Goal: Task Accomplishment & Management: Complete application form

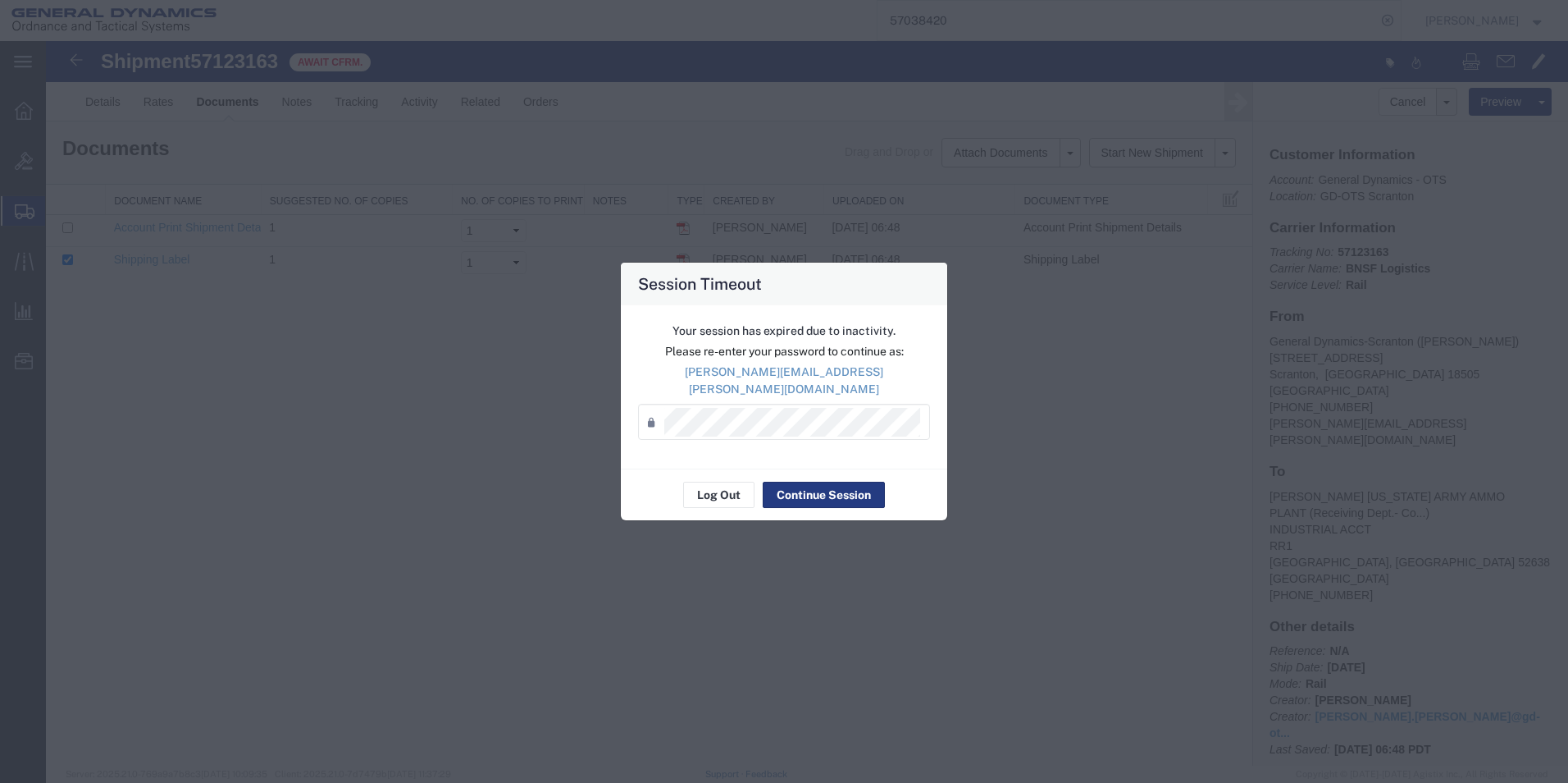
click at [808, 468] on div "Log Out Continue Session" at bounding box center [784, 494] width 326 height 52
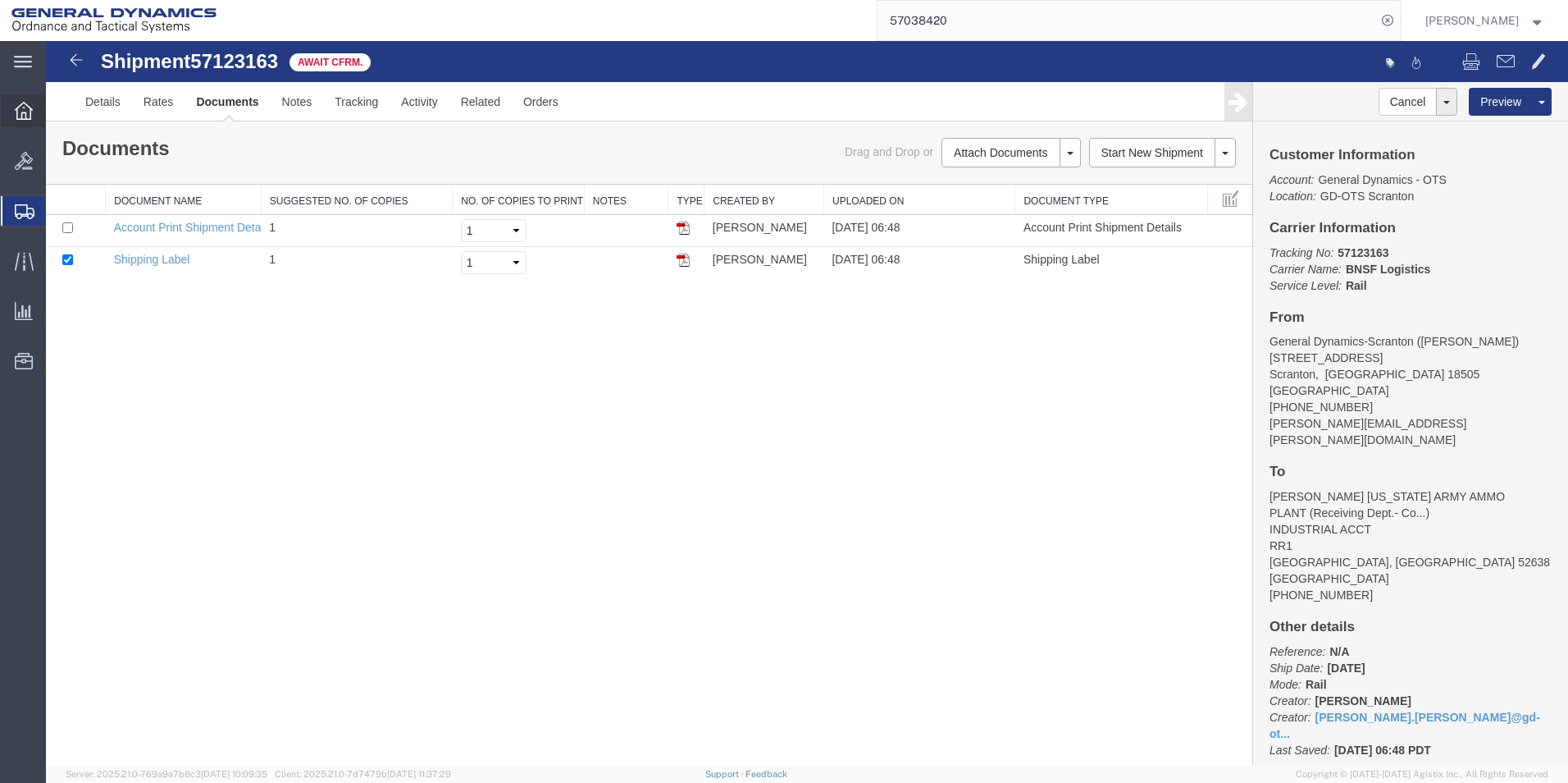
click at [13, 107] on div at bounding box center [24, 111] width 46 height 33
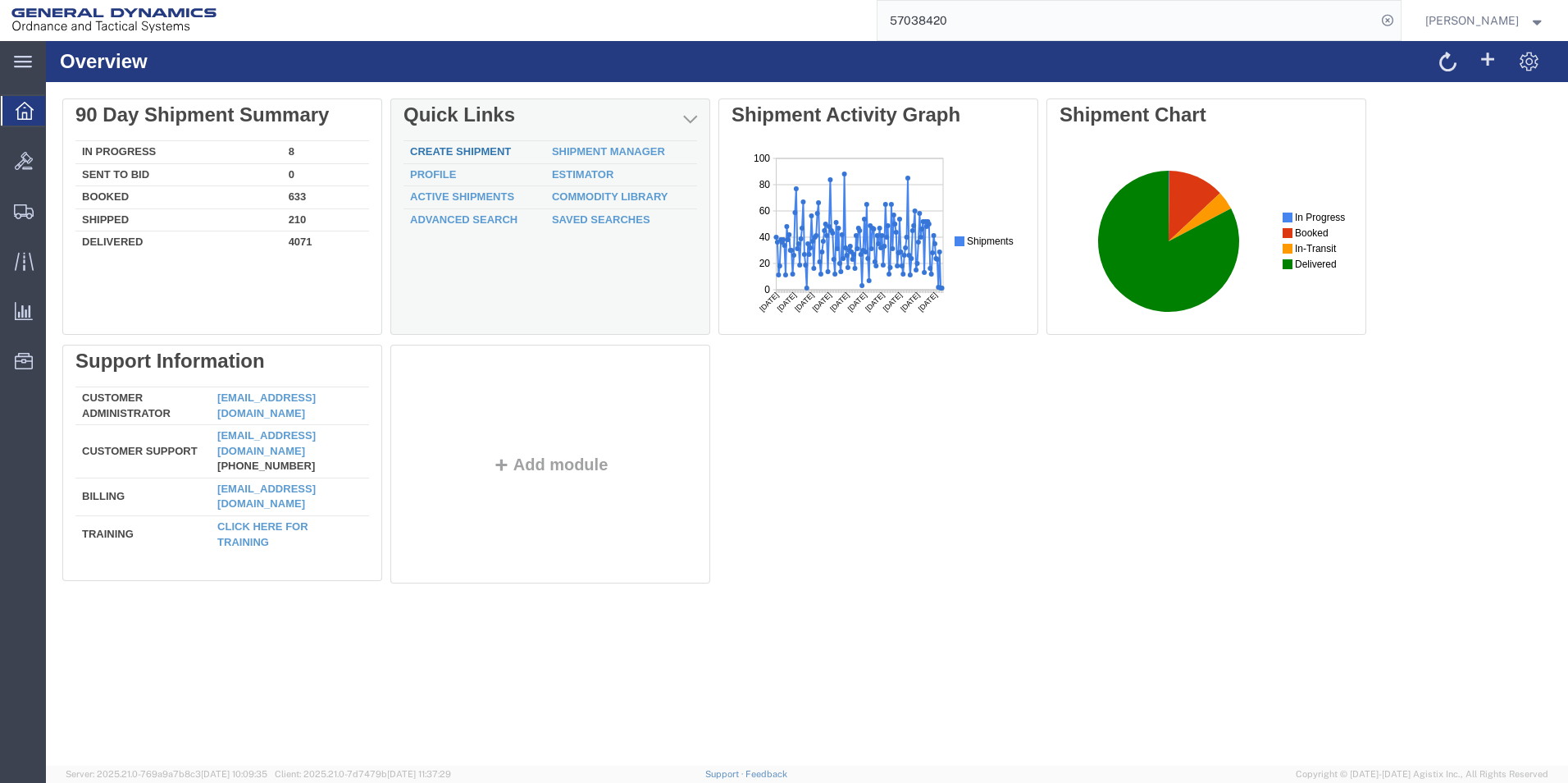
click at [491, 152] on link "Create Shipment" at bounding box center [460, 151] width 100 height 12
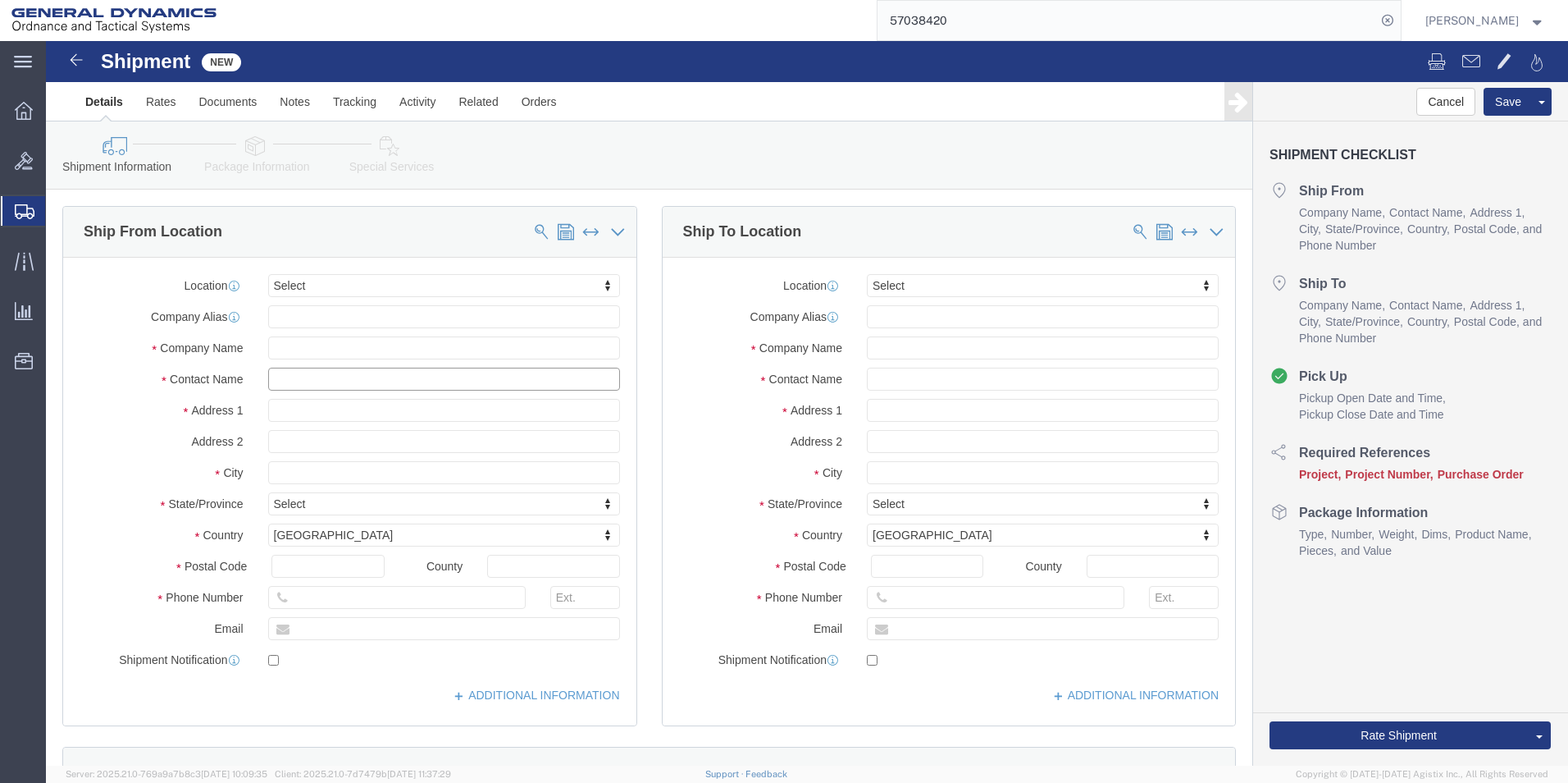
click input "text"
type input "[PERSON_NAME]"
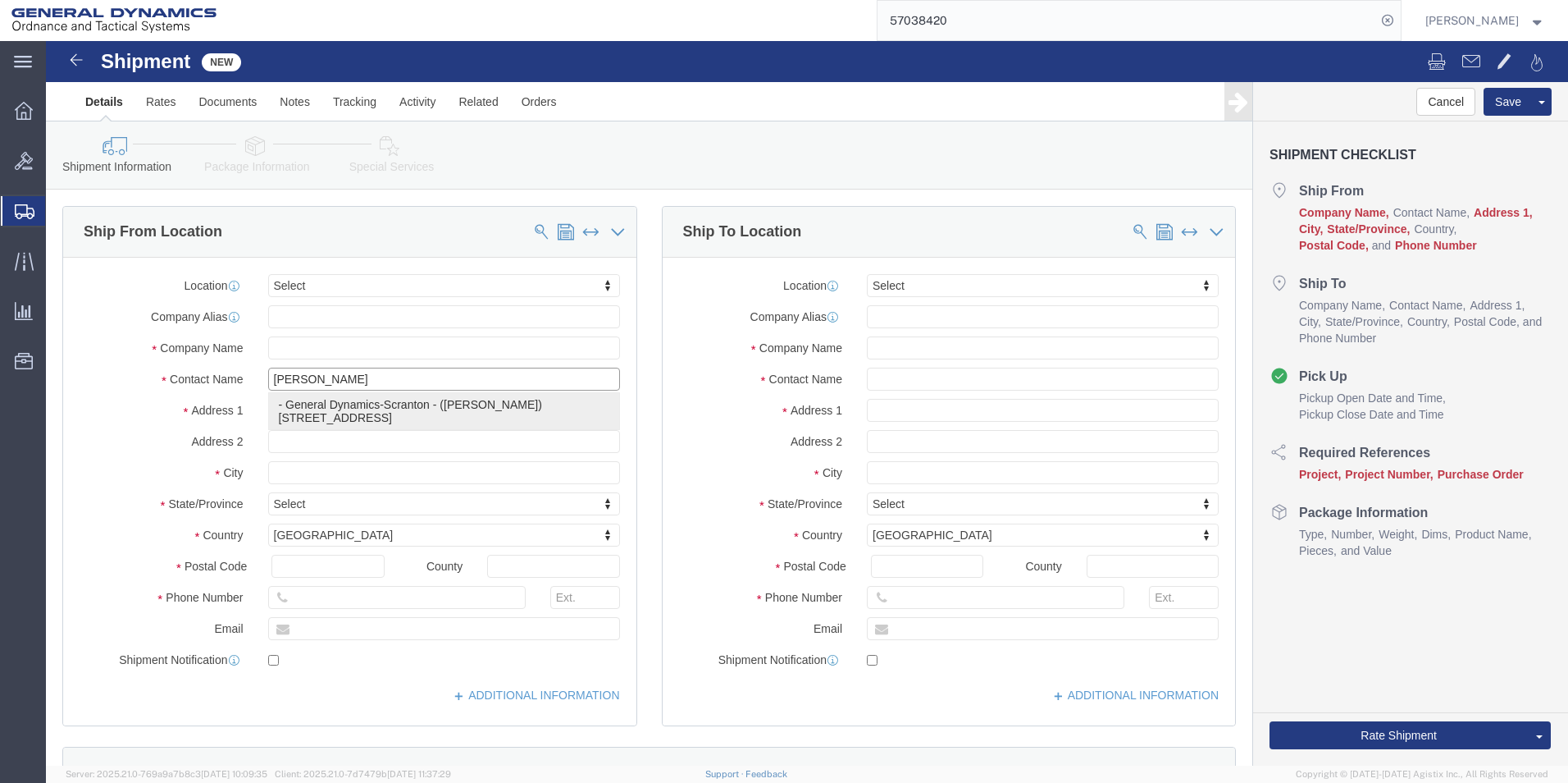
click p "- General Dynamics-Scranton - ([PERSON_NAME]) [STREET_ADDRESS][PERSON_NAME]"
type input "General Dynamics-Scranton"
type input "[PERSON_NAME]"
type input "[STREET_ADDRESS]"
type input "Scranton"
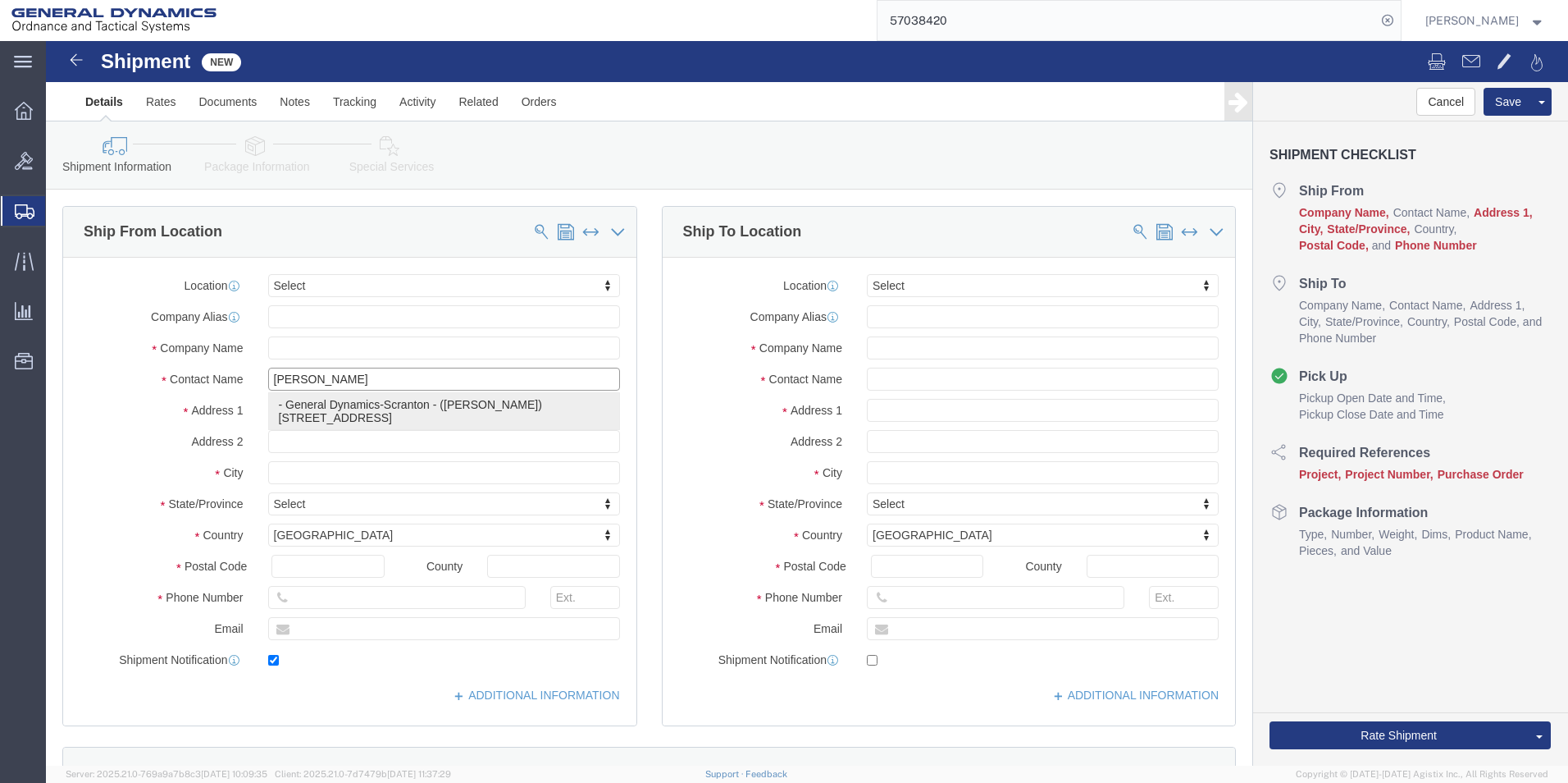
type input "18505"
type input "[PHONE_NUMBER]"
type input "[PERSON_NAME][EMAIL_ADDRESS][PERSON_NAME][DOMAIN_NAME]"
checkbox input "true"
select select "PA"
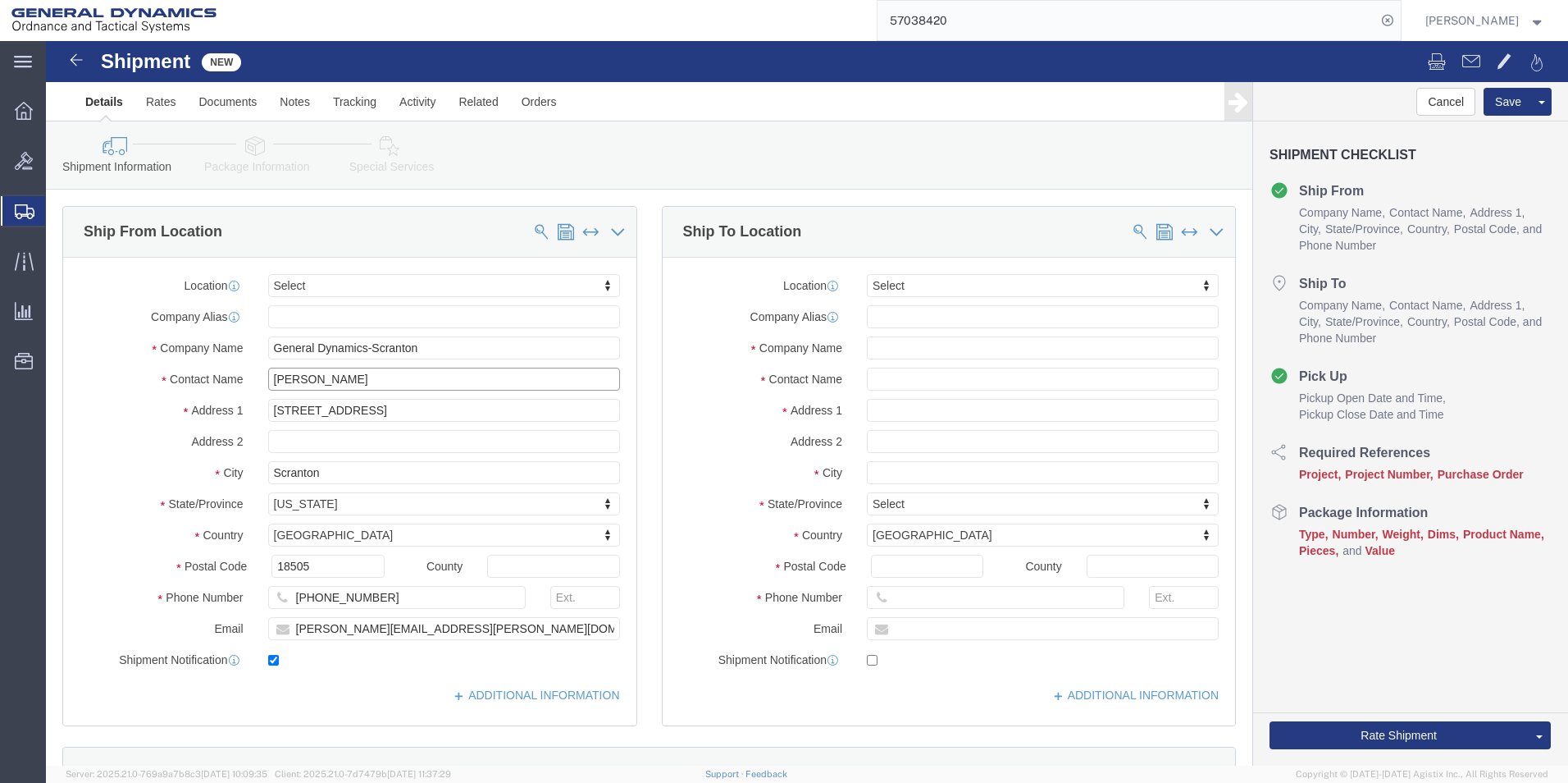
type input "[PERSON_NAME]"
click input "text"
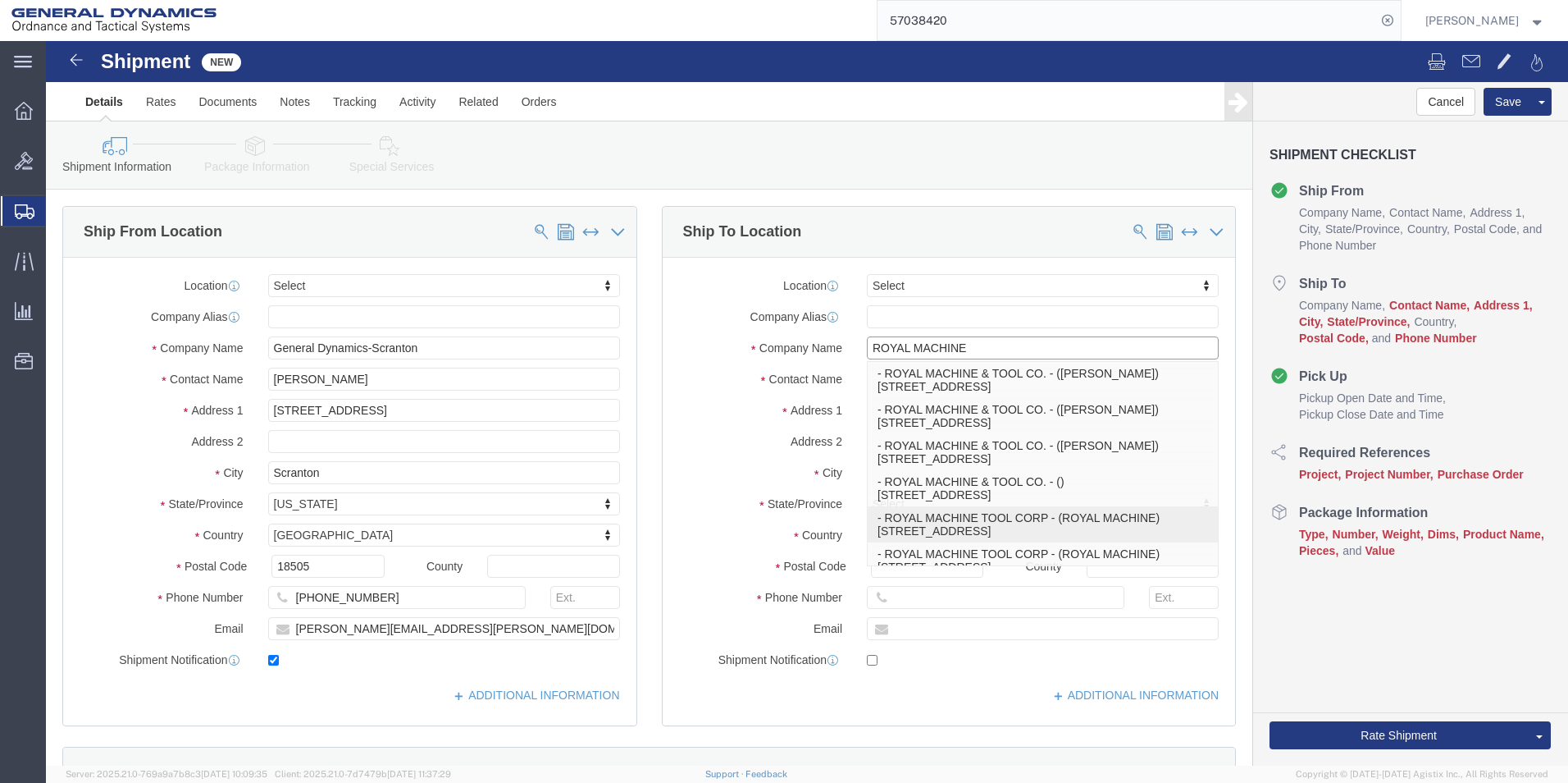
click p "- ROYAL MACHINE TOOL CORP - (ROYAL MACHINE) [STREET_ADDRESS]"
type input "ROYAL MACHINE TOOL CORP"
type input "ROYAL MACHINE"
type input "[STREET_ADDRESS]"
type input "[GEOGRAPHIC_DATA]"
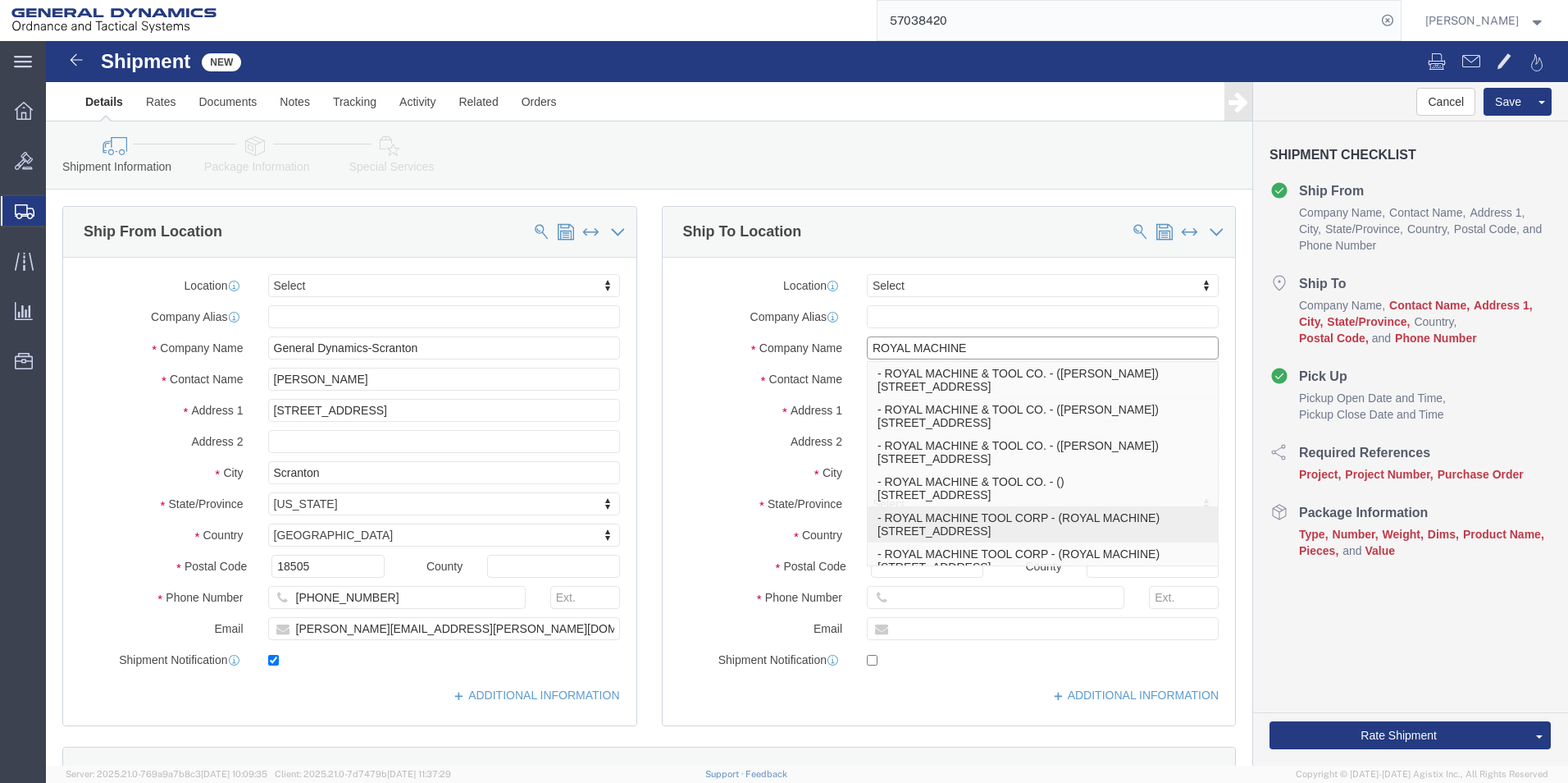
type input "06037"
type input "[PHONE_NUMBER]"
select select "CT"
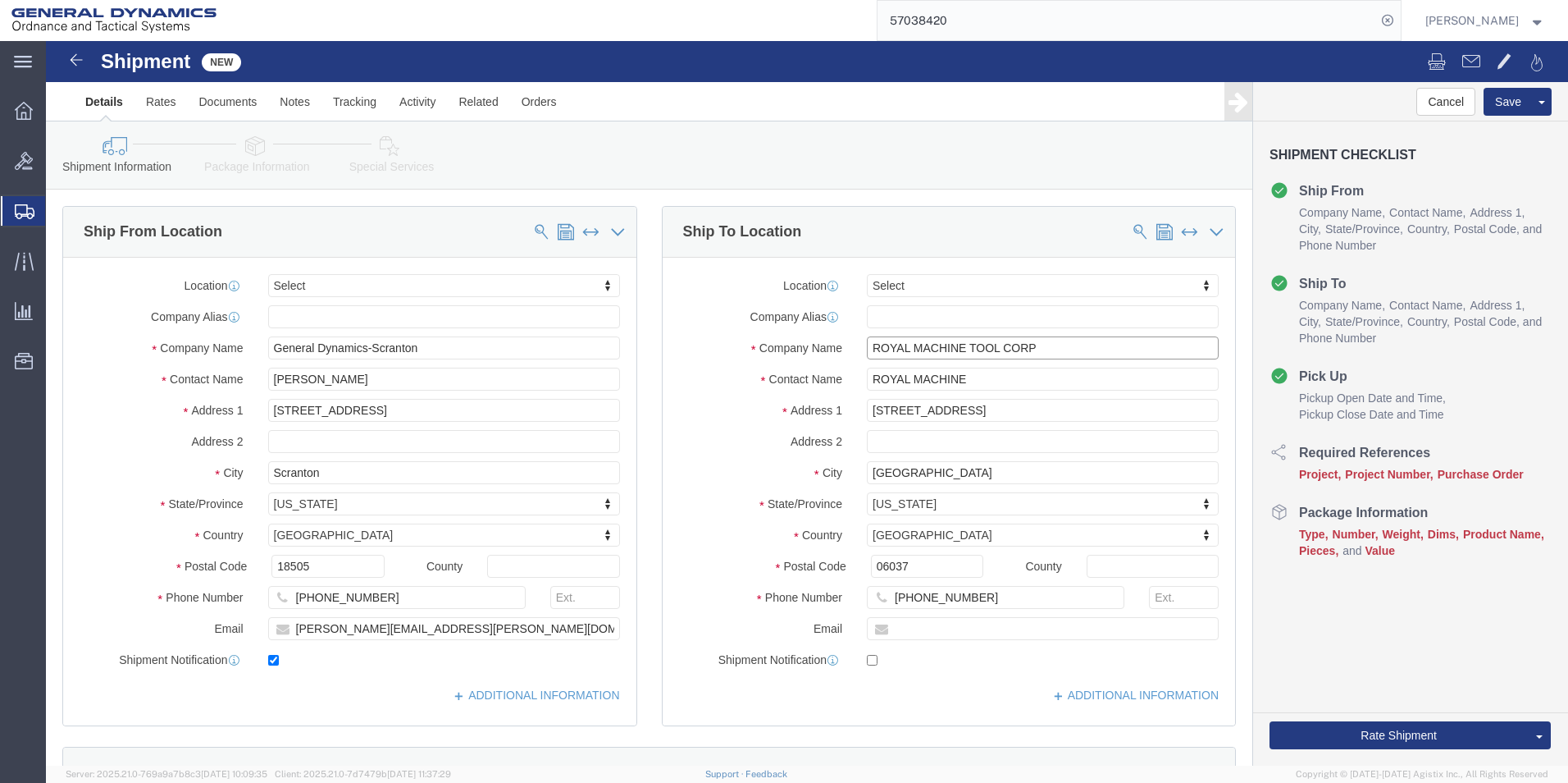
type input "ROYAL MACHINE TOOL CORP"
drag, startPoint x: 925, startPoint y: 334, endPoint x: 782, endPoint y: 329, distance: 143.1
click div "Contact Name ROYAL MACHINE"
type input "[PERSON_NAME]"
drag, startPoint x: 873, startPoint y: 559, endPoint x: 942, endPoint y: 561, distance: 69.0
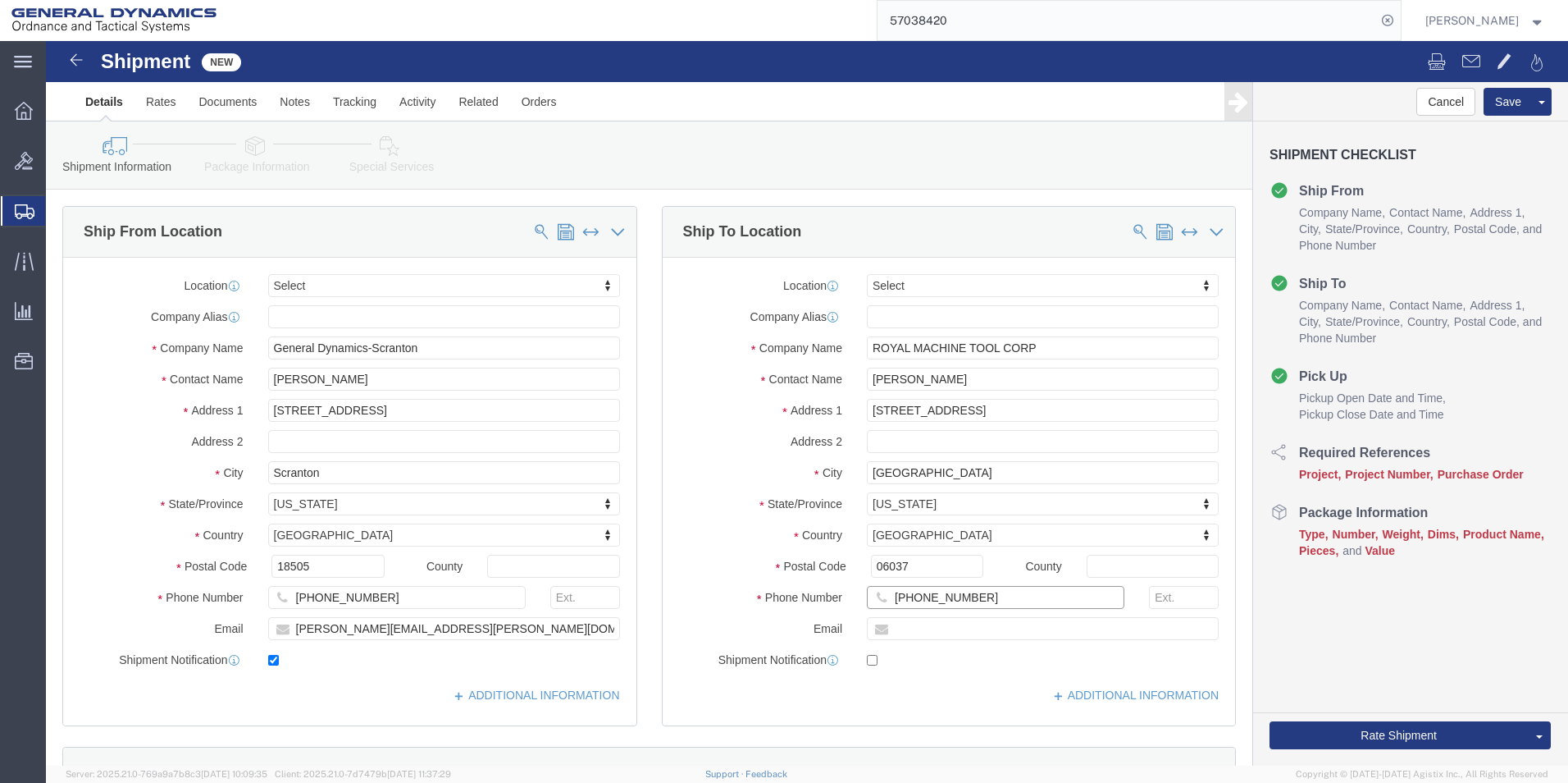
click input "[PHONE_NUMBER]"
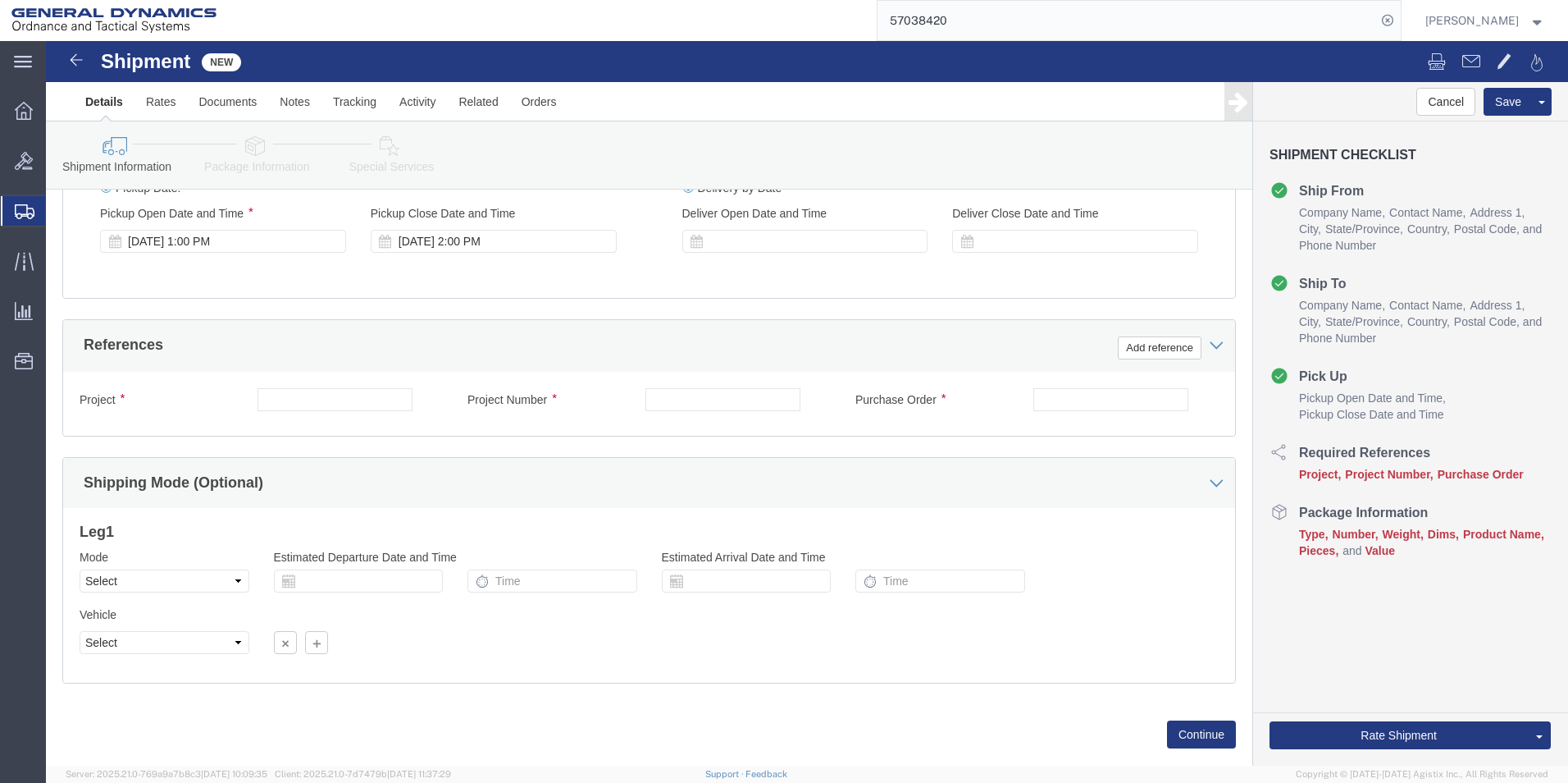
scroll to position [657, 0]
type input "[PHONE_NUMBER]"
click input "text"
type input "N/A"
click input "text"
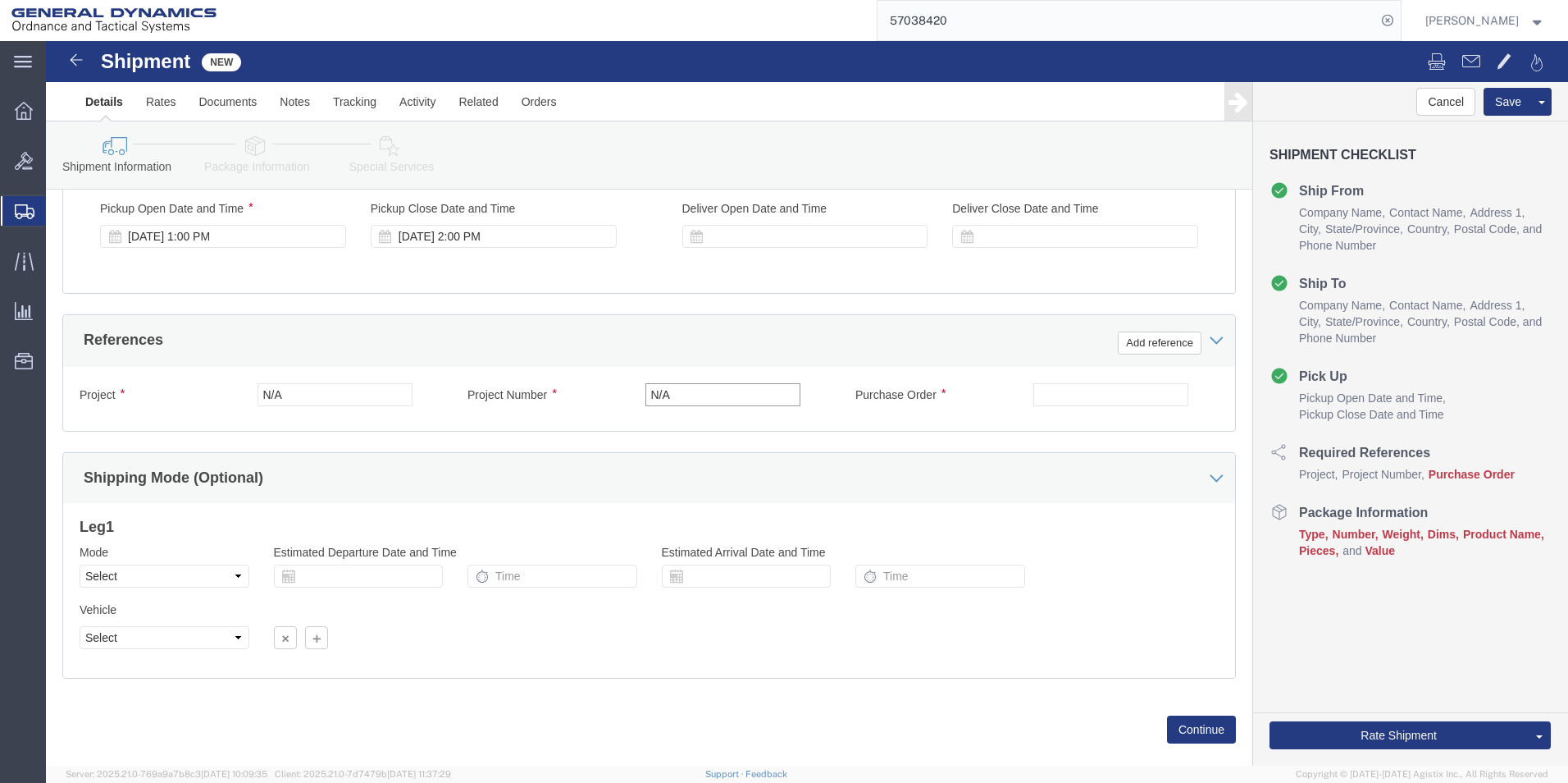
type input "N/A"
click input "text"
type input "N/A"
click button "Add reference"
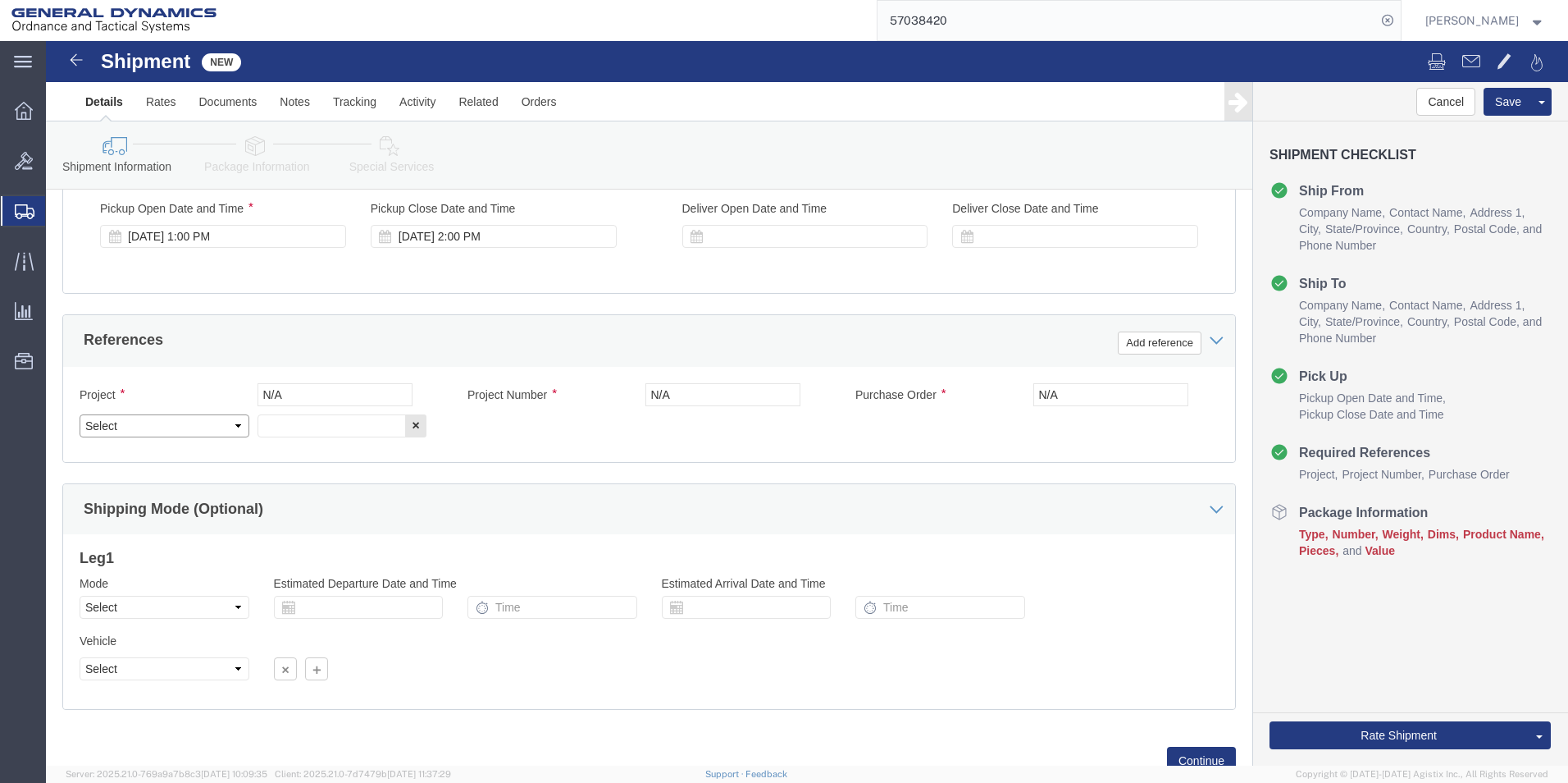
click select "Select Account Type Activity ID Airline Appointment Number ASN Batch Request # …"
select select "GENERAL"
click select "Select Account Type Activity ID Airline Appointment Number ASN Batch Request # …"
click input "text"
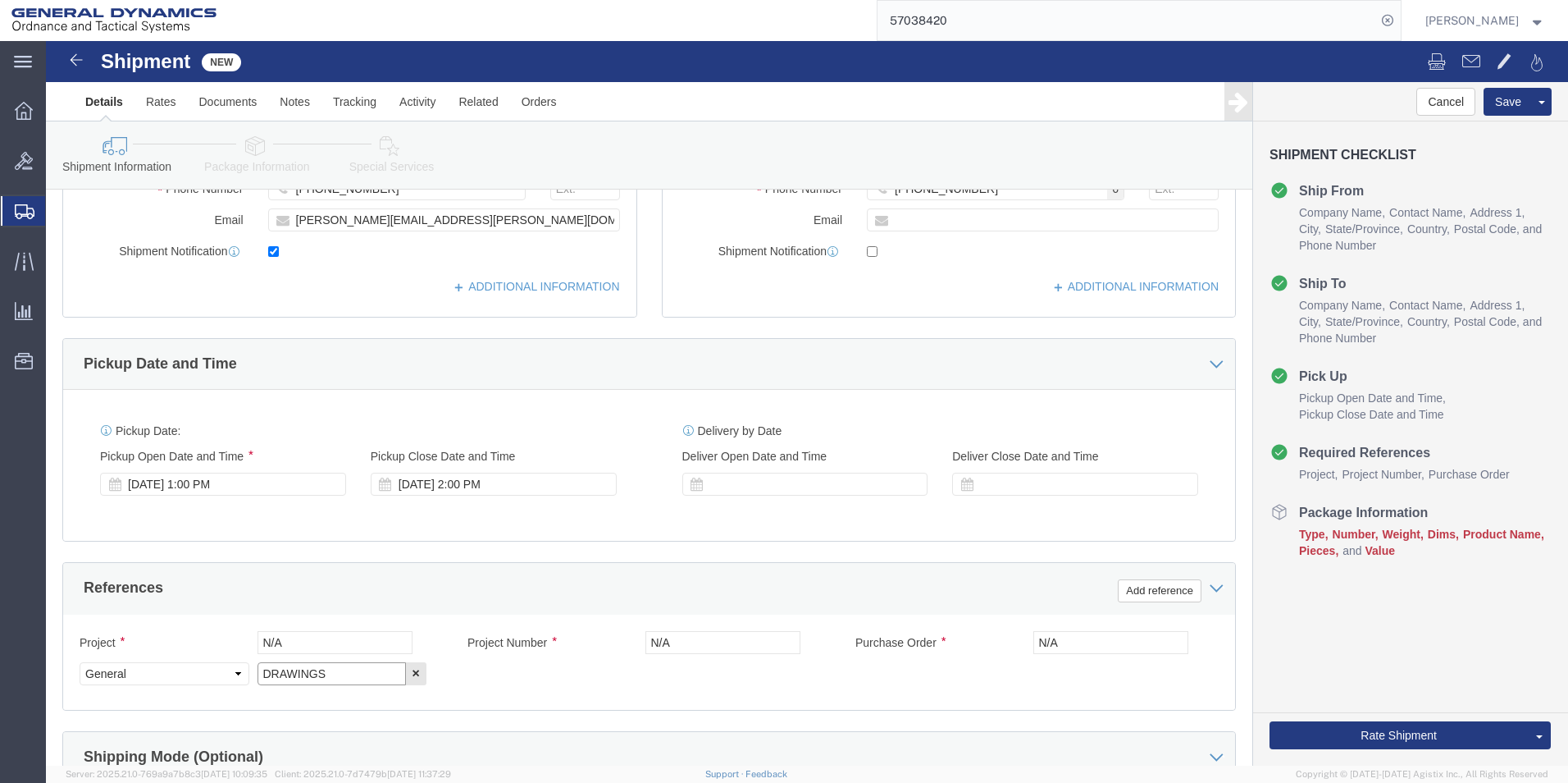
scroll to position [0, 0]
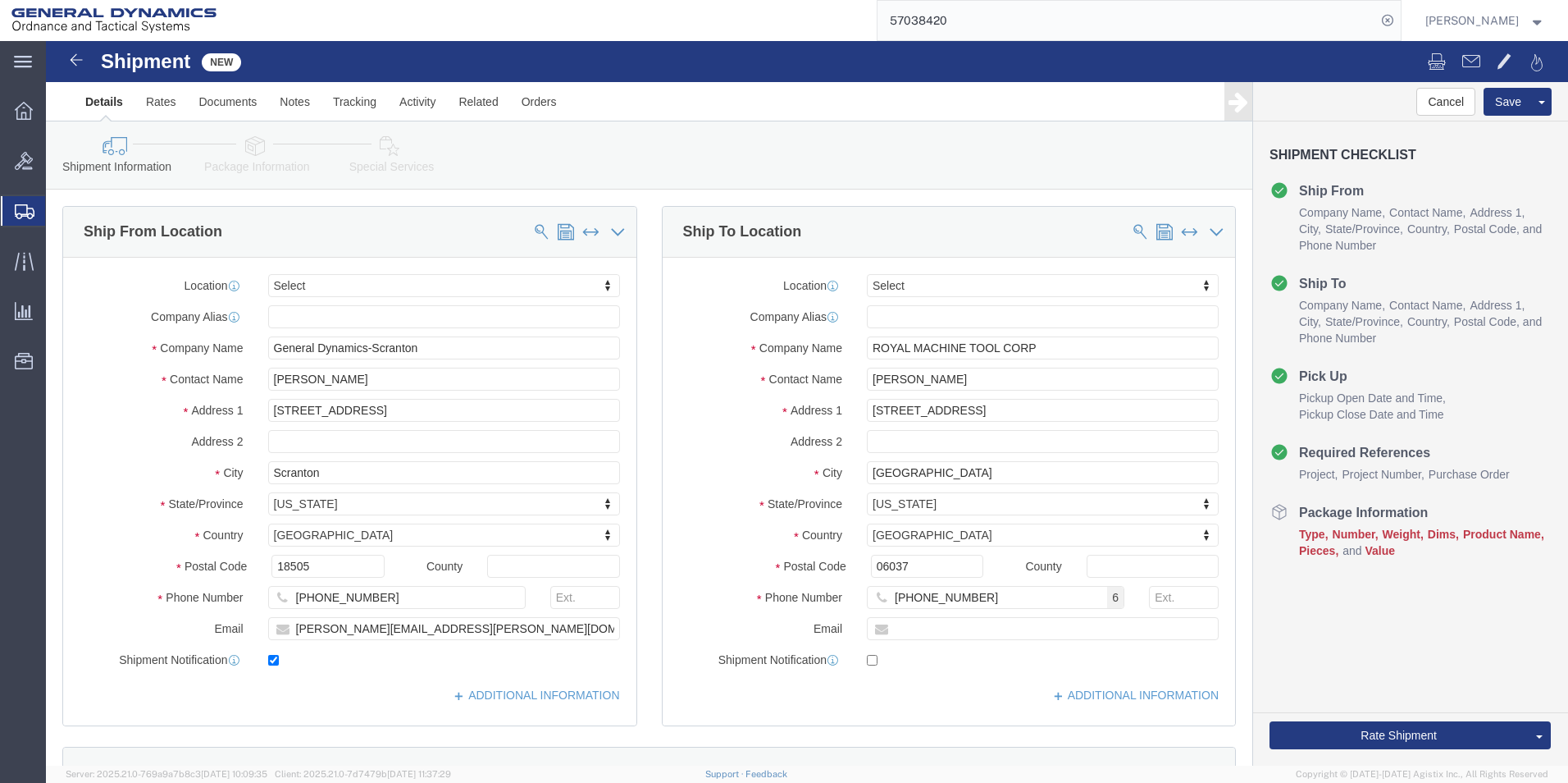
type input "DRAWINGS"
click icon
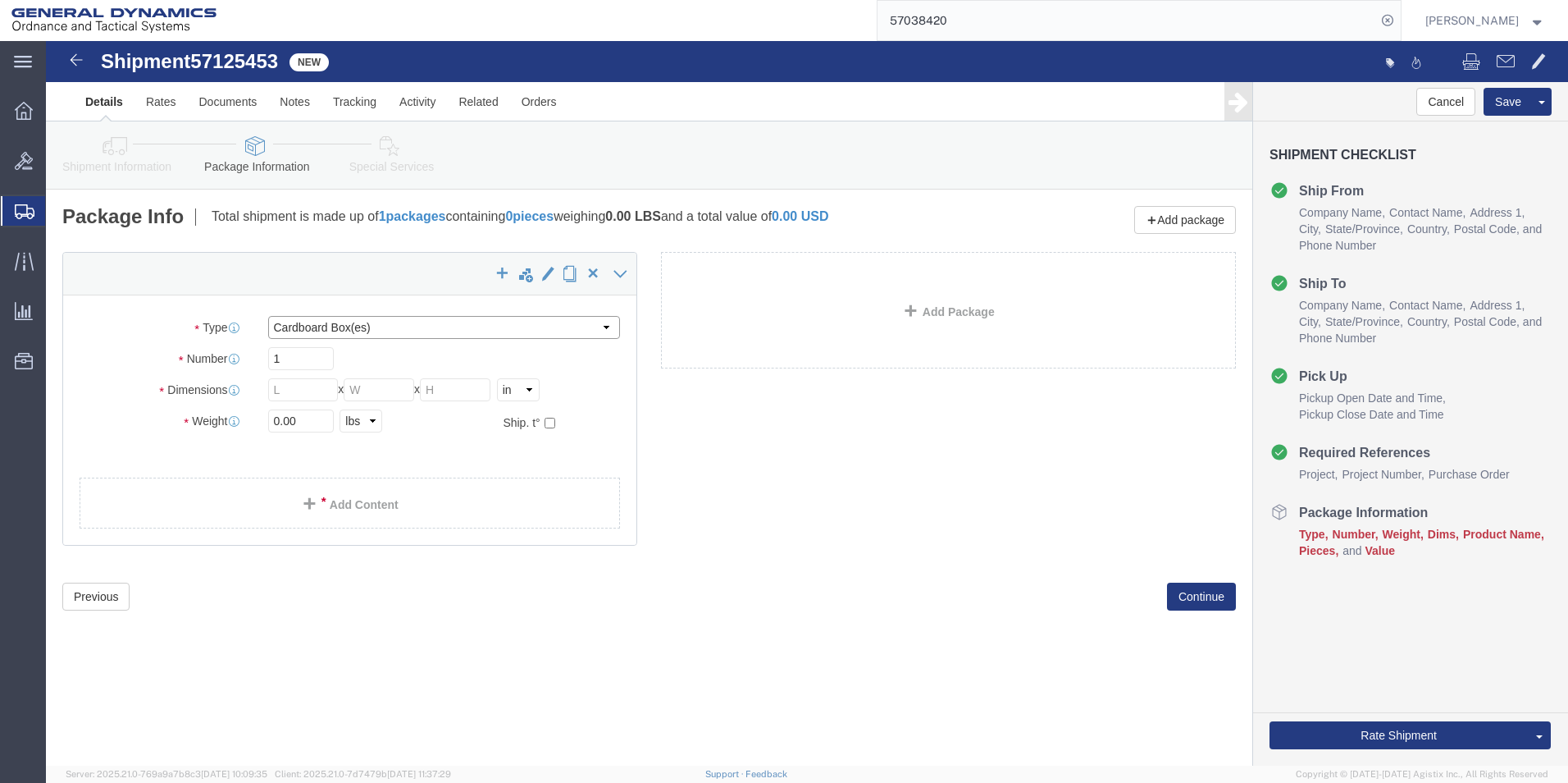
click select "Select Bale(s) Basket(s) Bolt(s) Bottle(s) Buckets Bulk Bundle(s) Can(s) Cardbo…"
select select "ENV"
click select "Select Bale(s) Basket(s) Bolt(s) Bottle(s) Buckets Bulk Bundle(s) Can(s) Cardbo…"
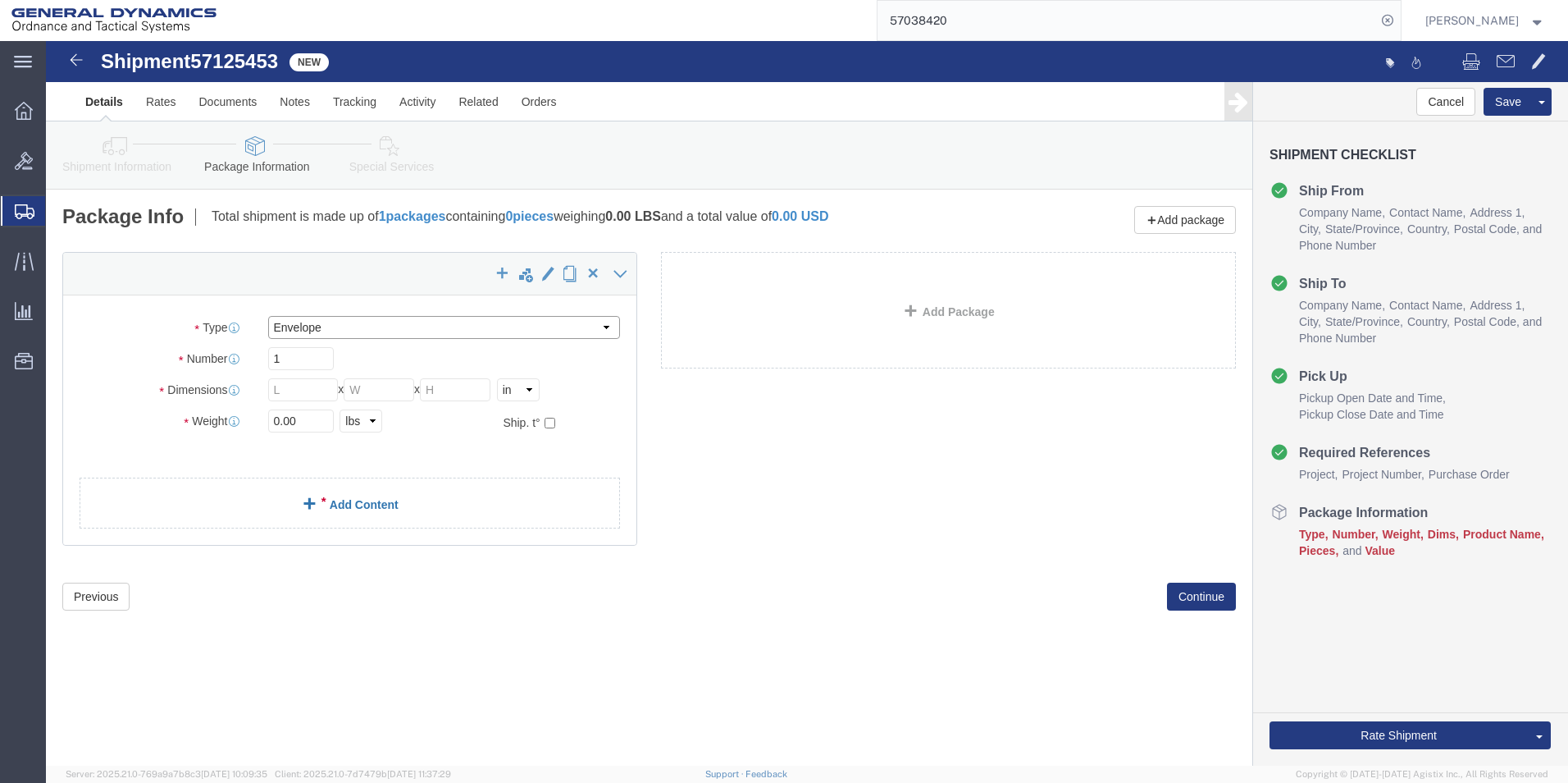
type input "9.50"
type input "12.50"
type input "0.25"
type input "1"
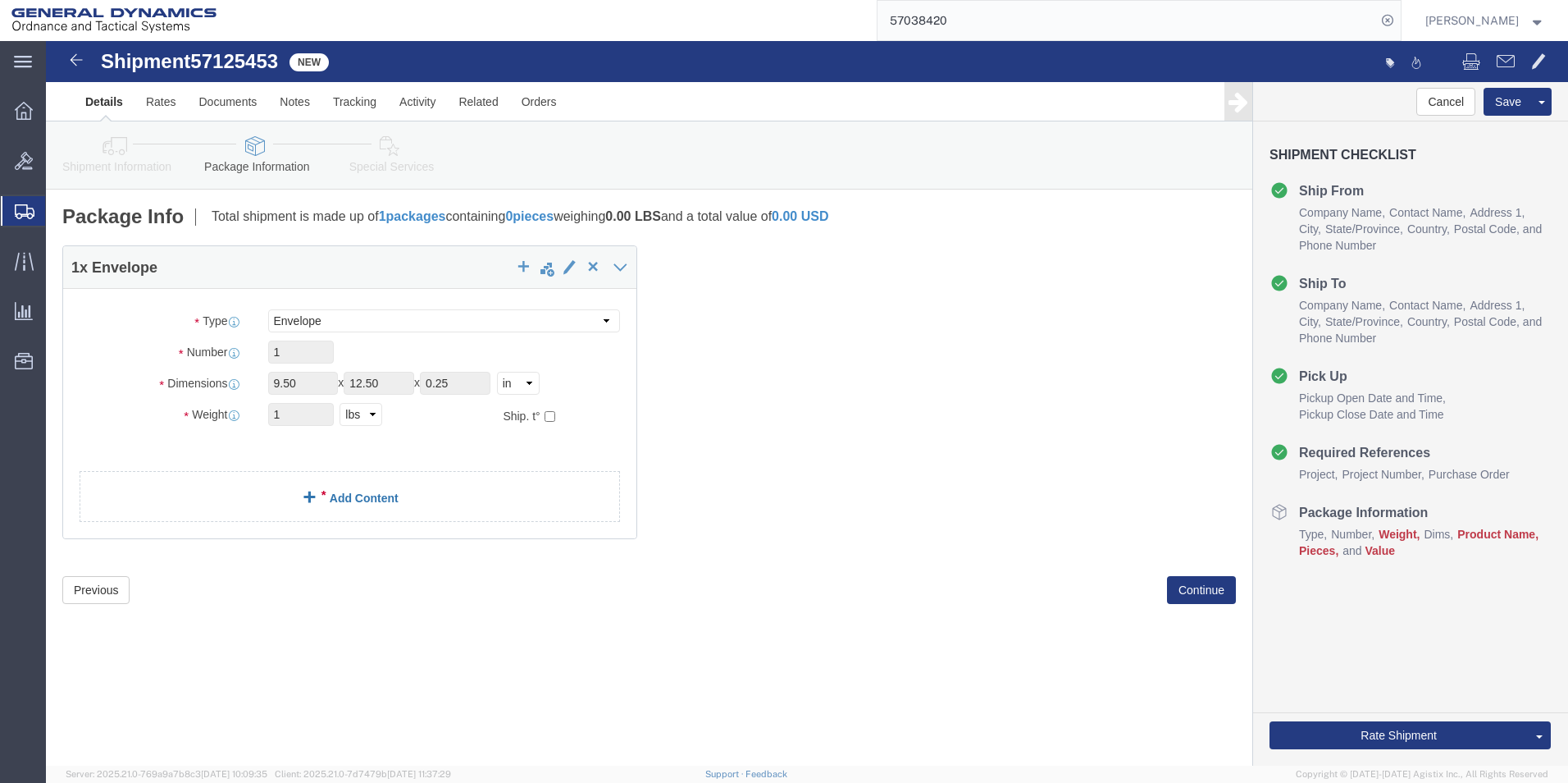
click span
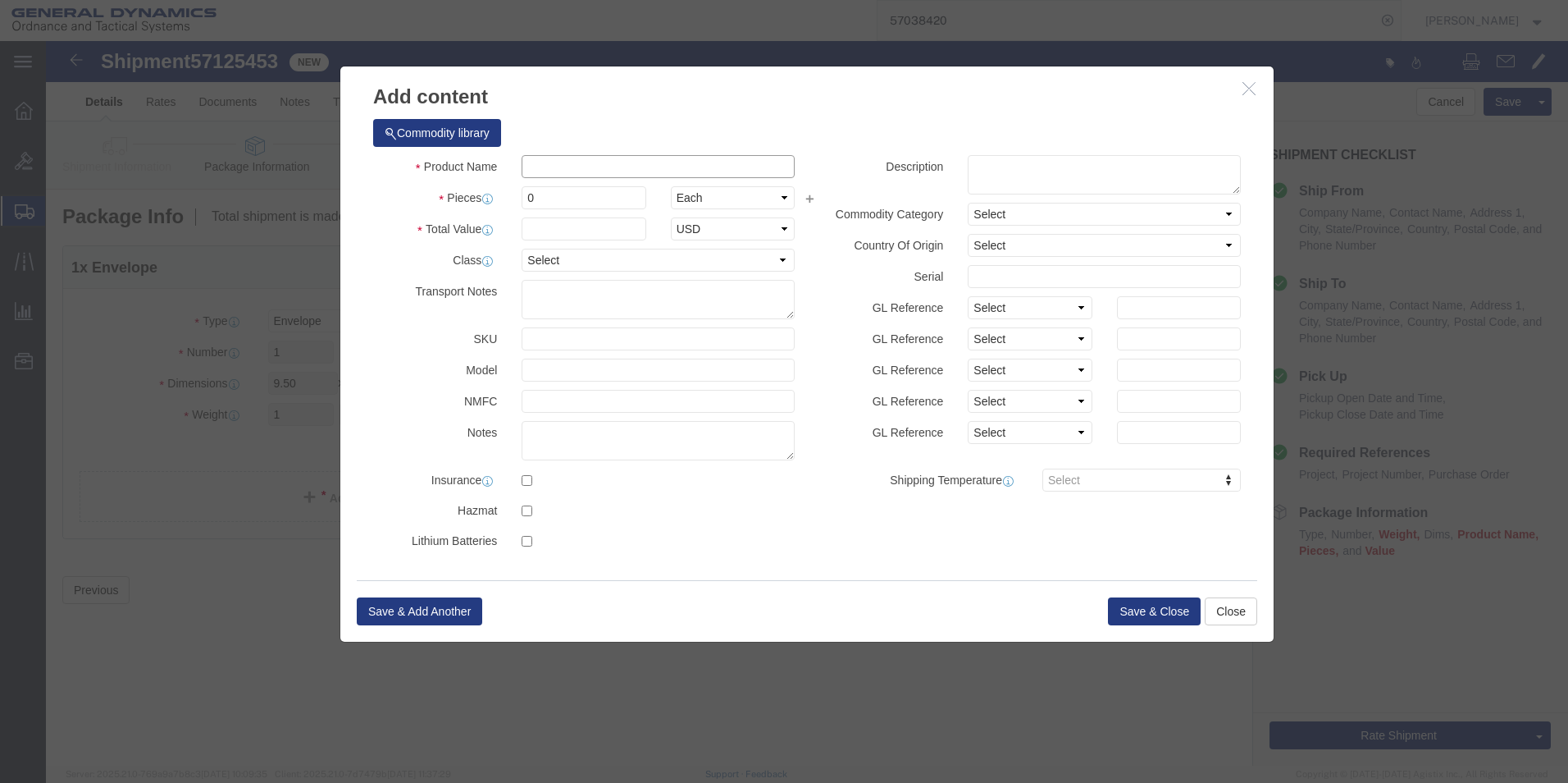
click input "text"
type input "DRAWINGS"
type input "1"
type input "100"
click div "Save & Add Another Save & Close Close"
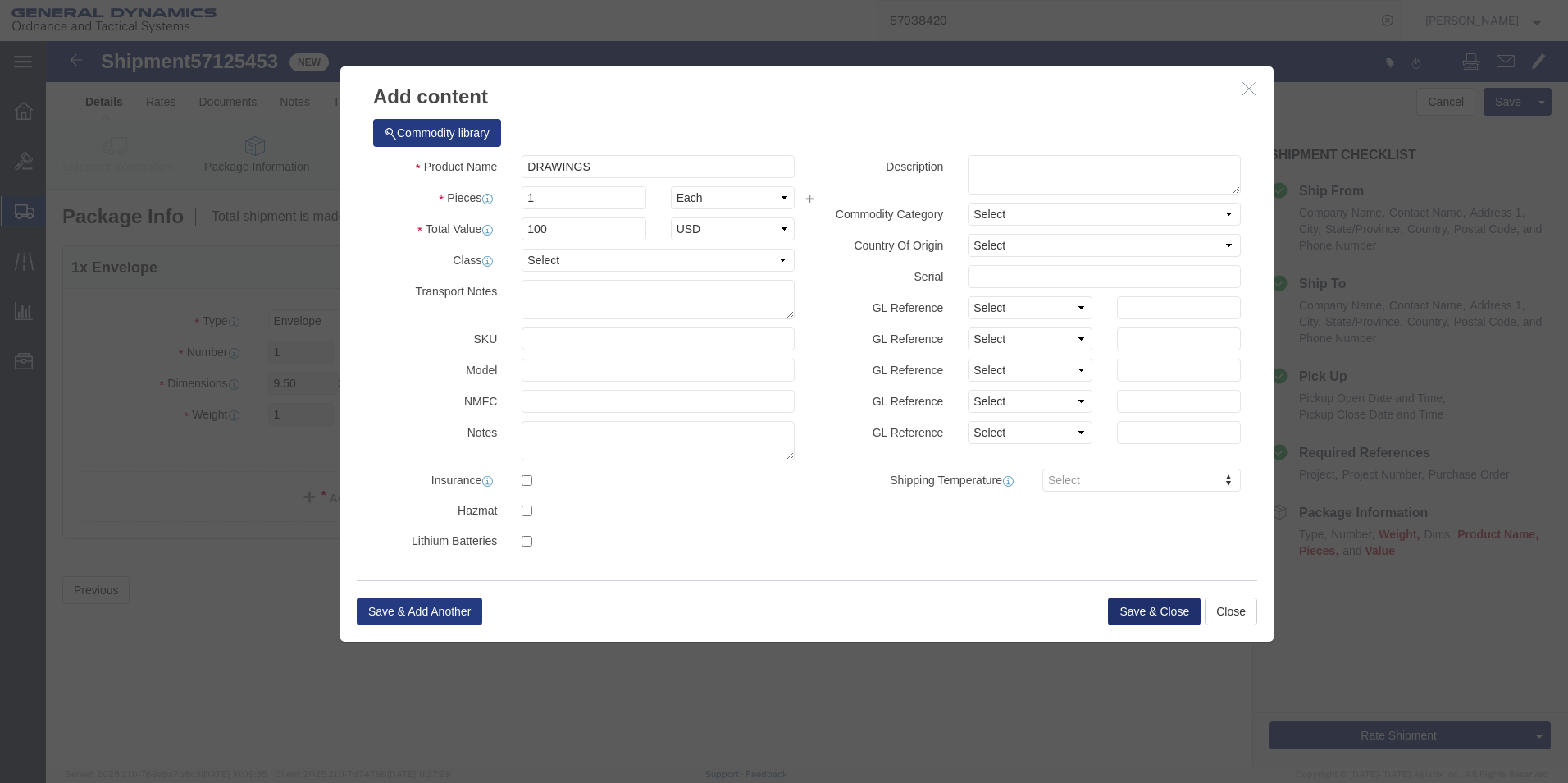
click button "Save & Close"
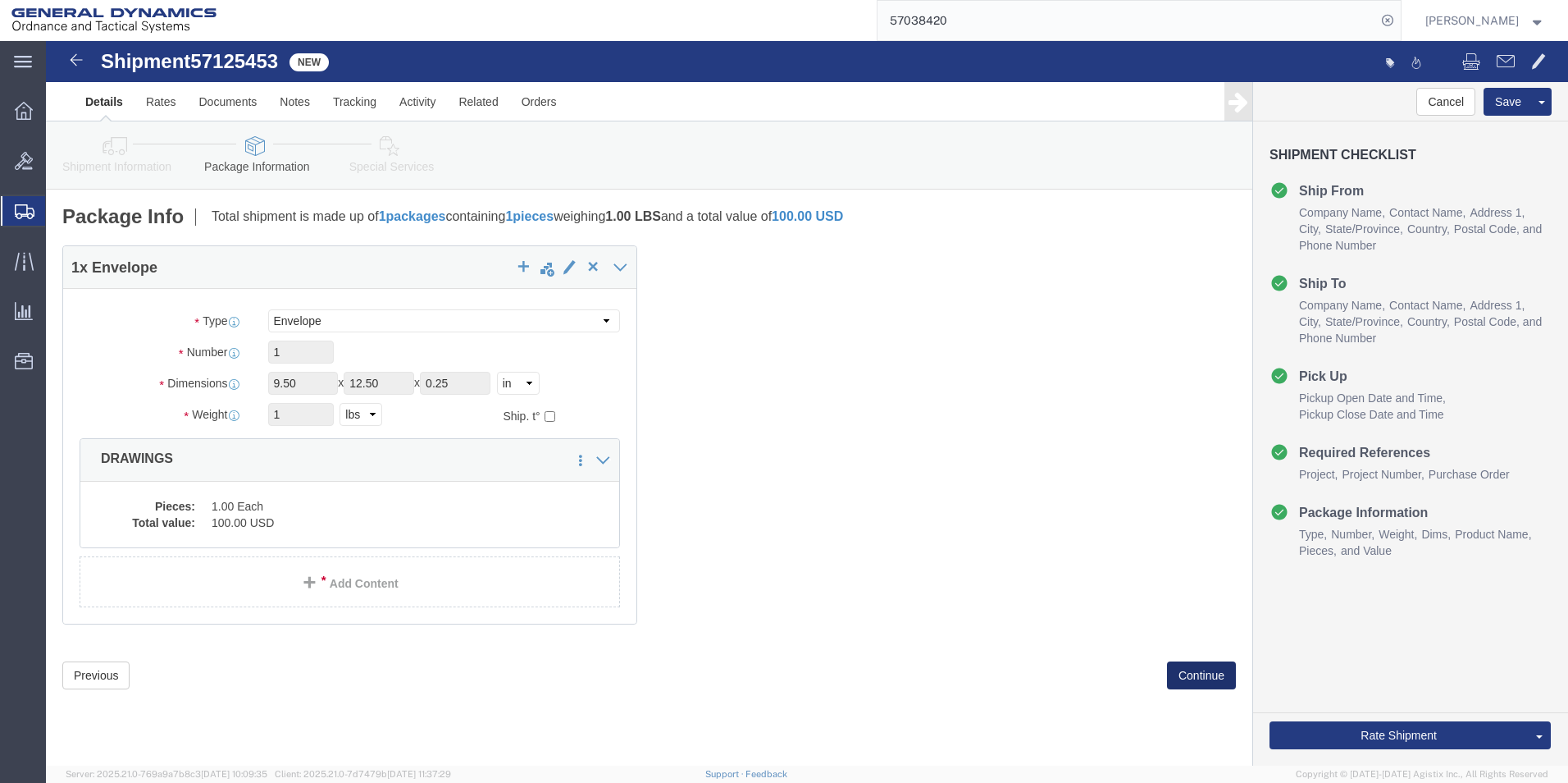
click button "Continue"
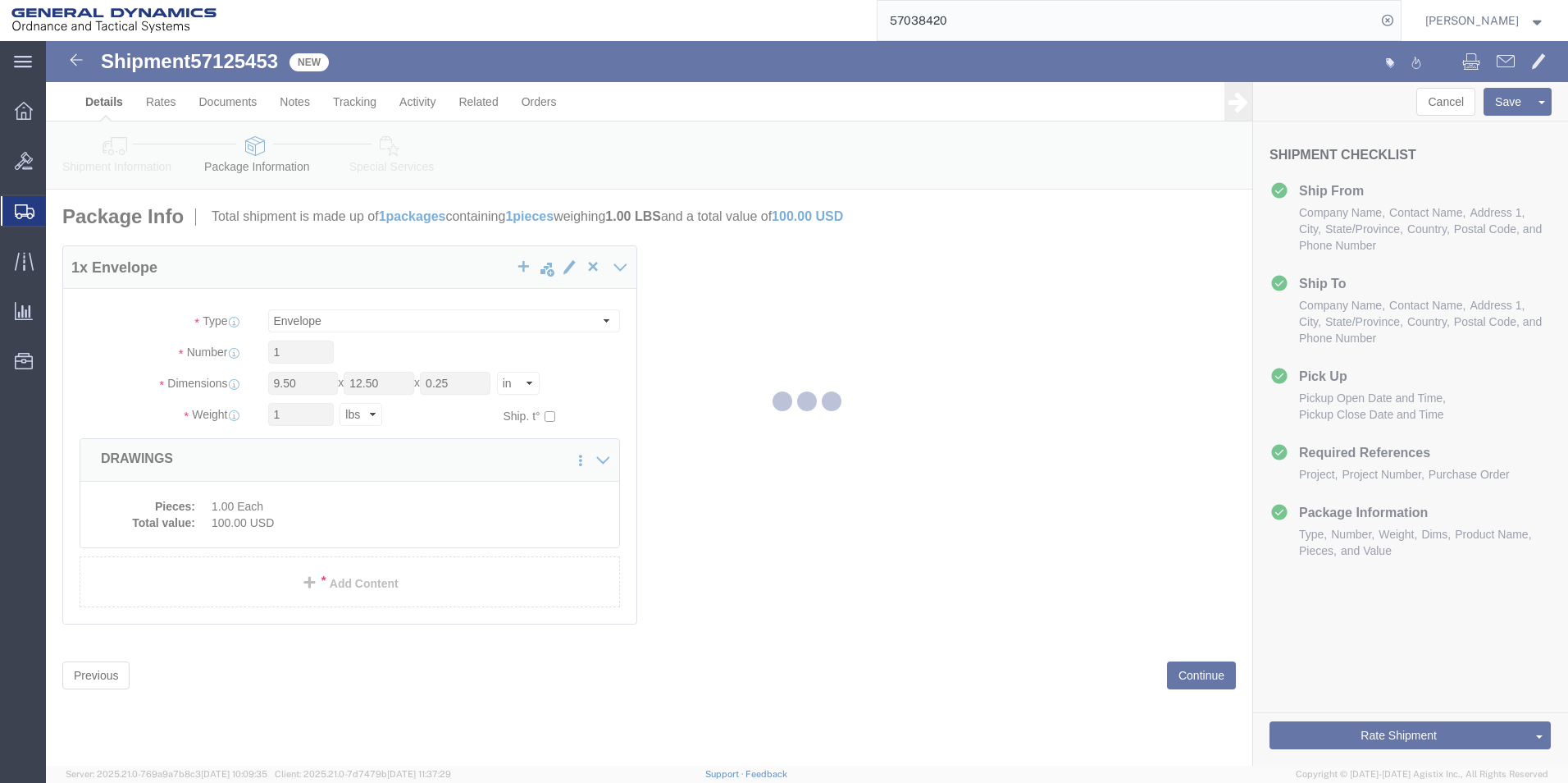
select select
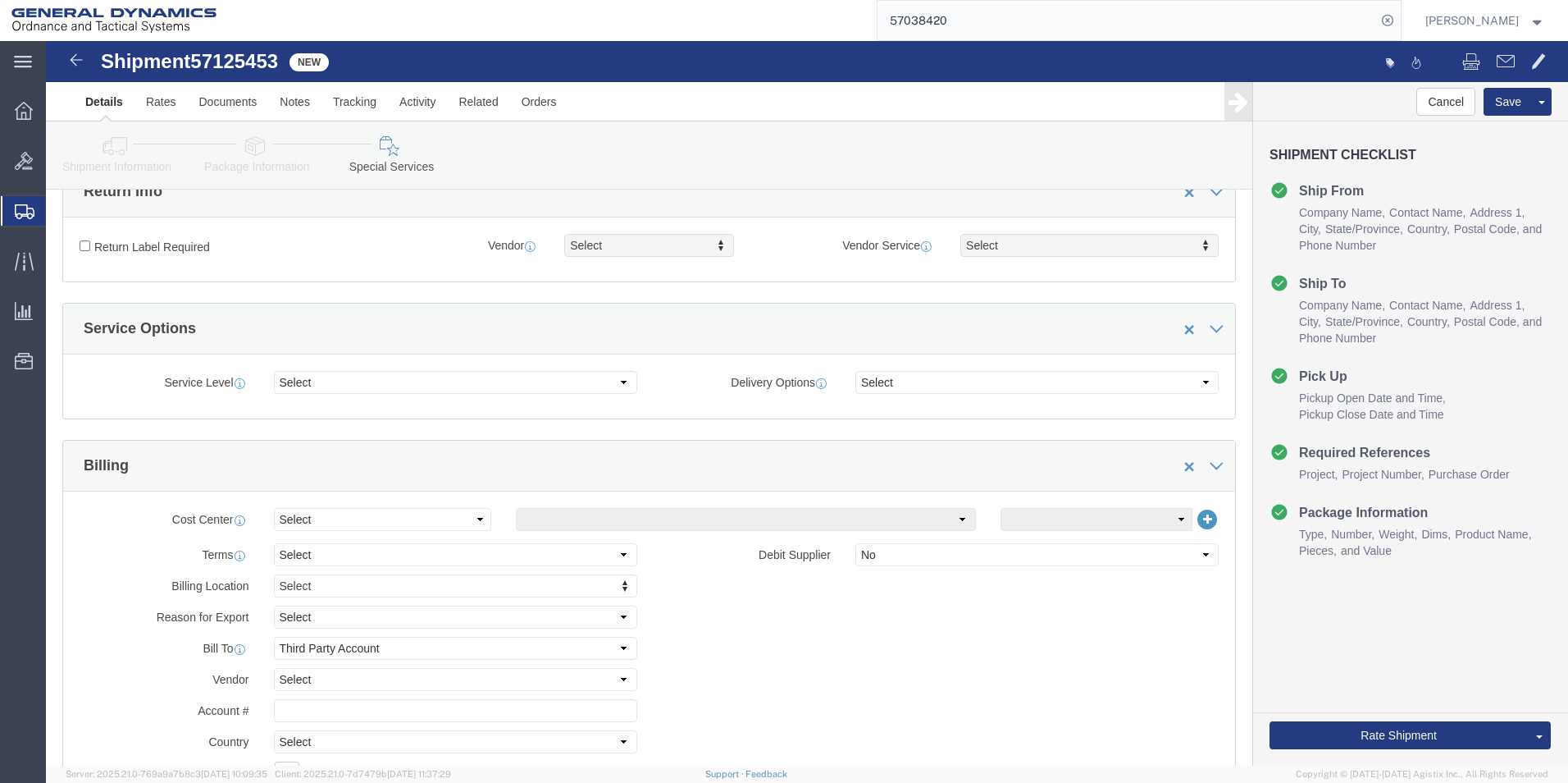
scroll to position [411, 0]
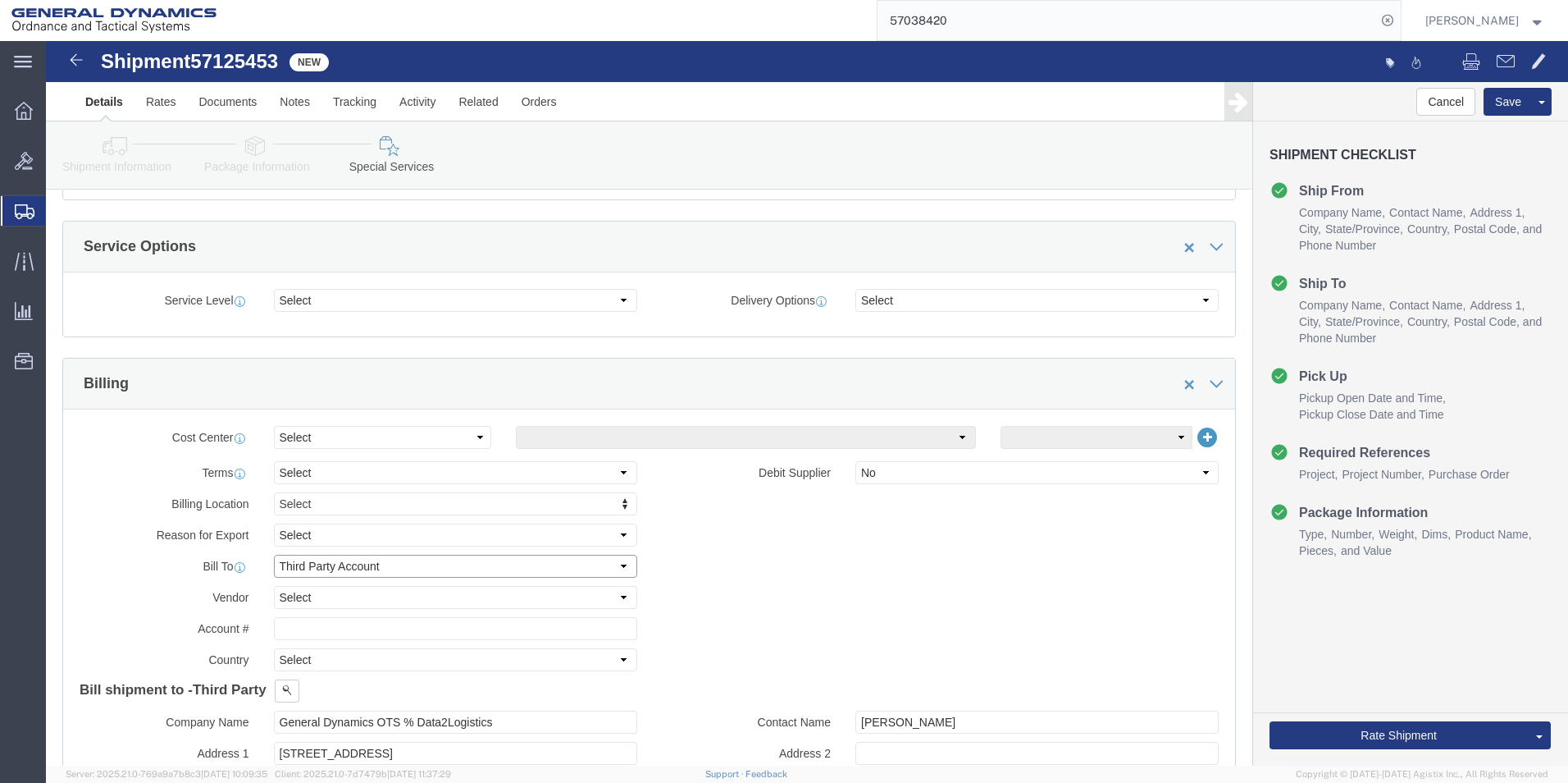
click select "Select Recipient Account Sender/Shipper Third Party Account"
select select "SHIP"
click select "Select Recipient Account Sender/Shipper Third Party Account"
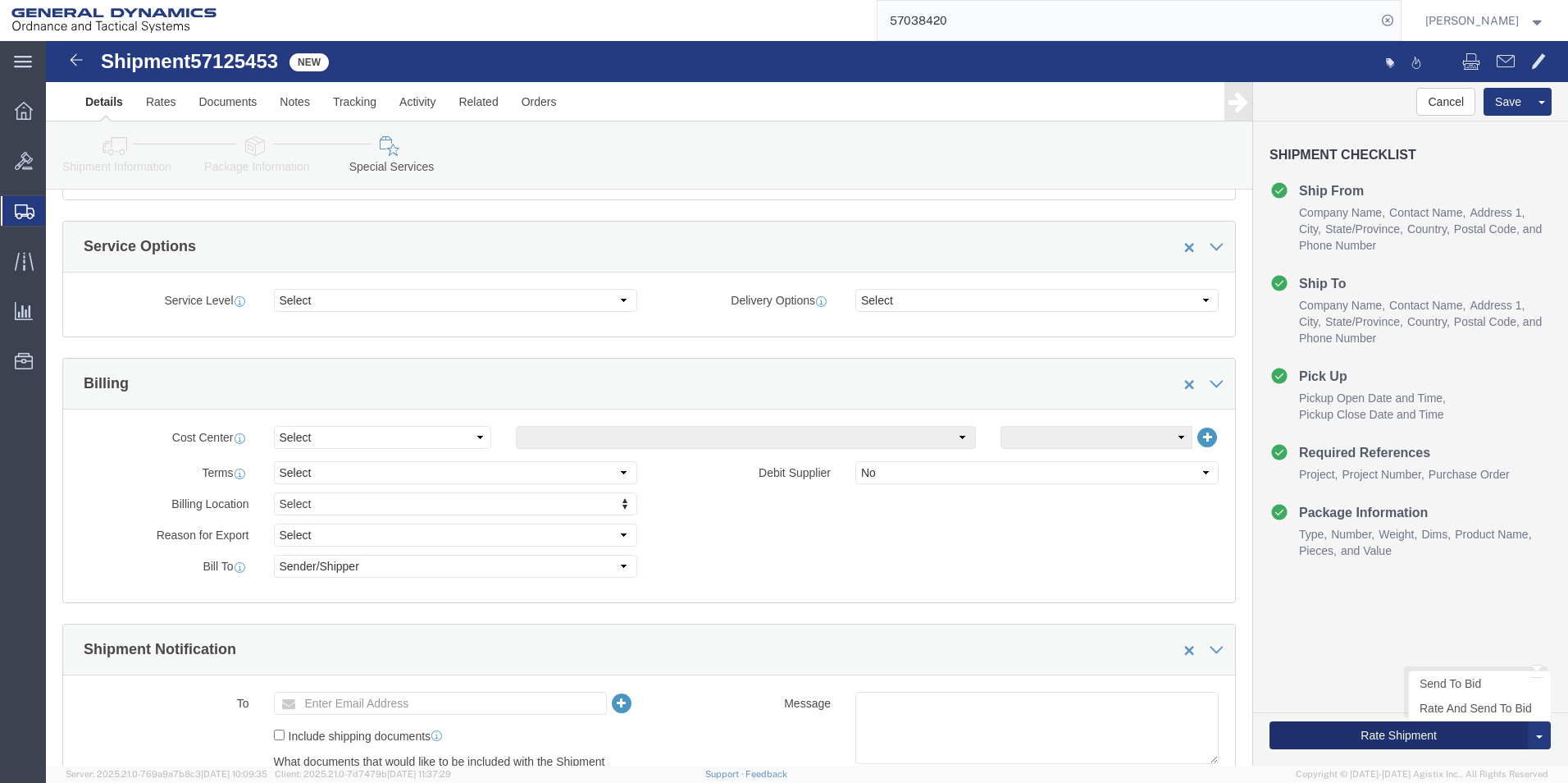
click button "Rate Shipment"
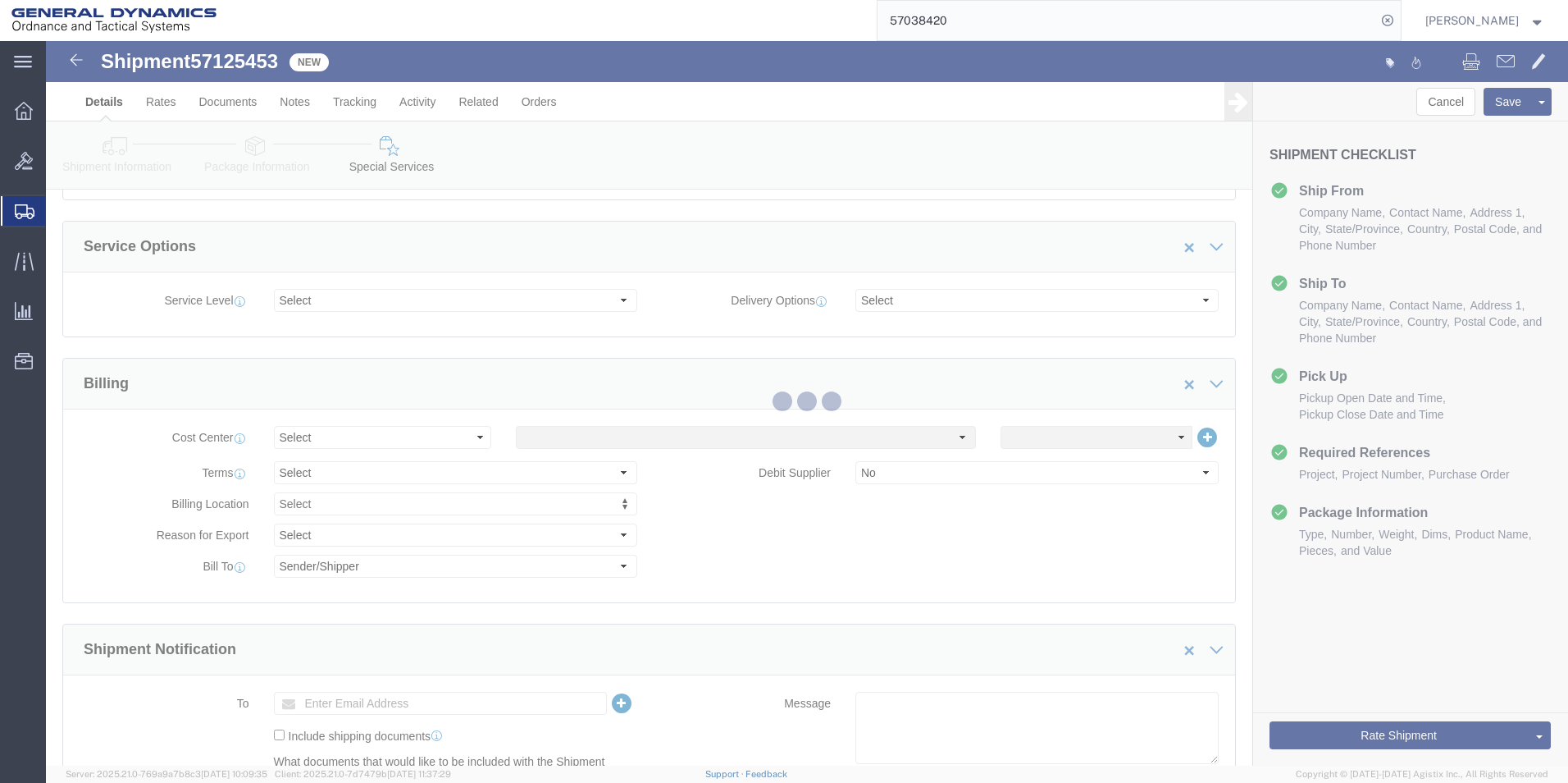
scroll to position [0, 0]
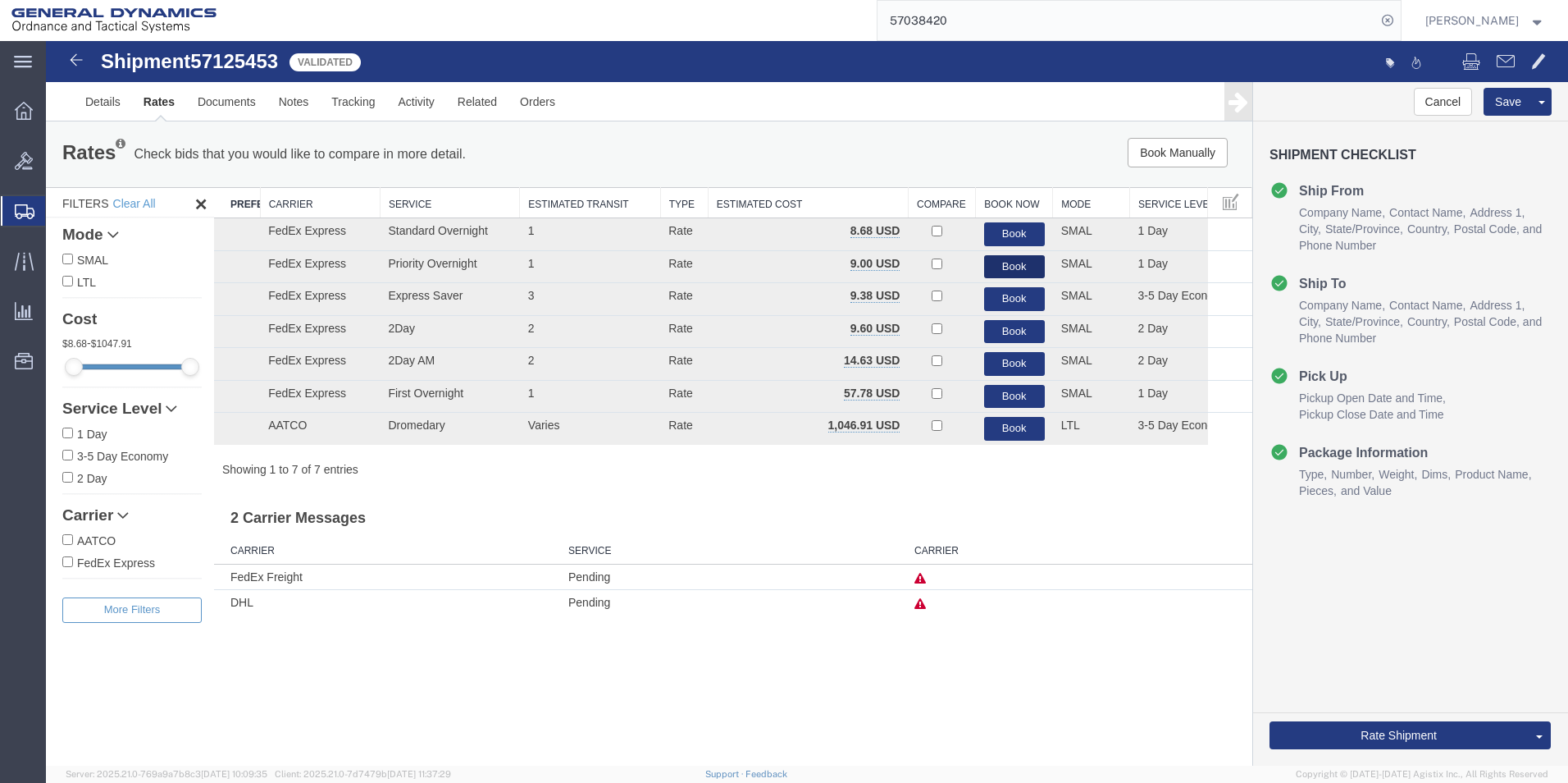
click at [1019, 269] on button "Book" at bounding box center [1014, 267] width 60 height 24
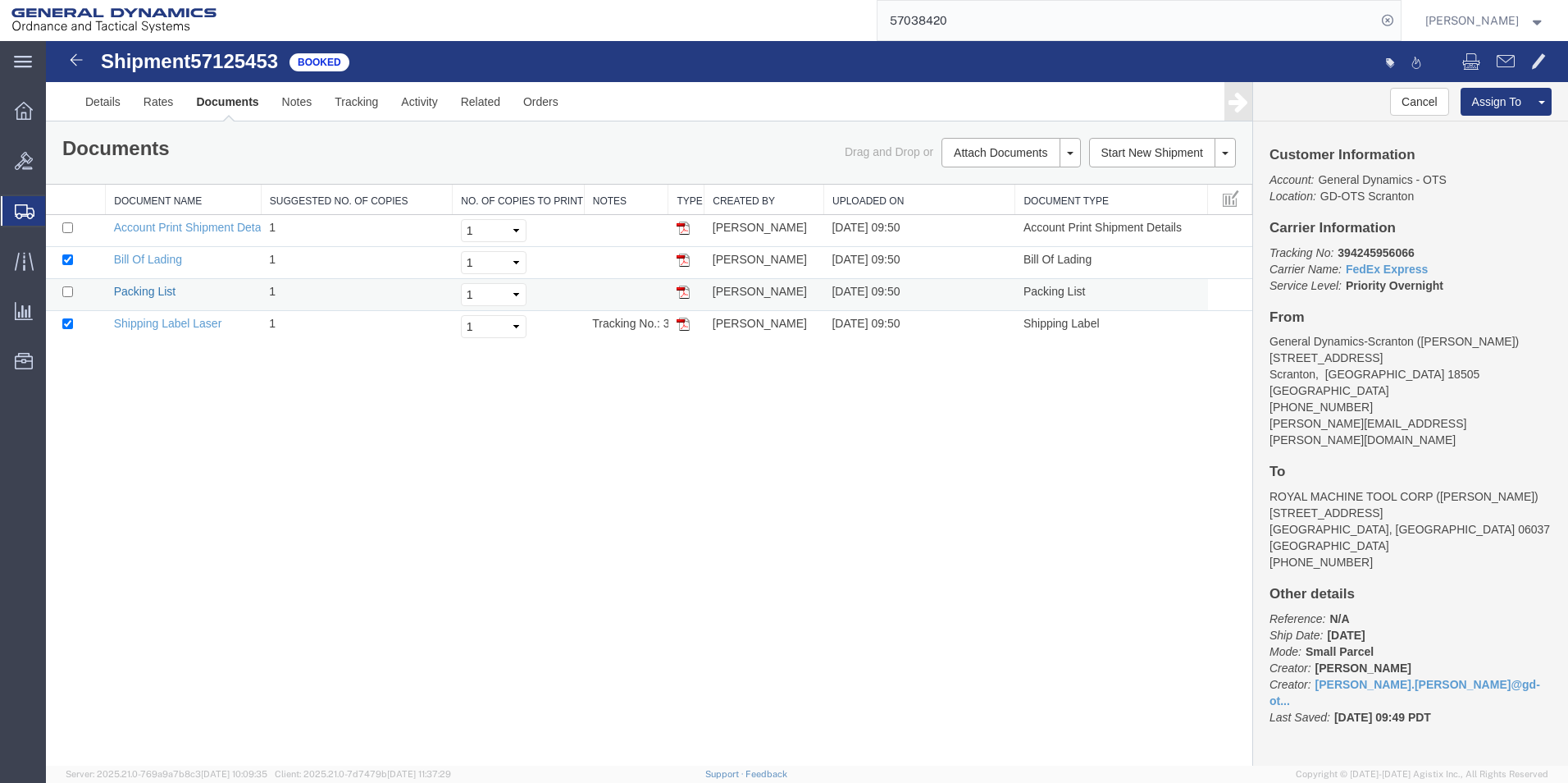
click at [152, 295] on link "Packing List" at bounding box center [144, 291] width 61 height 13
click at [169, 325] on link "Shipping Label Laser" at bounding box center [167, 324] width 108 height 13
click at [1085, 476] on div "Shipment 57125453 4 of 4 Booked Details Rates Documents Notes Tracking Activity…" at bounding box center [806, 403] width 1522 height 725
click at [1466, 133] on link "Clone Shipment" at bounding box center [1480, 129] width 142 height 25
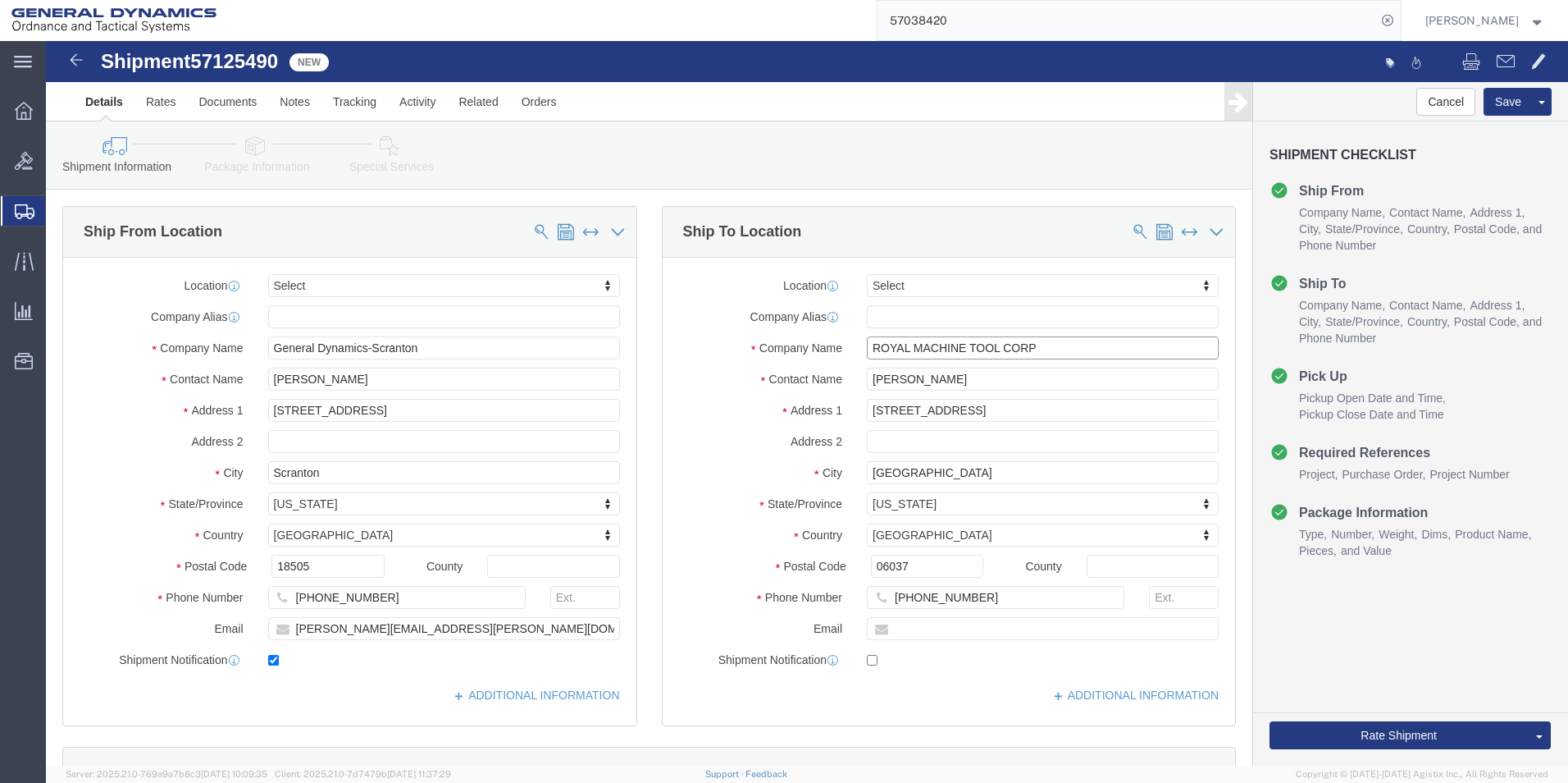
drag, startPoint x: 1004, startPoint y: 309, endPoint x: 772, endPoint y: 312, distance: 232.0
click div "Company Name ROYAL MACHINE TOOL CORP"
type input "D"
type input "DW MACHINE & FARBICATING"
type input "[PERSON_NAME]"
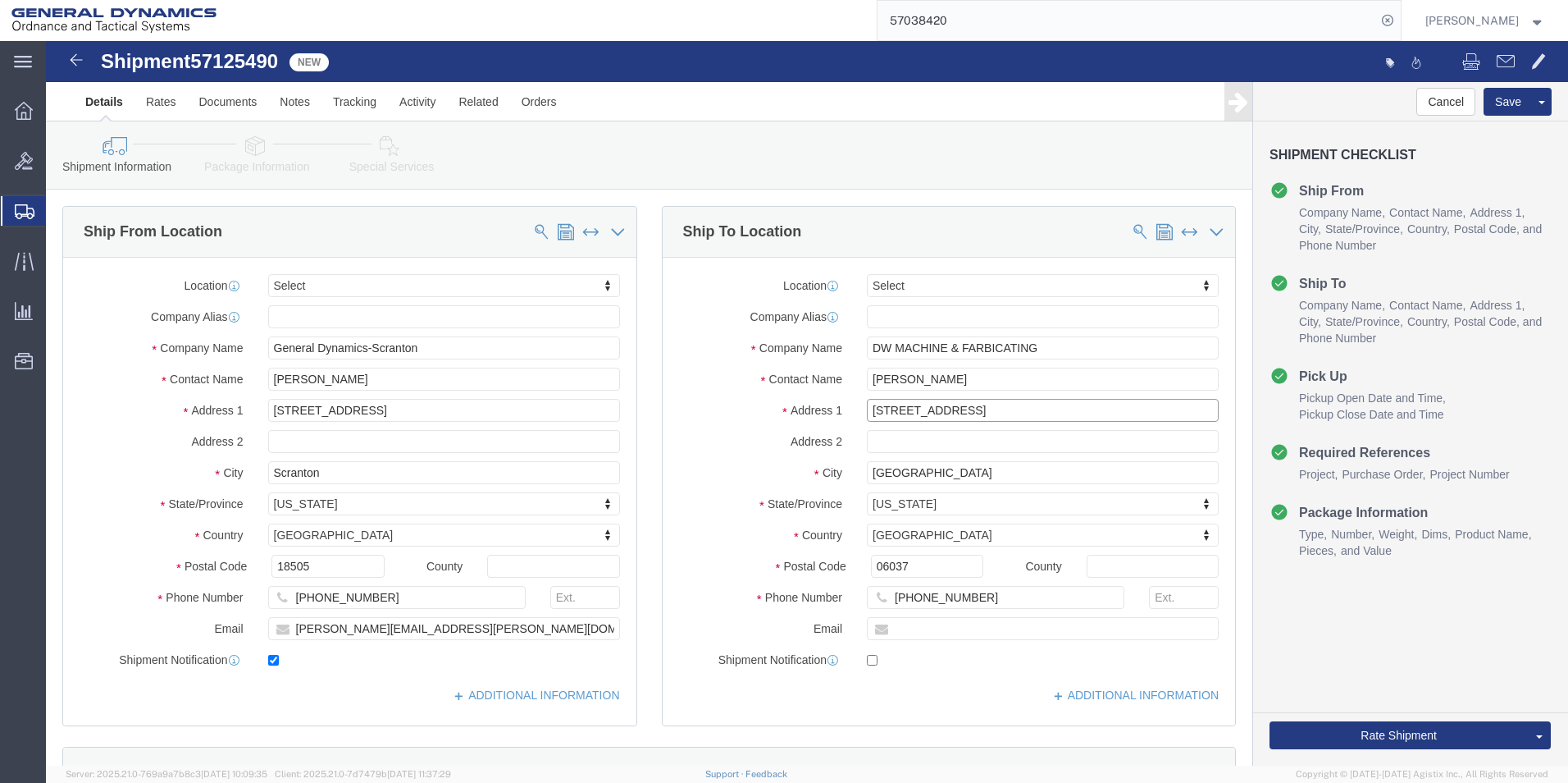
type input "[STREET_ADDRESS]"
type input "drums"
type input "p"
type input "penn"
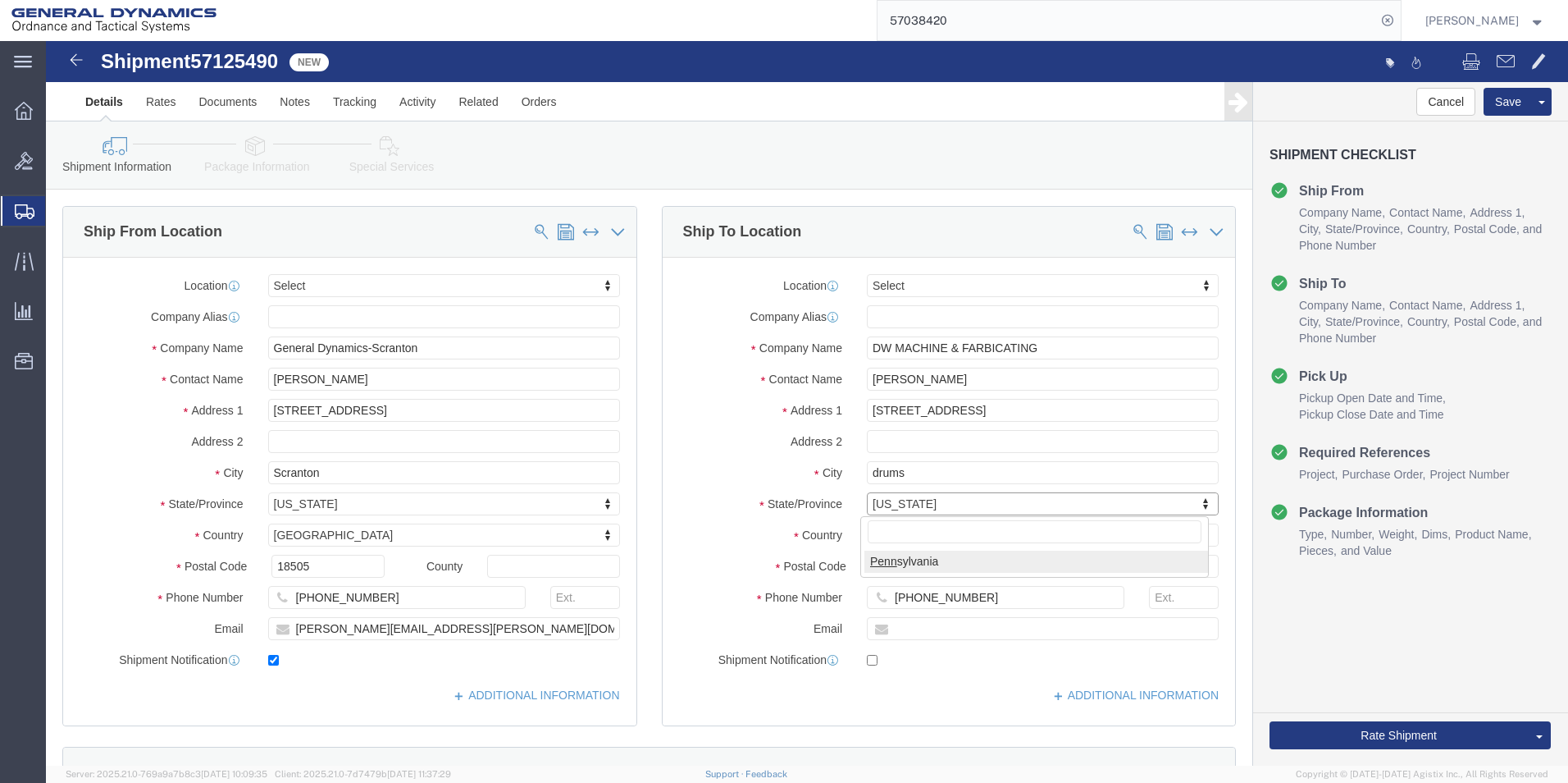
select select "PA"
type input "18222"
drag, startPoint x: 917, startPoint y: 554, endPoint x: 834, endPoint y: 552, distance: 83.0
click div "[PHONE_NUMBER] 8"
paste input "[PHONE_NUMBER]"
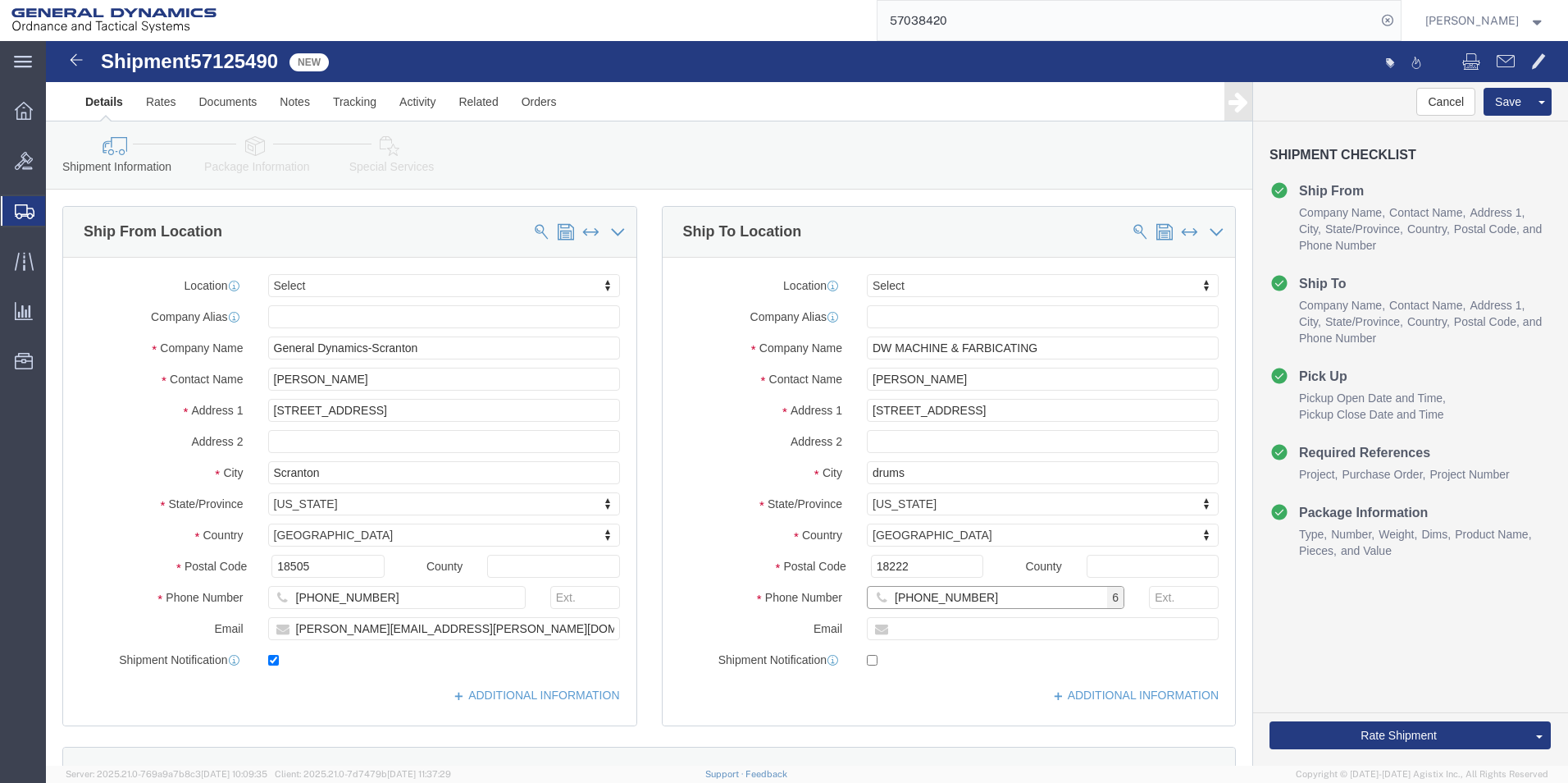
type input "[PHONE_NUMBER]"
click input "[PERSON_NAME]"
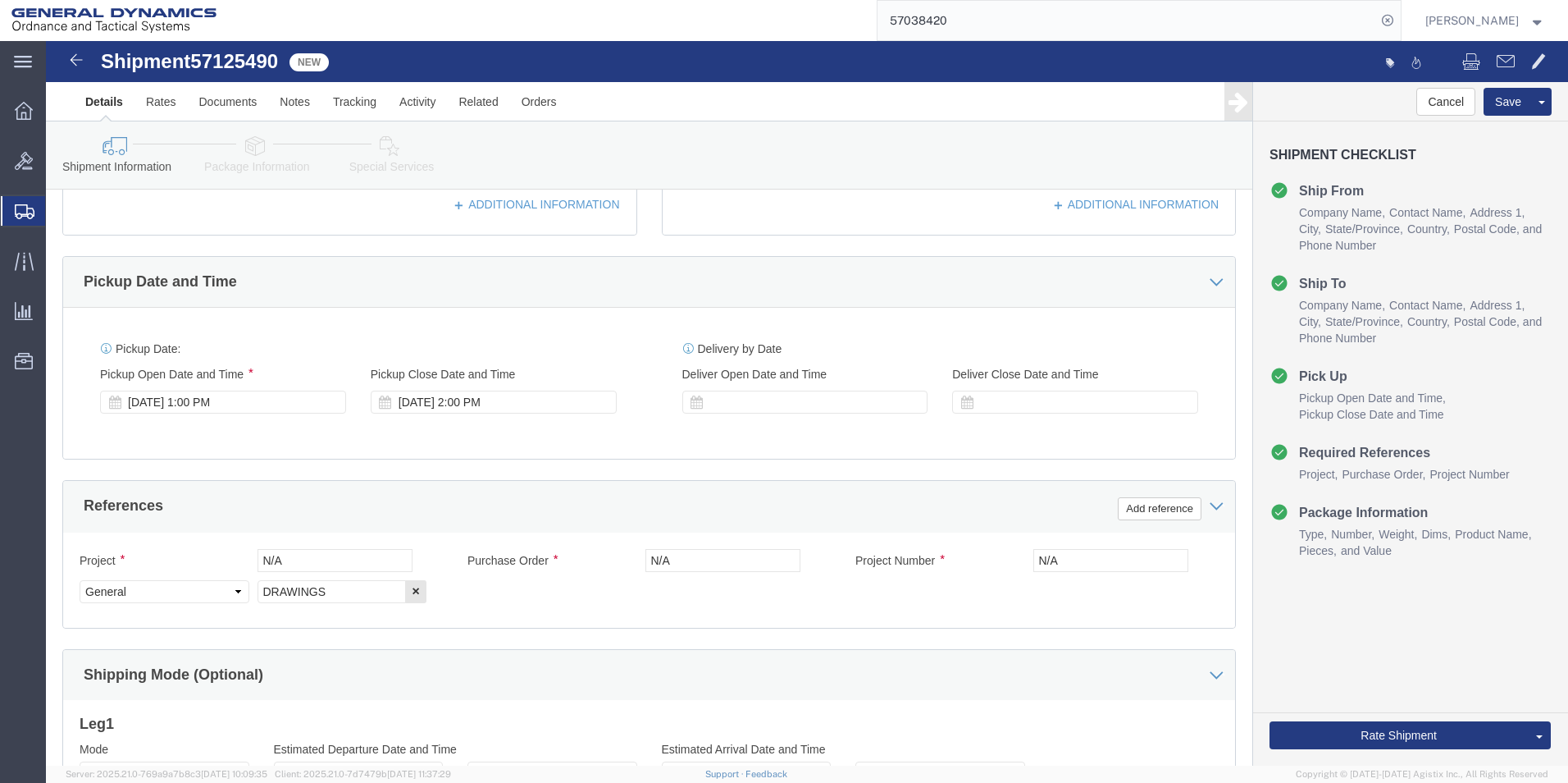
scroll to position [574, 0]
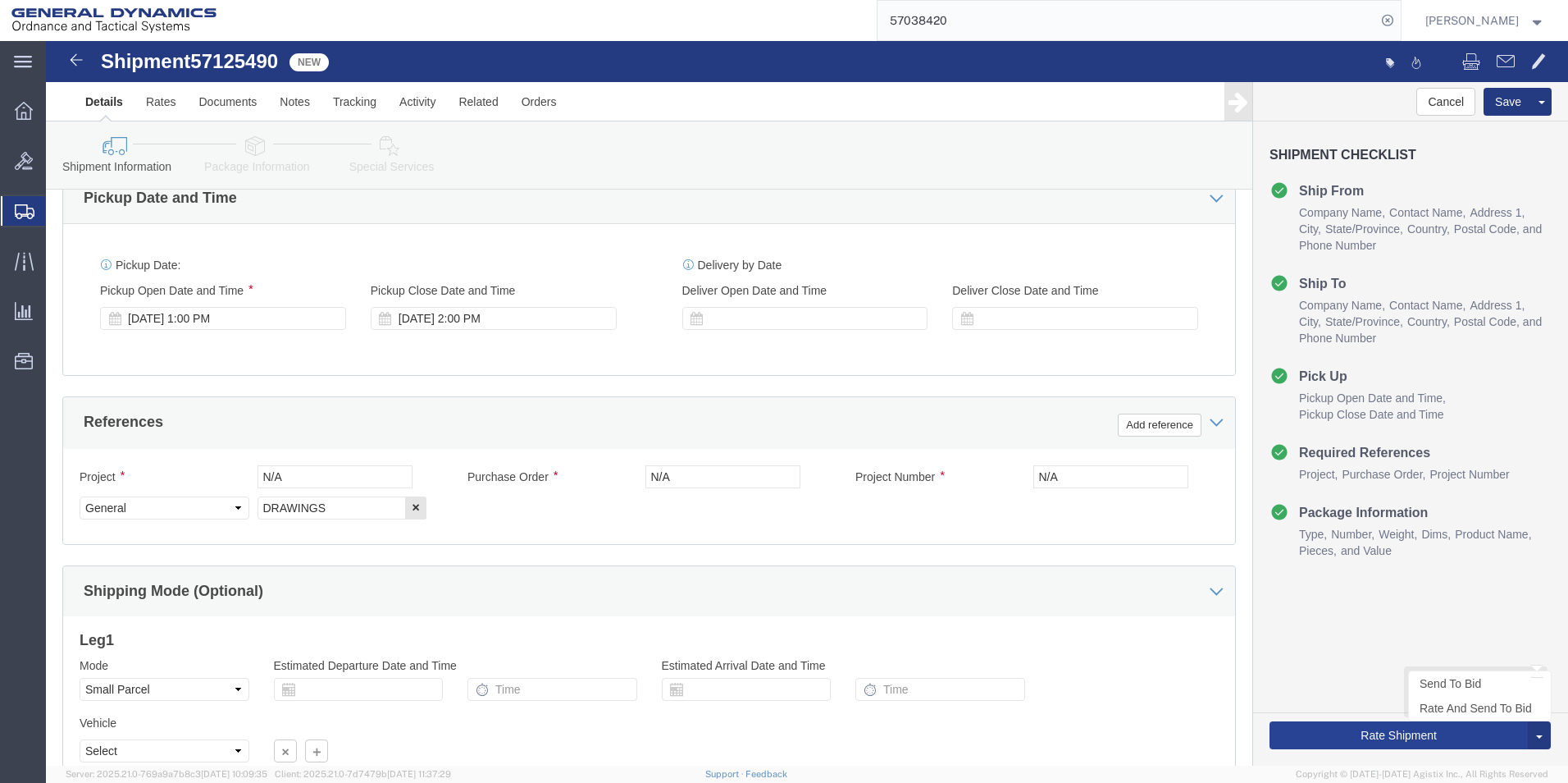
type input "[PERSON_NAME] ([PHONE_NUMBER]"
click button "Rate Shipment"
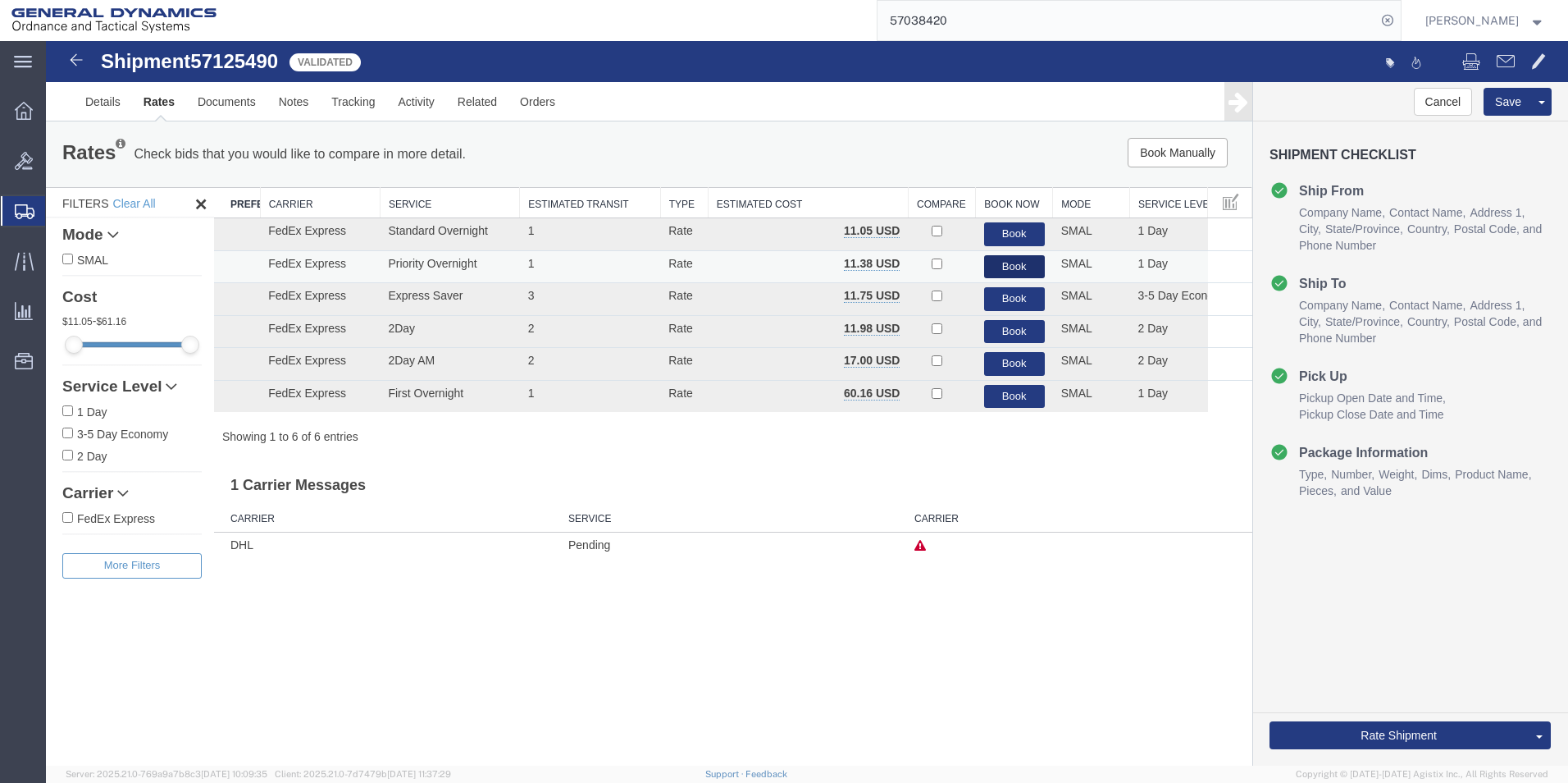
click at [1014, 268] on button "Book" at bounding box center [1014, 267] width 60 height 24
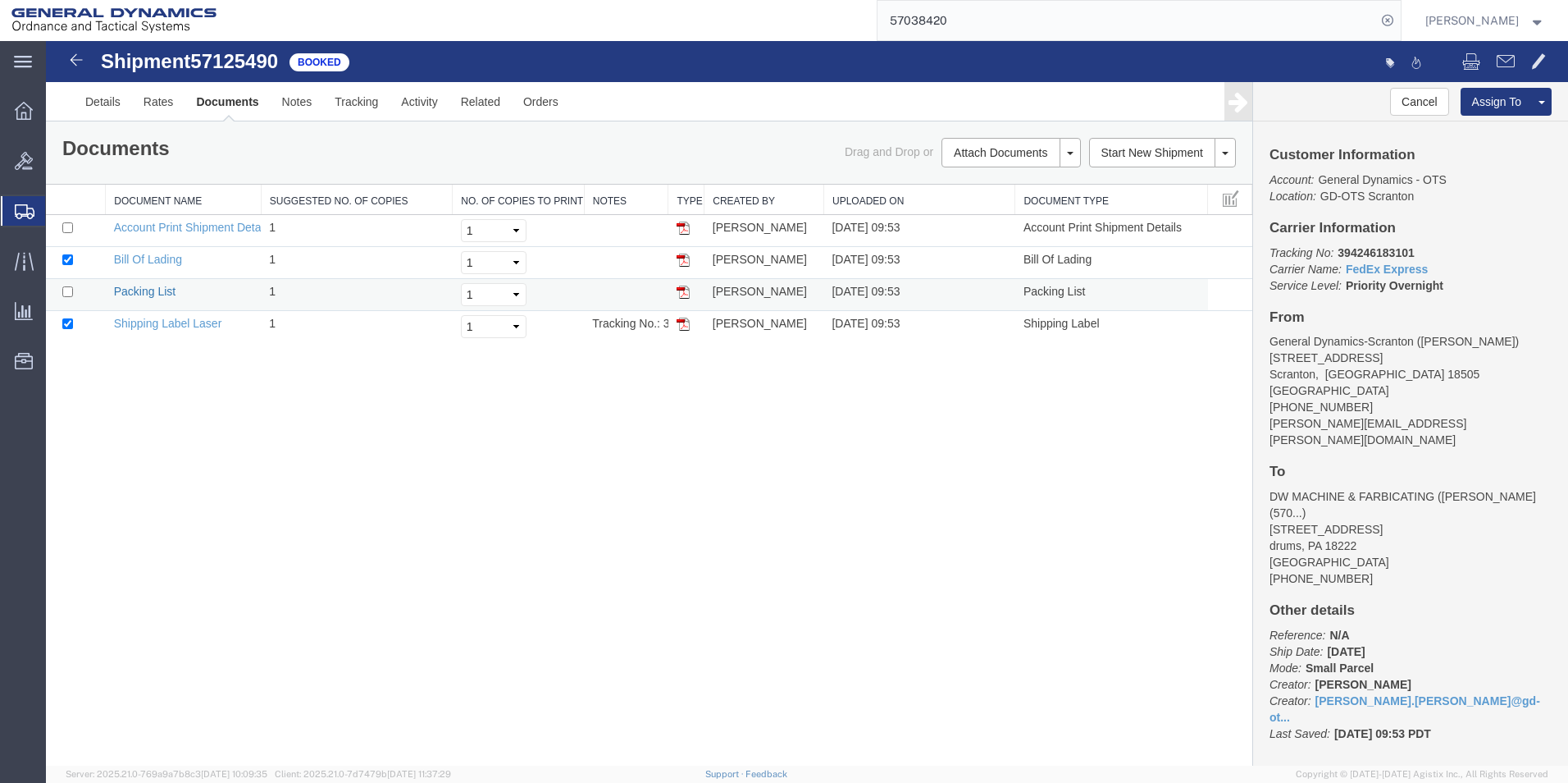
click at [151, 291] on link "Packing List" at bounding box center [144, 291] width 61 height 13
drag, startPoint x: 192, startPoint y: 320, endPoint x: 824, endPoint y: 323, distance: 632.0
click at [192, 319] on link "Shipping Label Laser" at bounding box center [167, 324] width 108 height 13
drag, startPoint x: 646, startPoint y: 491, endPoint x: 656, endPoint y: 491, distance: 10.0
click at [646, 491] on div "Shipment 57125490 4 of 4 Booked Details Rates Documents Notes Tracking Activity…" at bounding box center [806, 403] width 1522 height 725
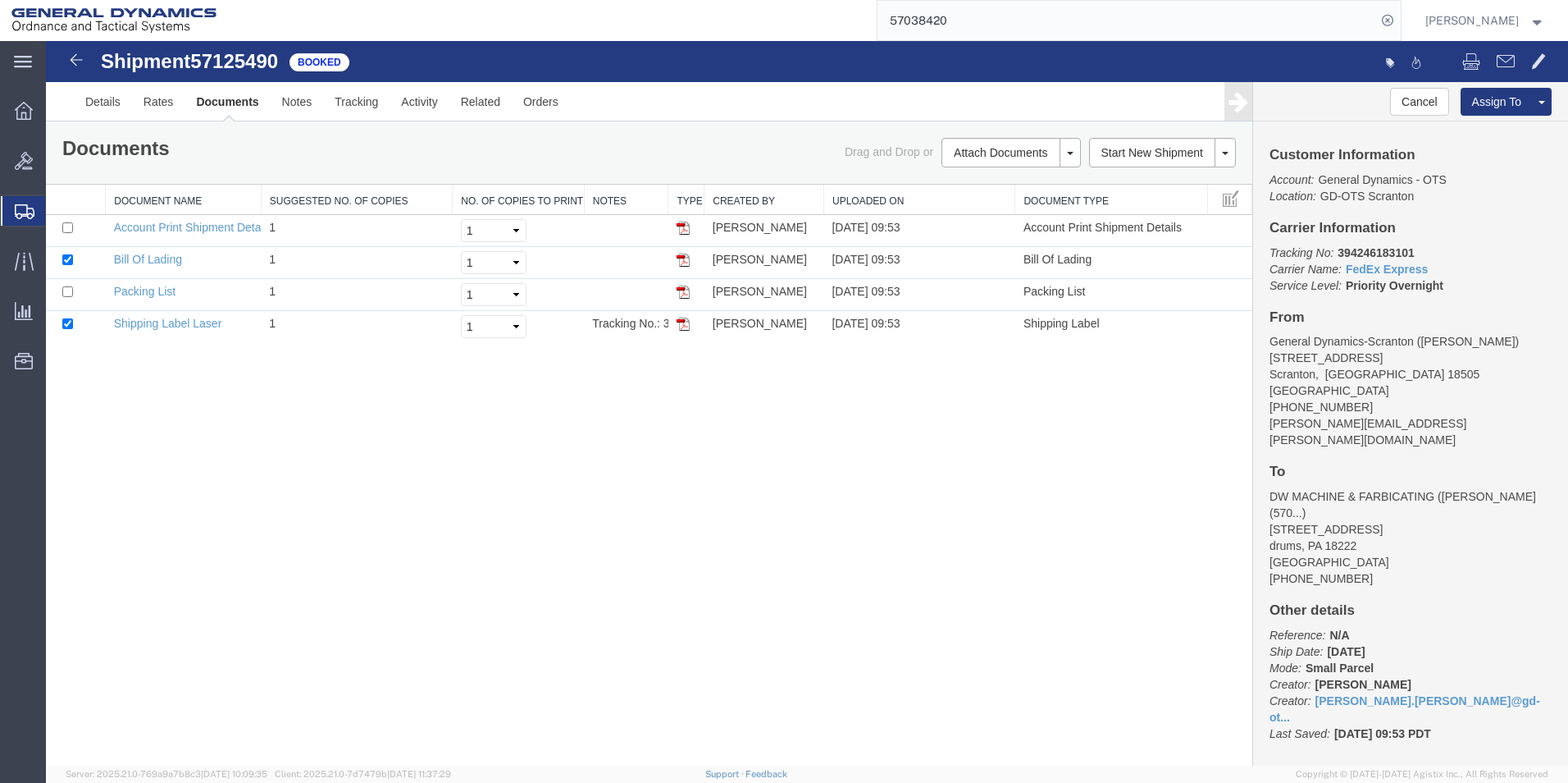
click at [46, 41] on link "Clone Shipment" at bounding box center [46, 41] width 0 height 0
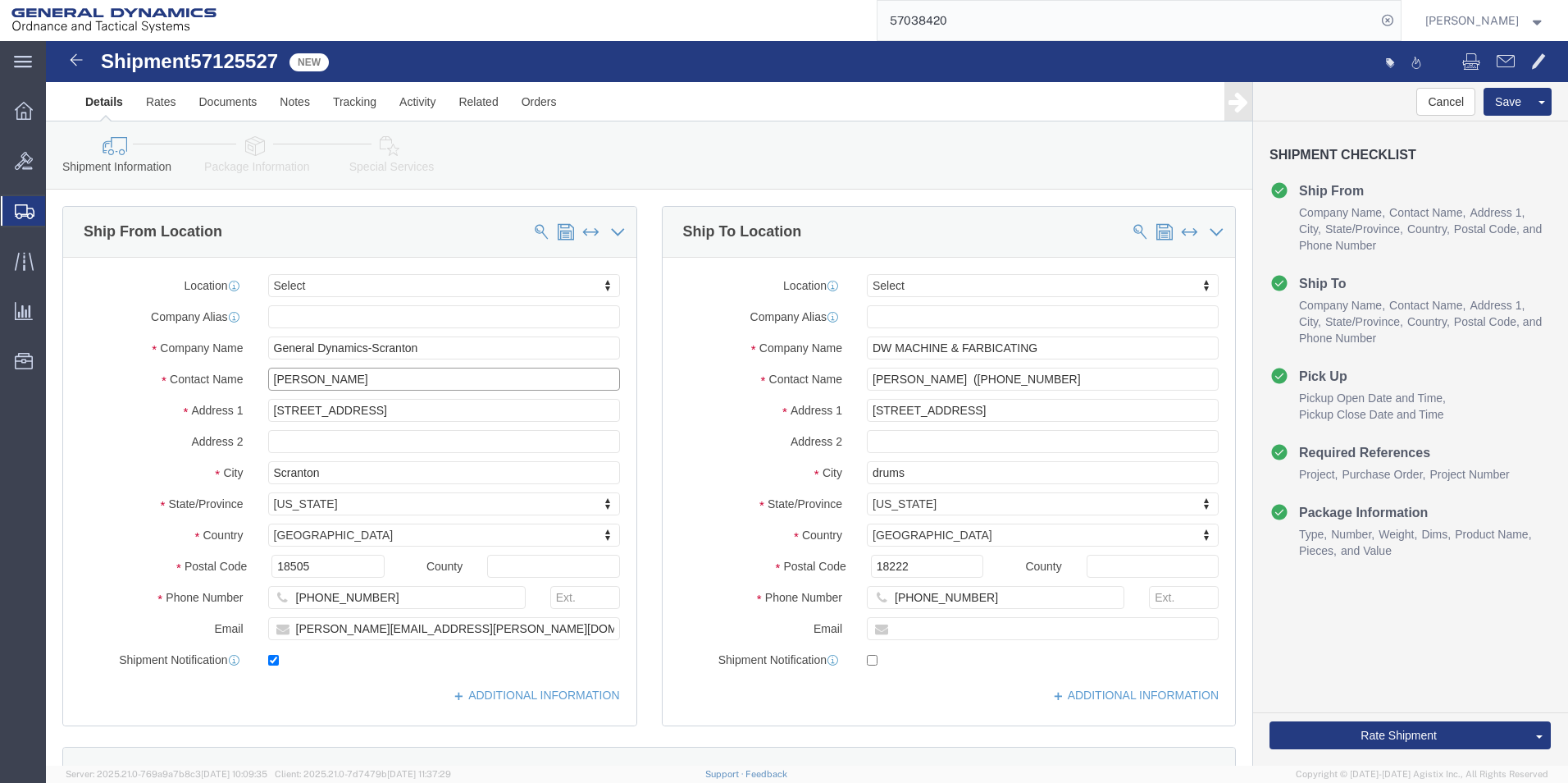
click input "[PERSON_NAME]"
type input "[PERSON_NAME] /[PERSON_NAME]"
drag, startPoint x: 992, startPoint y: 306, endPoint x: 770, endPoint y: 307, distance: 222.0
click div "Company Name DW MACHINE & FARBICATING"
type input "SPEC TOOL"
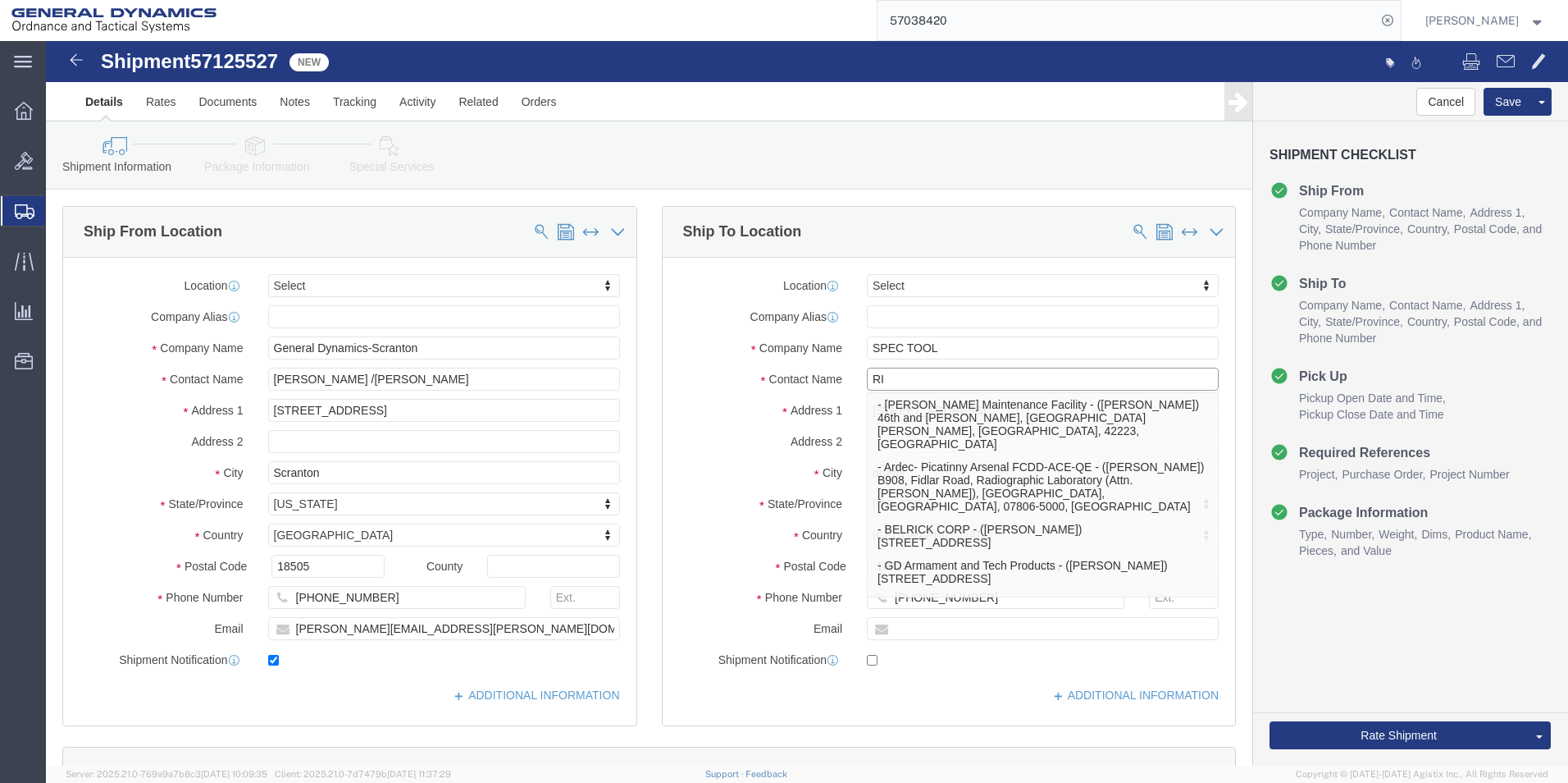
type input "R"
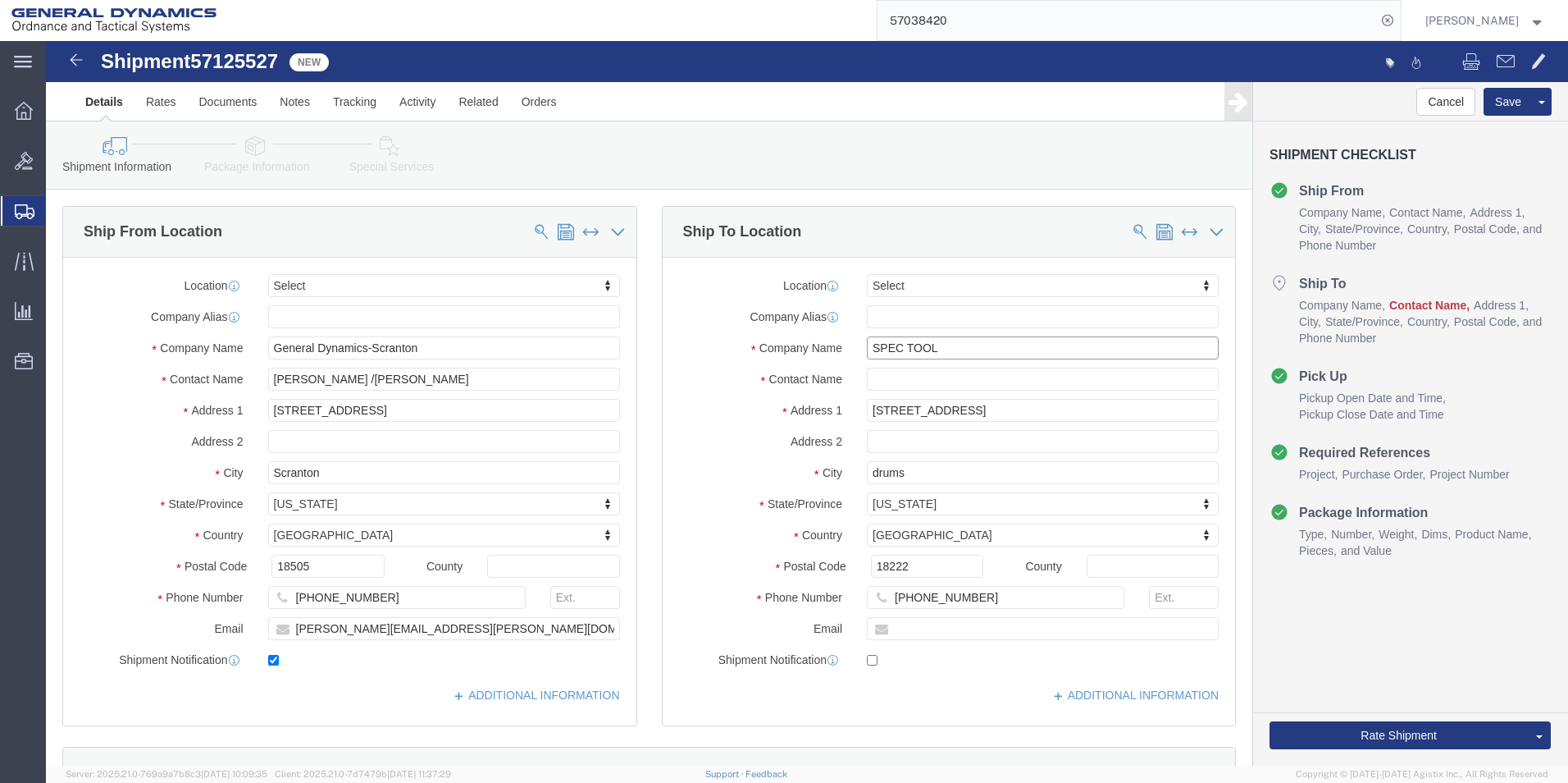
click input "SPEC TOOL"
type input "[STREET_ADDRESS]"
type input "SPARTA"
type input "M"
type input "MI"
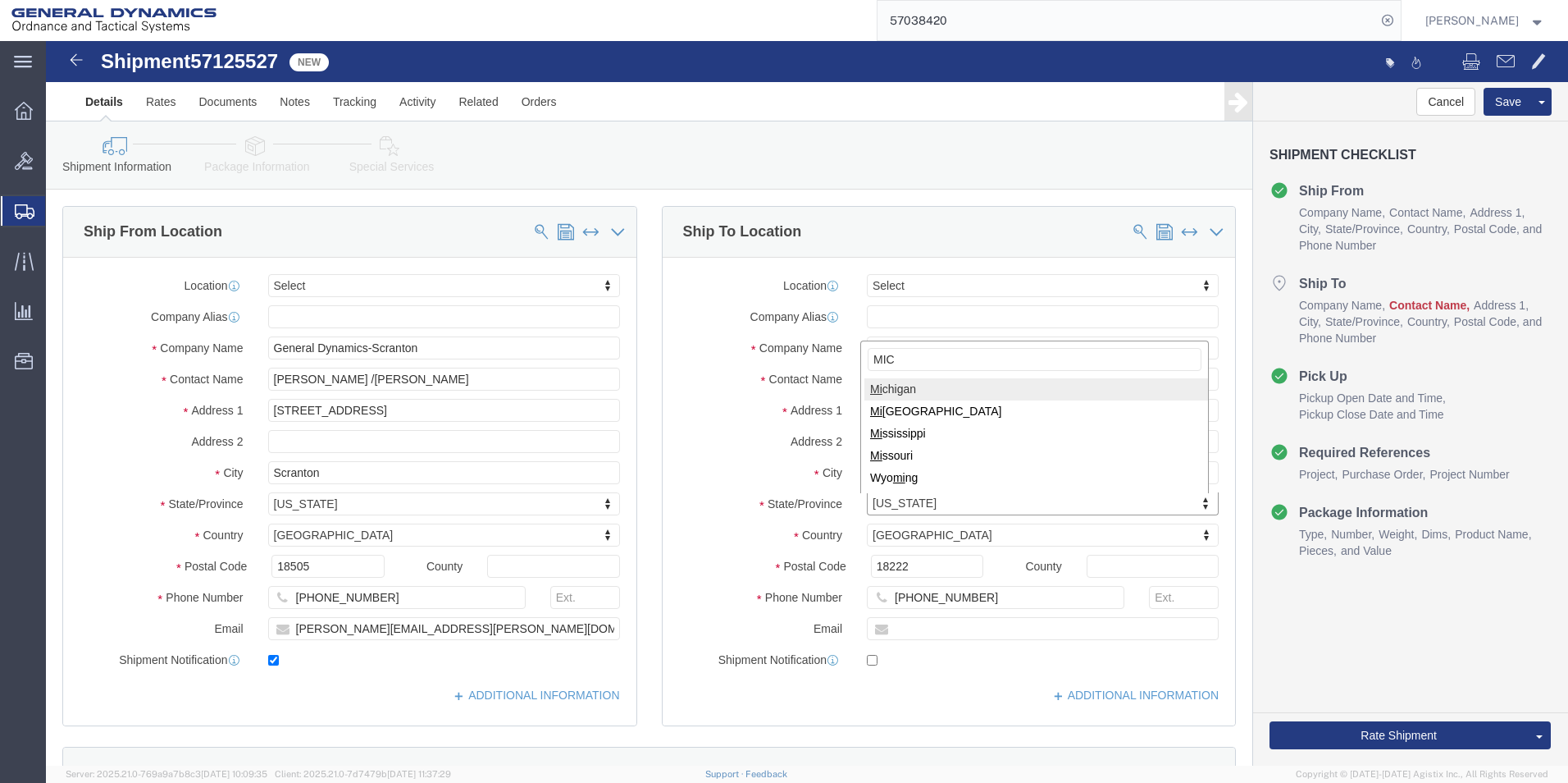
type input "MICH"
select select "MI"
type input "49345"
type input "[PHONE_NUMBER]"
click input "text"
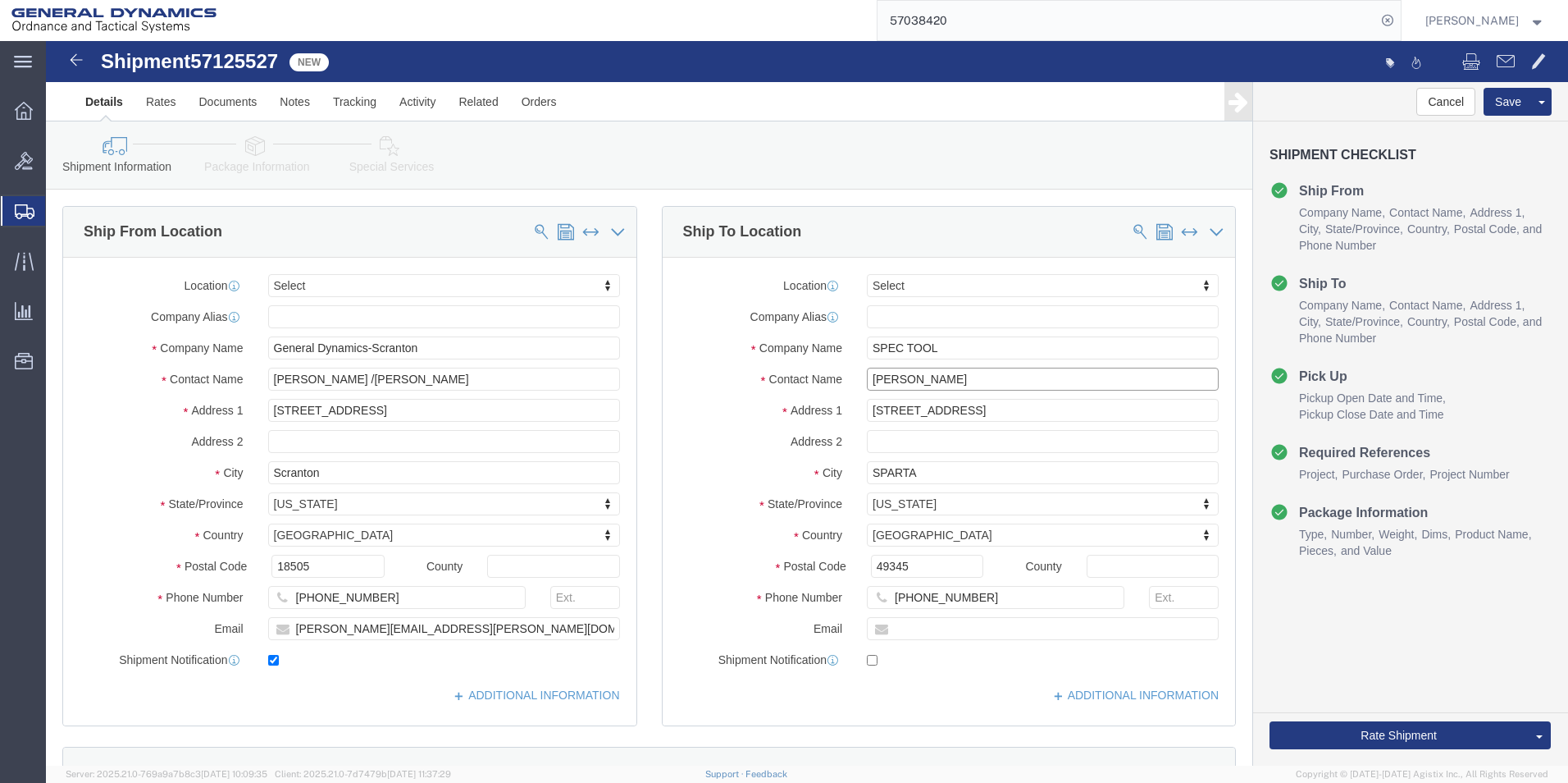
drag, startPoint x: 860, startPoint y: 336, endPoint x: 889, endPoint y: 336, distance: 29.0
click input "[PERSON_NAME]"
type input "[PERSON_NAME]"
click button "Rate Shipment"
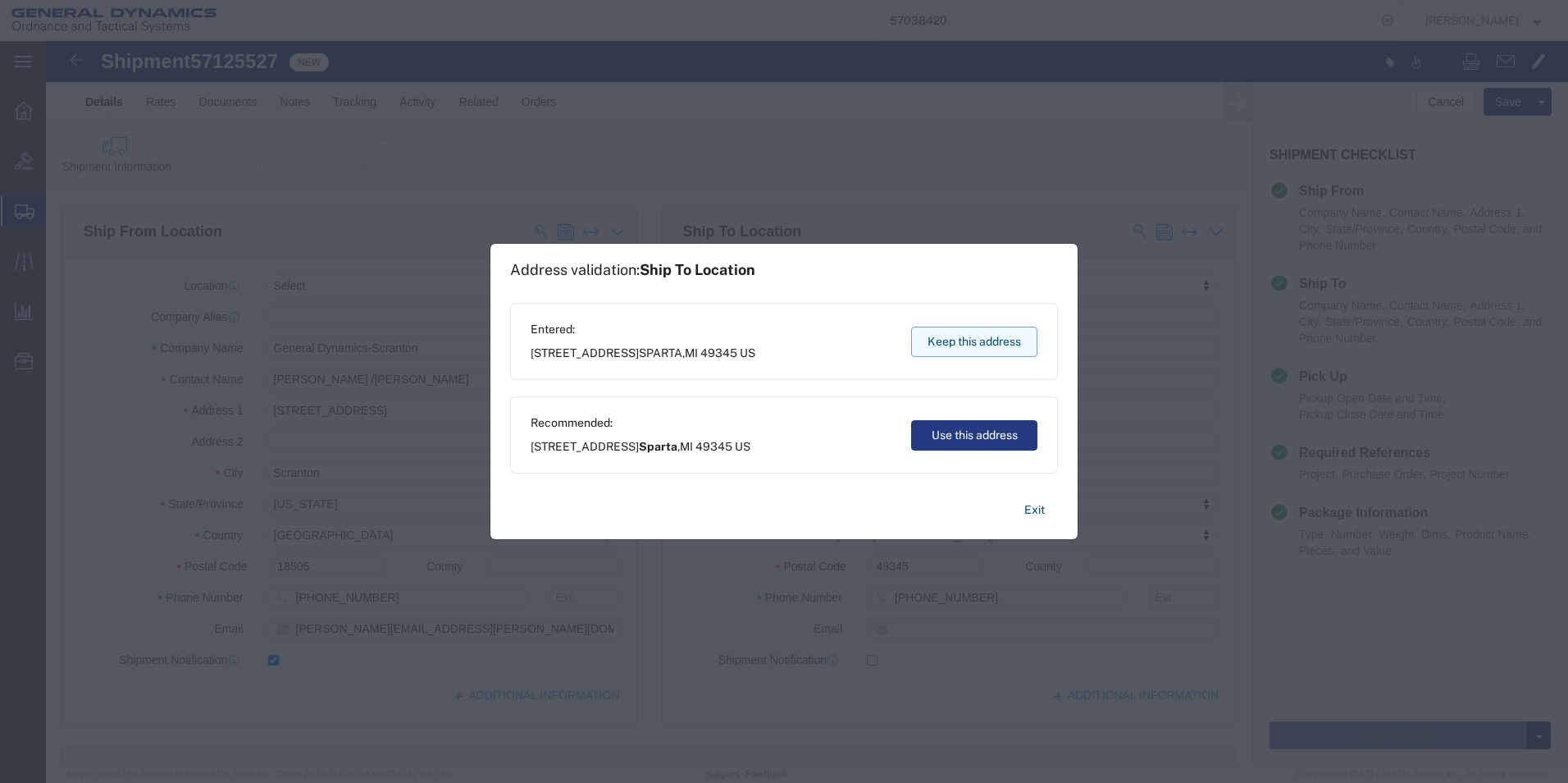
click at [957, 343] on button "Keep this address" at bounding box center [974, 342] width 126 height 31
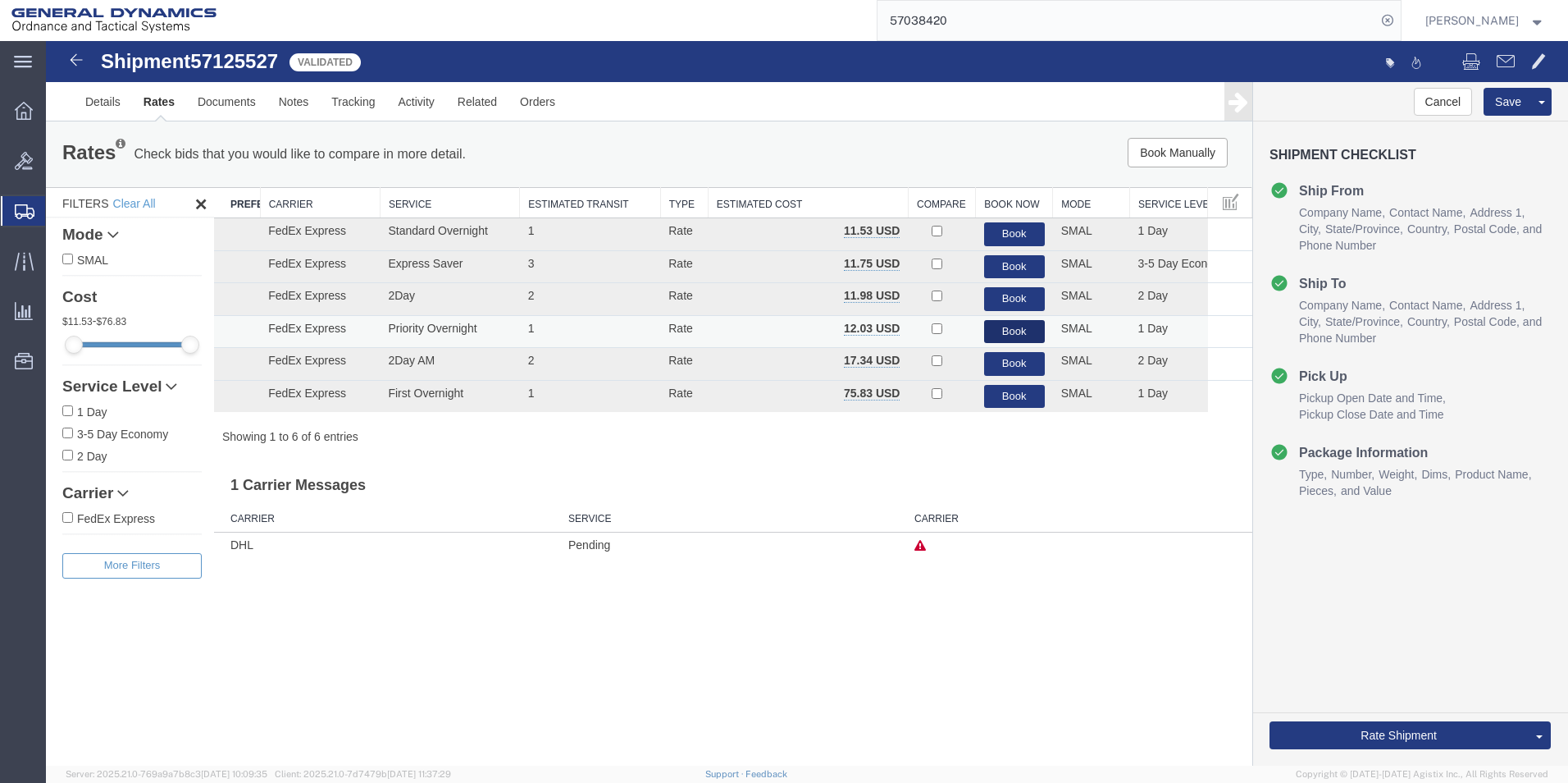
click at [999, 333] on button "Book" at bounding box center [1014, 331] width 60 height 24
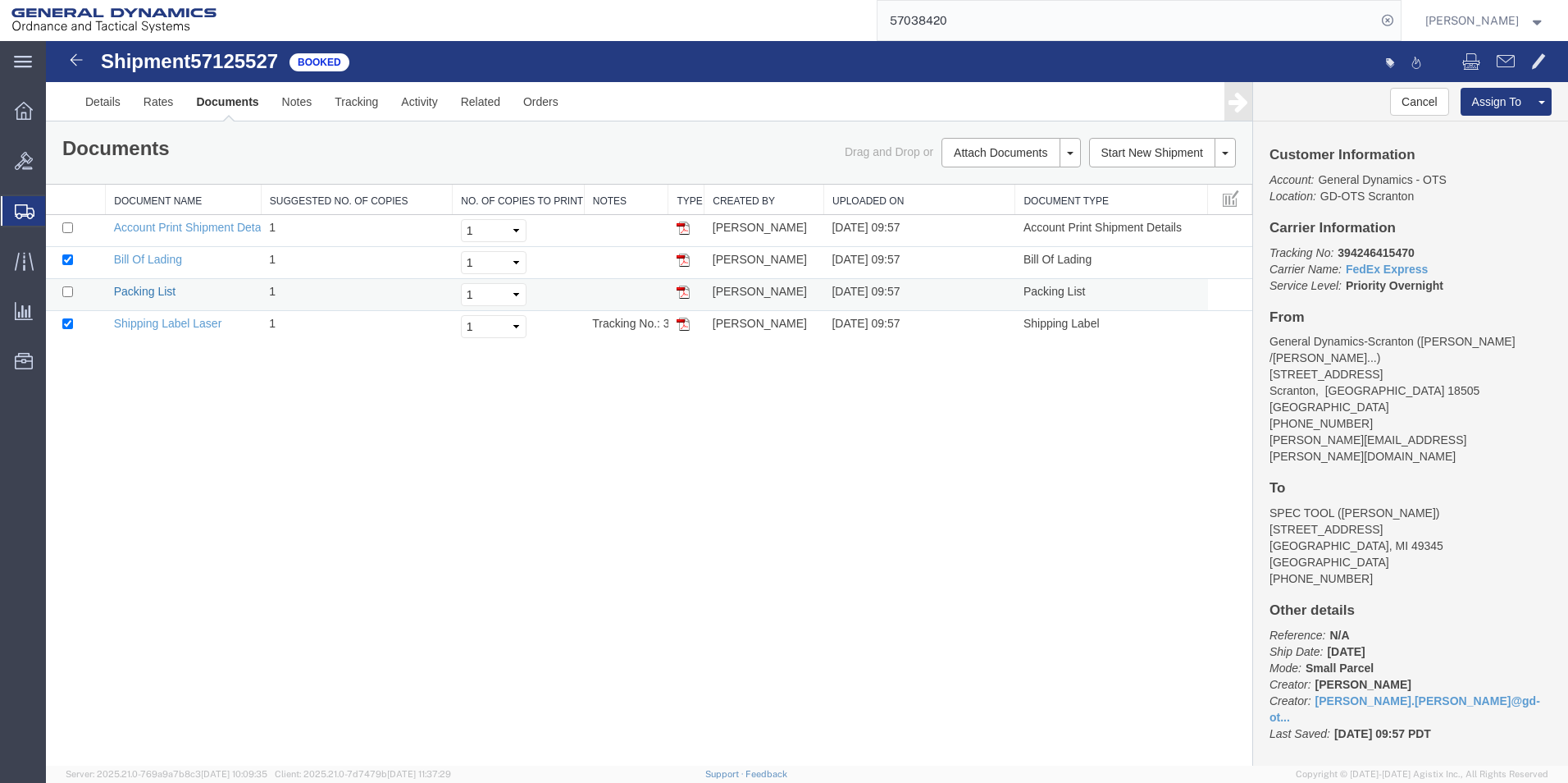
click at [131, 292] on link "Packing List" at bounding box center [144, 291] width 61 height 13
click at [131, 323] on link "Shipping Label Laser" at bounding box center [167, 324] width 108 height 13
click at [0, 0] on span "Create Shipment" at bounding box center [0, 0] width 0 height 0
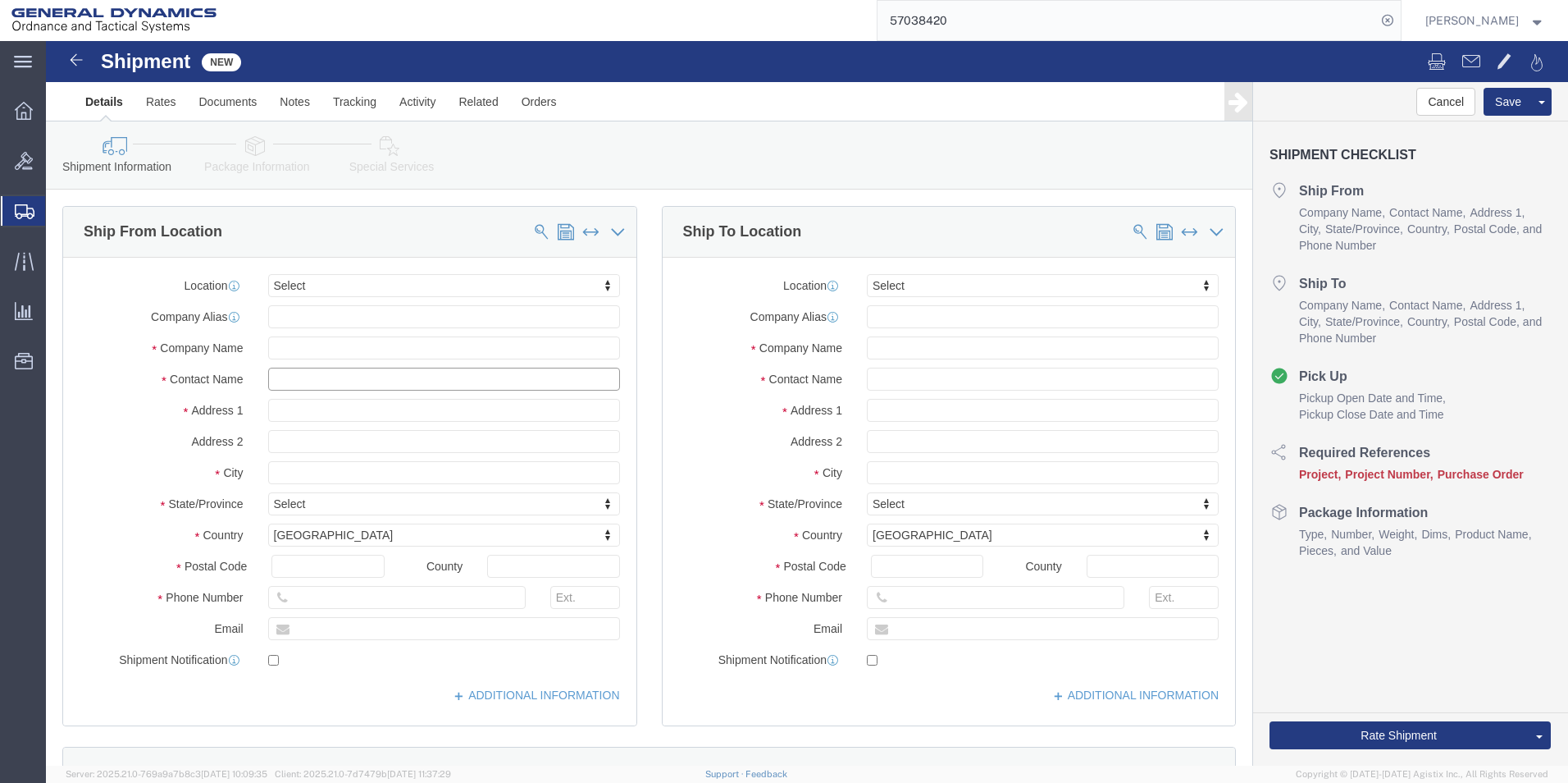
click input "text"
type input "[PERSON_NAME]"
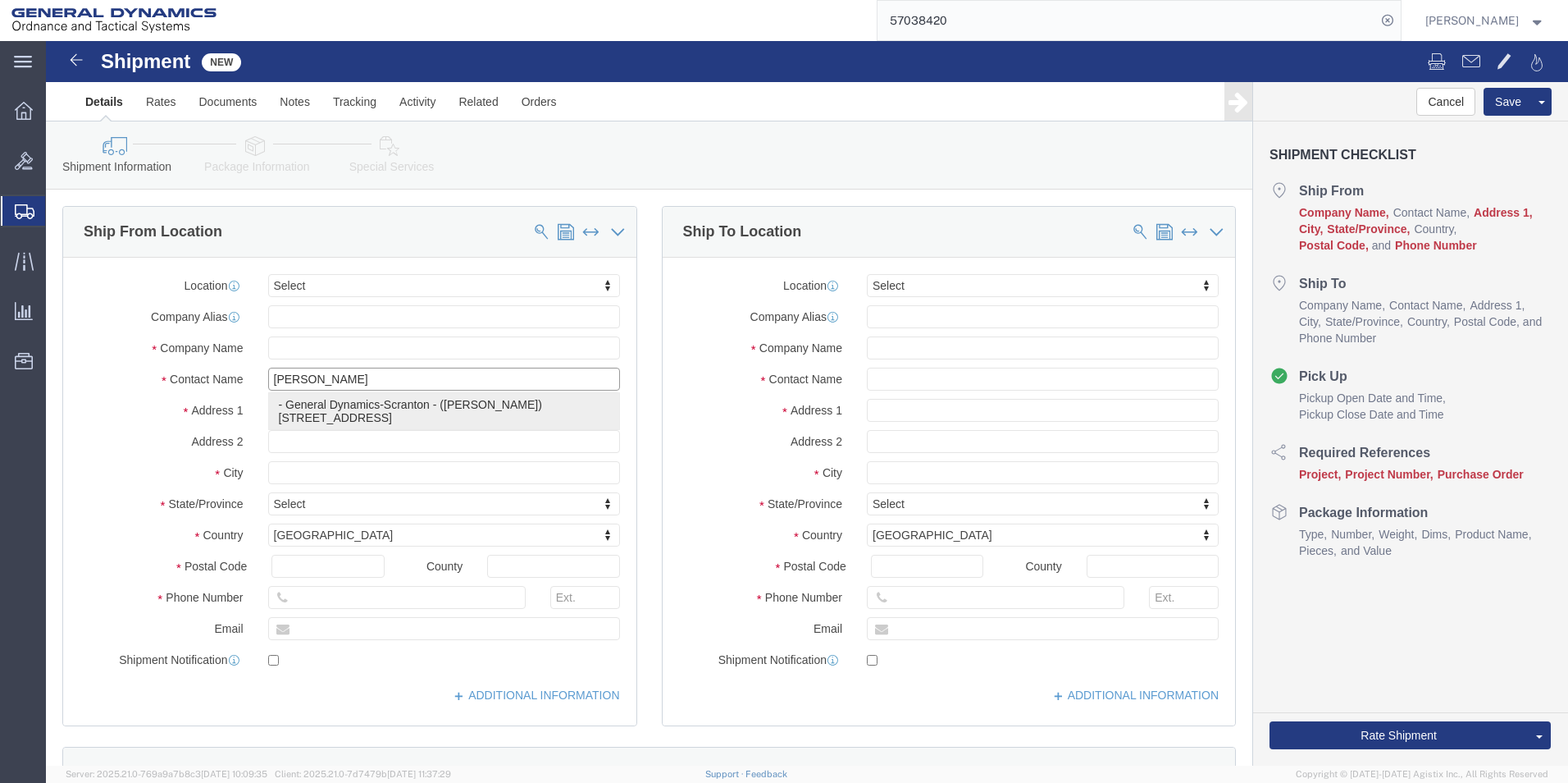
click p "- General Dynamics-Scranton - ([PERSON_NAME]) [STREET_ADDRESS][PERSON_NAME]"
type input "[STREET_ADDRESS]"
type input "18505"
type input "[PHONE_NUMBER]"
type input "[PERSON_NAME][EMAIL_ADDRESS][PERSON_NAME][DOMAIN_NAME]"
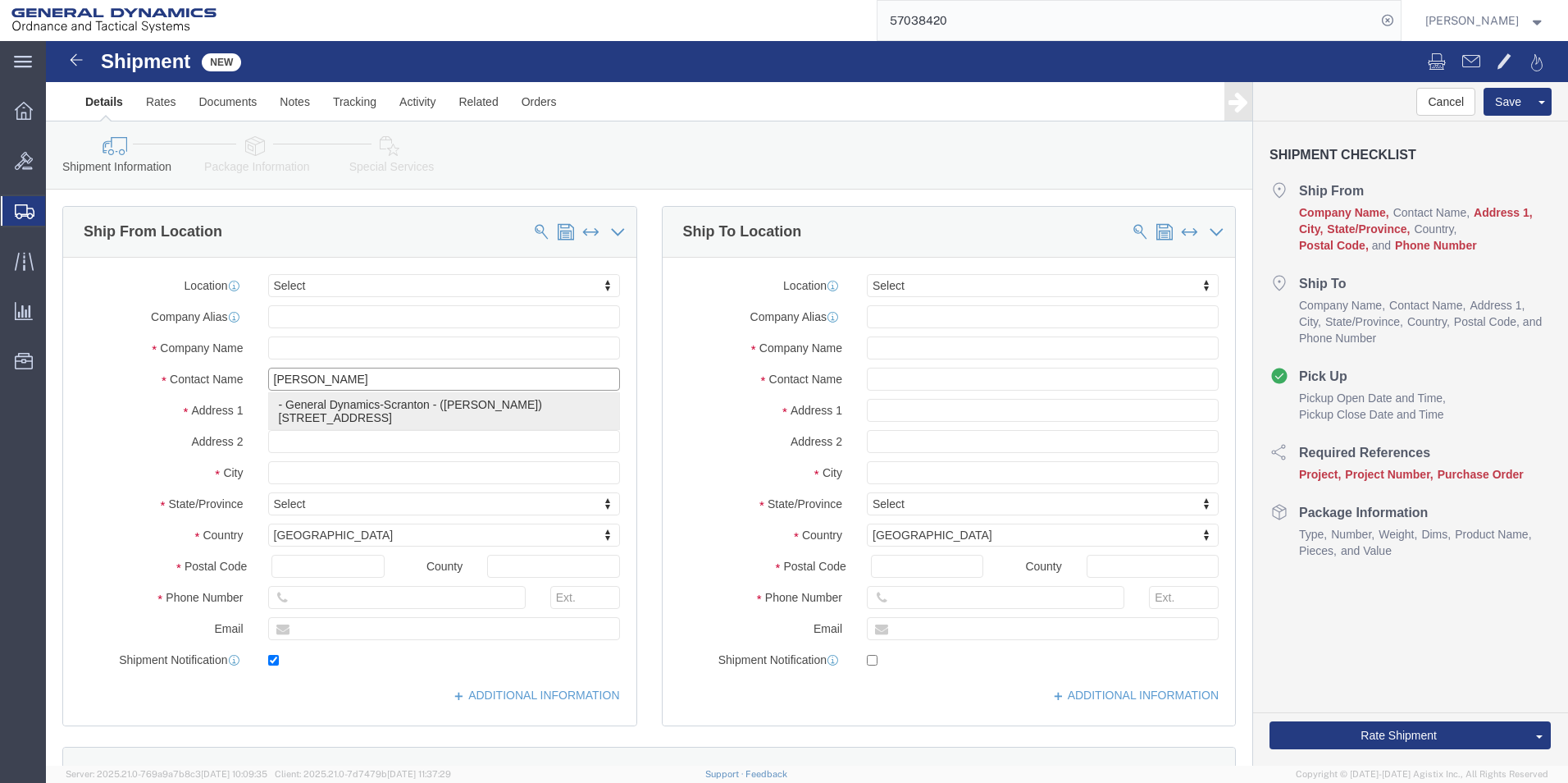
checkbox input "true"
type input "General Dynamics-Scranton"
type input "[PERSON_NAME]"
type input "Scranton"
select select "PA"
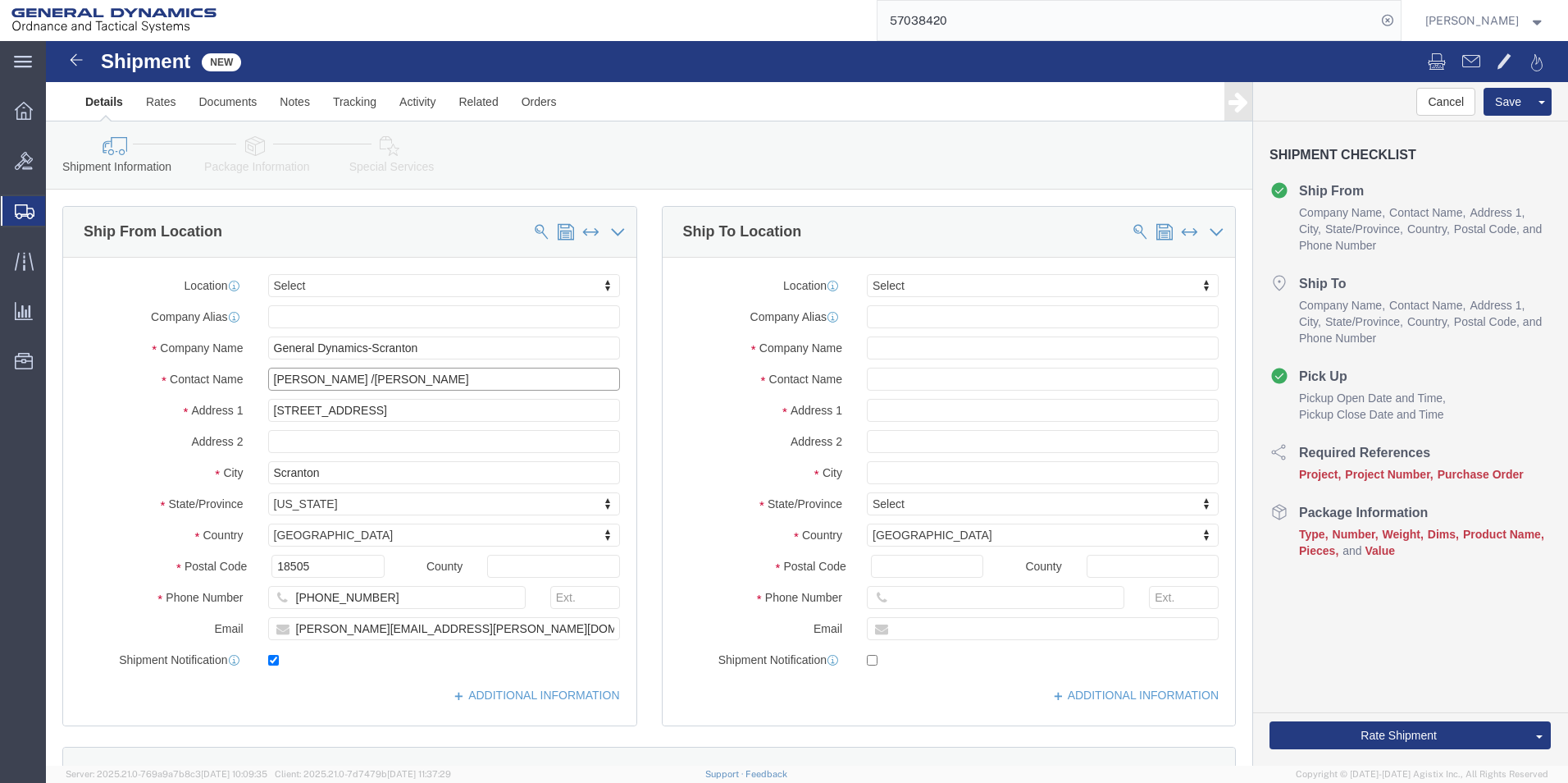
type input "[PERSON_NAME] /[PERSON_NAME]"
click input "text"
type input "NUTRO"
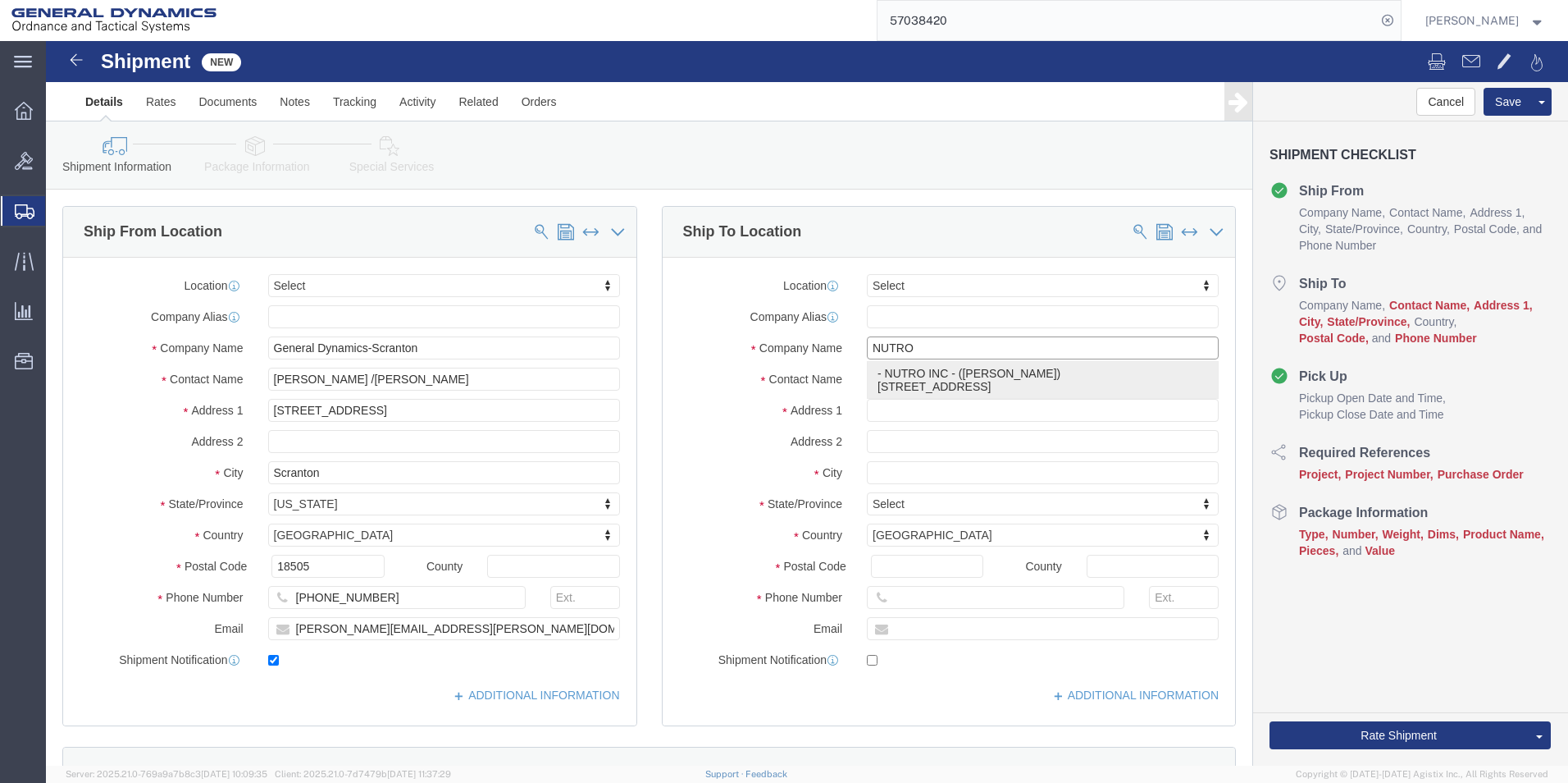
click p "- NUTRO INC - ([PERSON_NAME]) [STREET_ADDRESS]"
type input "[STREET_ADDRESS]"
type input "44149"
type input "[PHONE_NUMBER]"
type input "NUTRO INC"
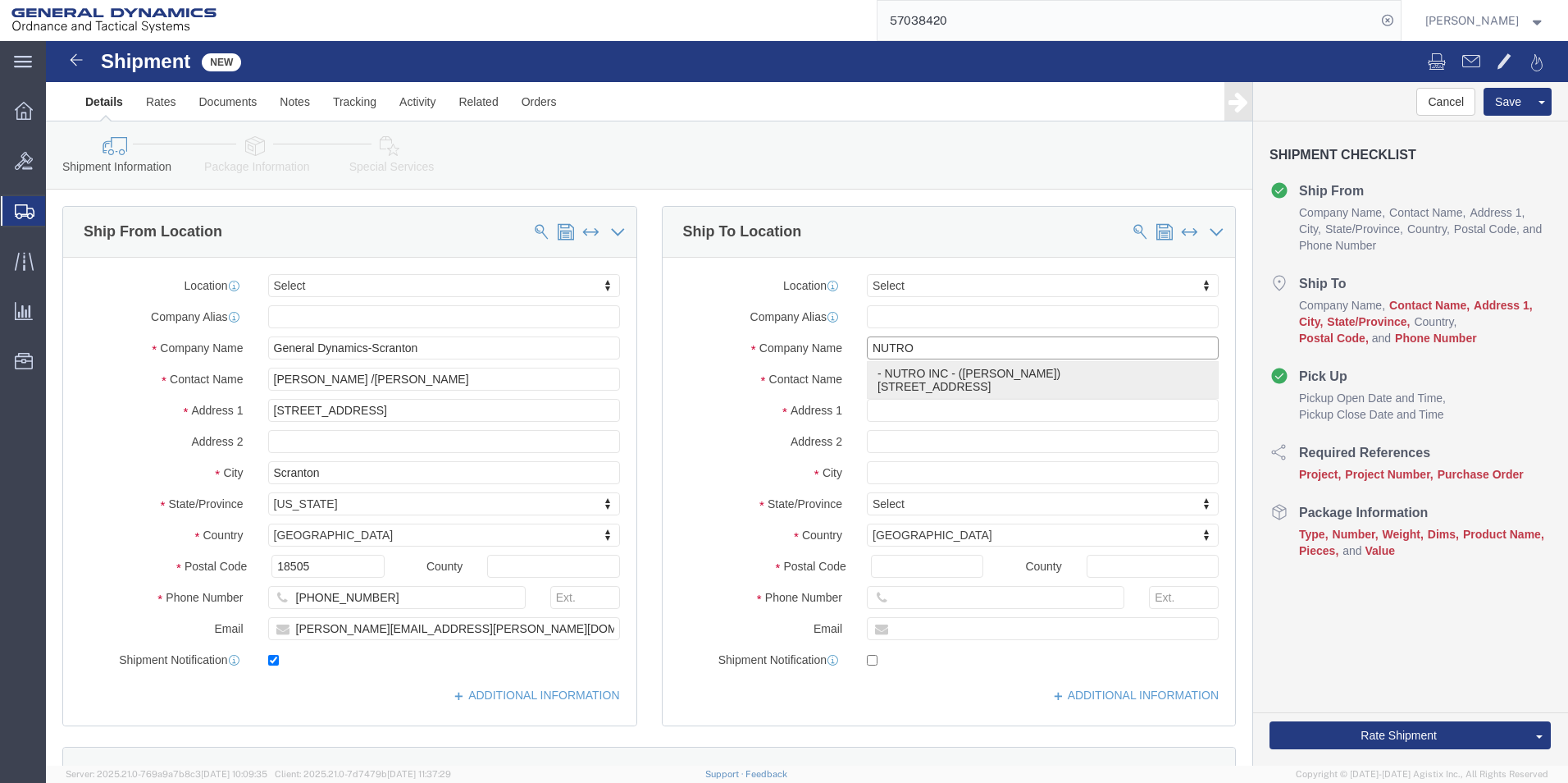
type input "[PERSON_NAME]"
type input "[GEOGRAPHIC_DATA]"
select select "PA"
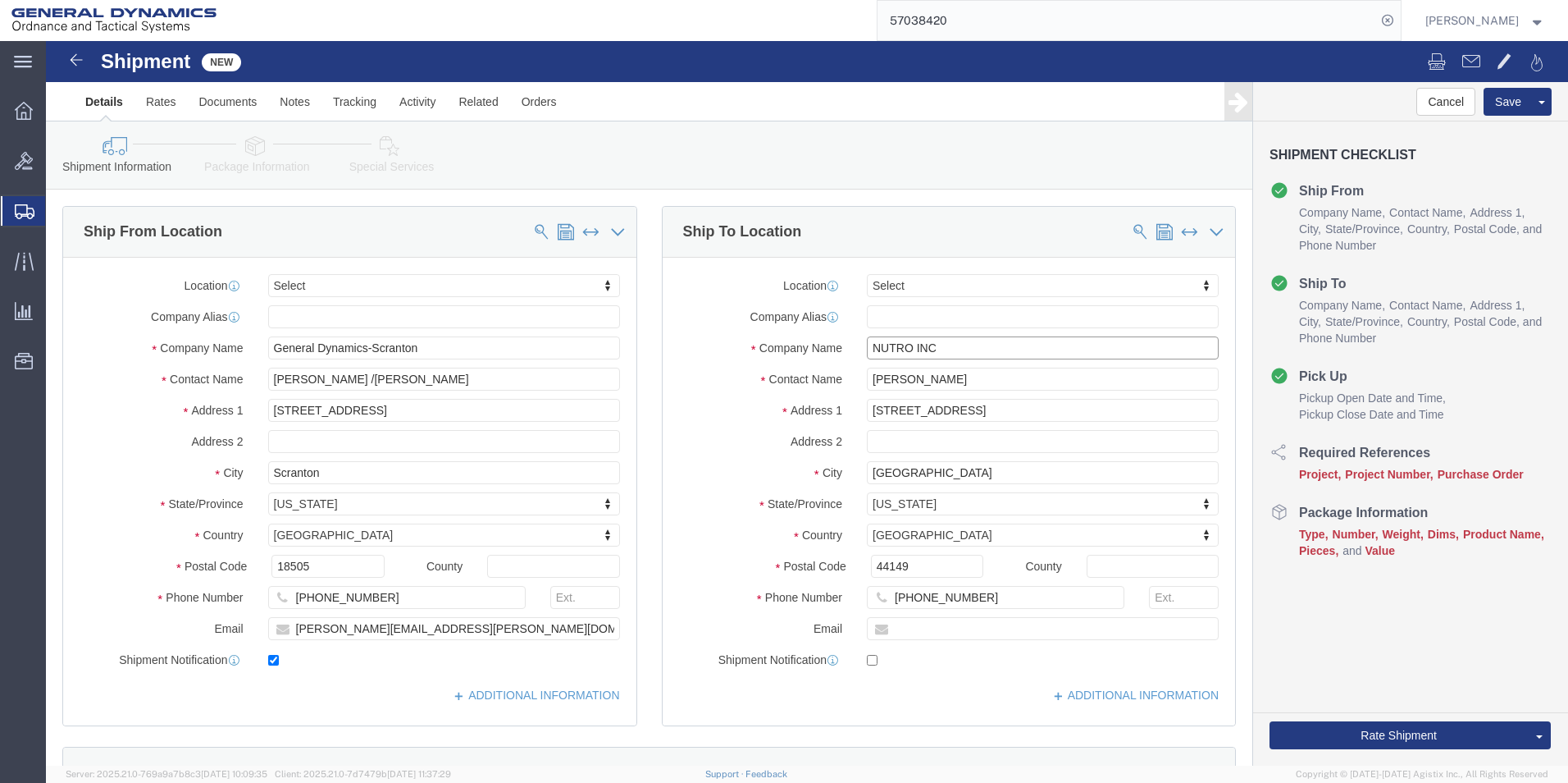
type input "NUTRO INC"
drag, startPoint x: 928, startPoint y: 332, endPoint x: 718, endPoint y: 335, distance: 210.0
click div "Contact Name [PERSON_NAME]"
type input "[PERSON_NAME]"
drag, startPoint x: 868, startPoint y: 553, endPoint x: 961, endPoint y: 563, distance: 93.5
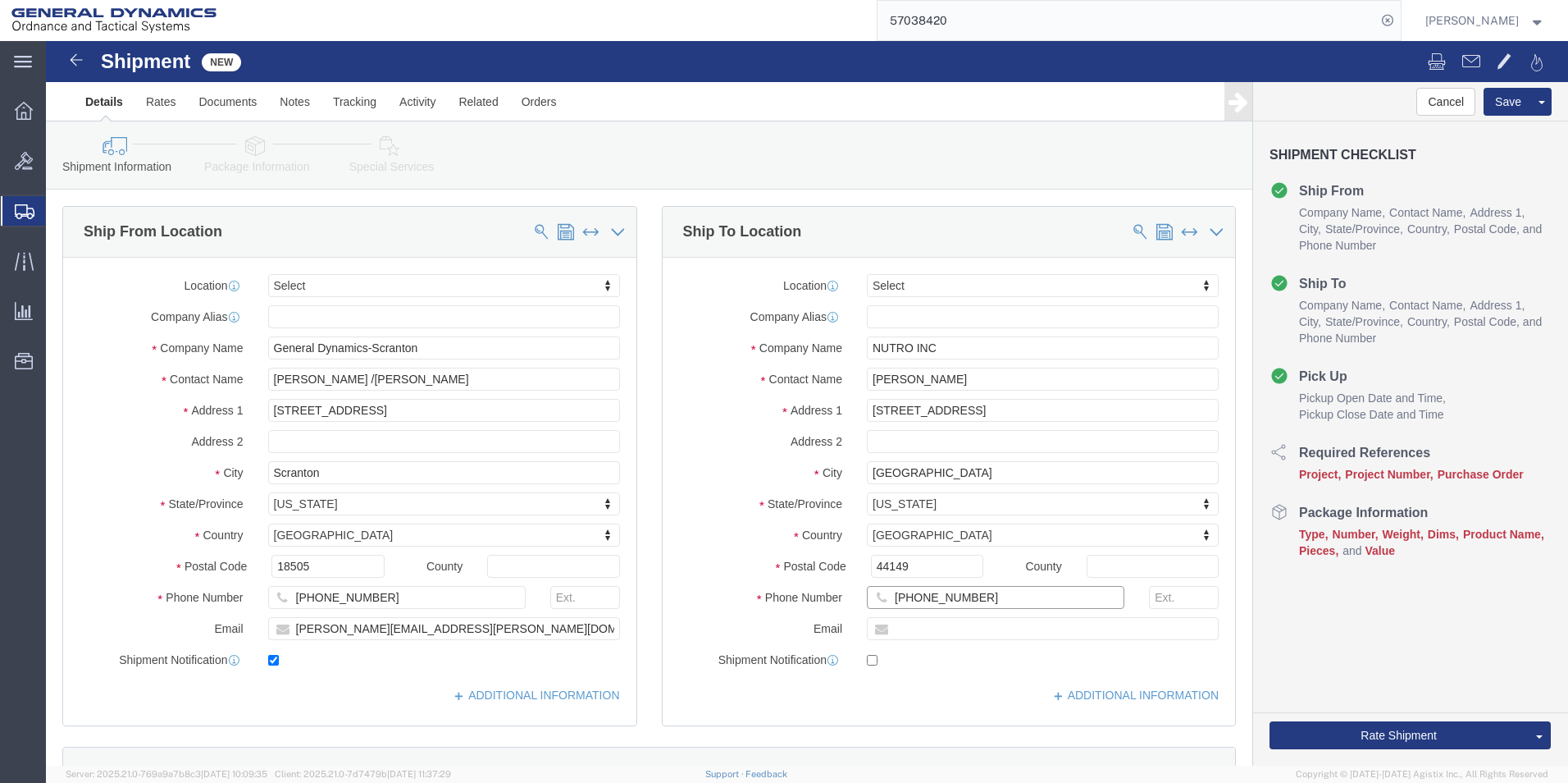
click input "[PHONE_NUMBER]"
type input "[PHONE_NUMBER]"
click input "text"
paste input "[EMAIL_ADDRESS][DOMAIN_NAME]"
type input "[EMAIL_ADDRESS][DOMAIN_NAME]"
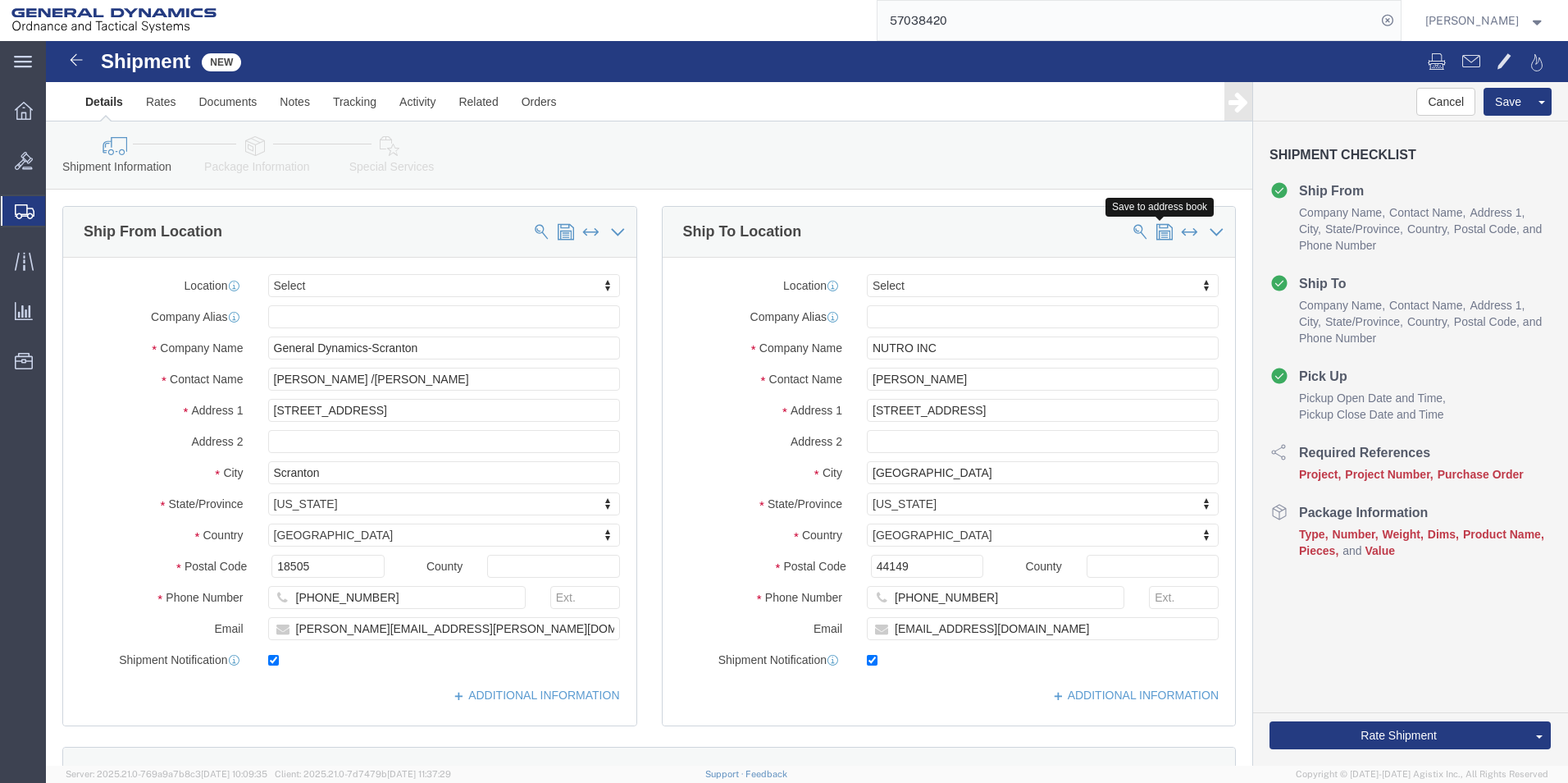
checkbox input "true"
click button
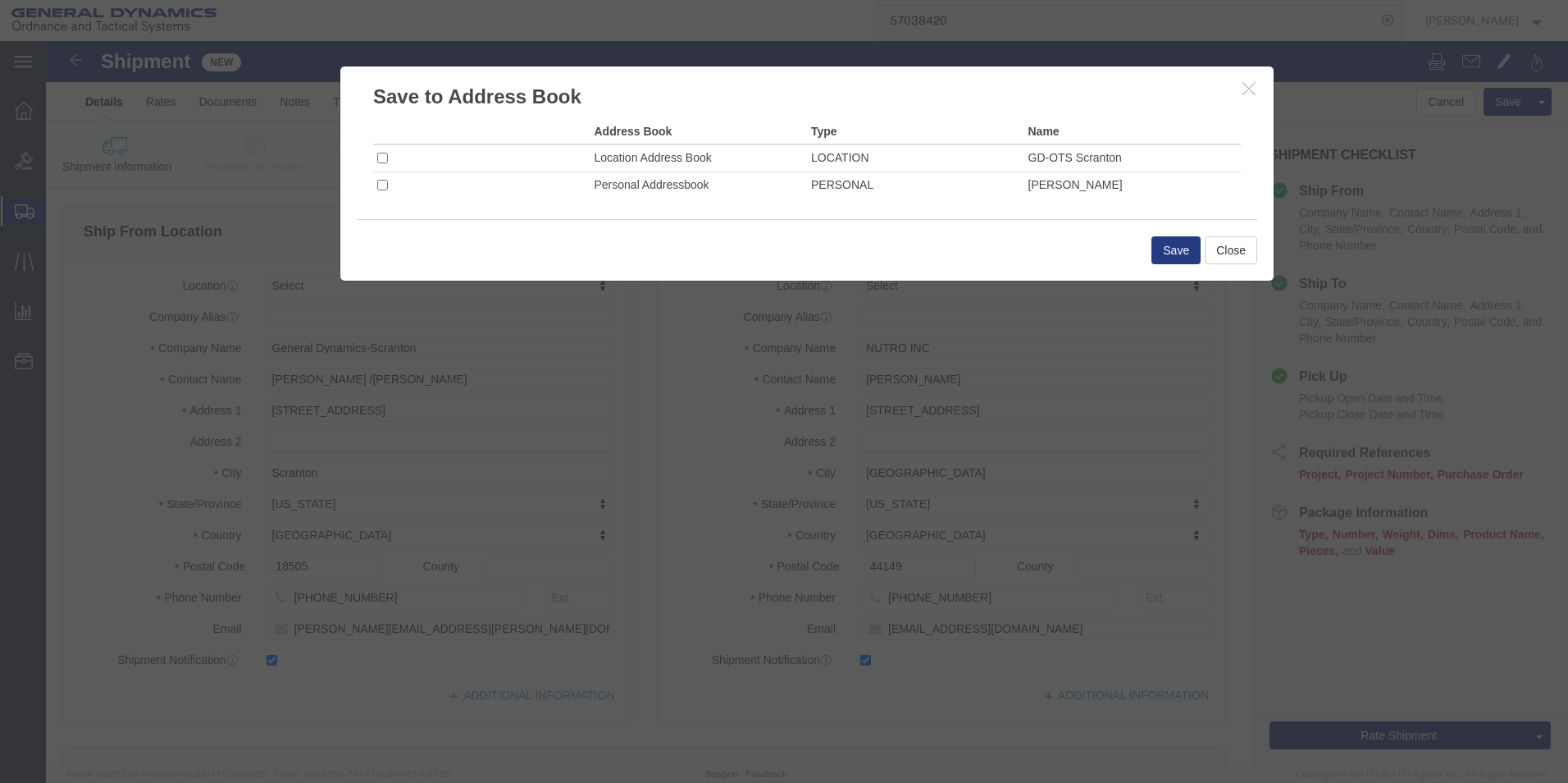
click td
drag, startPoint x: 331, startPoint y: 118, endPoint x: 427, endPoint y: 168, distance: 108.2
click input "checkbox"
checkbox input "true"
click button "Save"
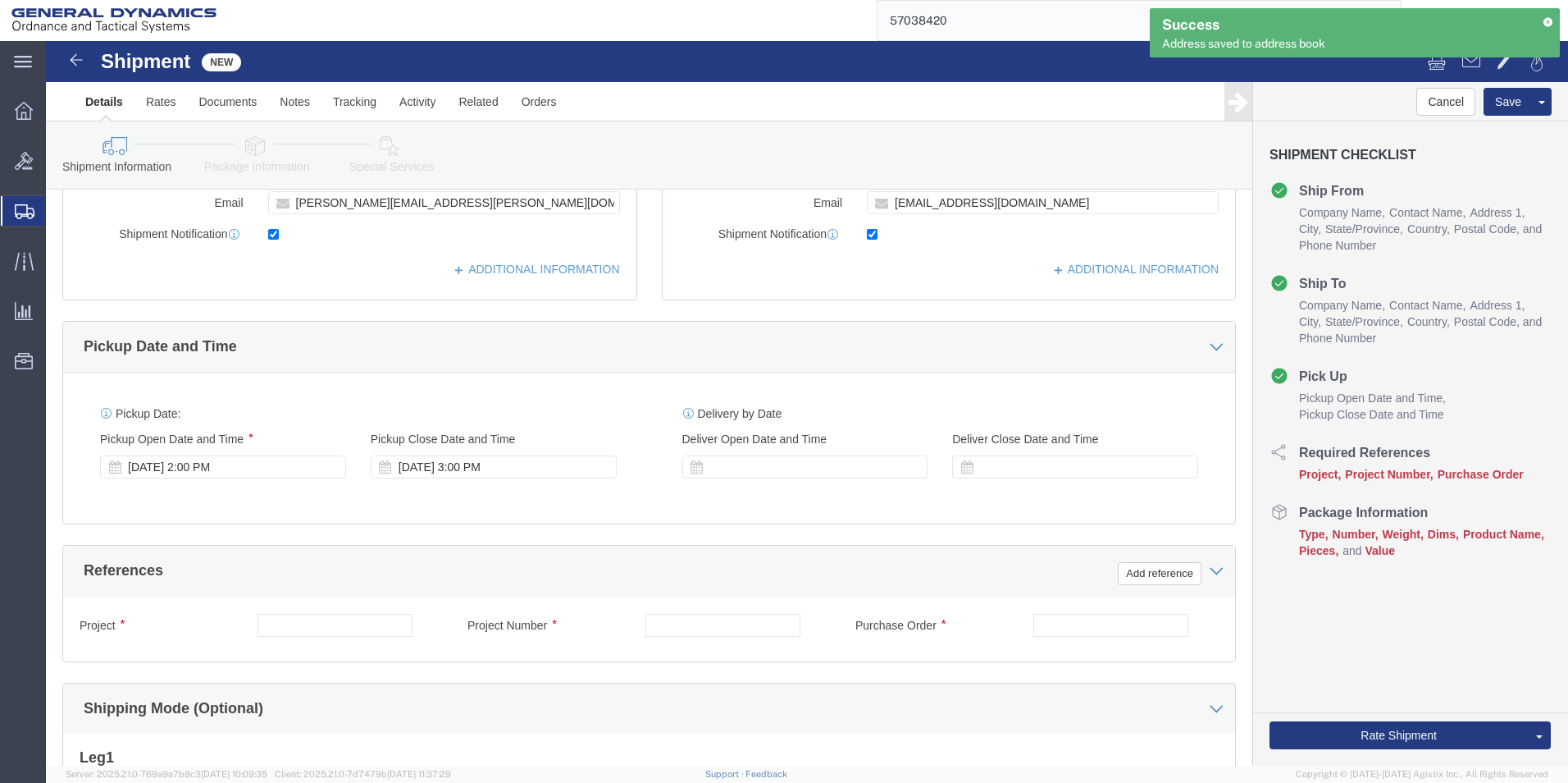
scroll to position [492, 0]
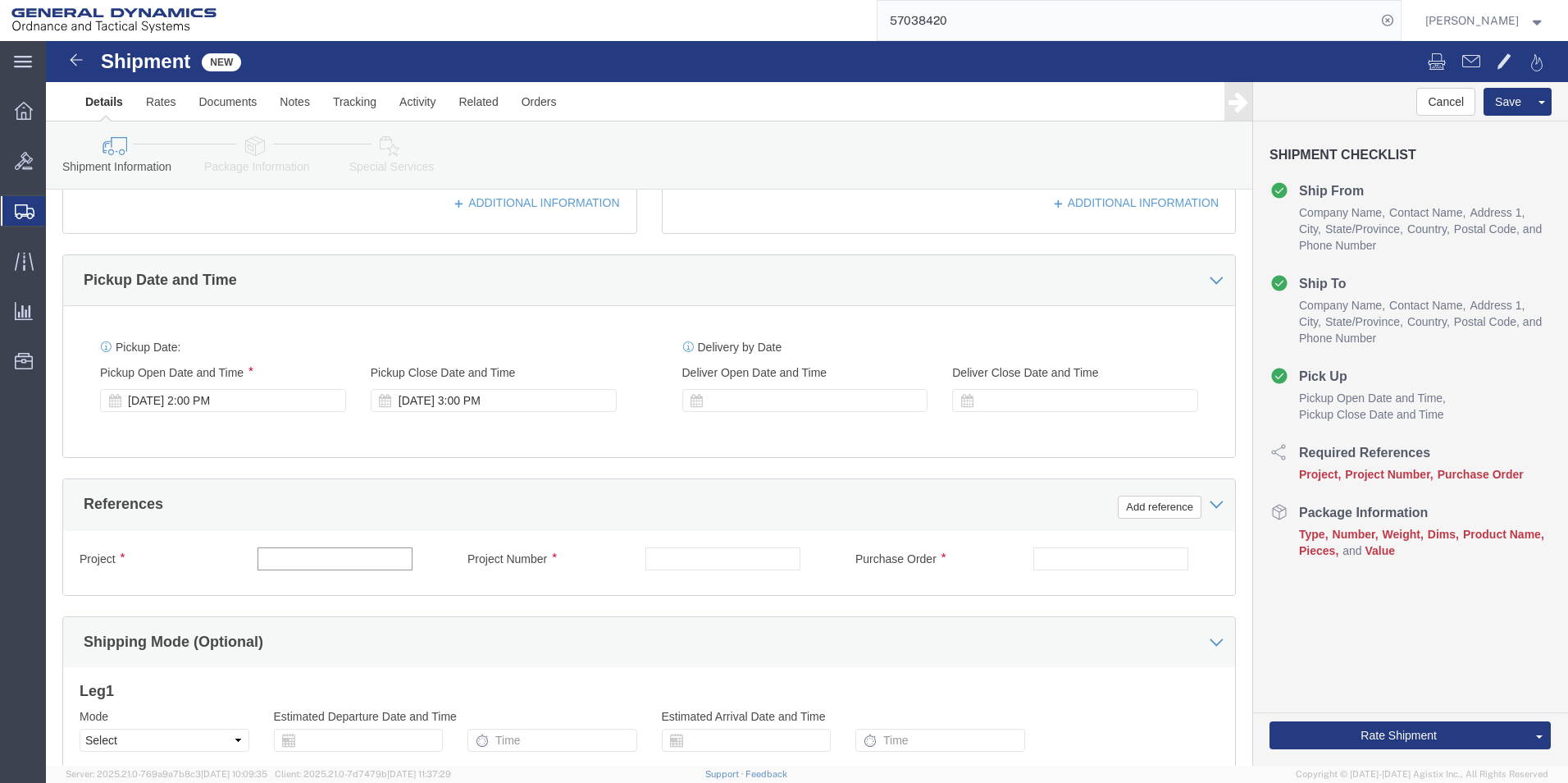
click input "text"
type input "N/A"
click input "text"
type input "N/A"
click input "text"
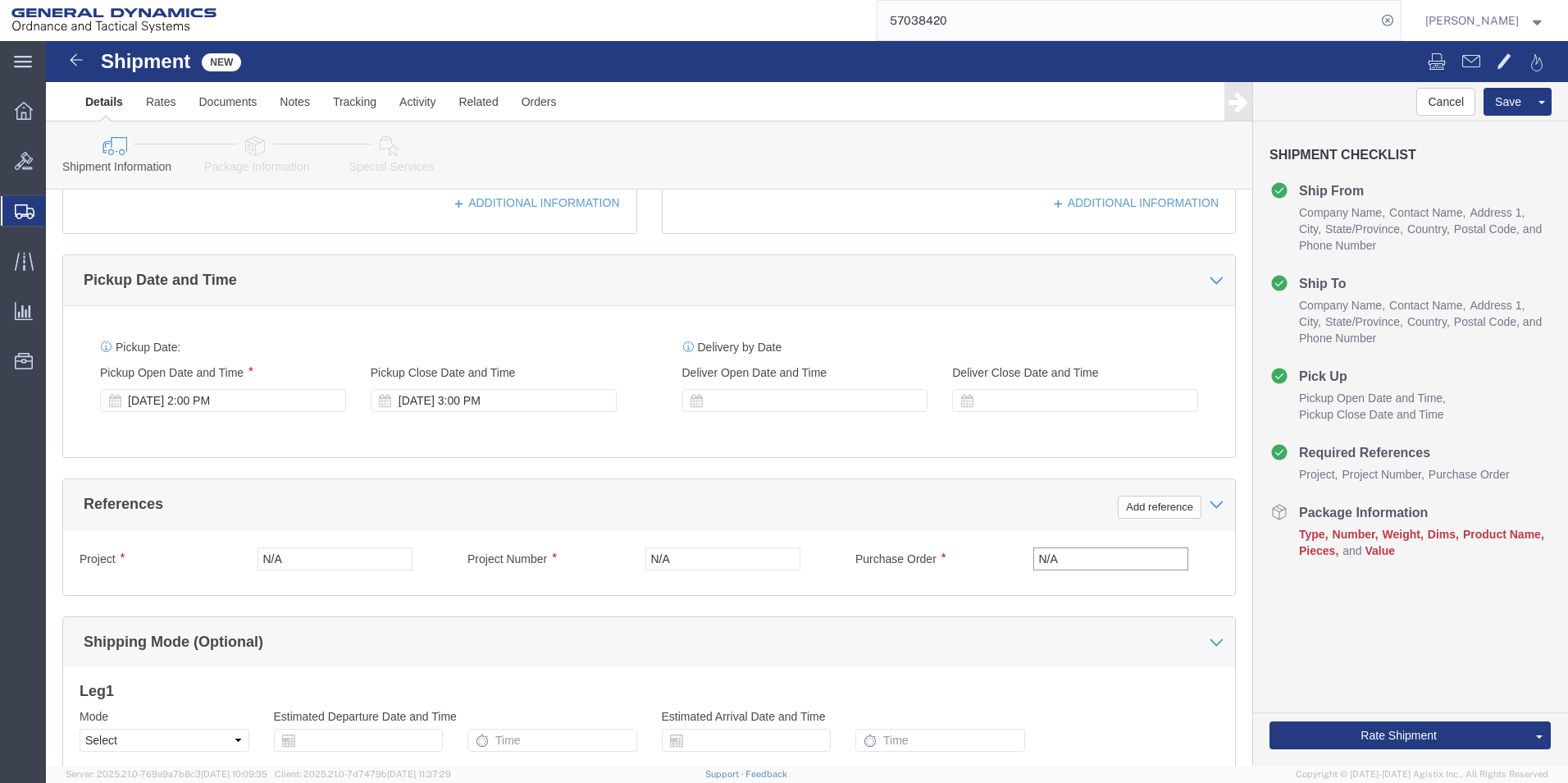
type input "N/A"
click icon
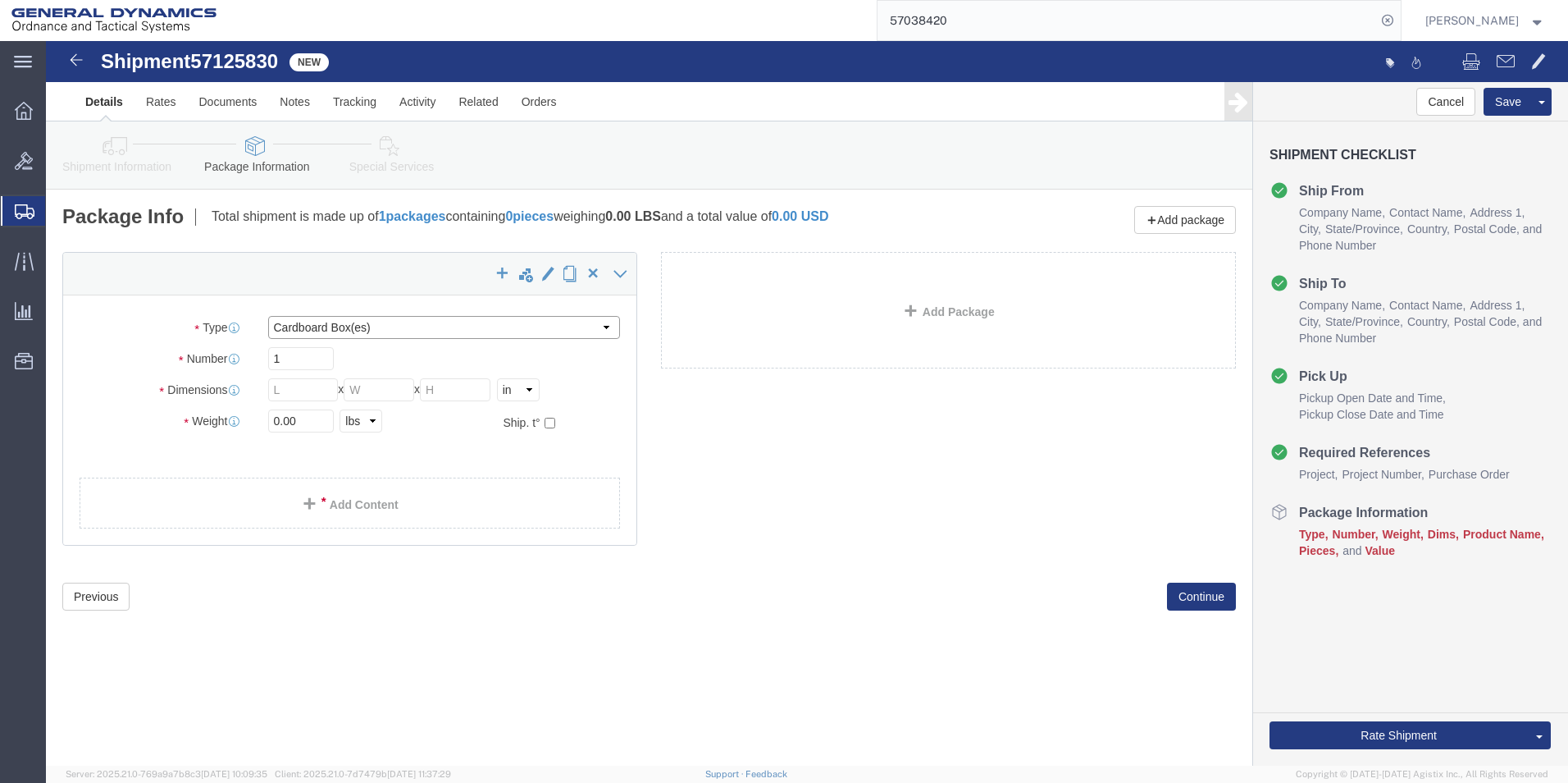
click select "Select Bale(s) Basket(s) Bolt(s) Bottle(s) Buckets Bulk Bundle(s) Can(s) Cardbo…"
select select "CRAT"
click select "Select Bale(s) Basket(s) Bolt(s) Bottle(s) Buckets Bulk Bundle(s) Can(s) Cardbo…"
click input "text"
type input "24"
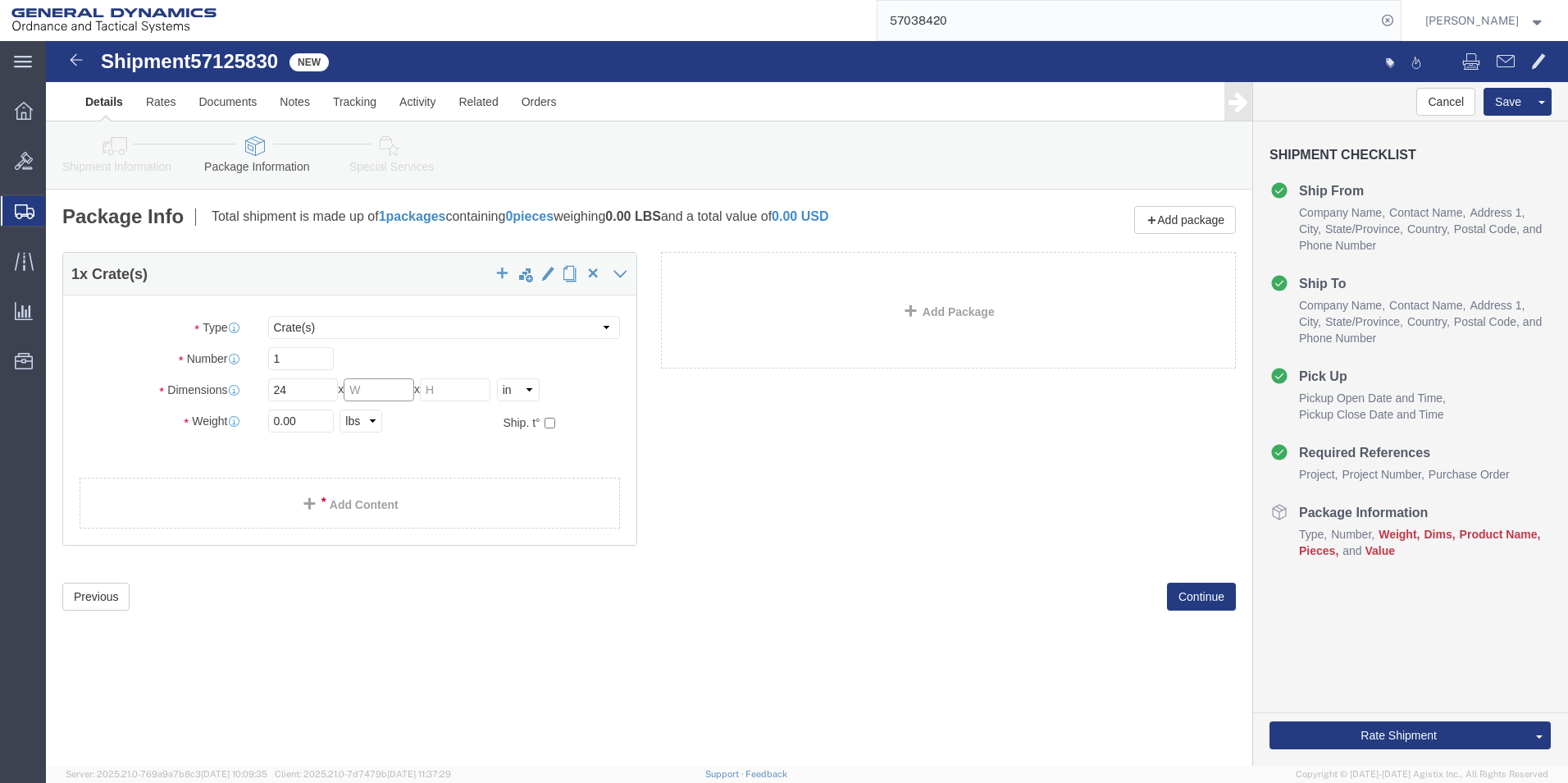
click input "text"
type input "24"
drag, startPoint x: 251, startPoint y: 382, endPoint x: 180, endPoint y: 382, distance: 71.0
click div "Weight 0.00 Select kgs lbs Ship. t°"
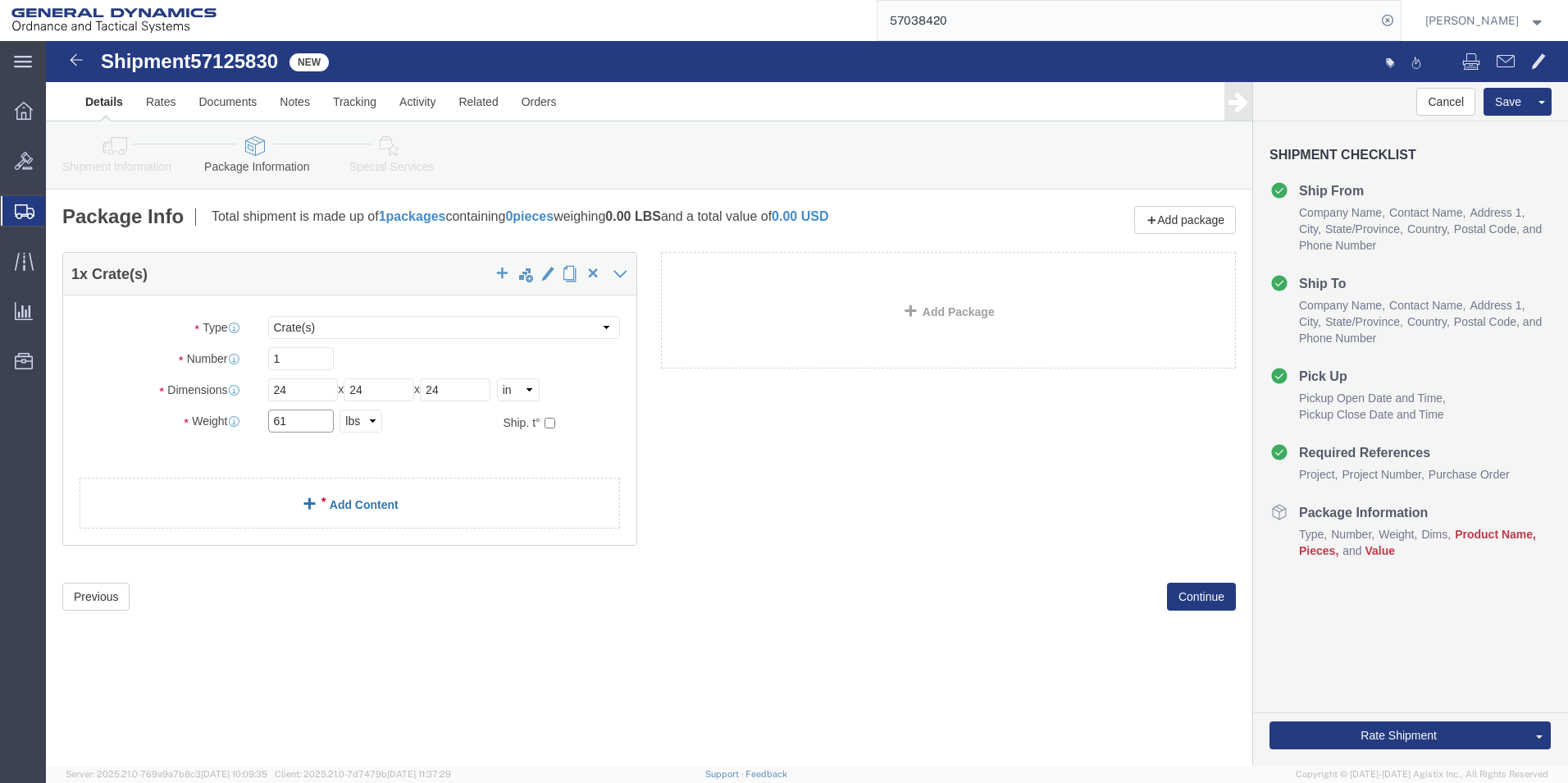
type input "61"
click div "1 x Crate(s) Package Type Select Bale(s) Basket(s) Bolt(s) Bottle(s) Buckets Bu…"
drag, startPoint x: 209, startPoint y: 626, endPoint x: 224, endPoint y: 583, distance: 45.5
click div "Shipment 57125830 New Details Rates Documents Notes Tracking Activity Related O…"
click span
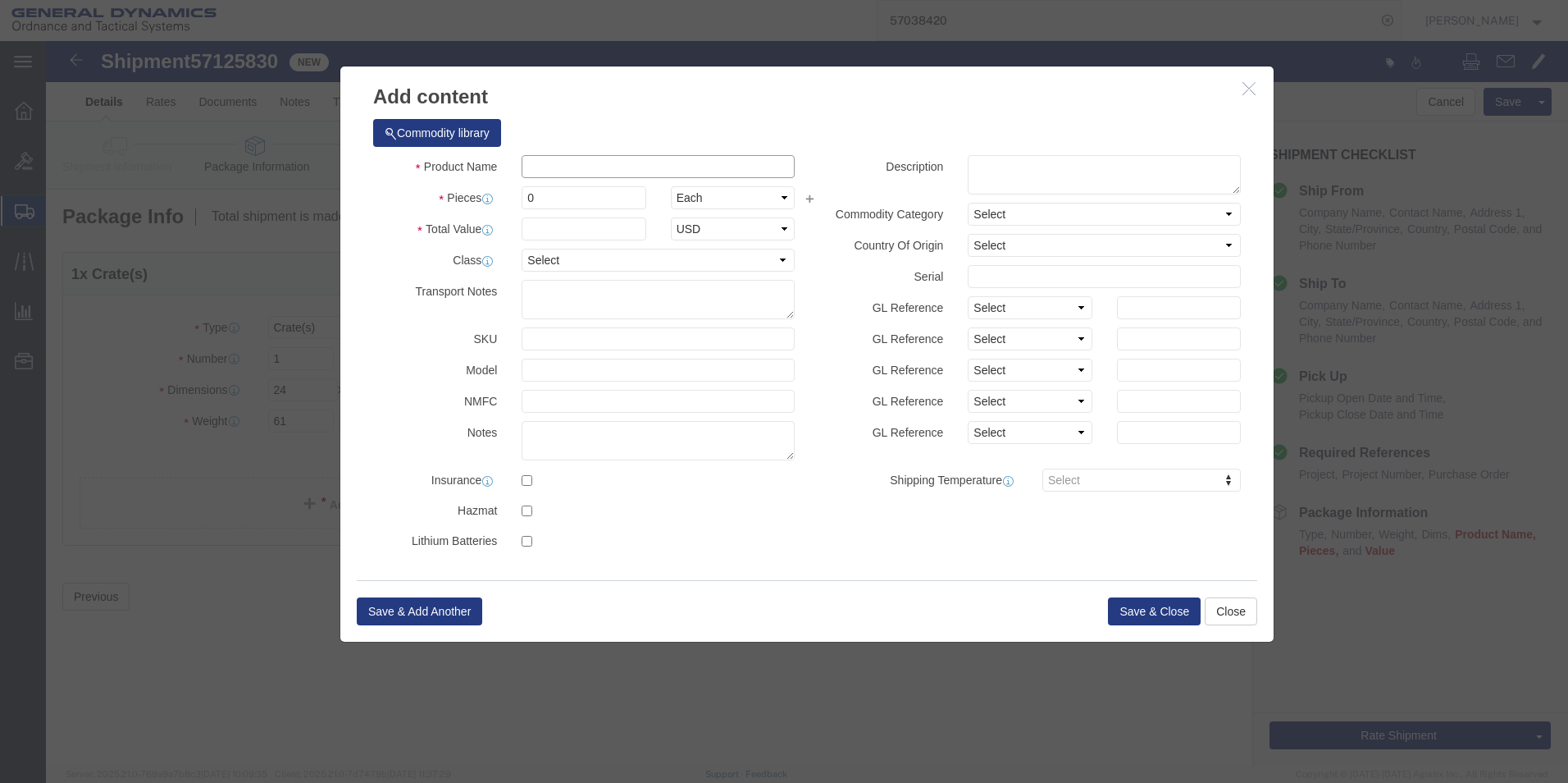
click input "text"
paste input "2gal MAK pot - M1128 ID Paint Line"
type input "2gal MAK pot - M1128 ID Paint Line"
drag, startPoint x: 501, startPoint y: 159, endPoint x: 394, endPoint y: 163, distance: 107.1
click div "Pieces 0 Select Bag Barrels 100Board Feet Bottle Box Blister Pack Carats Can Ca…"
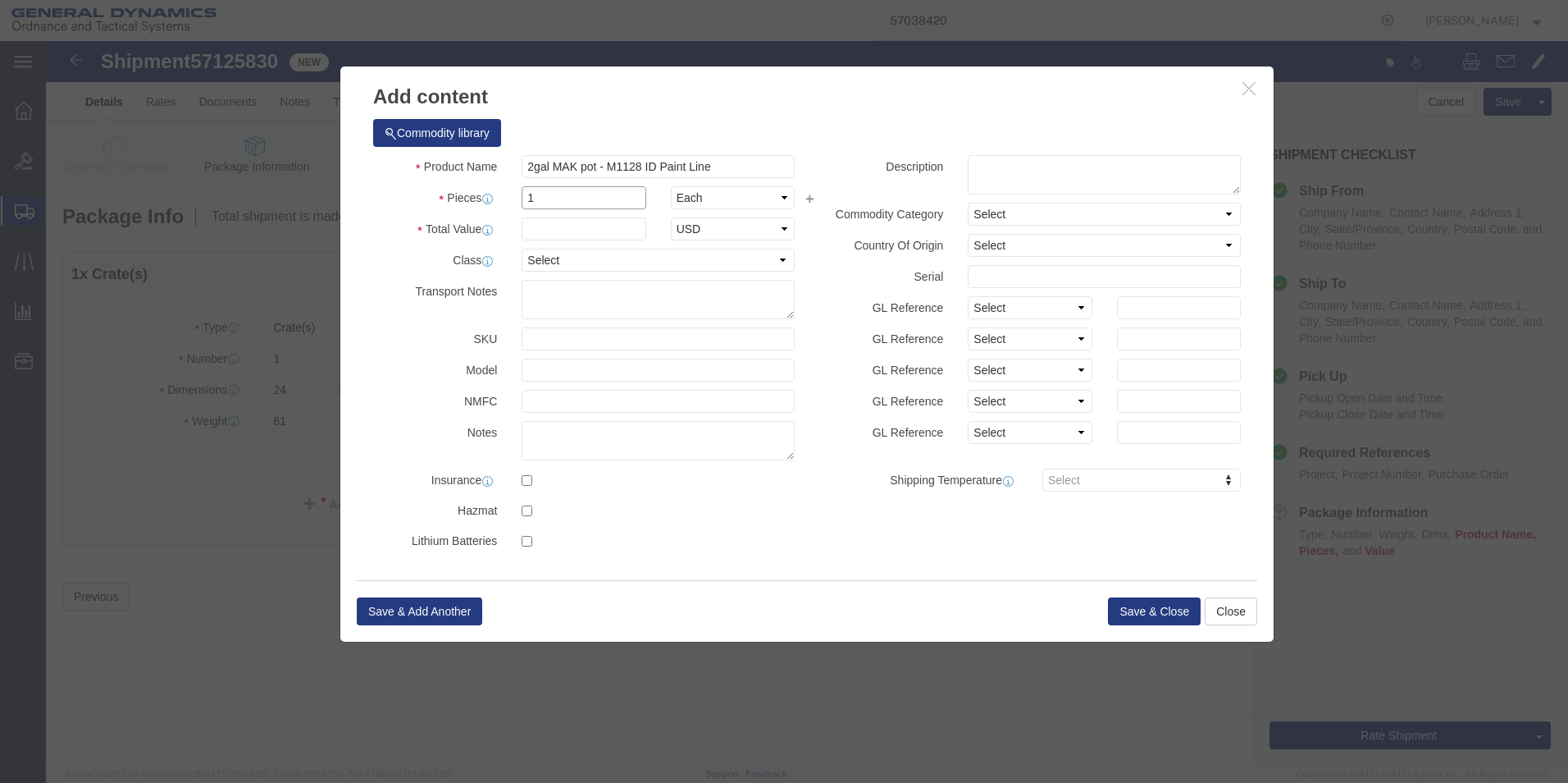
type input "1"
click textarea
paste textarea "2gal MAK pot - M1128 ID Paint Line"
click textarea "2gal MAK pot - M1128 ID Paint Line"
paste textarea "New component shipped with the ID gun; has a leak"
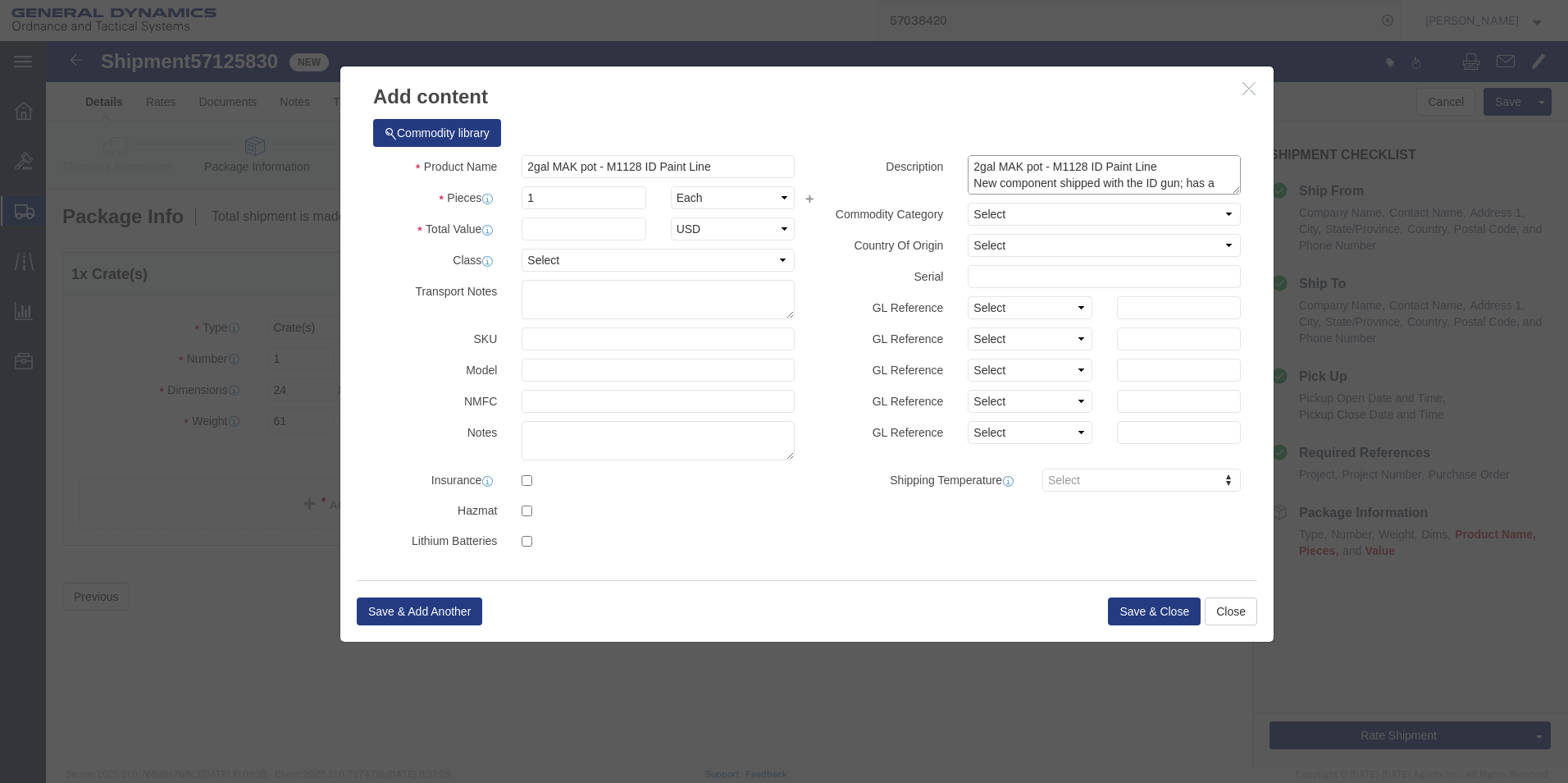
scroll to position [30, 0]
type textarea "2gal MAK pot - M1128 ID Paint Line New component shipped with the ID gun; has a…"
click input "text"
type input "500"
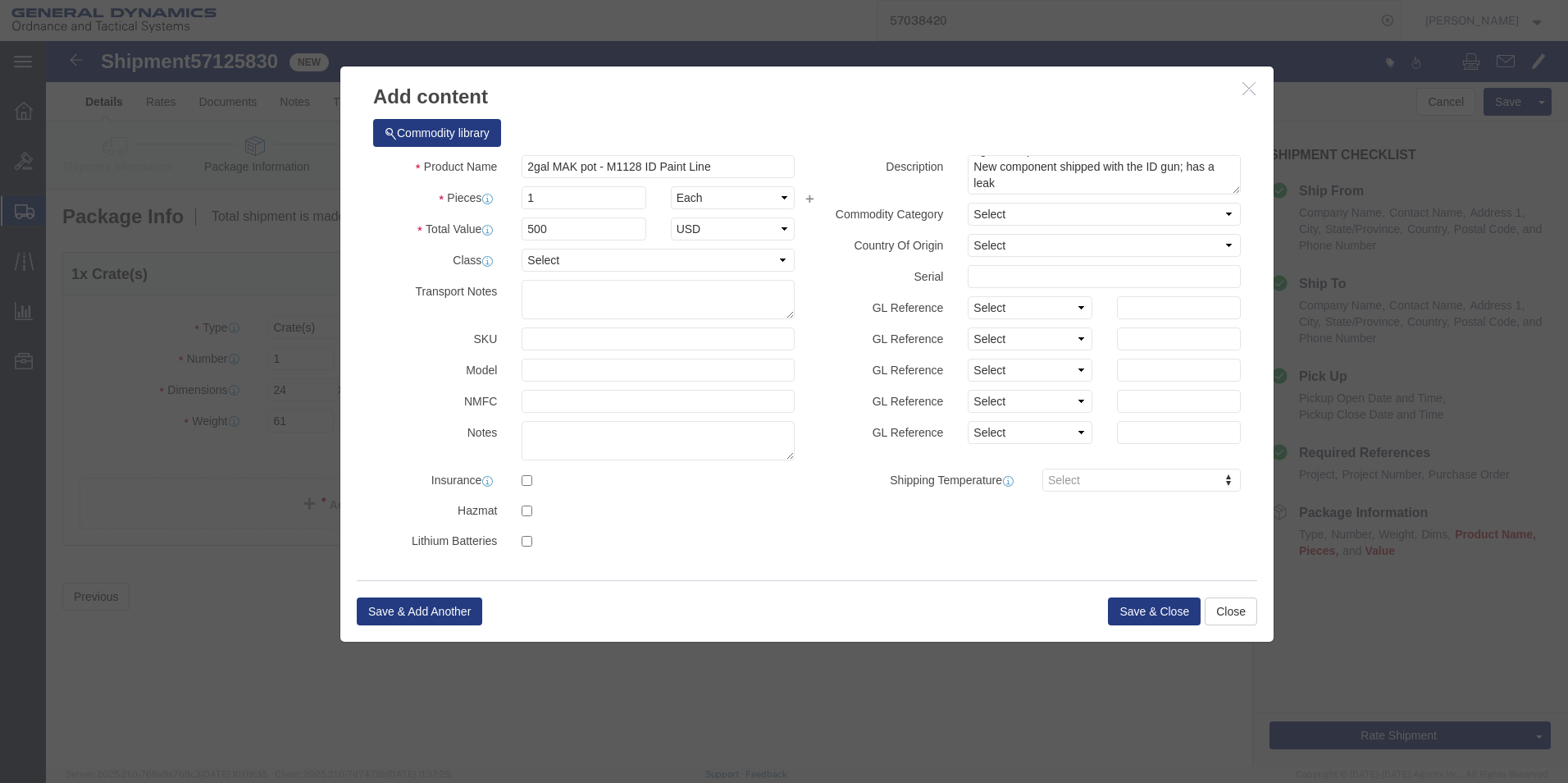
click div "Commodity library Product Name 2gal MAK pot - M1128 ID Paint Line Pieces 1 Sele…"
click button "Save & Close"
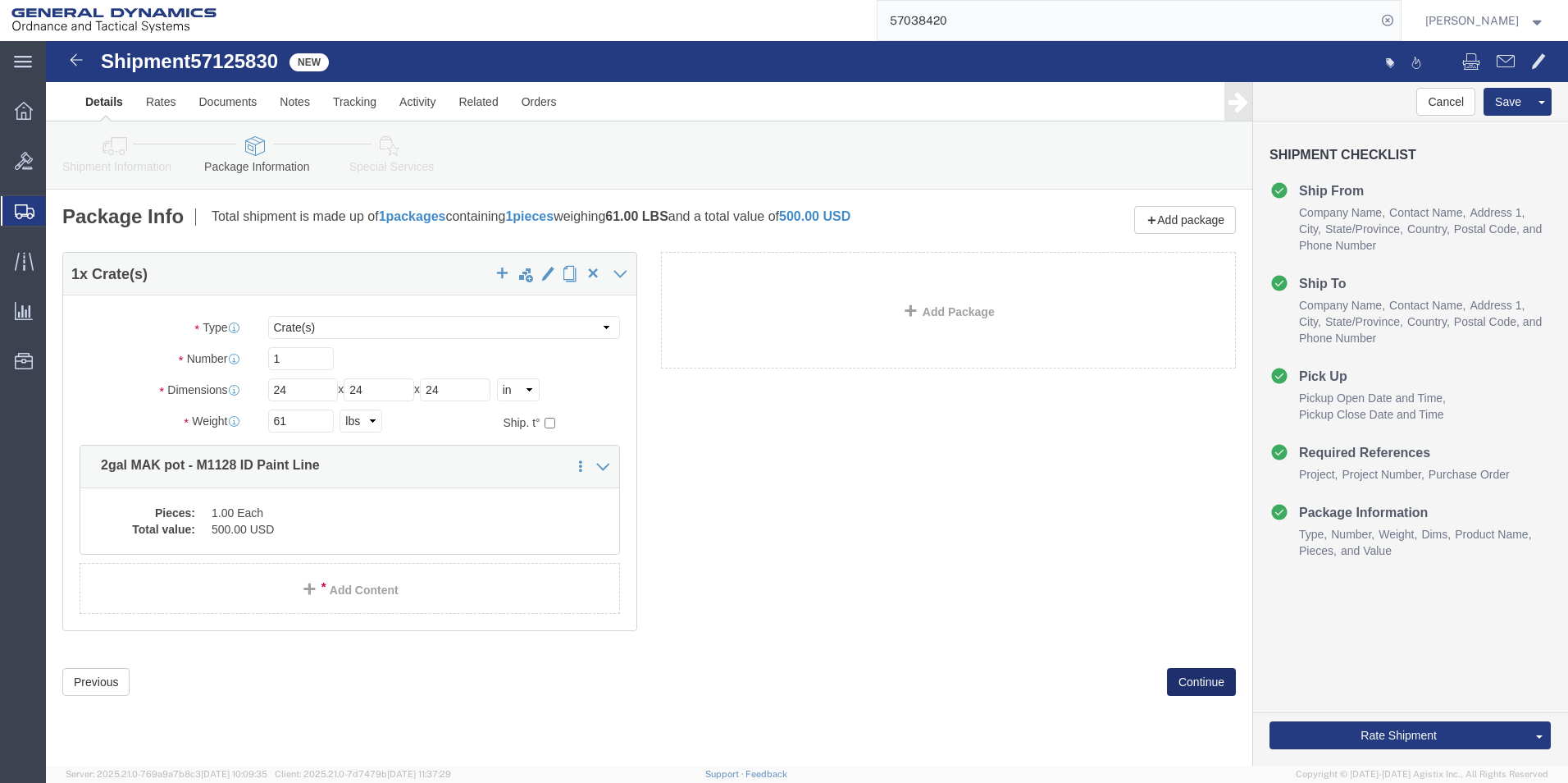
click button "Continue"
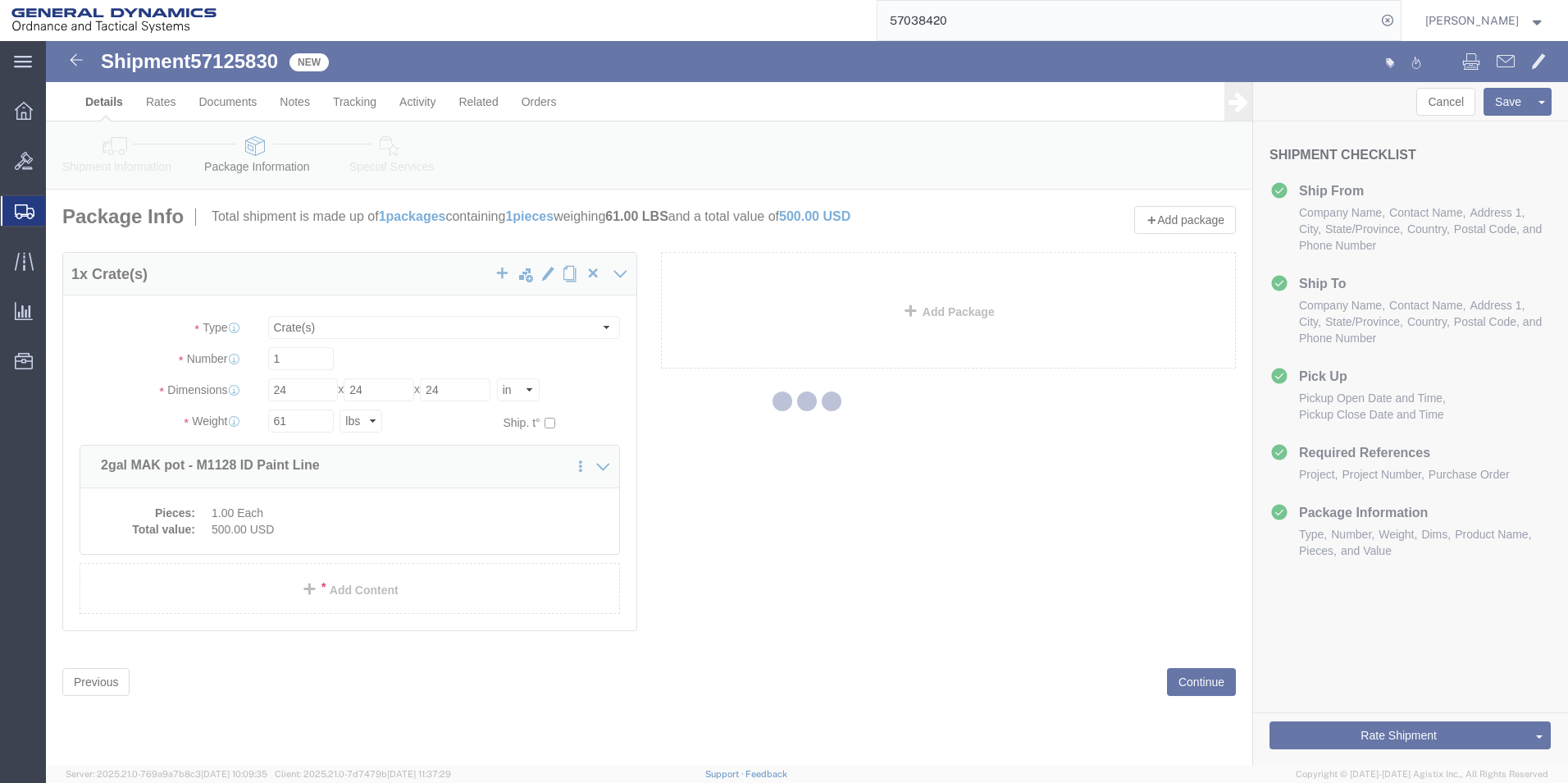
select select
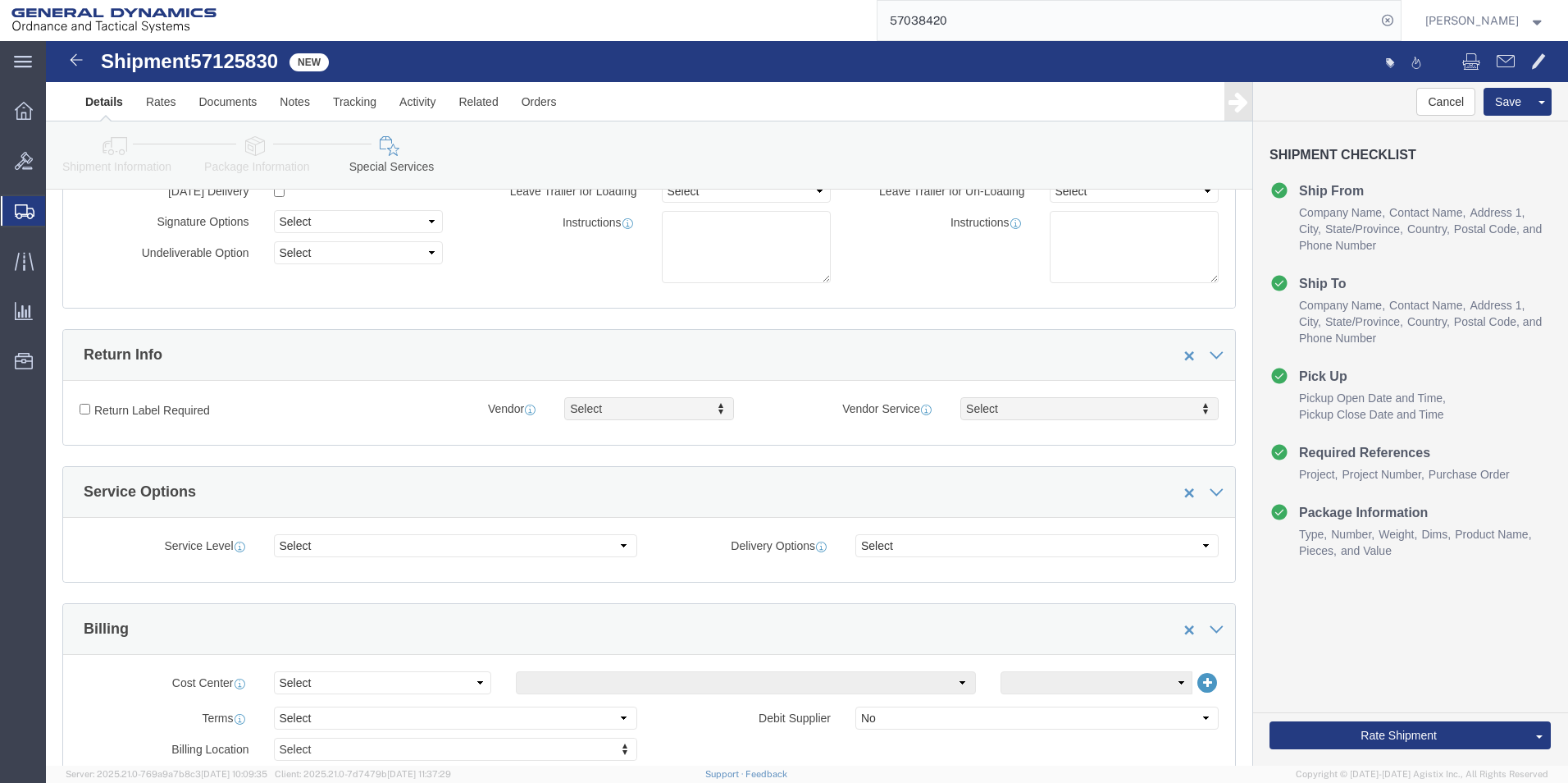
scroll to position [328, 0]
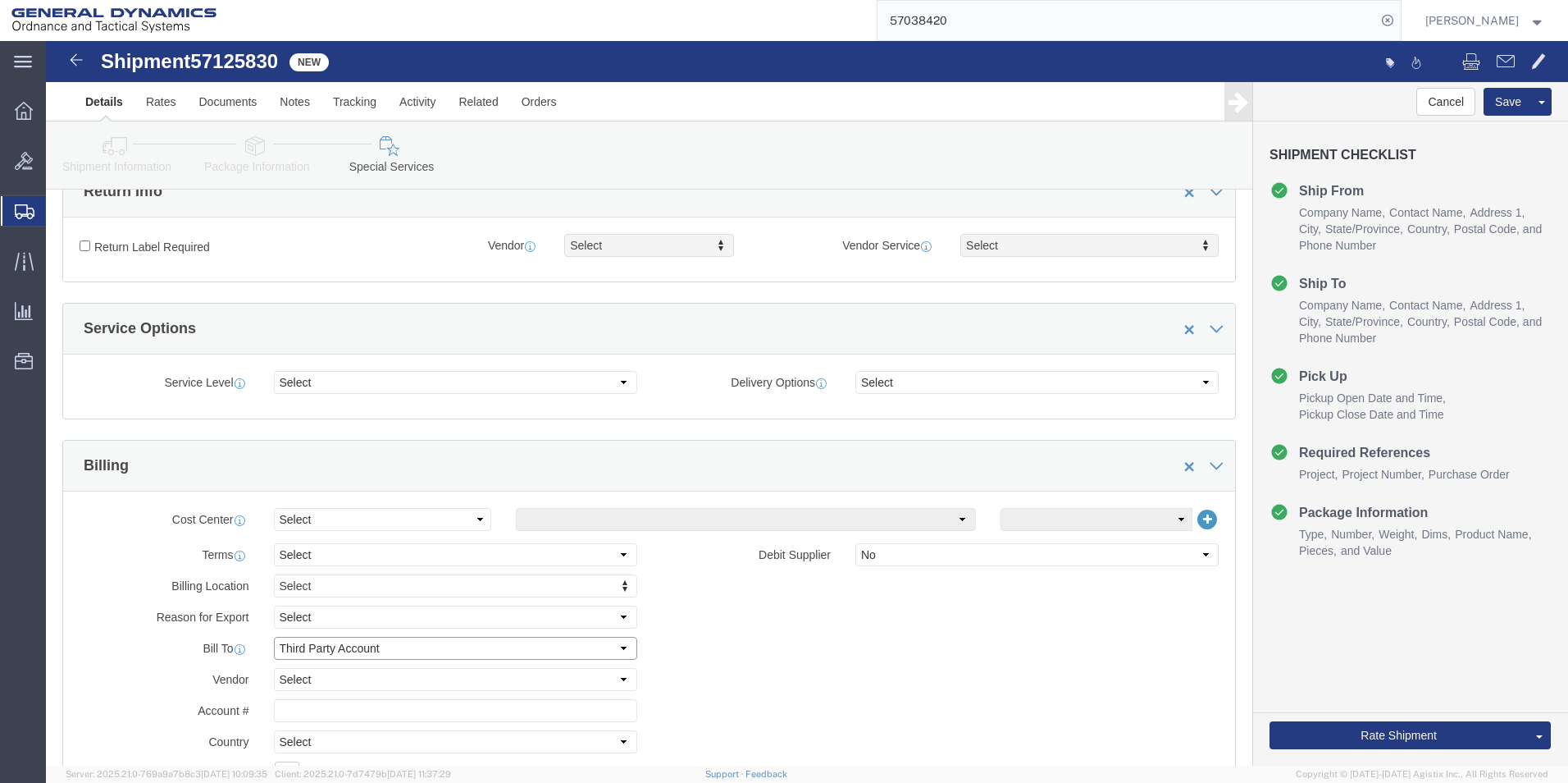
click select "Select Recipient Account Sender/Shipper Third Party Account"
select select "SHIP"
click select "Select Recipient Account Sender/Shipper Third Party Account"
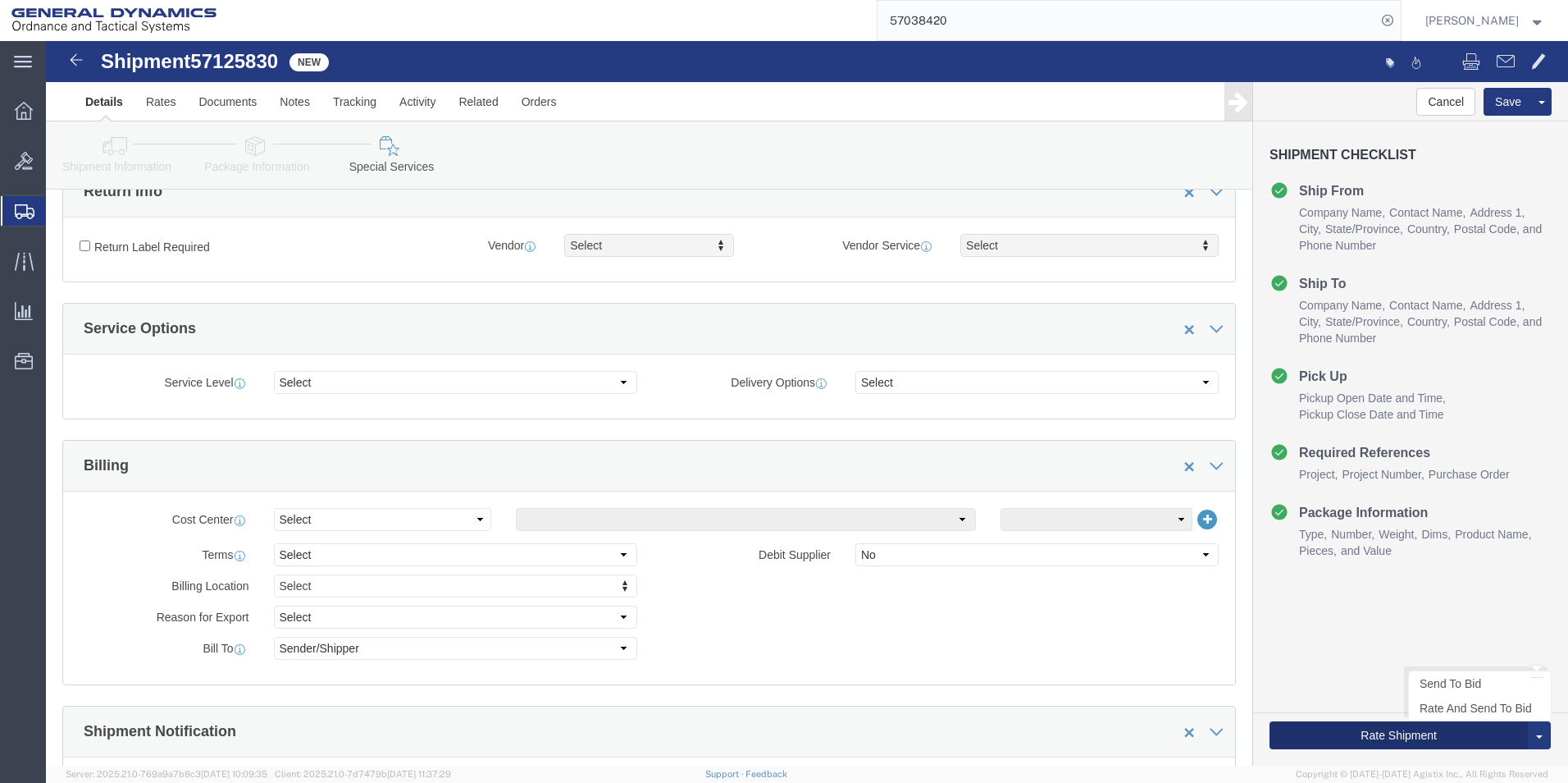
click button "Rate Shipment"
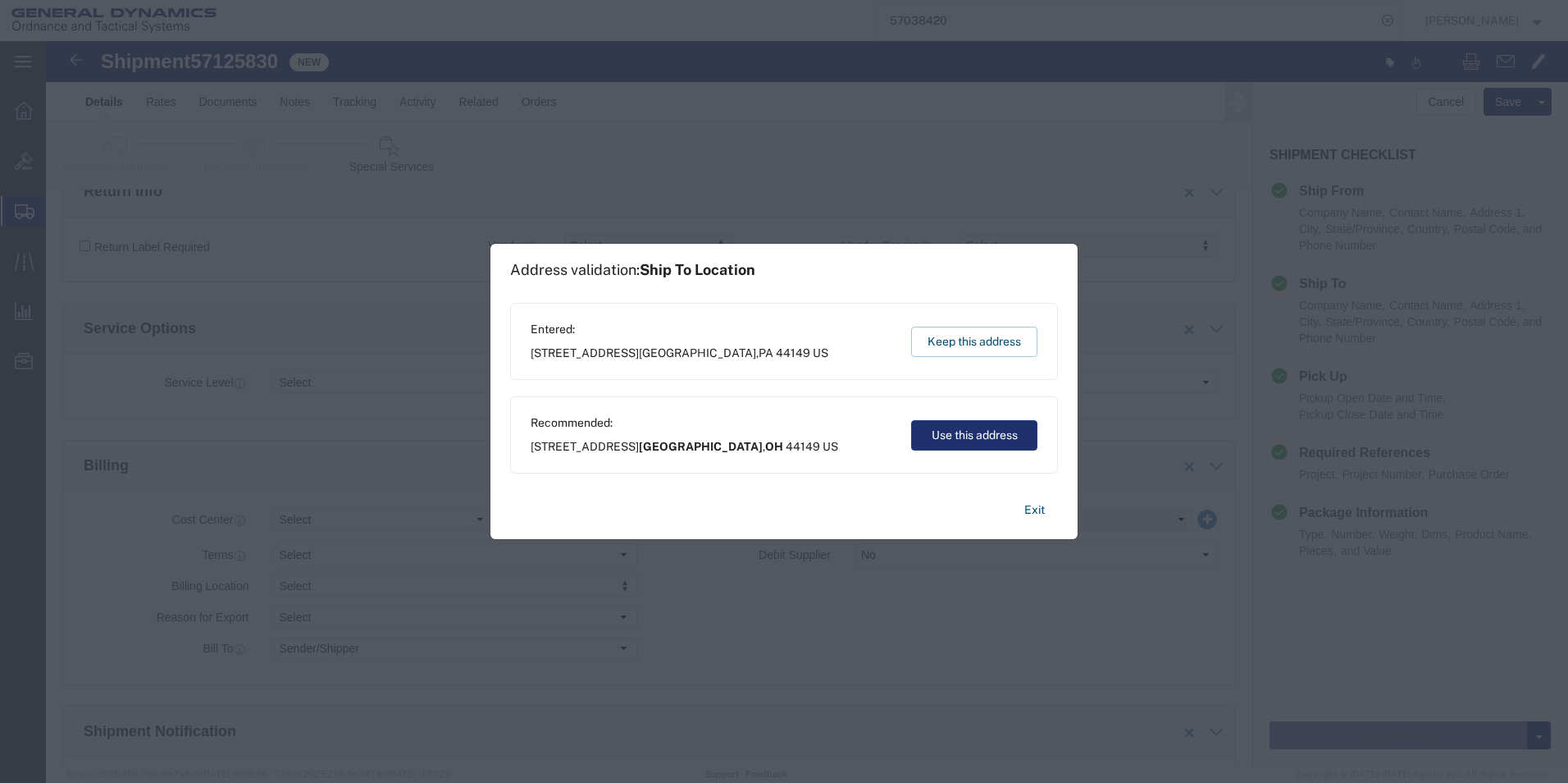
click at [1000, 444] on button "Use this address" at bounding box center [974, 436] width 126 height 31
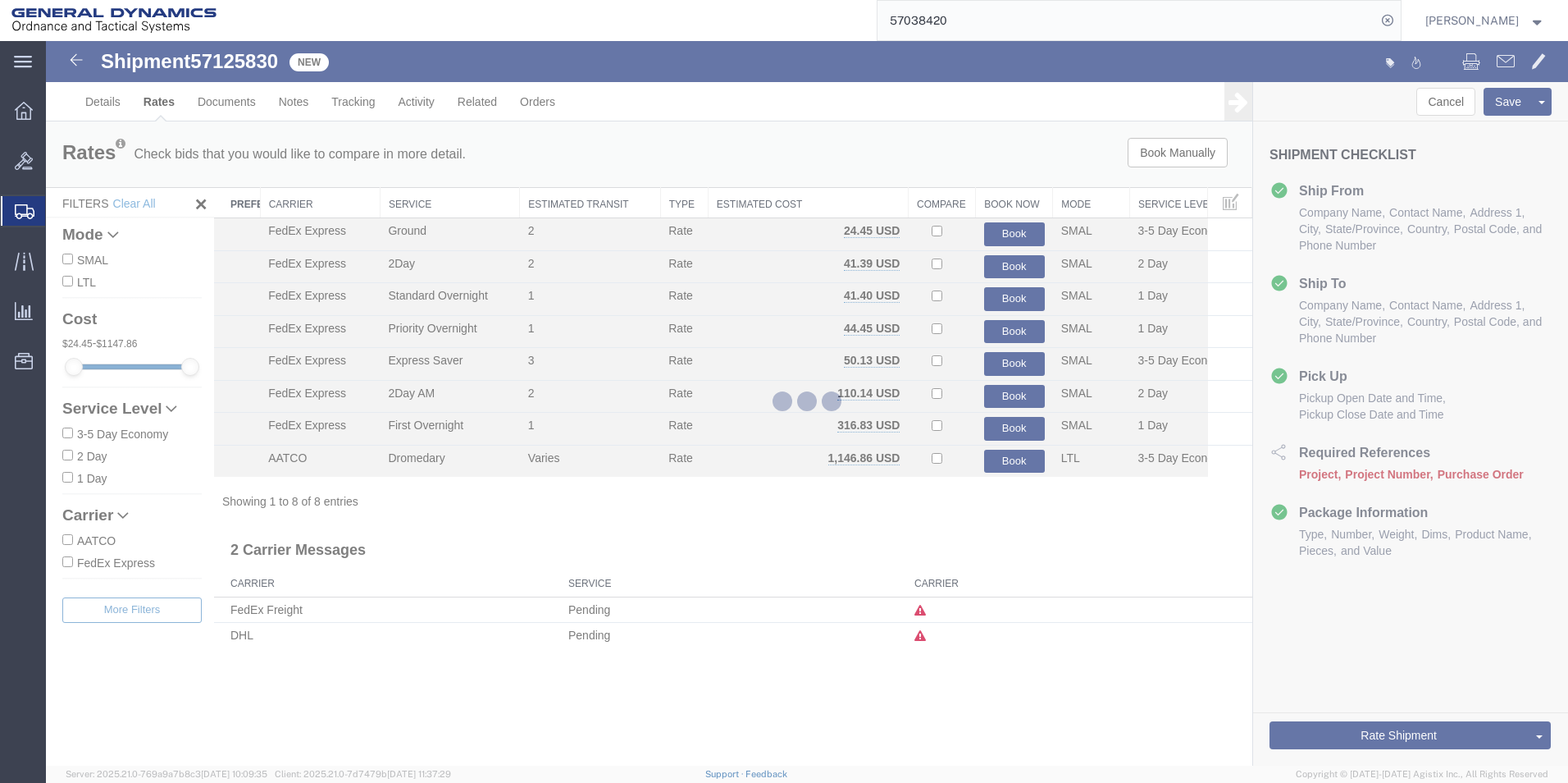
scroll to position [0, 0]
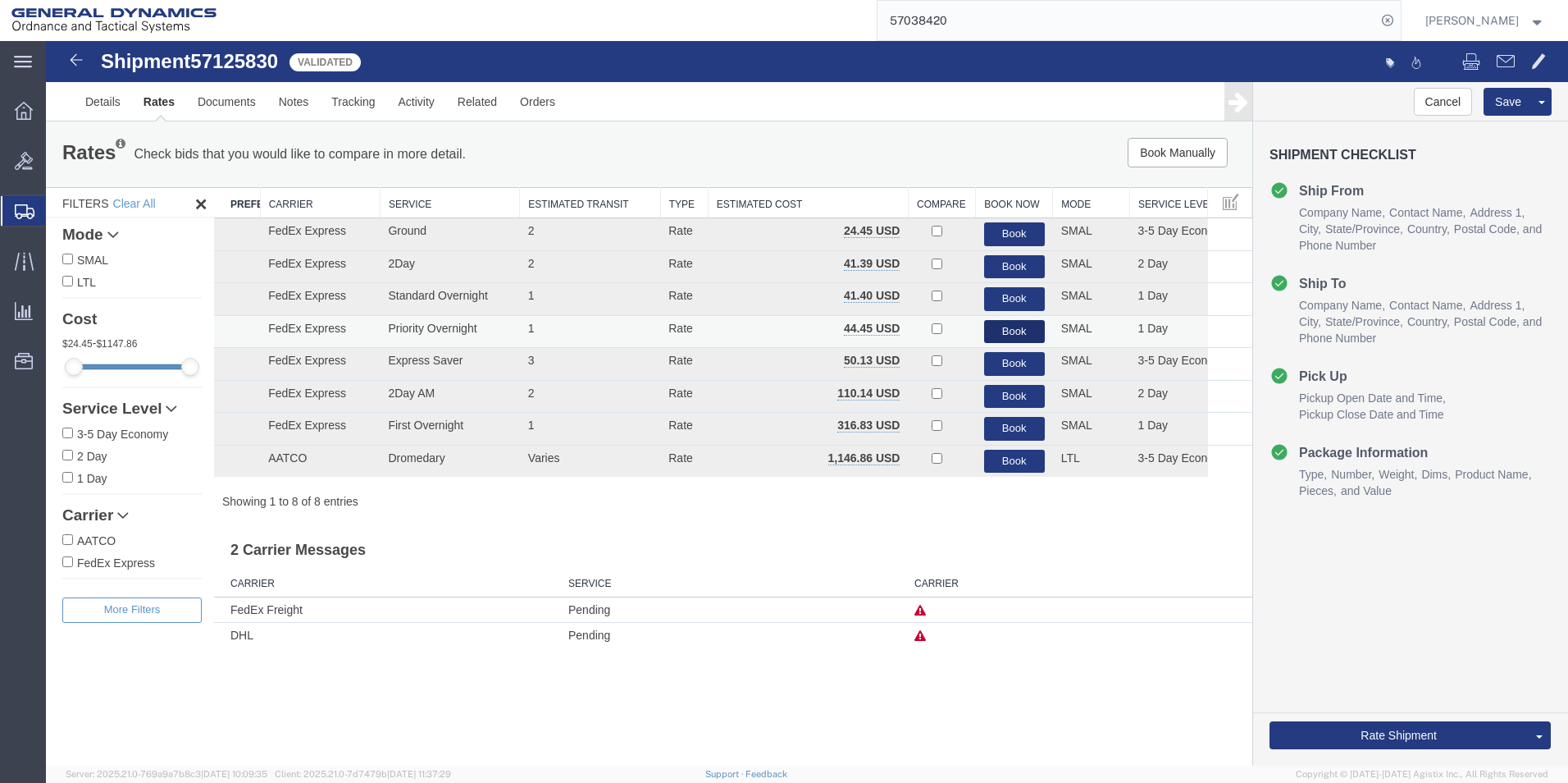
click at [998, 325] on button "Book" at bounding box center [1014, 331] width 60 height 24
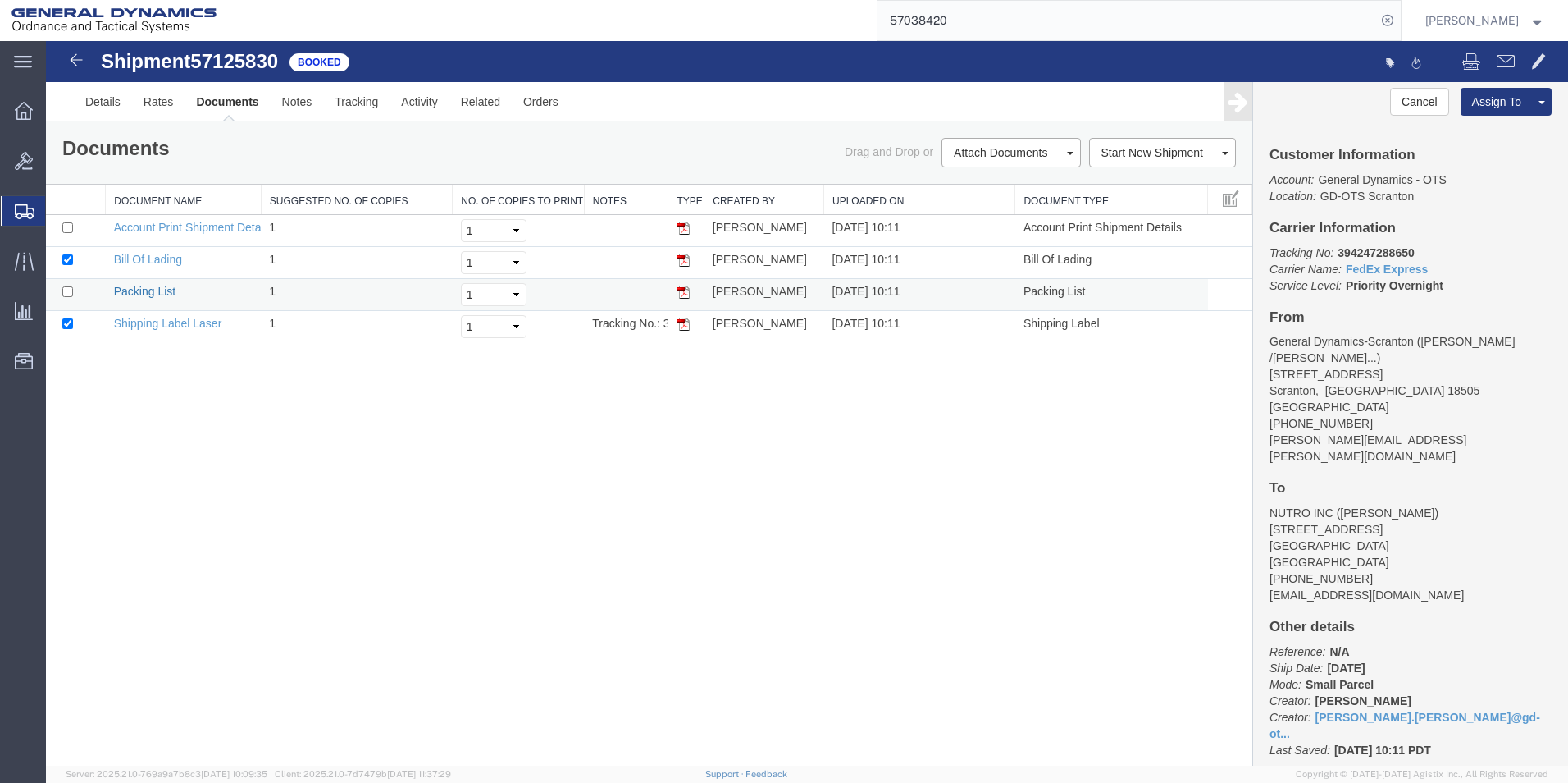
click at [154, 290] on link "Packing List" at bounding box center [144, 291] width 61 height 13
click at [142, 321] on link "Shipping Label Laser" at bounding box center [167, 324] width 108 height 13
click at [26, 107] on icon at bounding box center [23, 110] width 18 height 18
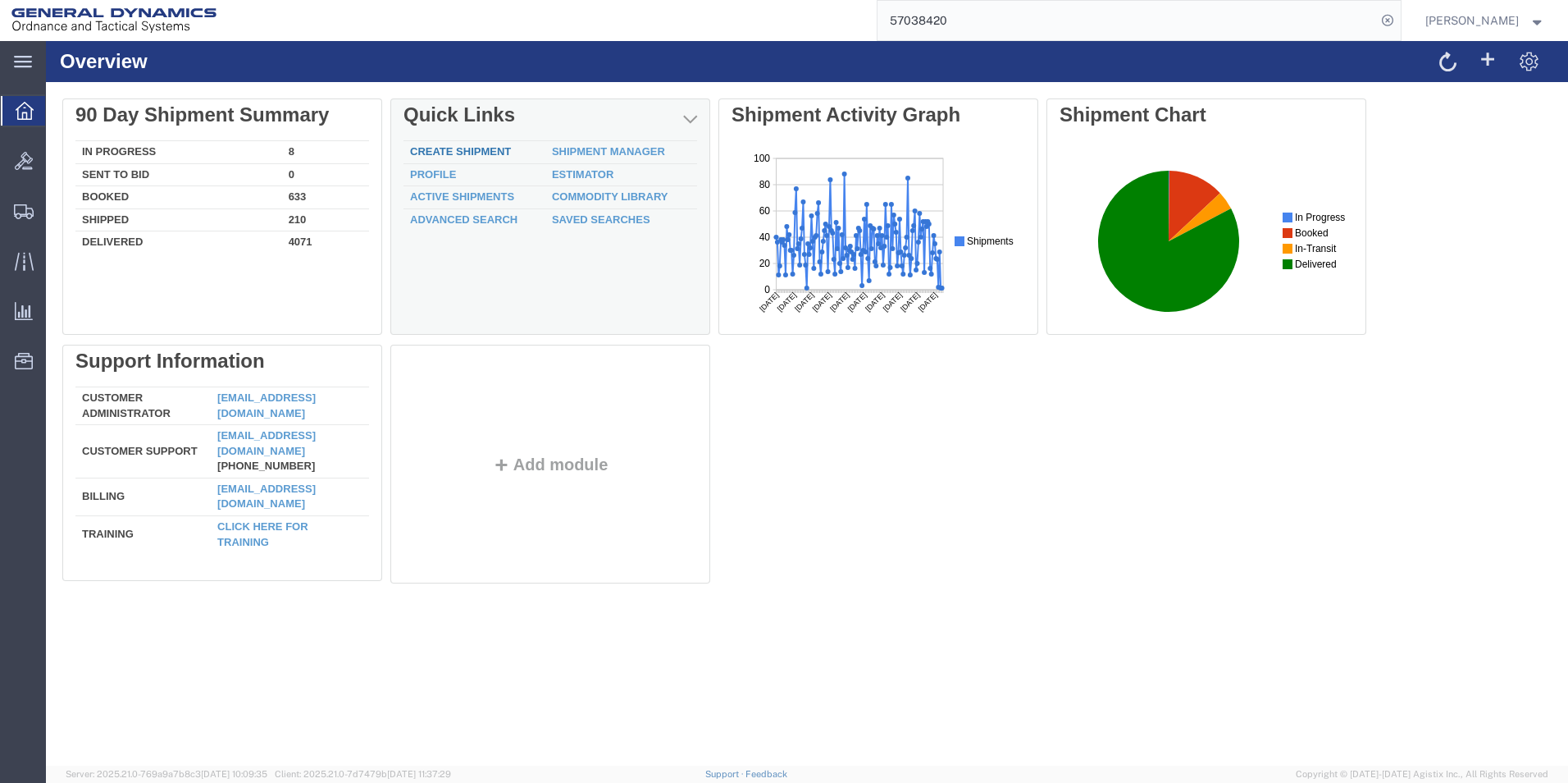
click at [439, 148] on link "Create Shipment" at bounding box center [460, 151] width 100 height 12
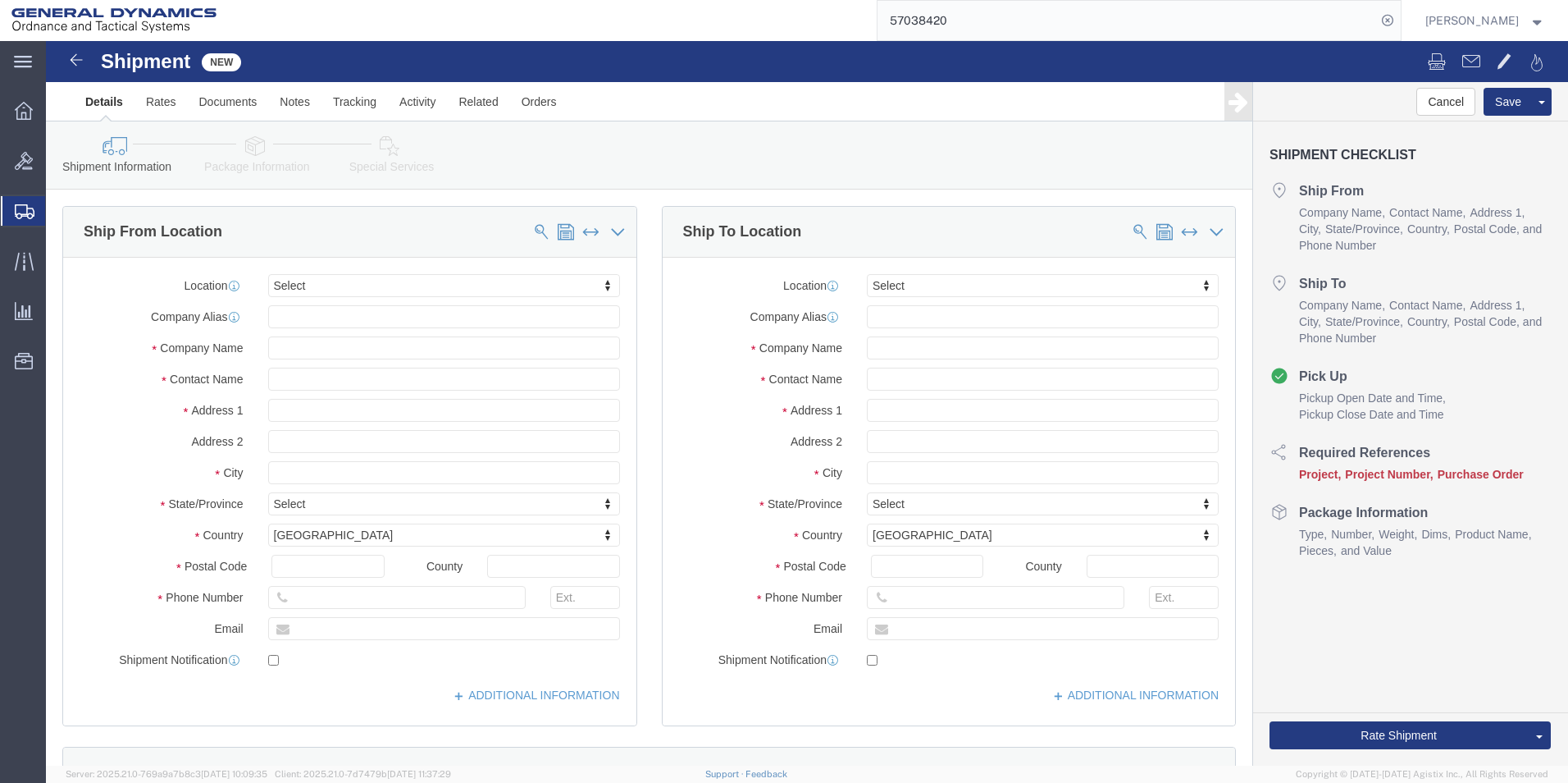
click input "text"
type input "[PERSON_NAME]"
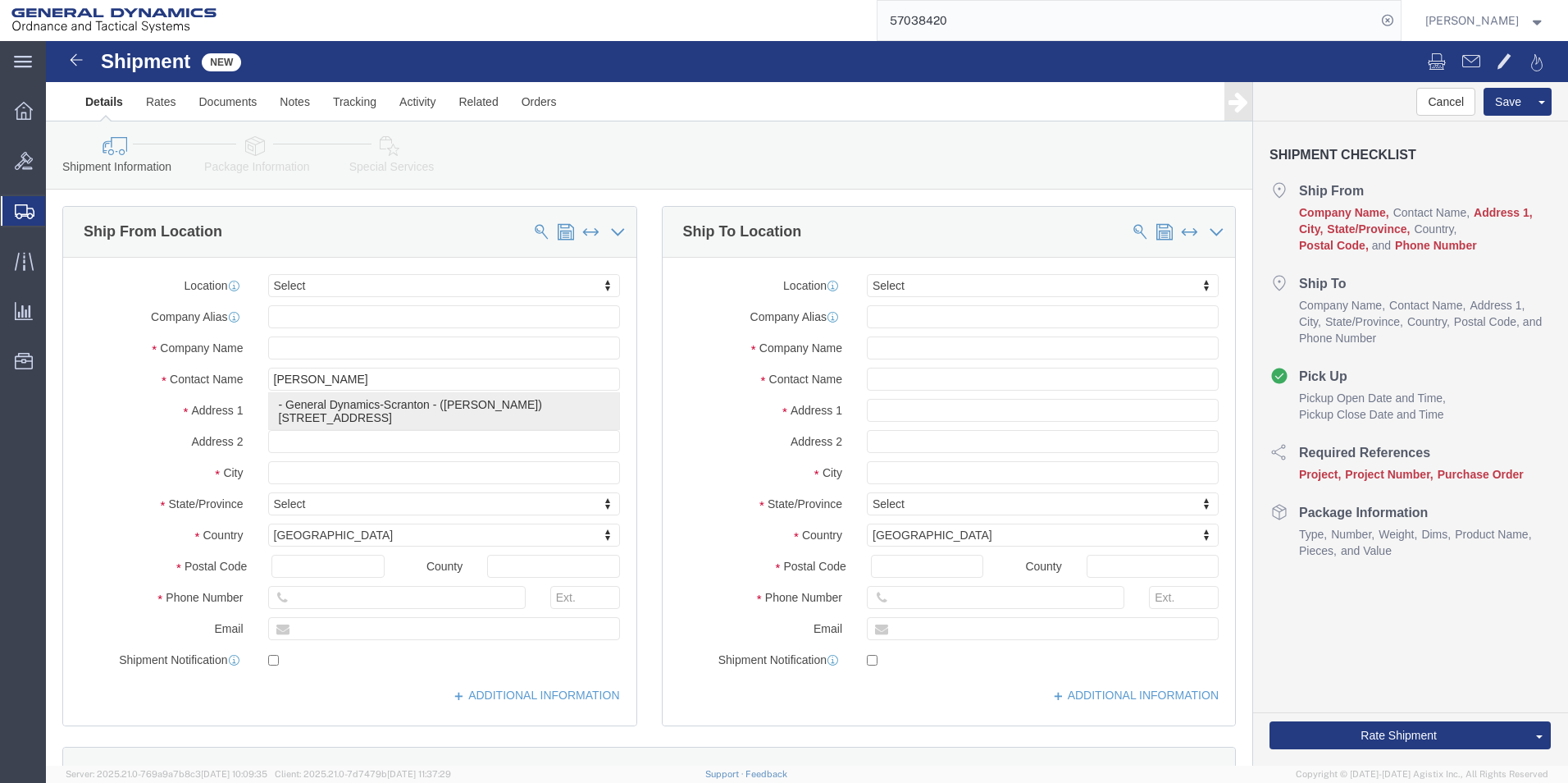
click p "- General Dynamics-Scranton - ([PERSON_NAME]) [STREET_ADDRESS][PERSON_NAME]"
type input "General Dynamics-Scranton"
type input "[PERSON_NAME]"
type input "[STREET_ADDRESS]"
type input "Scranton"
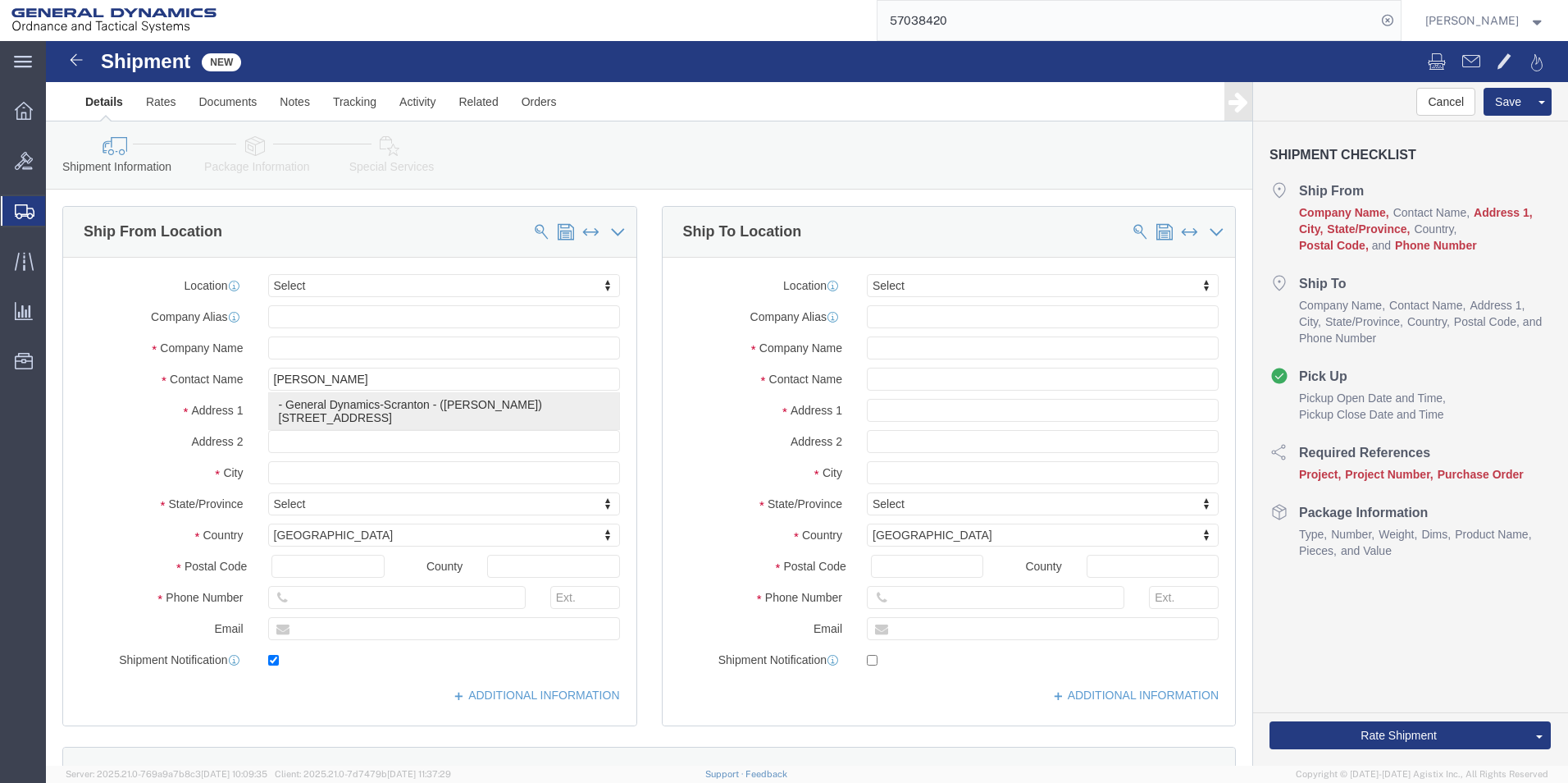
type input "18505"
type input "[PHONE_NUMBER]"
type input "[PERSON_NAME][EMAIL_ADDRESS][PERSON_NAME][DOMAIN_NAME]"
checkbox input "true"
select select "PA"
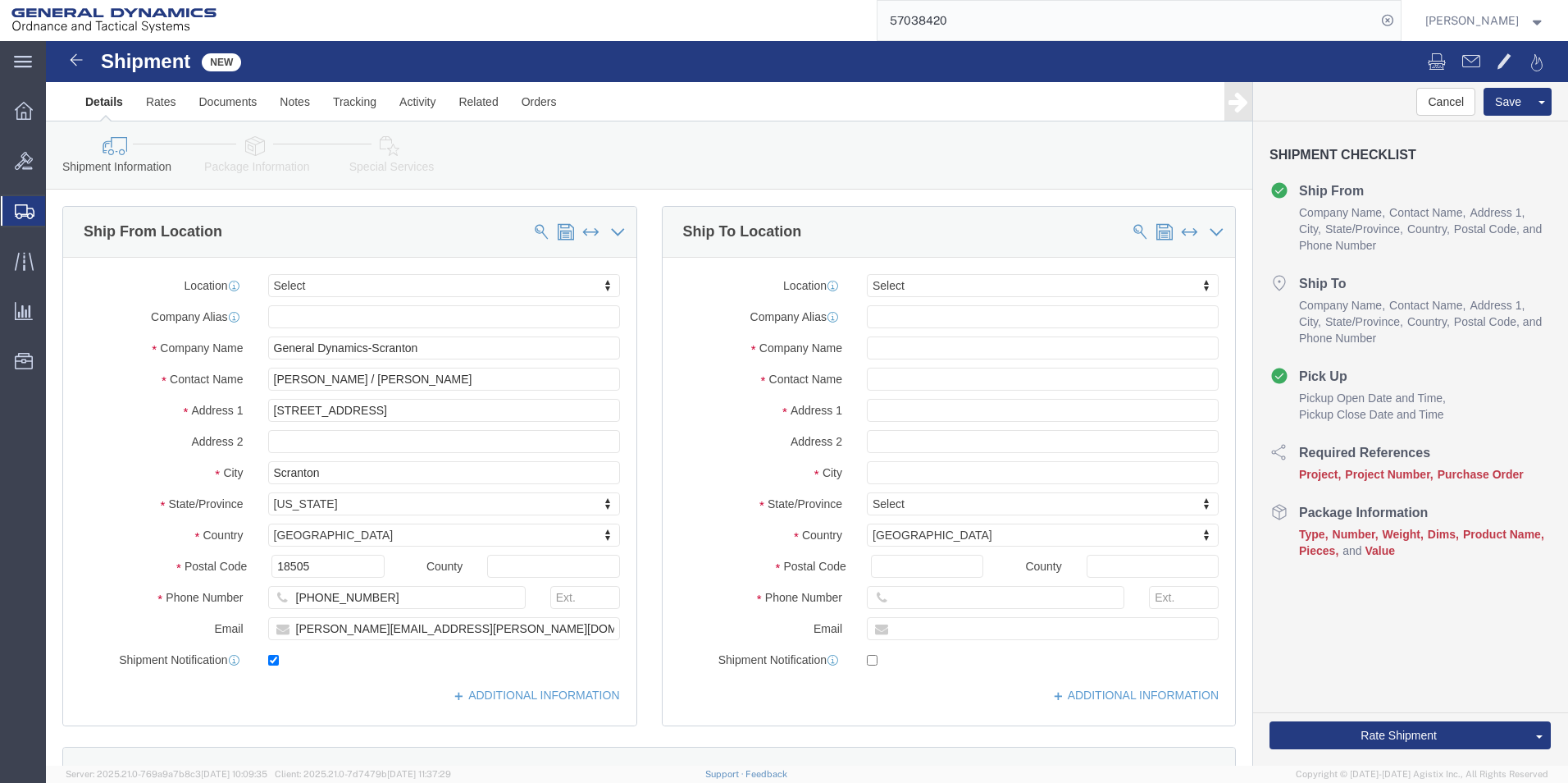
type input "[PERSON_NAME] / [PERSON_NAME]"
click input "text"
type input "[PERSON_NAME]"
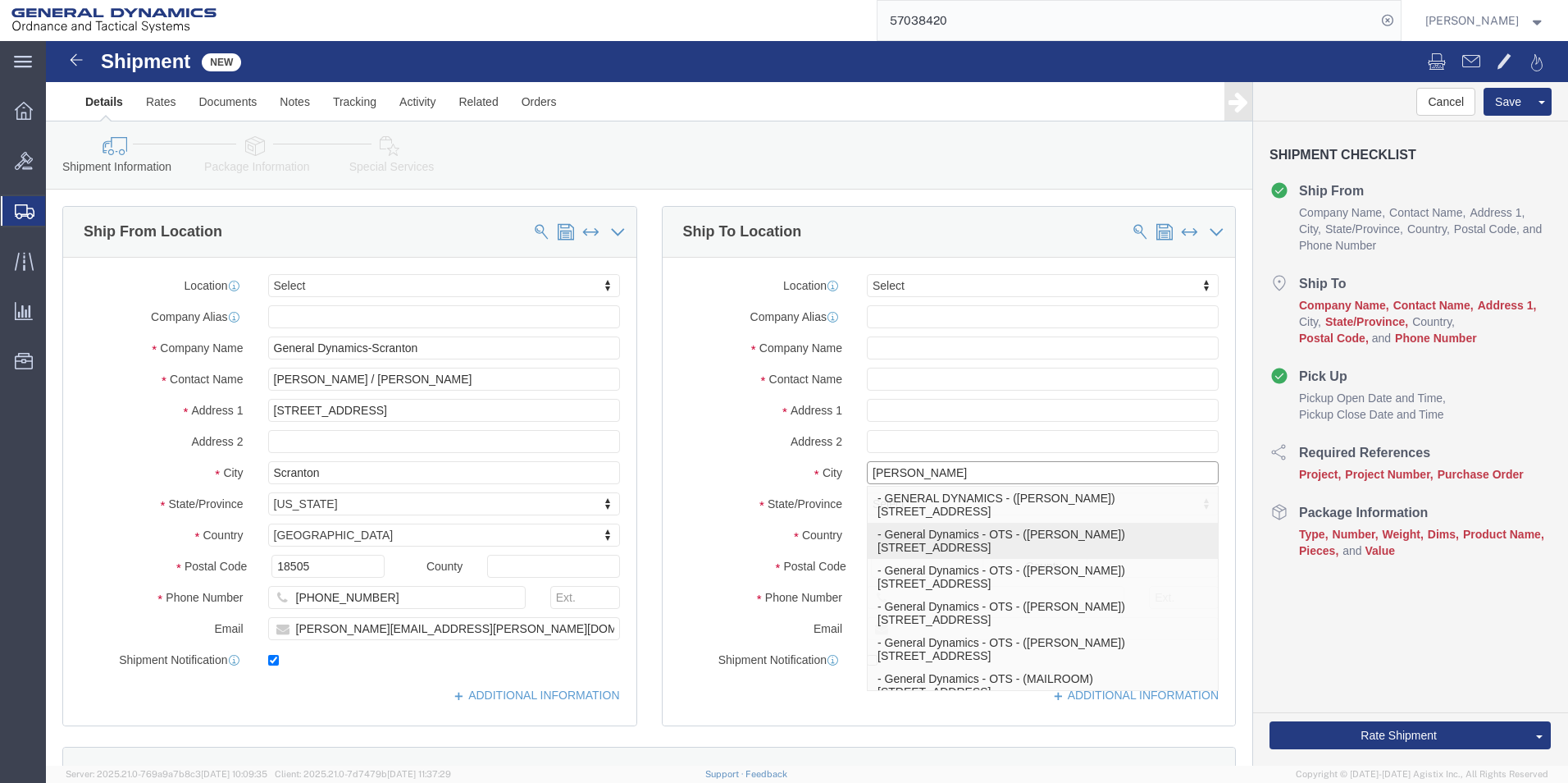
click p "- General Dynamics - OTS - ([PERSON_NAME]) [STREET_ADDRESS]"
type input "General Dynamics - OTS"
type input "[PERSON_NAME]"
type input "[STREET_ADDRESS]"
type input "Suite 200"
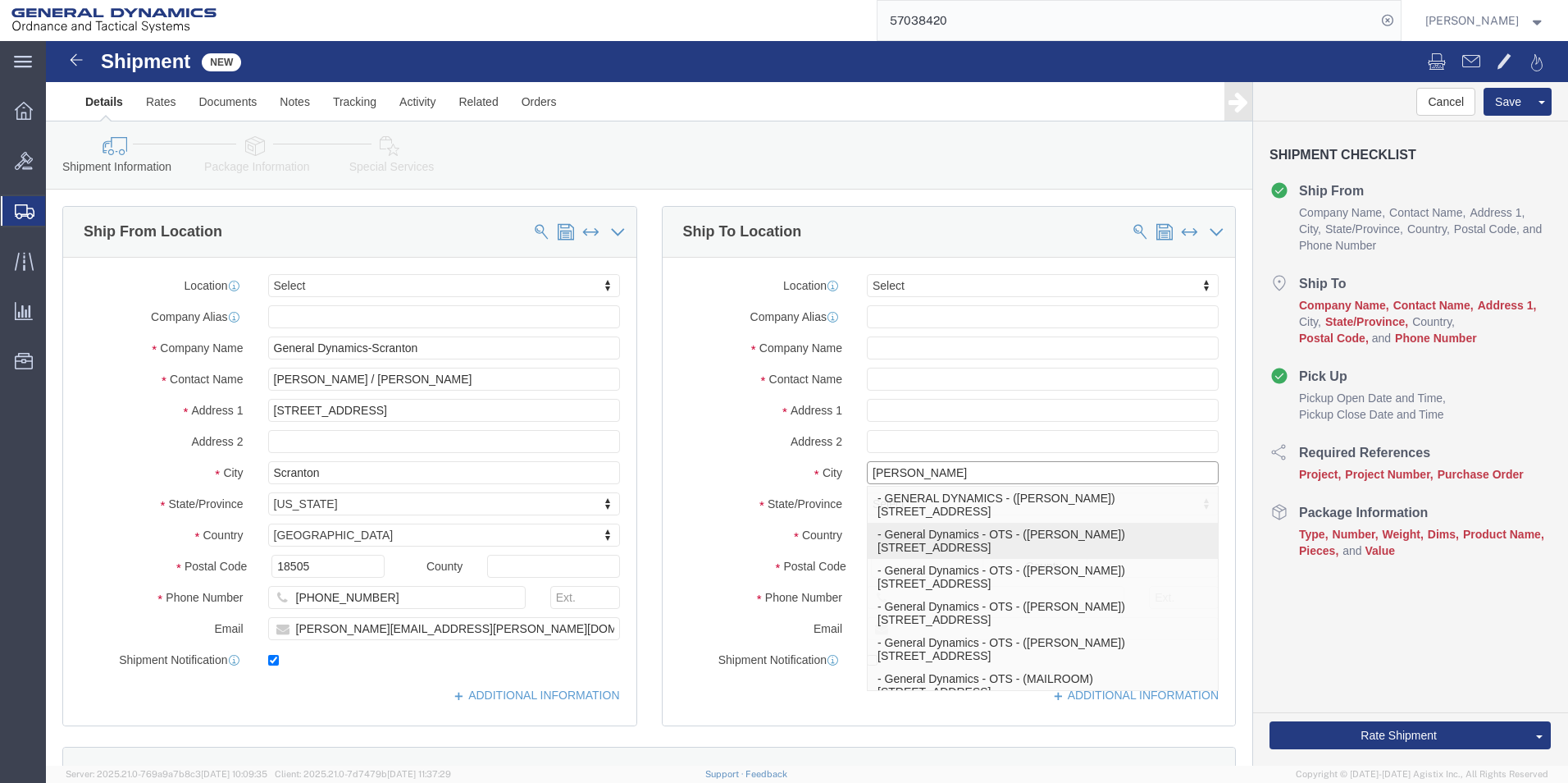
type input "BOTHELL"
type input "98011"
type input "4254209387"
select select "WA"
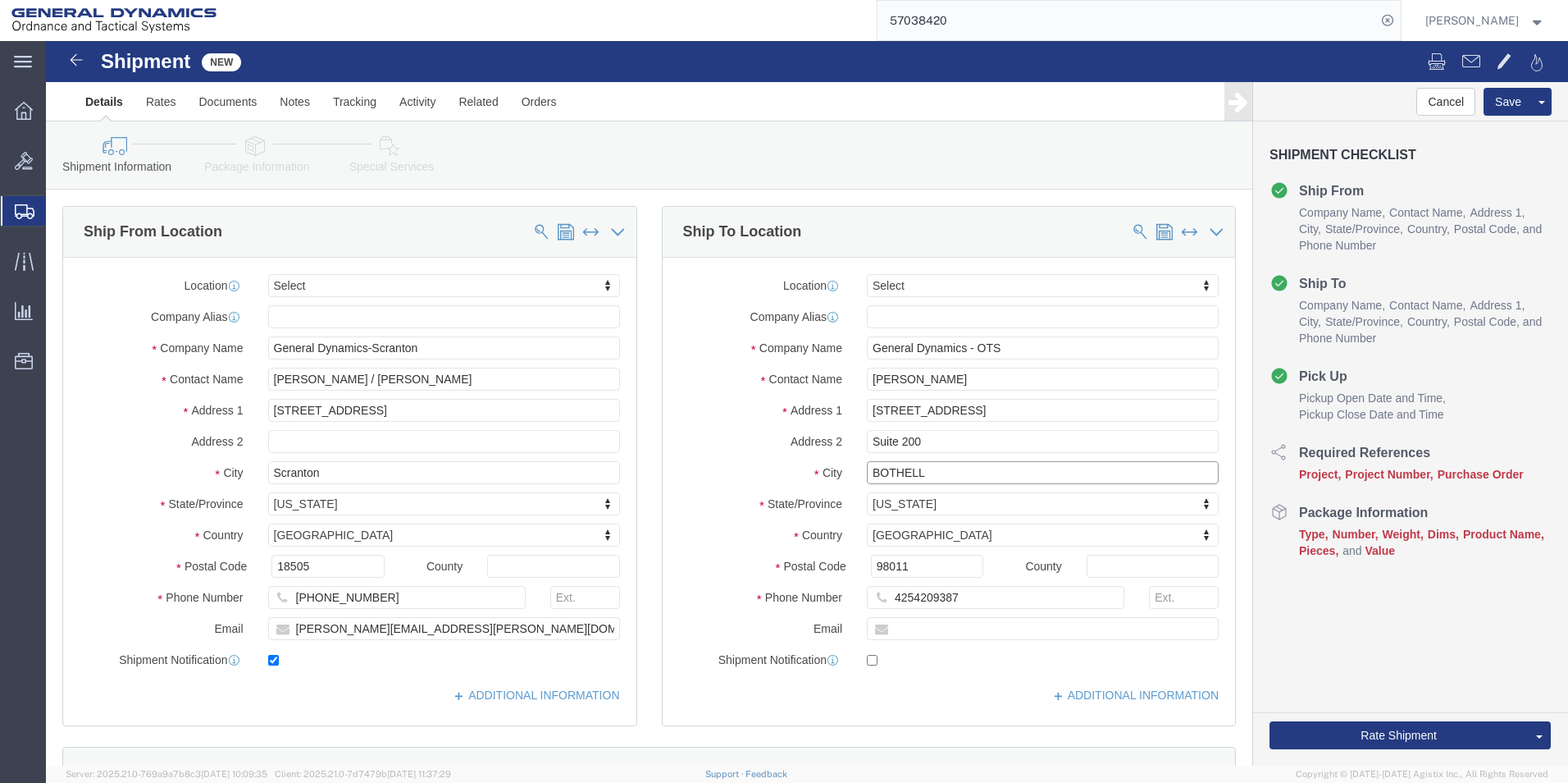
type input "BOTHELL"
drag, startPoint x: 910, startPoint y: 340, endPoint x: 802, endPoint y: 328, distance: 108.7
click div "[PERSON_NAME]"
type input "[PERSON_NAME]"
click p "- GENERAL DYNAMICS- BOTHELL, [GEOGRAPHIC_DATA] - ([PERSON_NAME]) [STREET_ADDRES…"
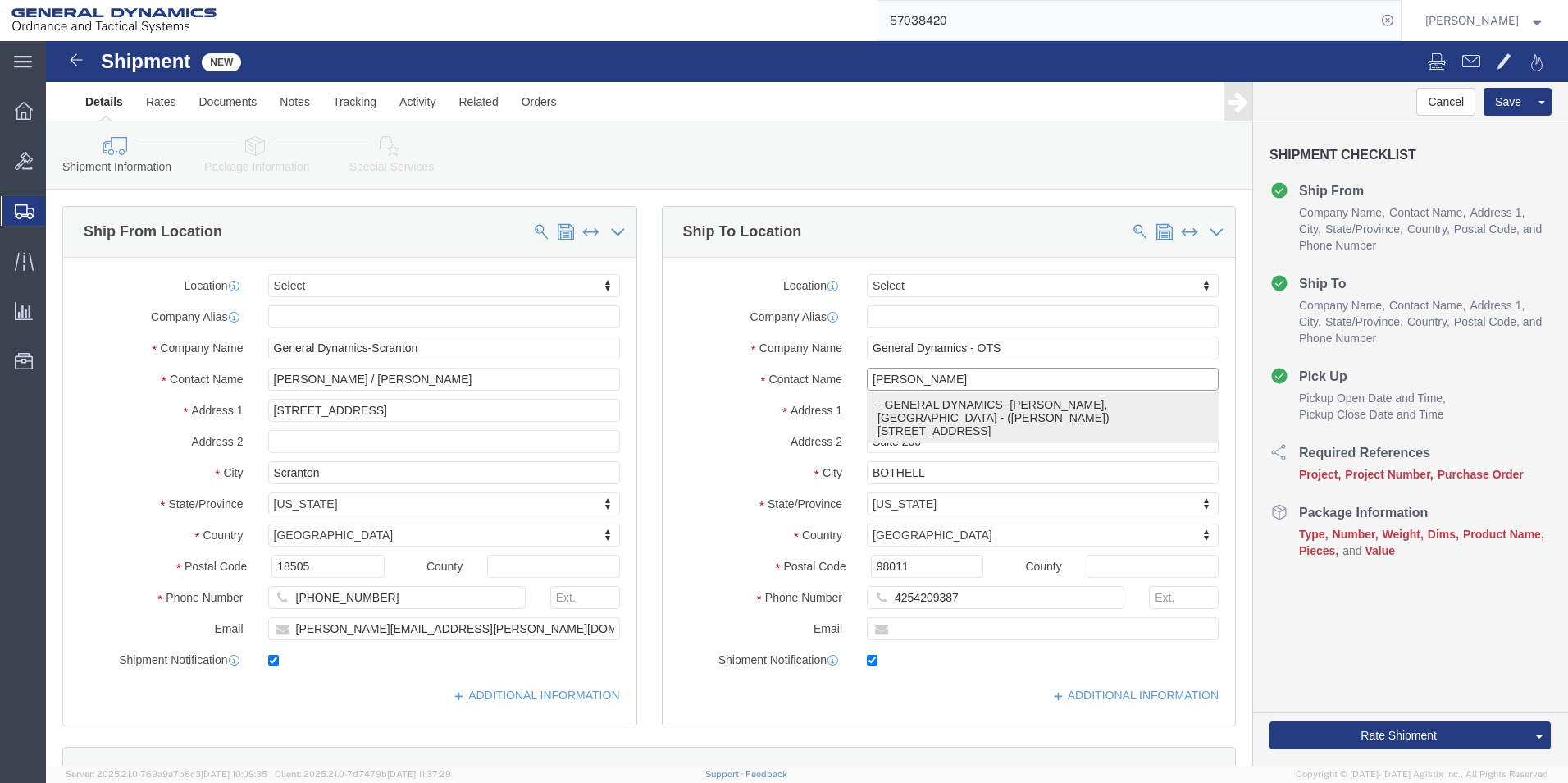
type input "GENERAL DYNAMICS- BOTHELL, [GEOGRAPHIC_DATA]"
type input "[PERSON_NAME]"
type input "[STREET_ADDRESS]"
type input "SUITE 200"
type input "98011-8201"
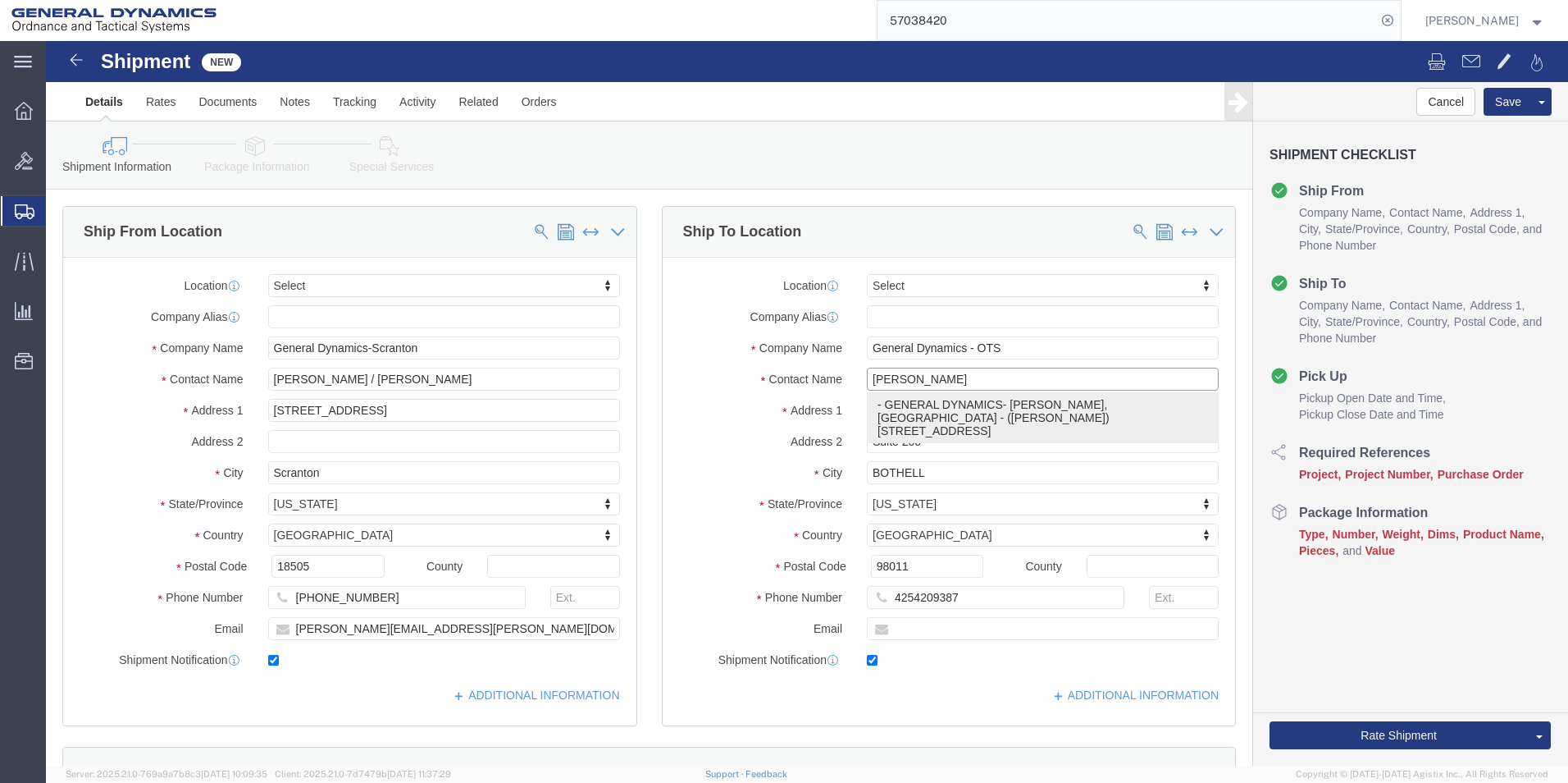
type input "[PHONE_NUMBER]"
type input "[PERSON_NAME][EMAIL_ADDRESS][PERSON_NAME][DOMAIN_NAME]"
checkbox input "true"
select select "WA"
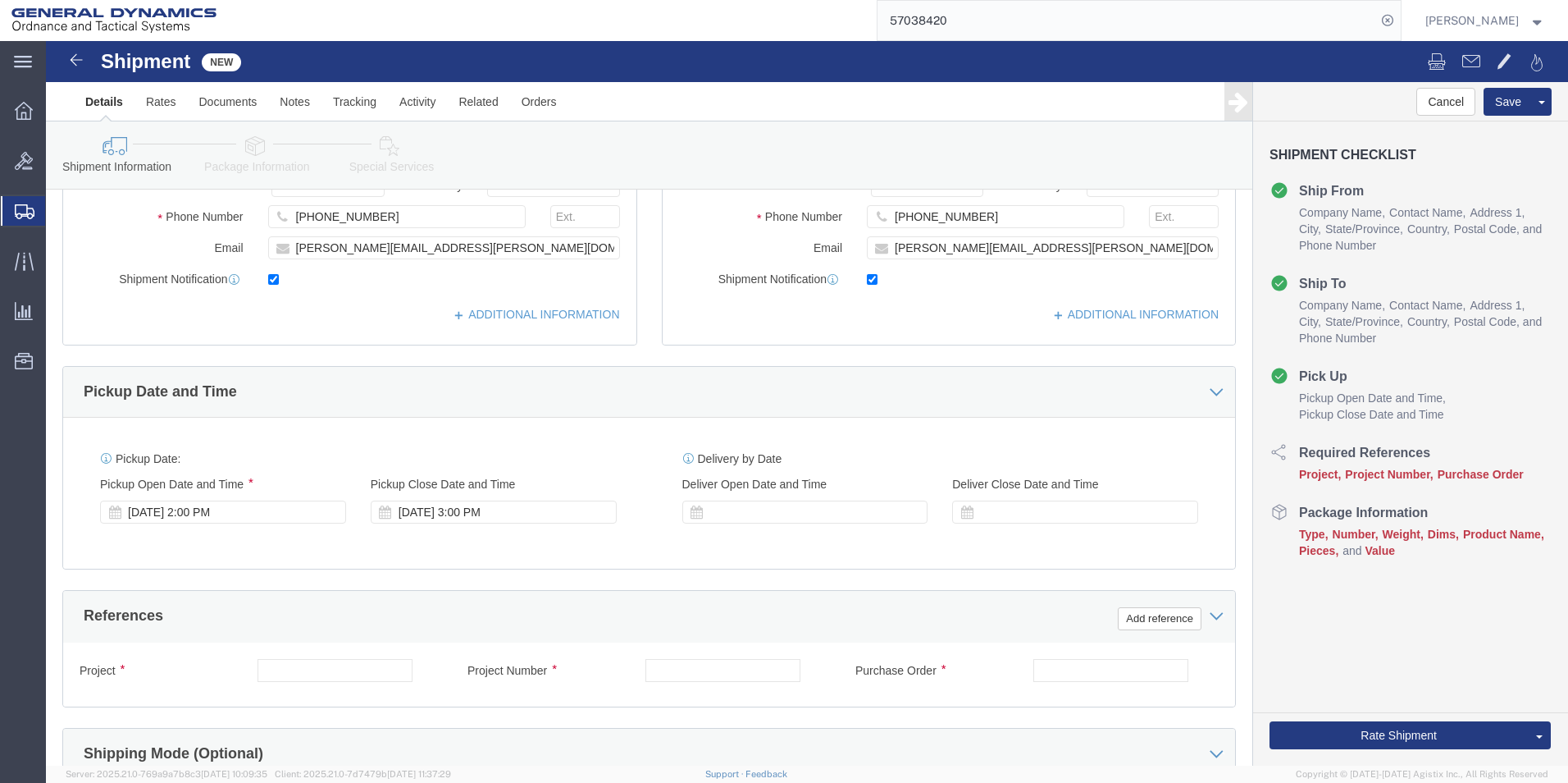
scroll to position [411, 0]
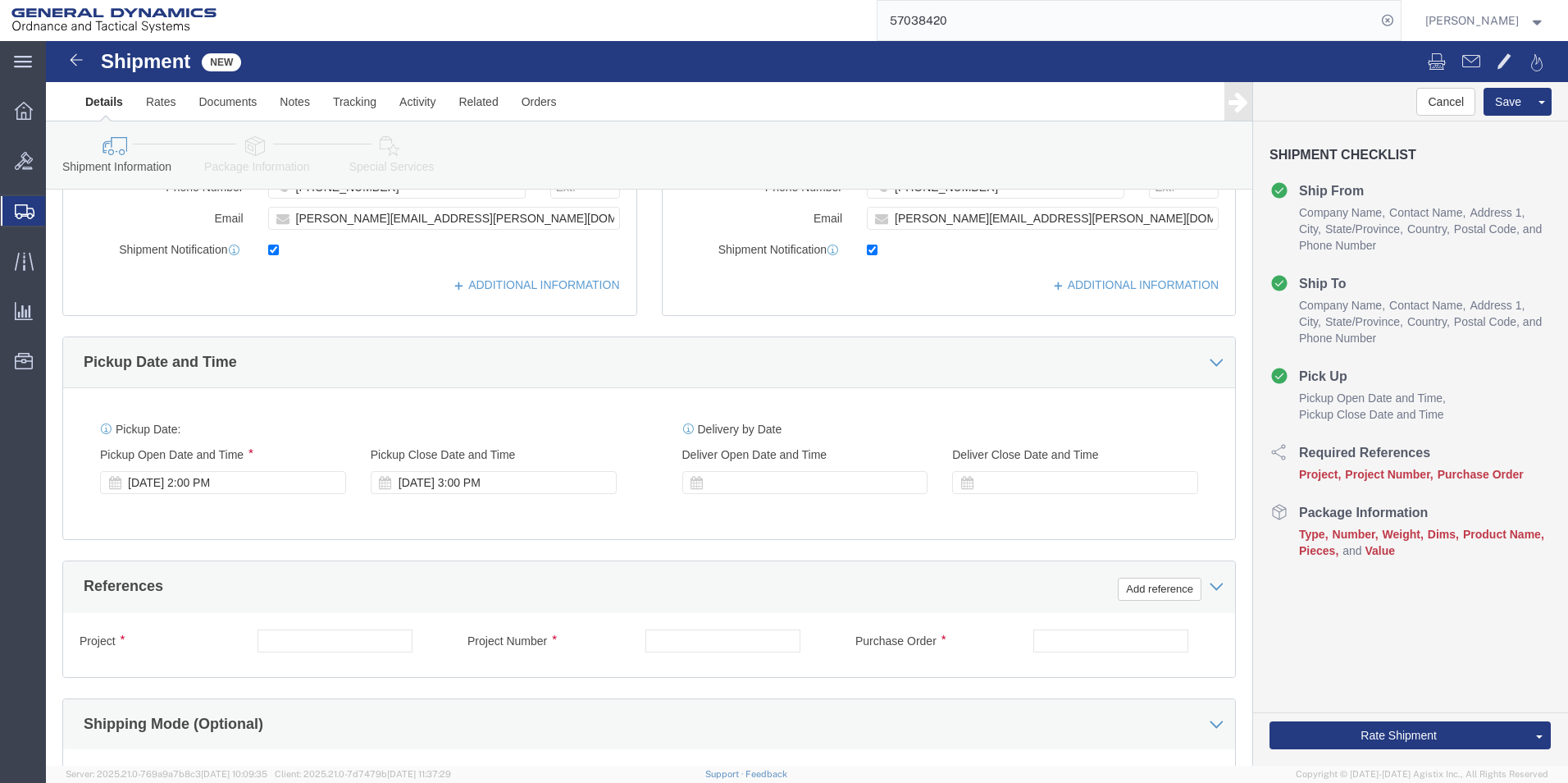
type input "[PERSON_NAME]"
click input "text"
type input "HF-1"
click input "text"
type input "N/A"
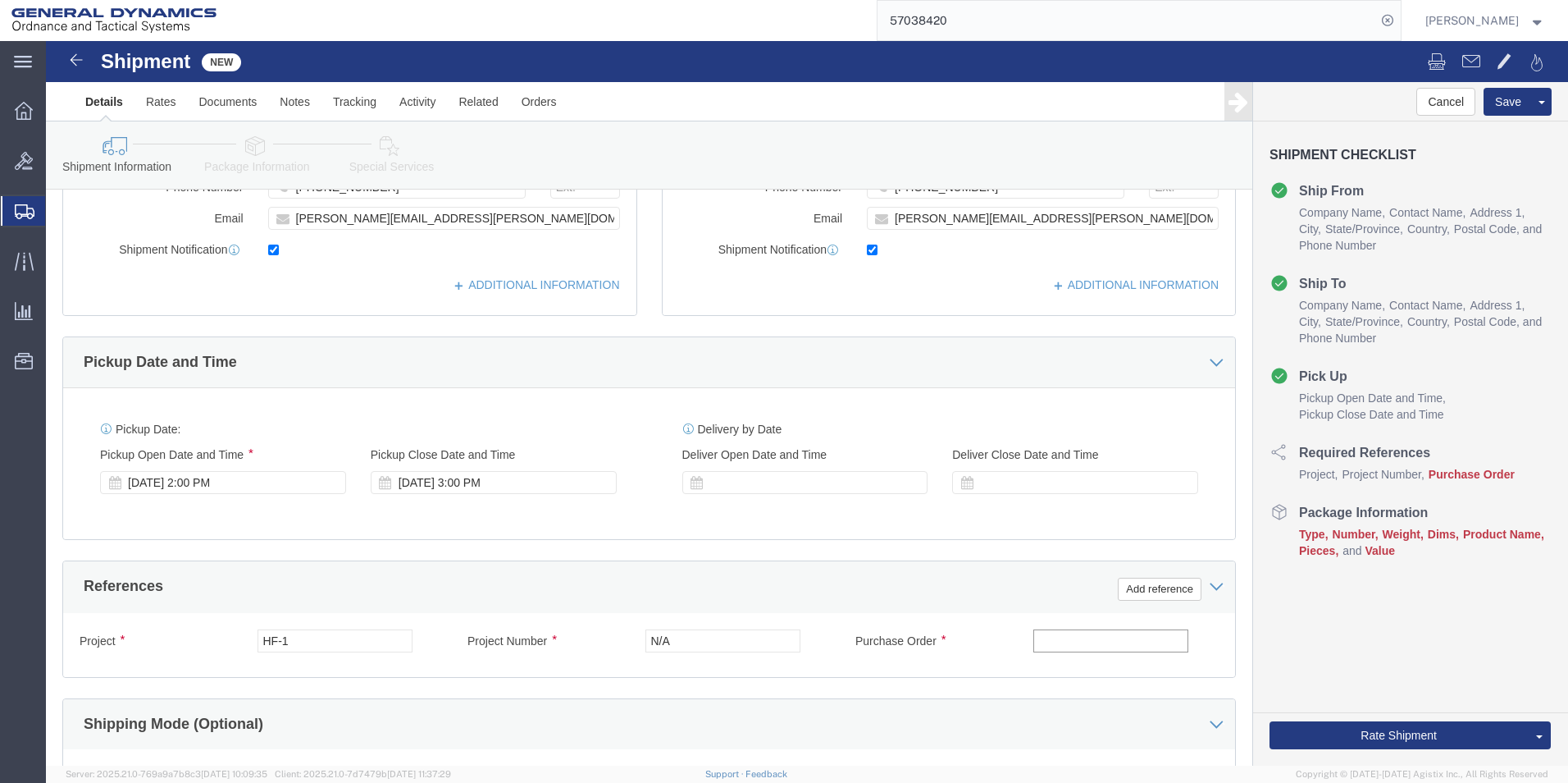
click input "text"
type input "n/a"
click icon
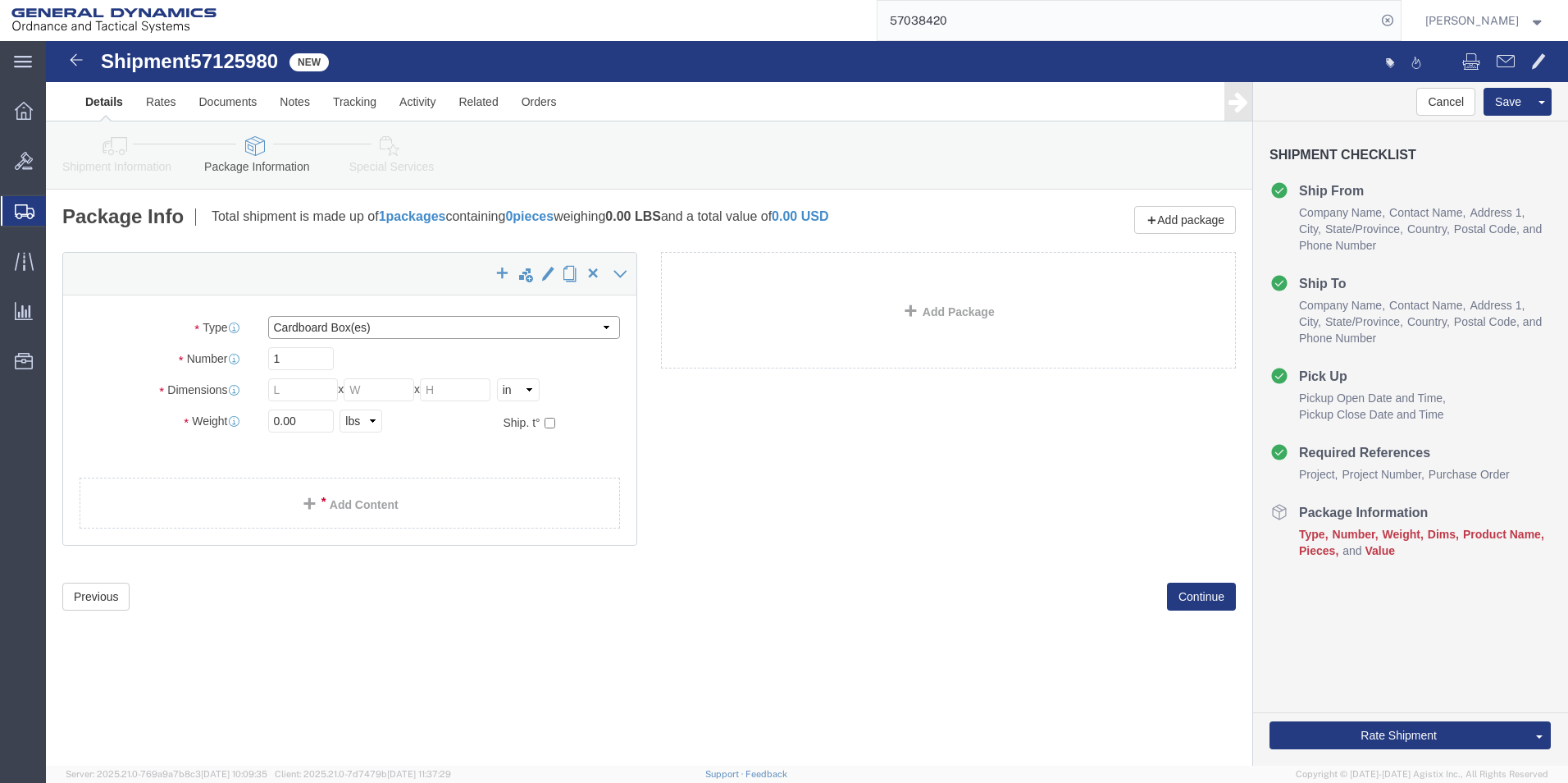
click select "Select Bale(s) Basket(s) Bolt(s) Bottle(s) Buckets Bulk Bundle(s) Can(s) Cardbo…"
select select "CRAT"
click select "Select Bale(s) Basket(s) Bolt(s) Bottle(s) Buckets Bulk Bundle(s) Can(s) Cardbo…"
click input "text"
type input "24"
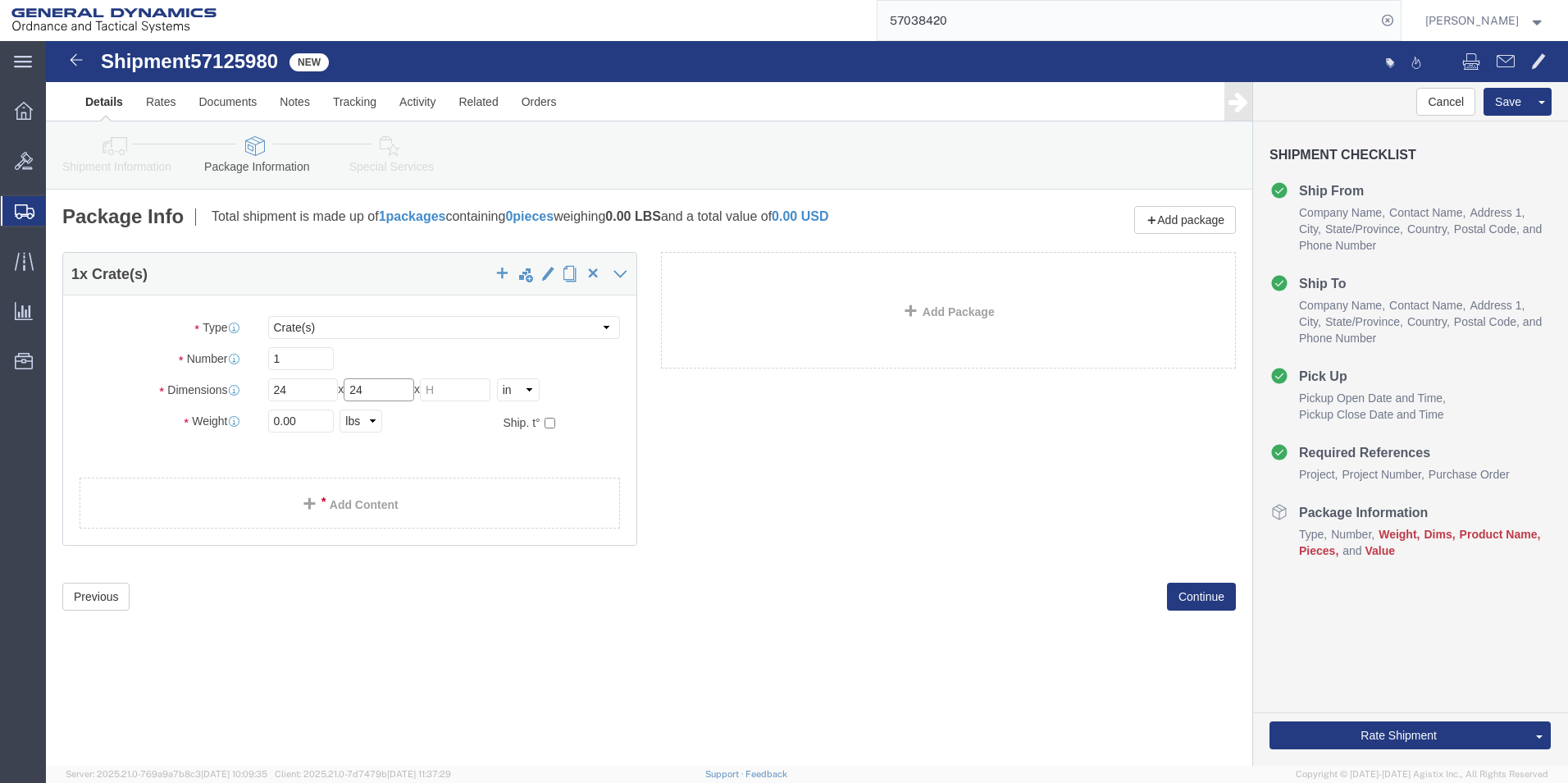
type input "24"
type input "136"
click link "Add Content"
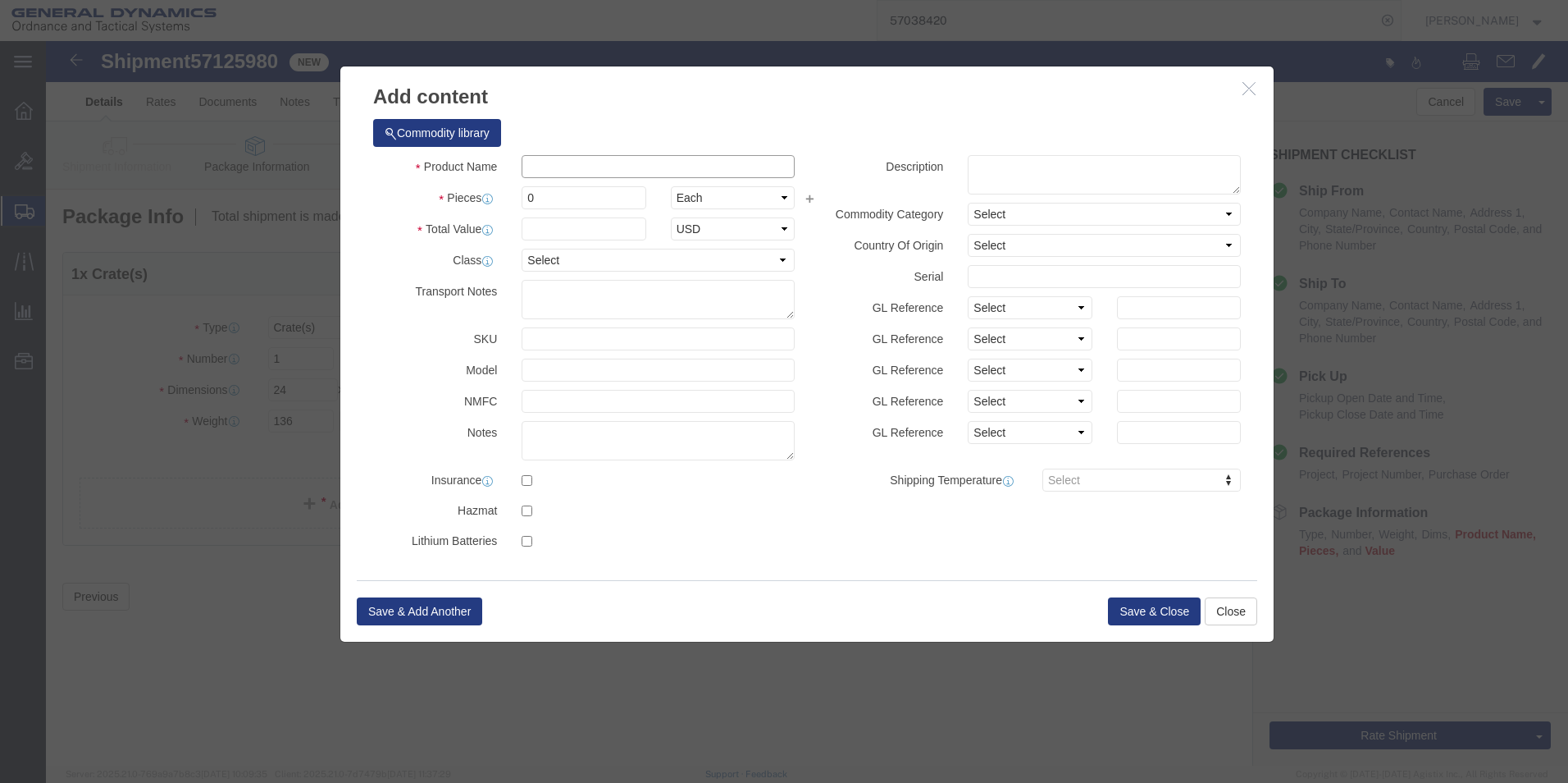
click input "text"
paste input "HF-1 WHs Radyne Trials"
type input "HF-1 WHs Radyne Trials"
drag, startPoint x: 497, startPoint y: 164, endPoint x: 470, endPoint y: 163, distance: 27.0
click div "0"
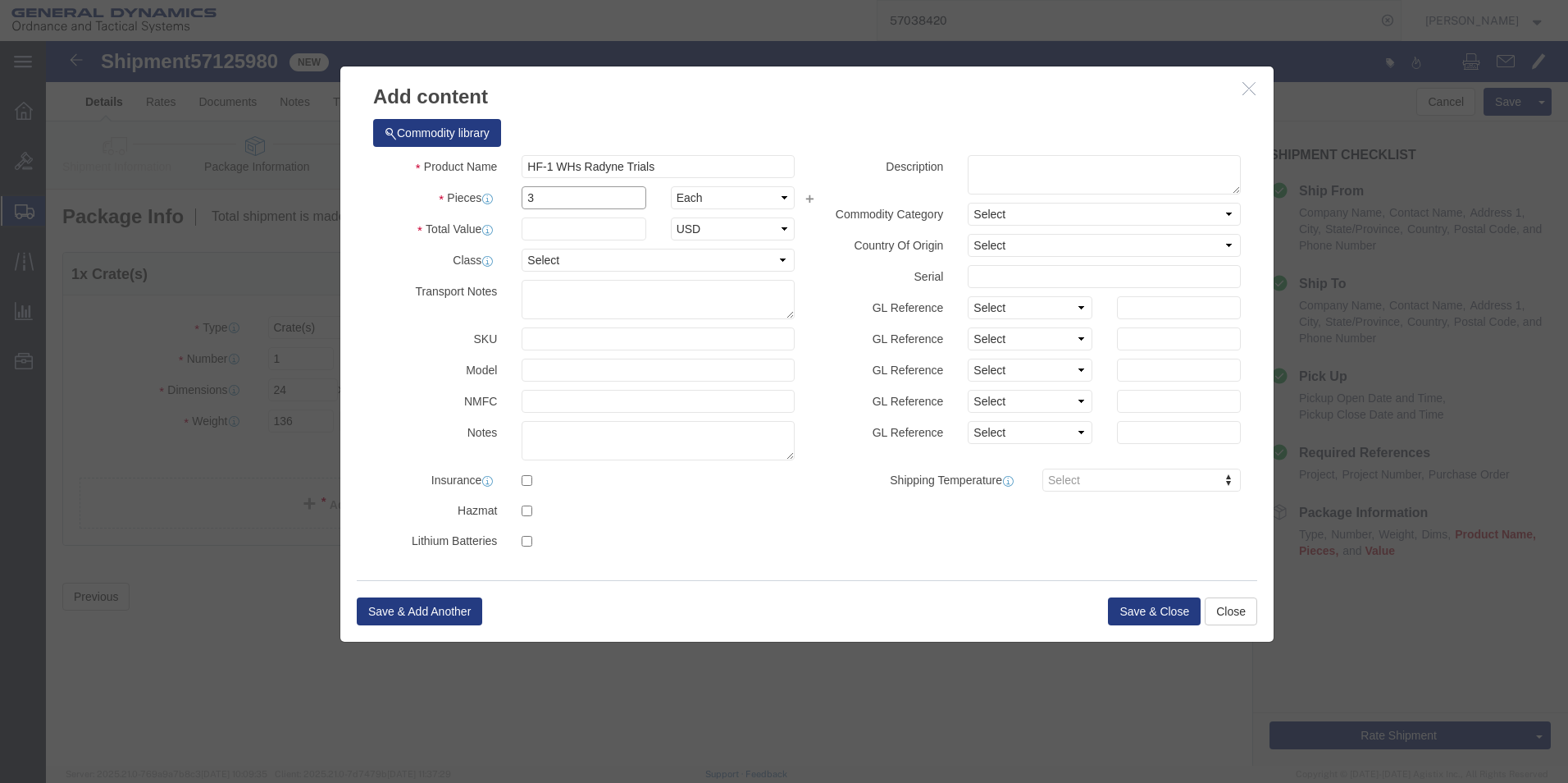
type input "3"
click textarea
paste textarea "HF-1 WHs Radyne Trials"
click textarea "HF-1 WHs Radyne Trials"
paste textarea "HF-1 WHs for scissor gauge test"
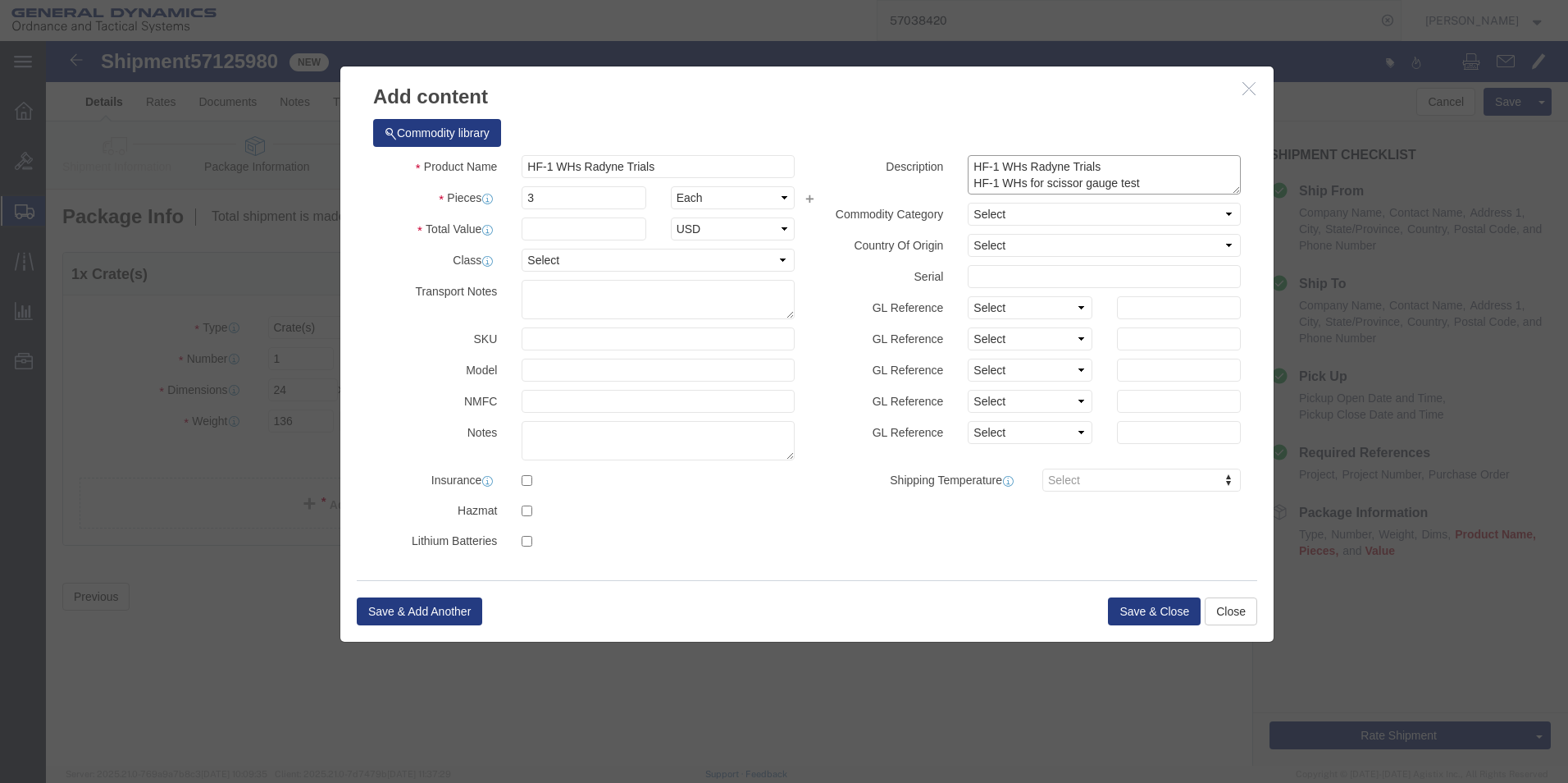
scroll to position [13, 0]
click textarea "HF-1 WHs Radyne Trials HF-1 WHs for scissor gauge test"
paste textarea "SK59657 Rev 2"
click textarea "HF-1 WHs Radyne Trials HF-1 WHs for scissor gauge test SK59657 Rev 2"
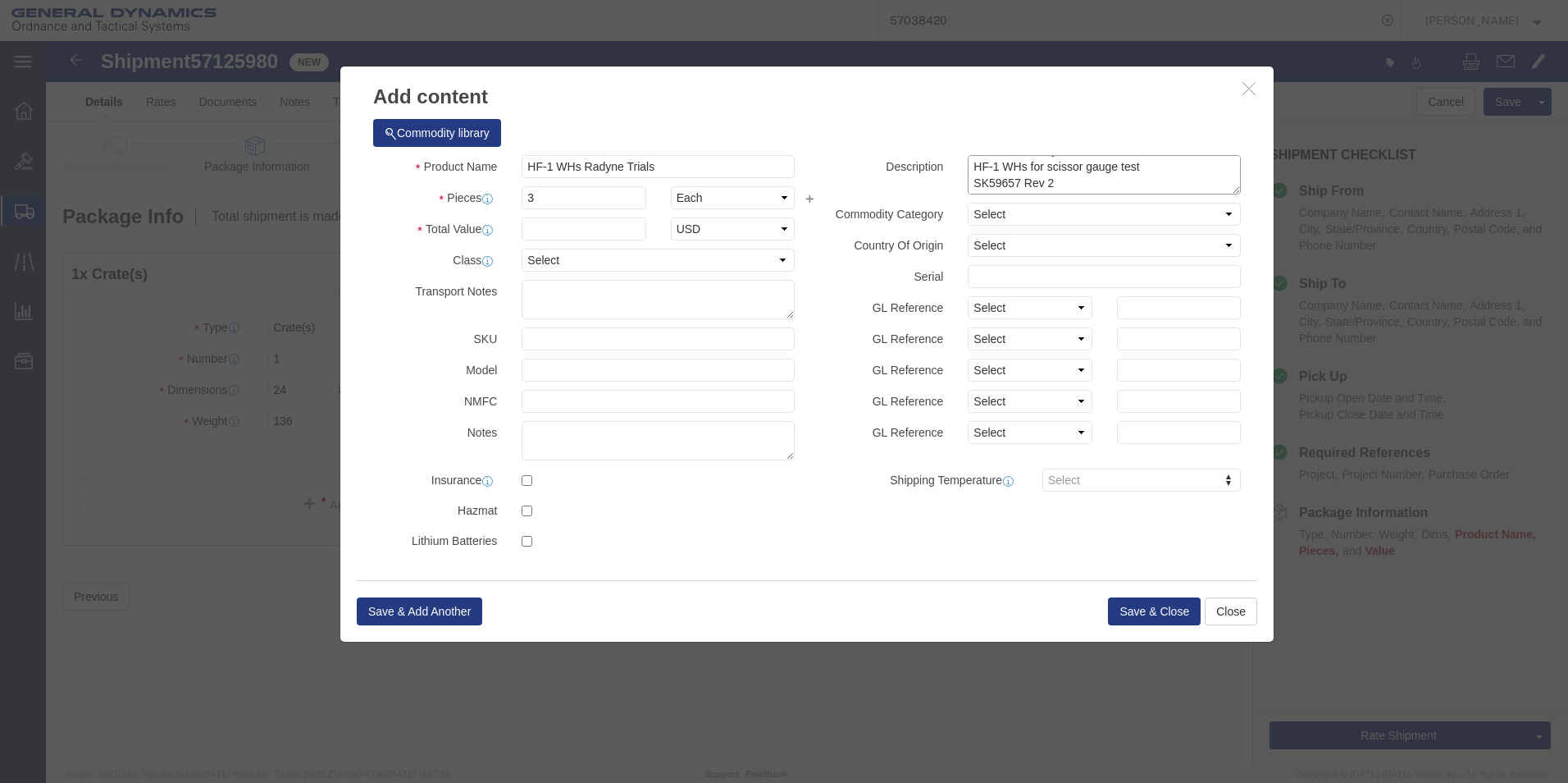
paste textarea "Serial numberss 42, 43, and 44 to be used for Gage R&R. Once complete, ship to …"
type textarea "HF-1 WHs Radyne Trials HF-1 WHs for scissor gauge test SK59657 Rev 2 Serial num…"
click input "text"
type input "5000"
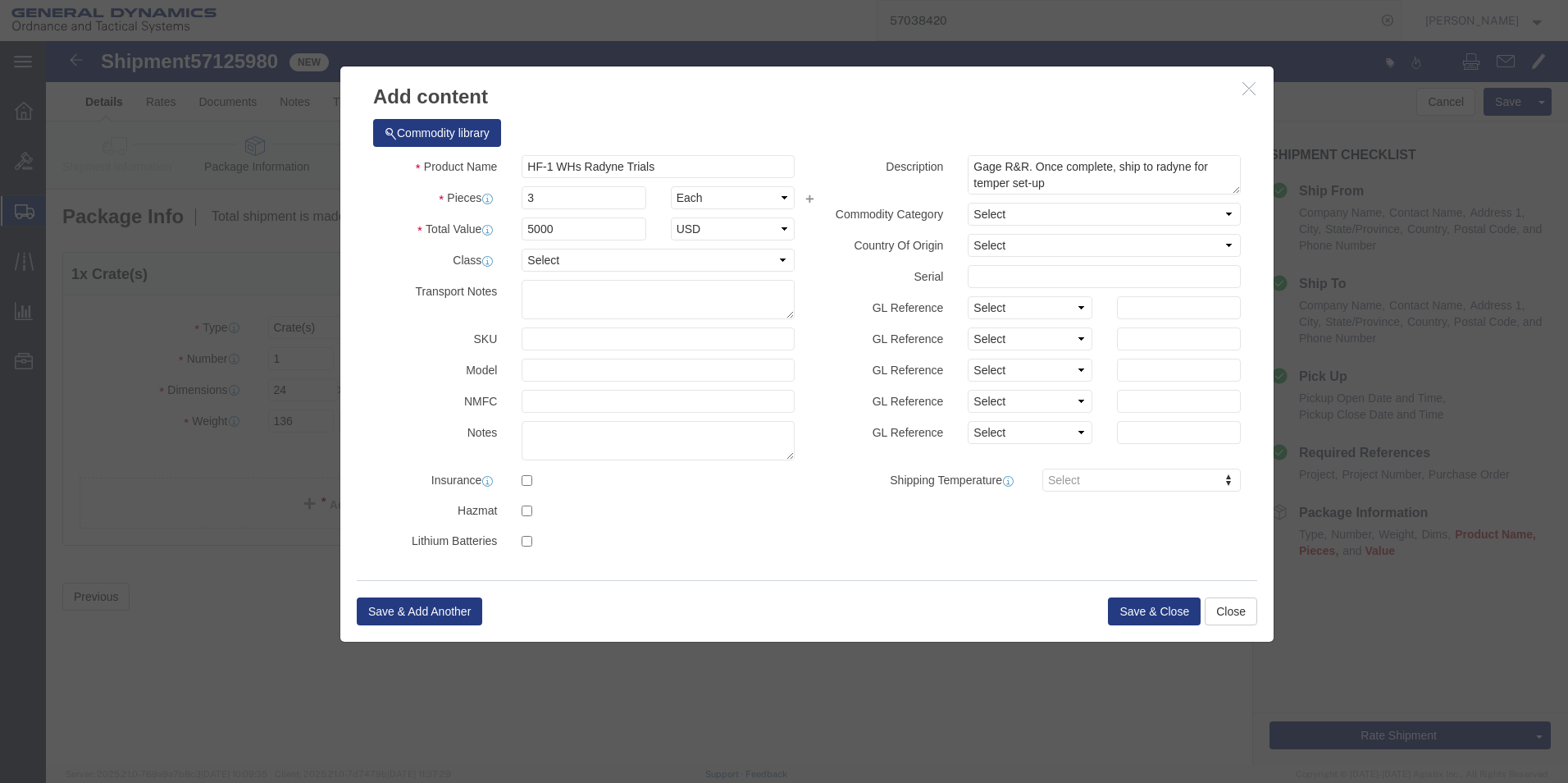
click div "Product Name HF-1 WHs Radyne Trials Pieces 3 Select Bag Barrels 100Board Feet B…"
click select "Select 50 55 60 65 70 85 92.5 100 125 175 250 300 400"
select select "70"
click select "Select 50 55 60 65 70 85 92.5 100 125 175 250 300 400"
click button "Save & Close"
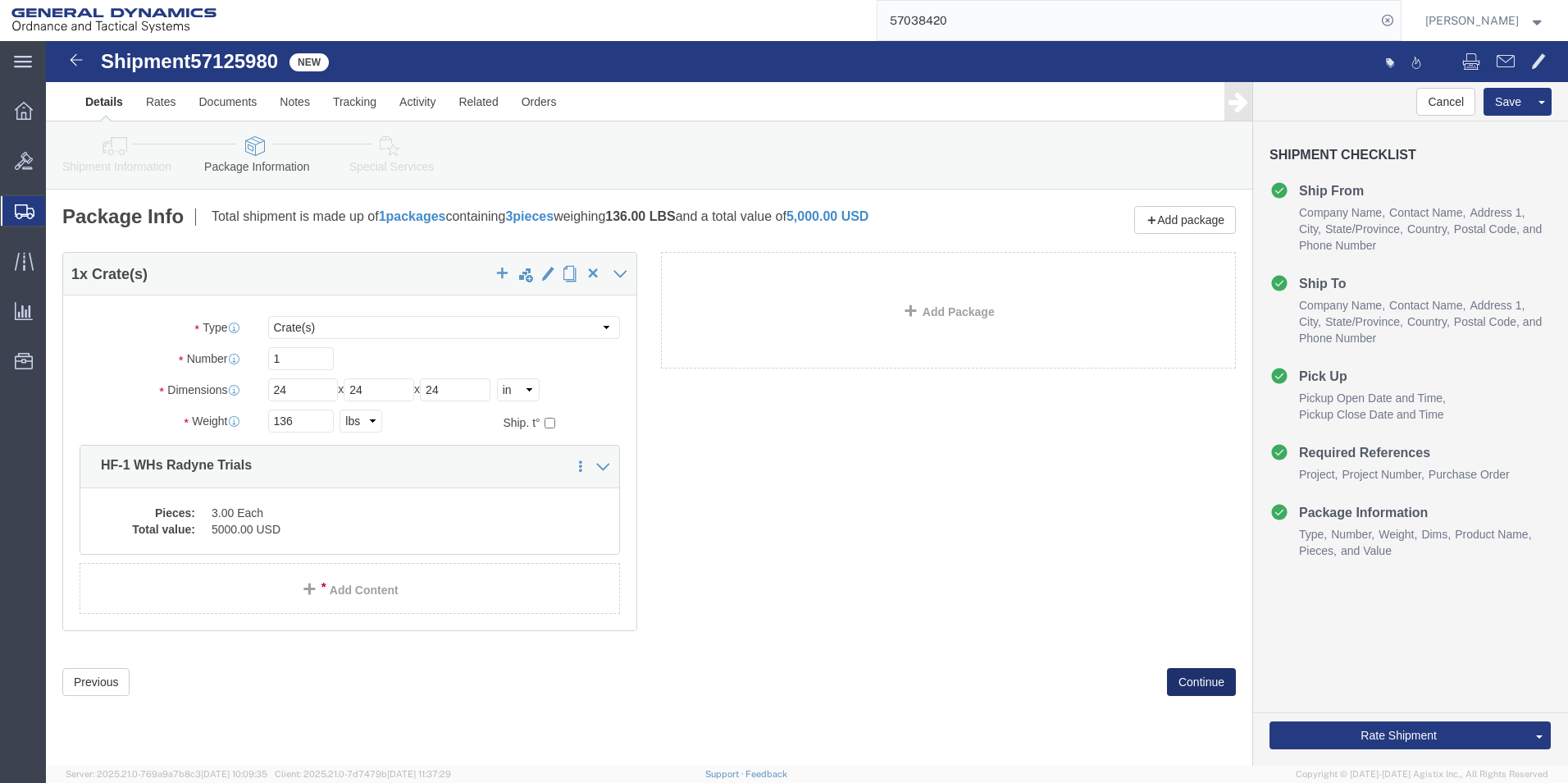
click button "Continue"
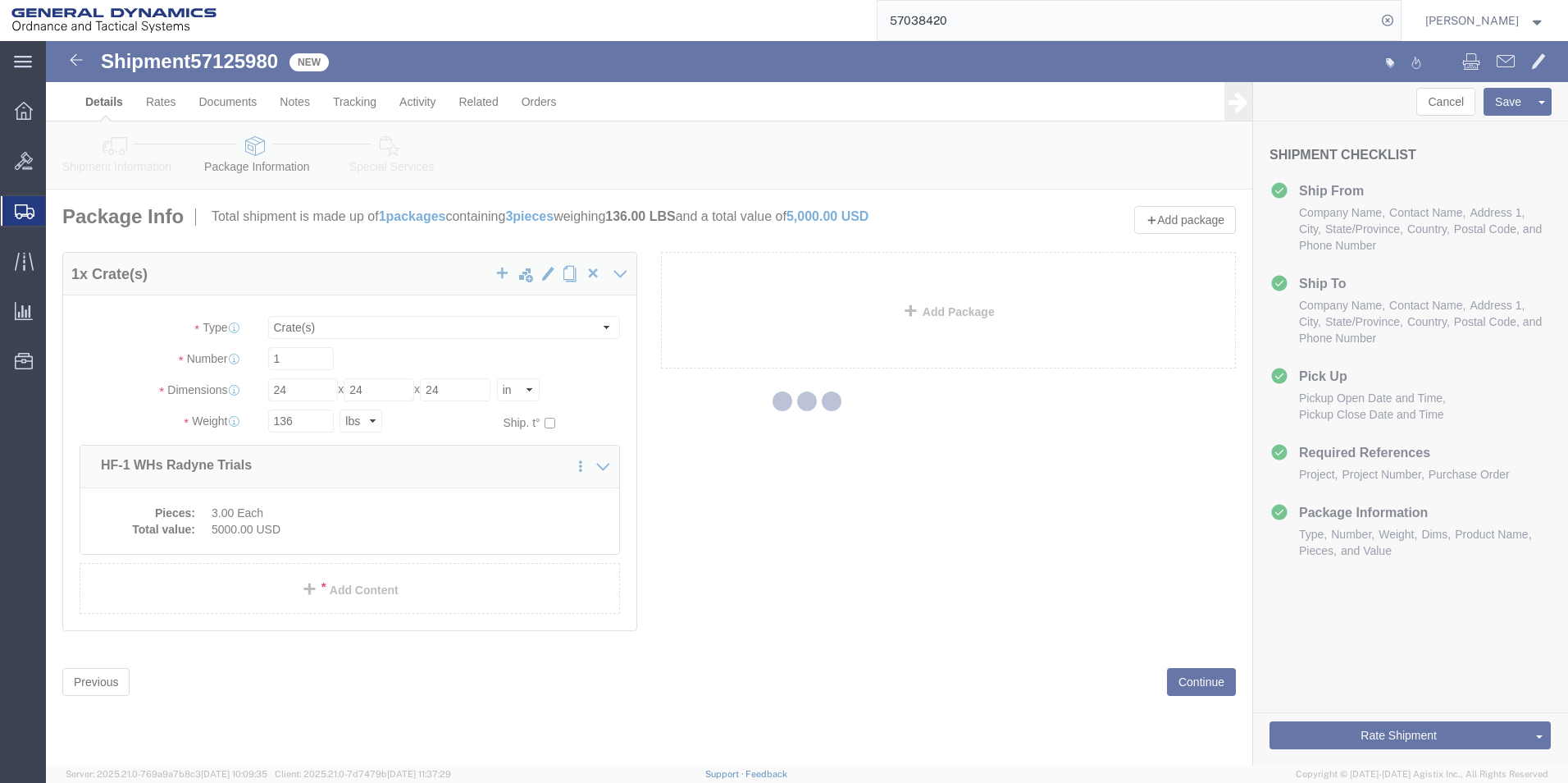
select select
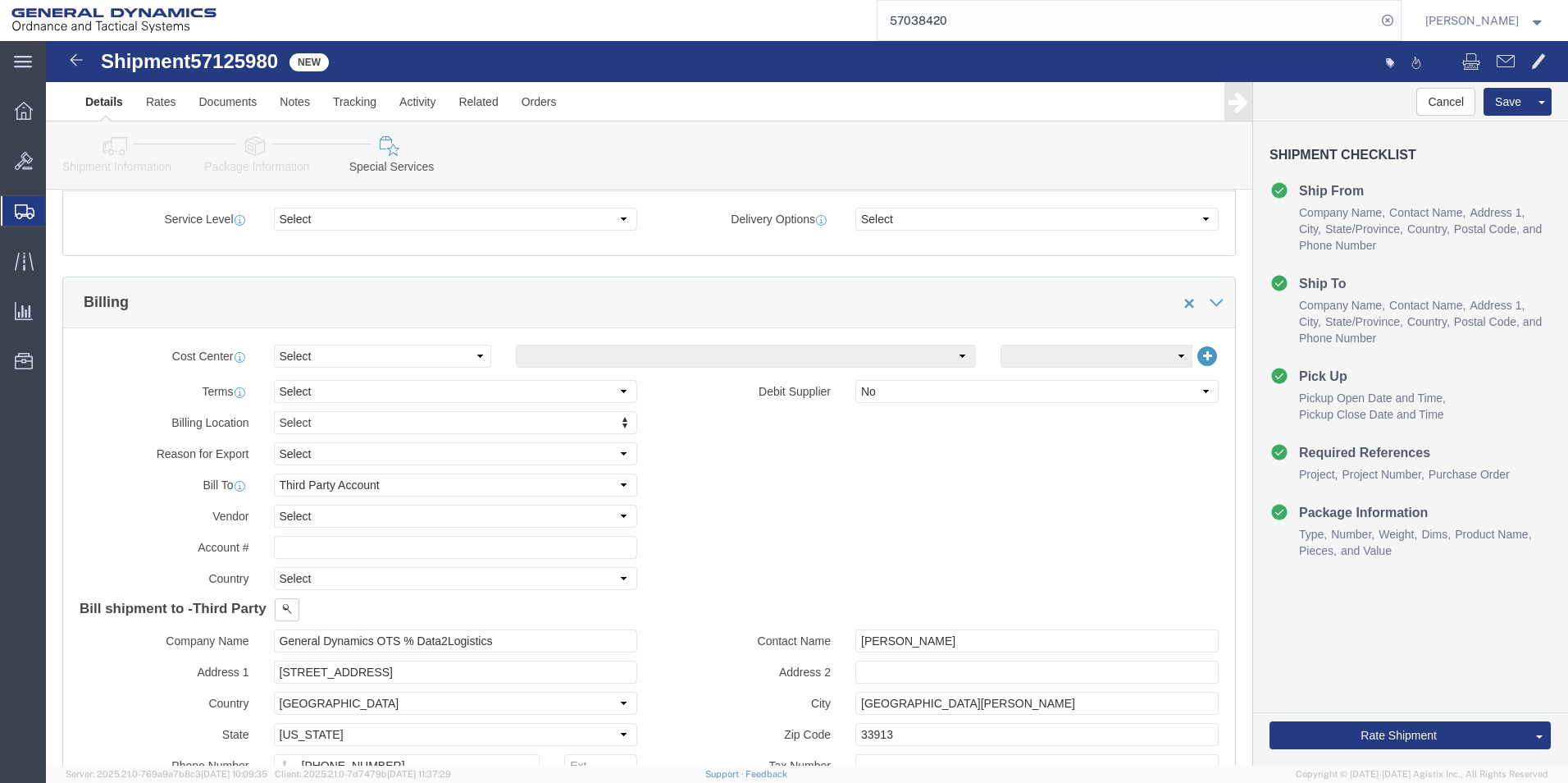
scroll to position [492, 0]
click select "Select Recipient Account Sender/Shipper Third Party Account"
select select "SHIP"
click select "Select Recipient Account Sender/Shipper Third Party Account"
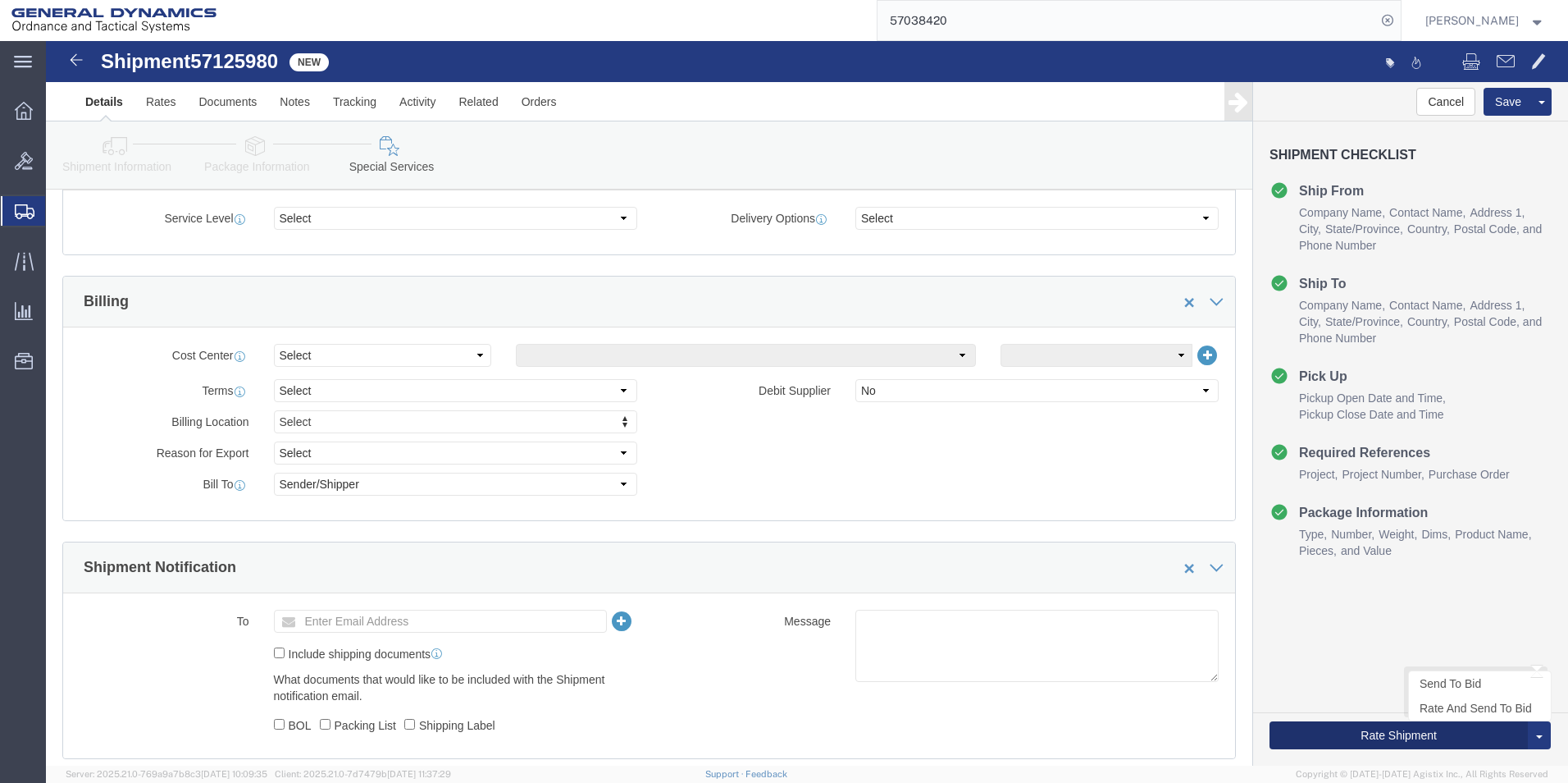
click button "Rate Shipment"
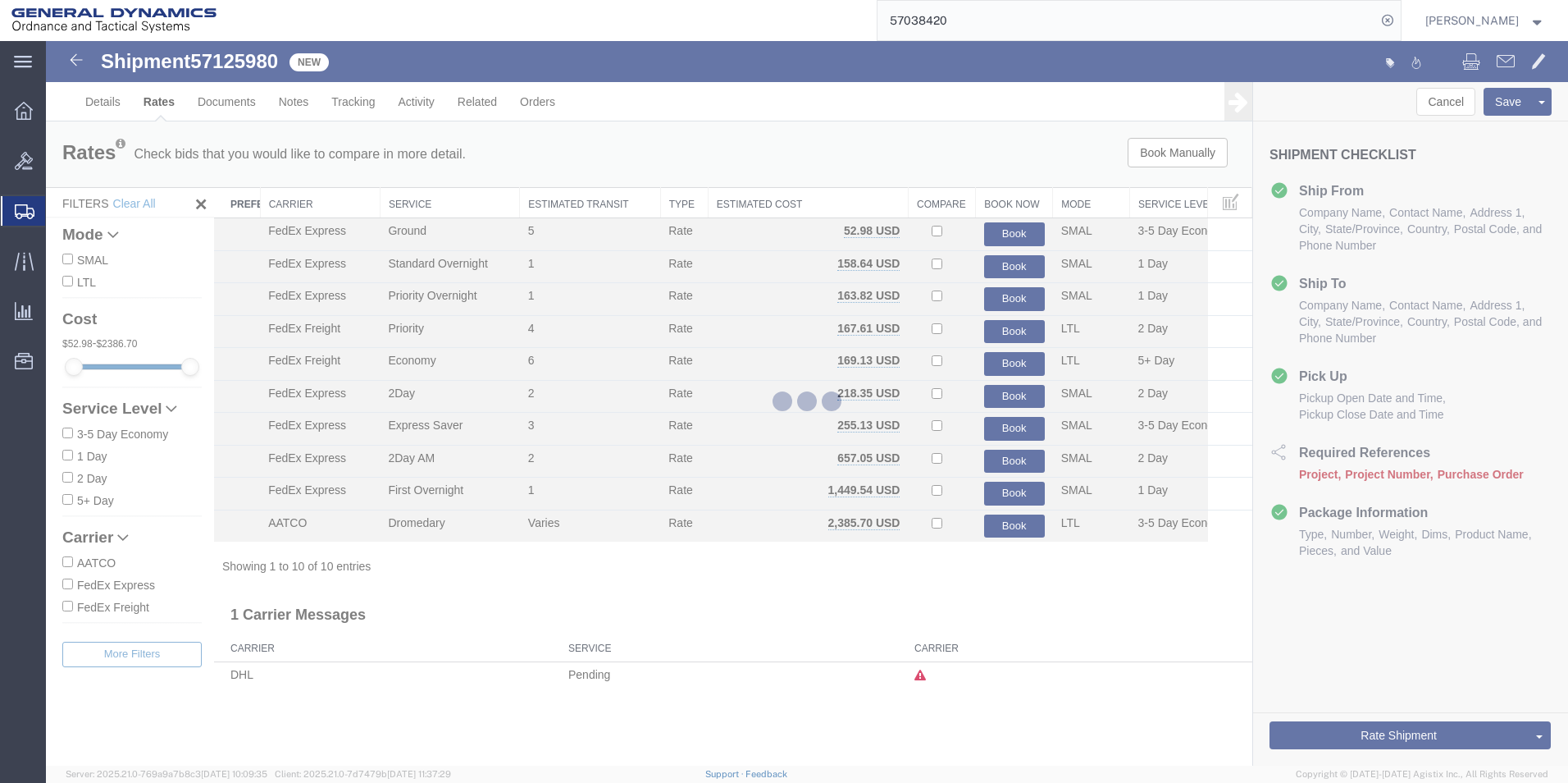
scroll to position [0, 0]
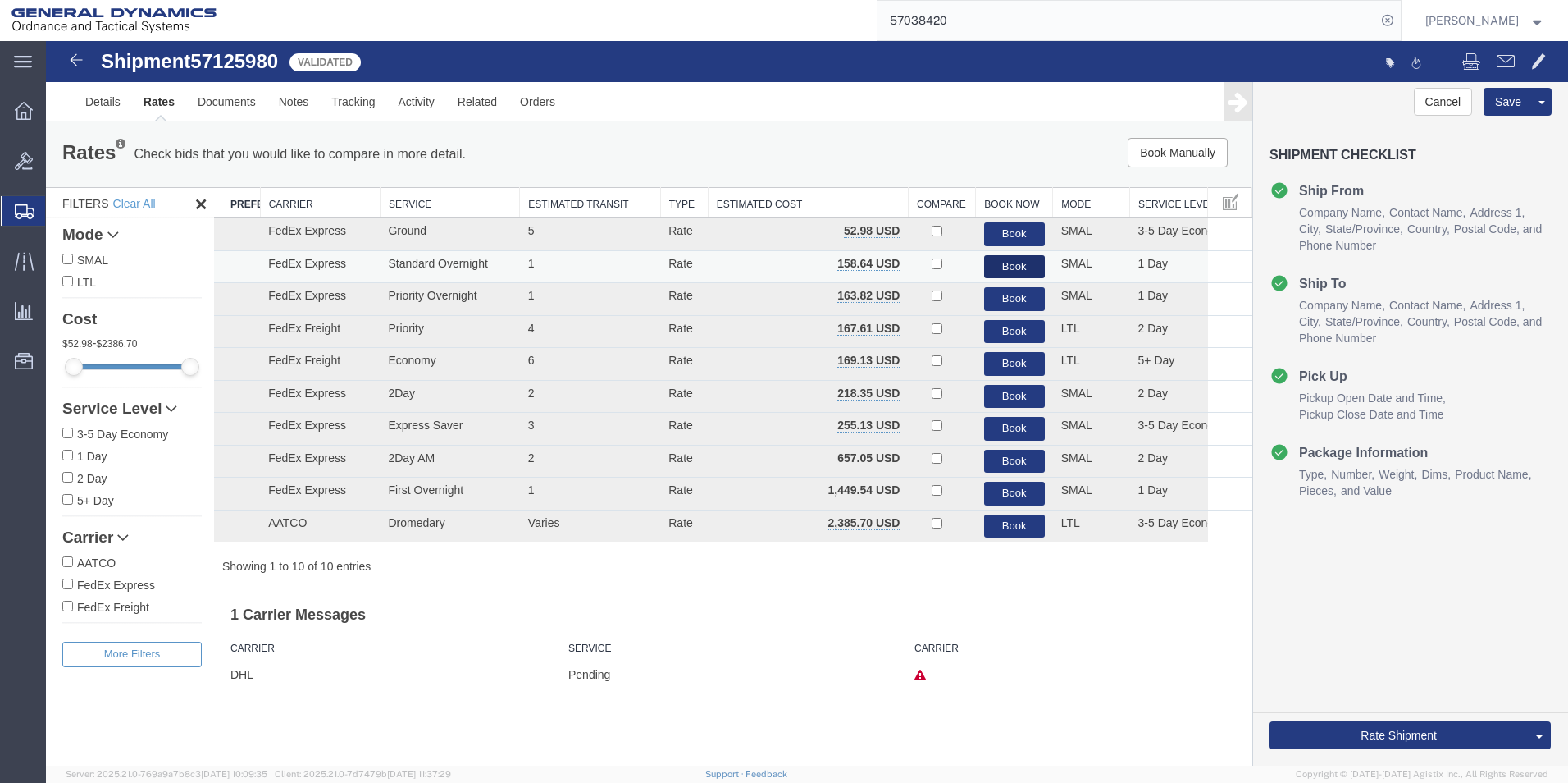
click at [1005, 267] on button "Book" at bounding box center [1014, 267] width 60 height 24
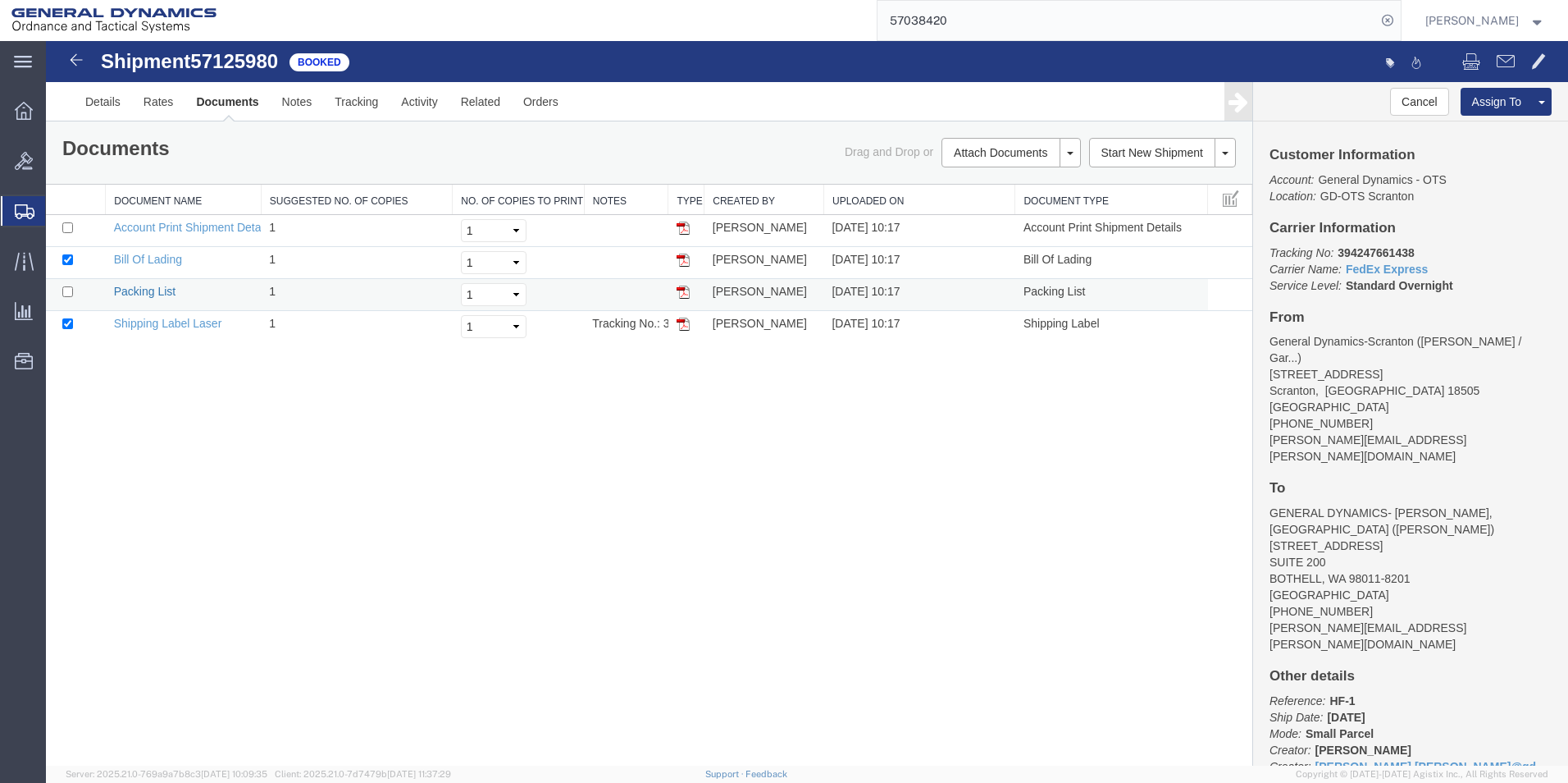
click at [134, 288] on link "Packing List" at bounding box center [144, 291] width 61 height 13
click at [195, 321] on link "Shipping Label Laser" at bounding box center [167, 324] width 108 height 13
click at [0, 0] on span "Create Shipment" at bounding box center [0, 0] width 0 height 0
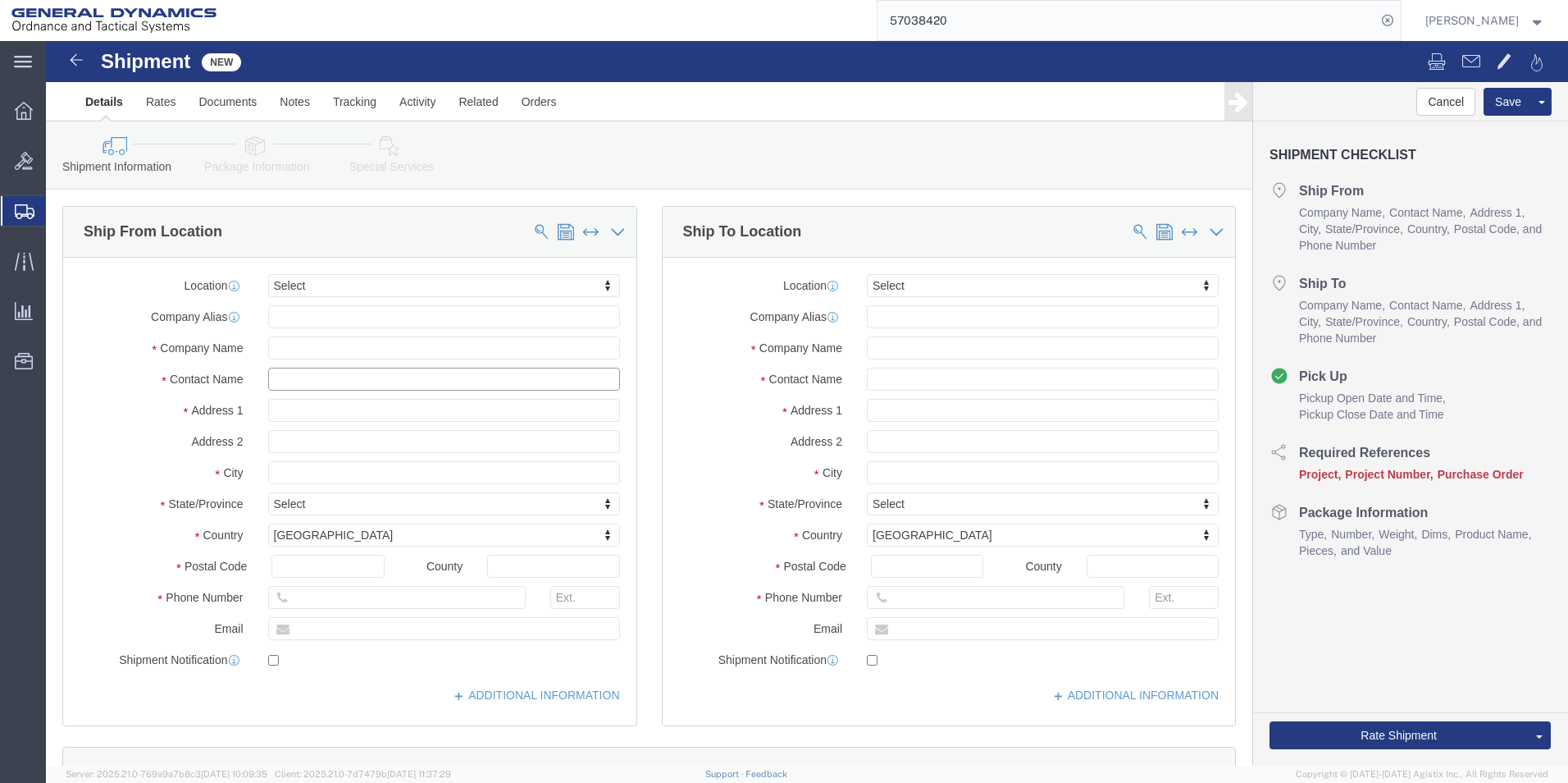
click input "text"
type input "[PERSON_NAME]"
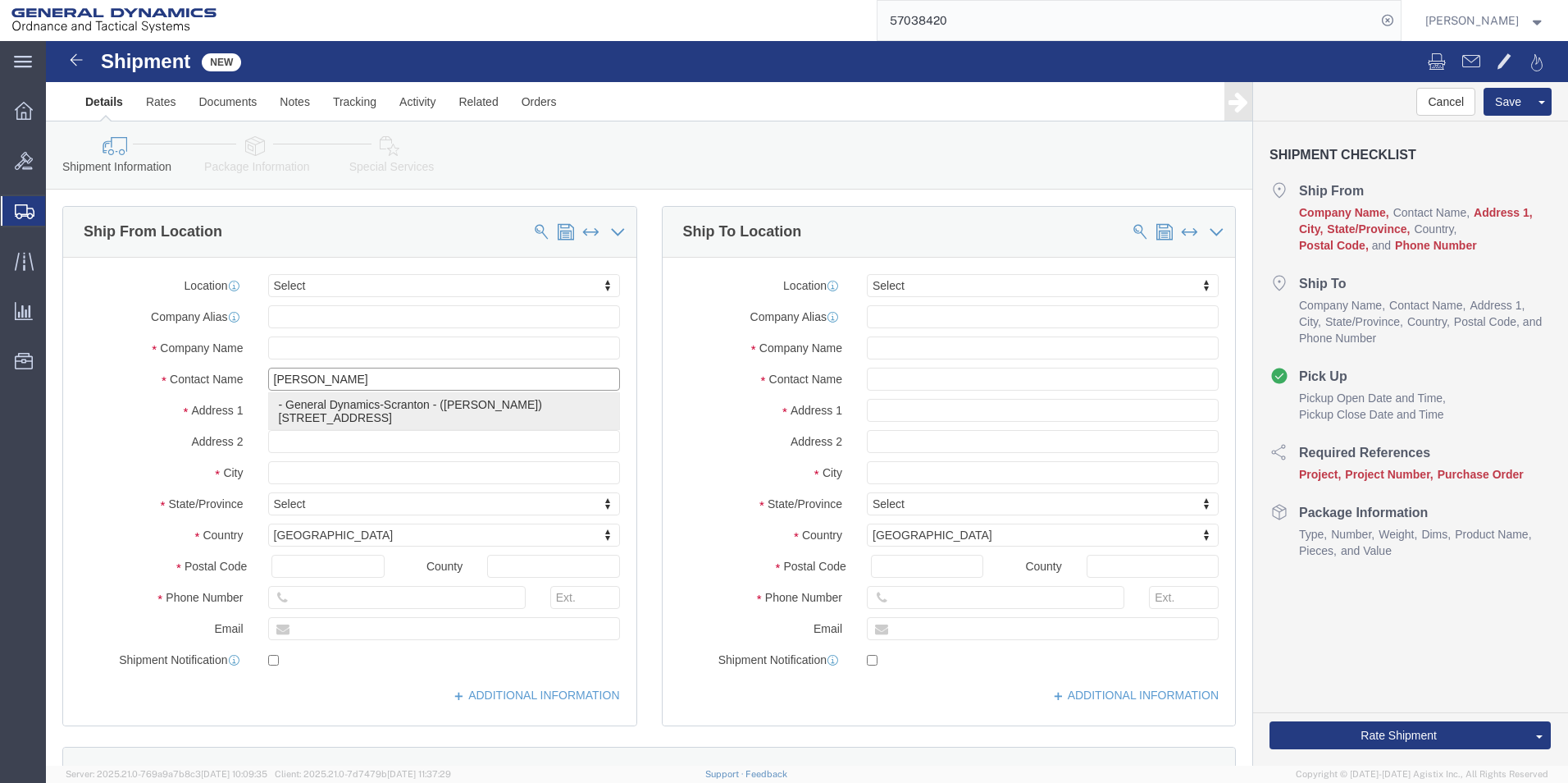
click p "- General Dynamics-Scranton - ([PERSON_NAME]) [STREET_ADDRESS][PERSON_NAME]"
type input "[STREET_ADDRESS]"
type input "18505"
type input "[PHONE_NUMBER]"
type input "[PERSON_NAME][EMAIL_ADDRESS][PERSON_NAME][DOMAIN_NAME]"
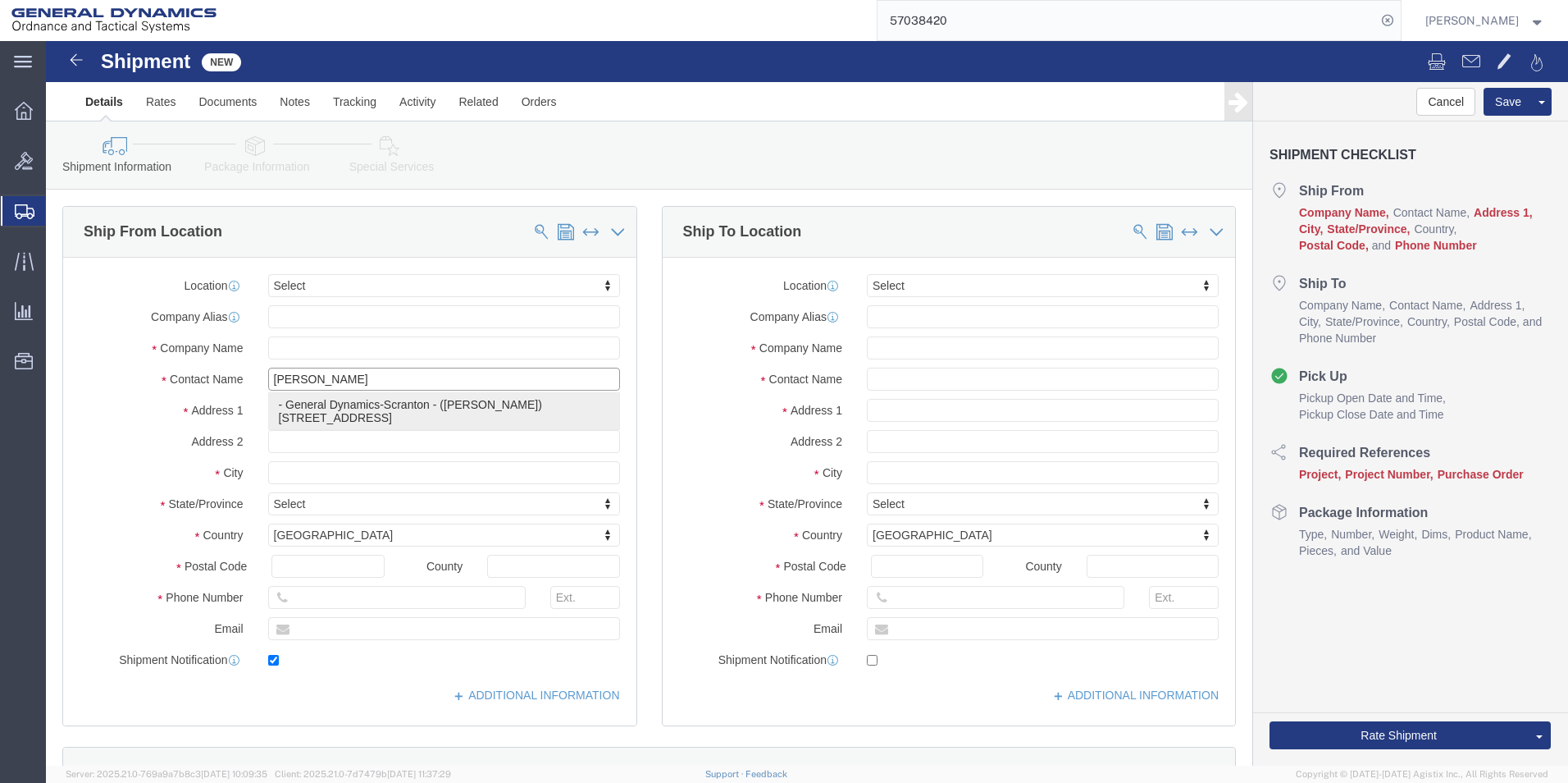
checkbox input "true"
type input "General Dynamics-Scranton"
type input "[PERSON_NAME]"
type input "Scranton"
select select "PA"
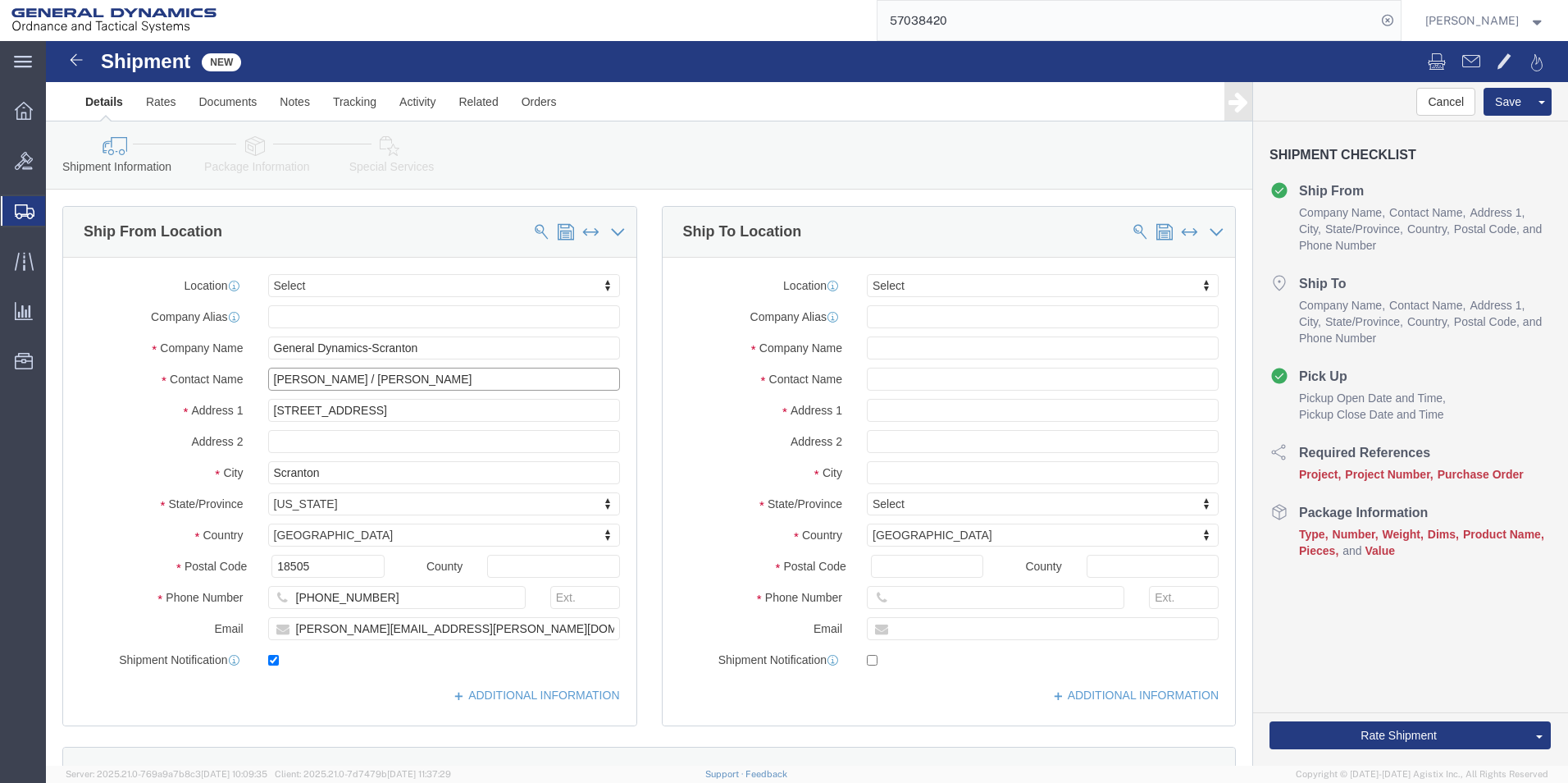
type input "[PERSON_NAME] / [PERSON_NAME]"
click input "text"
type input "[PERSON_NAME]"
click input "text"
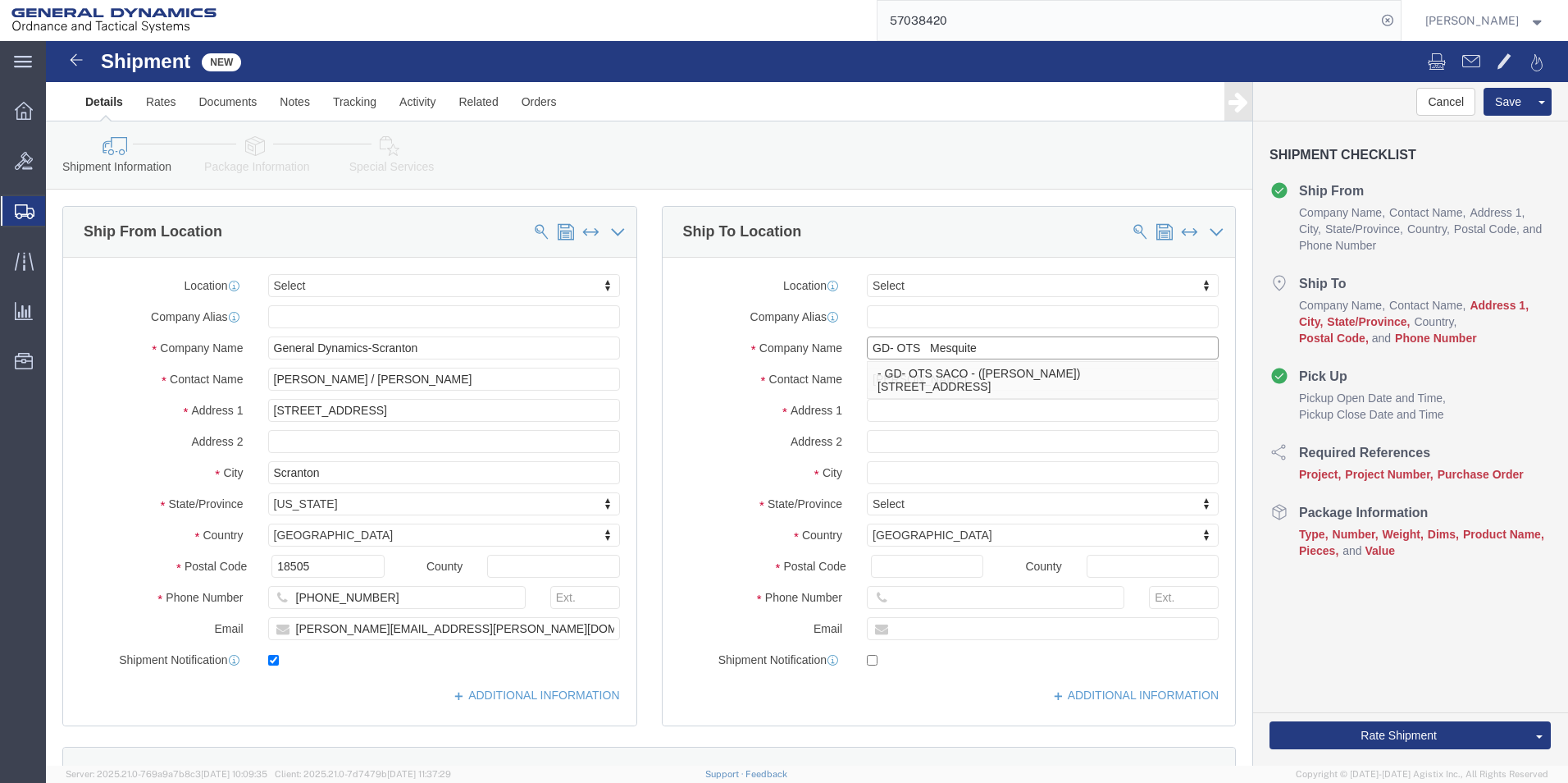
type input "GD- OTS Mesquite"
type input "19850 IH 635"
click input "text"
type input "Mesquite"
type input "t"
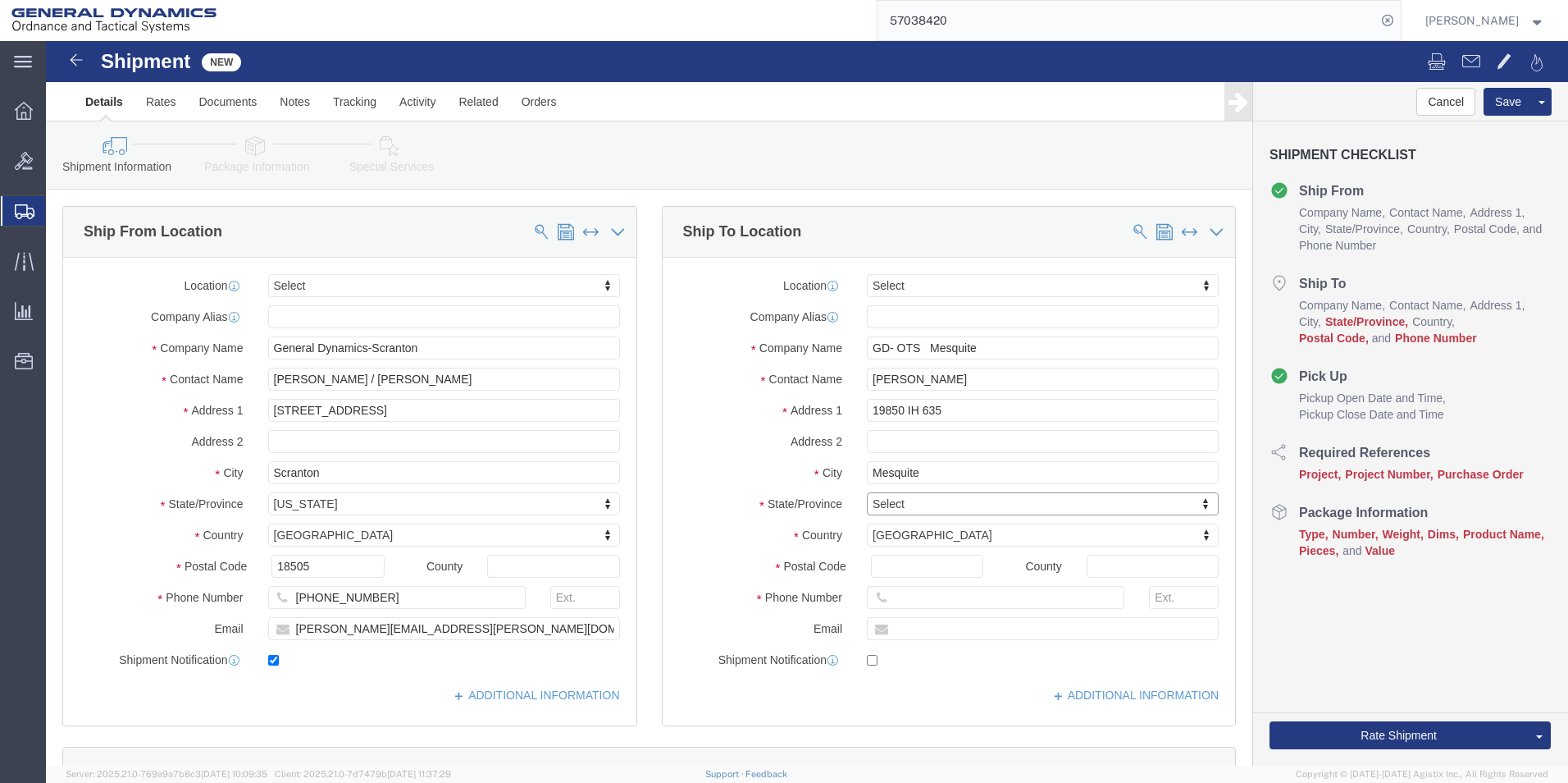
type input "t"
type input "tex"
select select "[GEOGRAPHIC_DATA]"
type input "75149"
type input "[PHONE_NUMBER]"
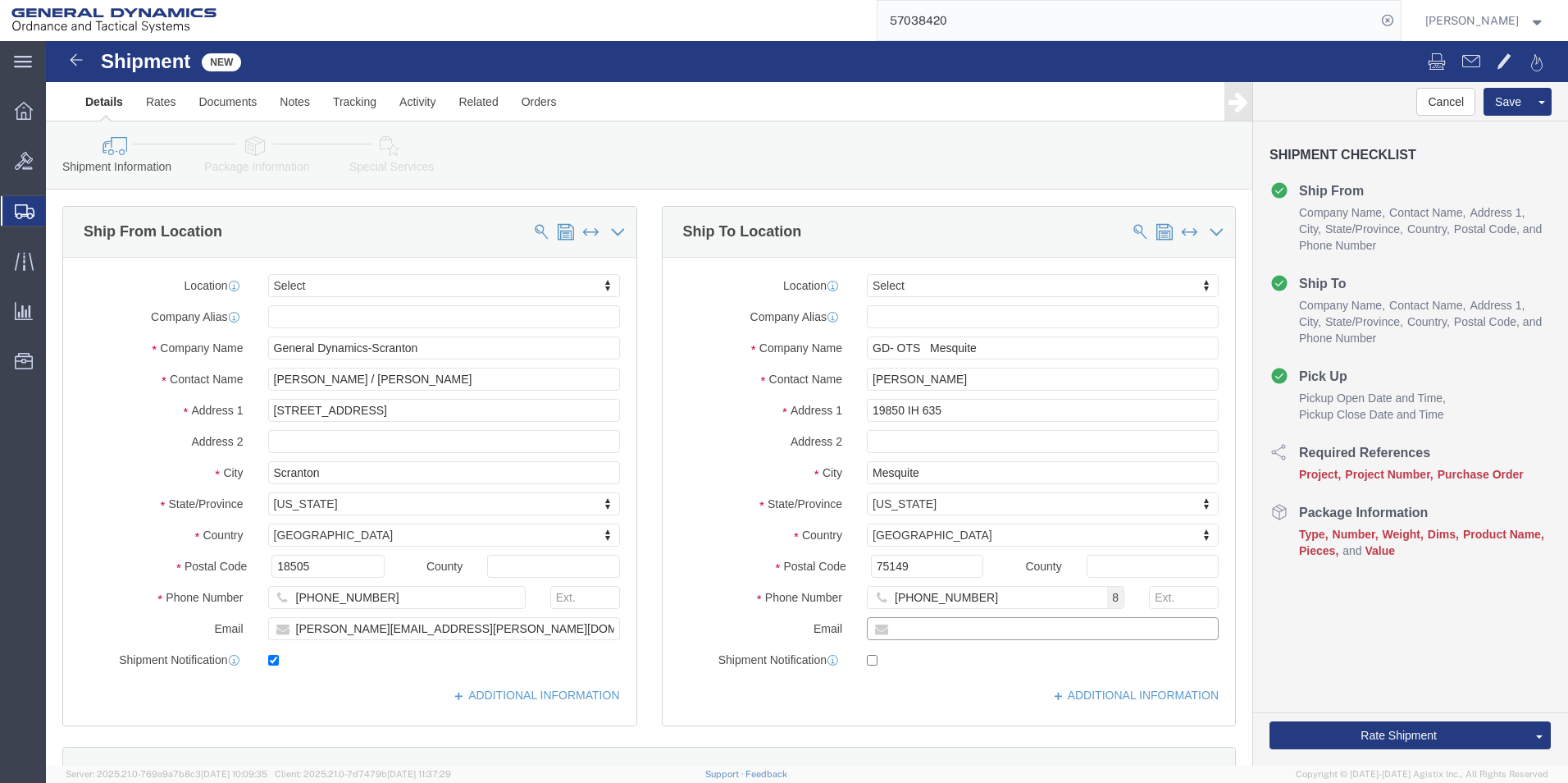
click input "text"
paste input "[EMAIL_ADDRESS][PERSON_NAME][DOMAIN_NAME]"
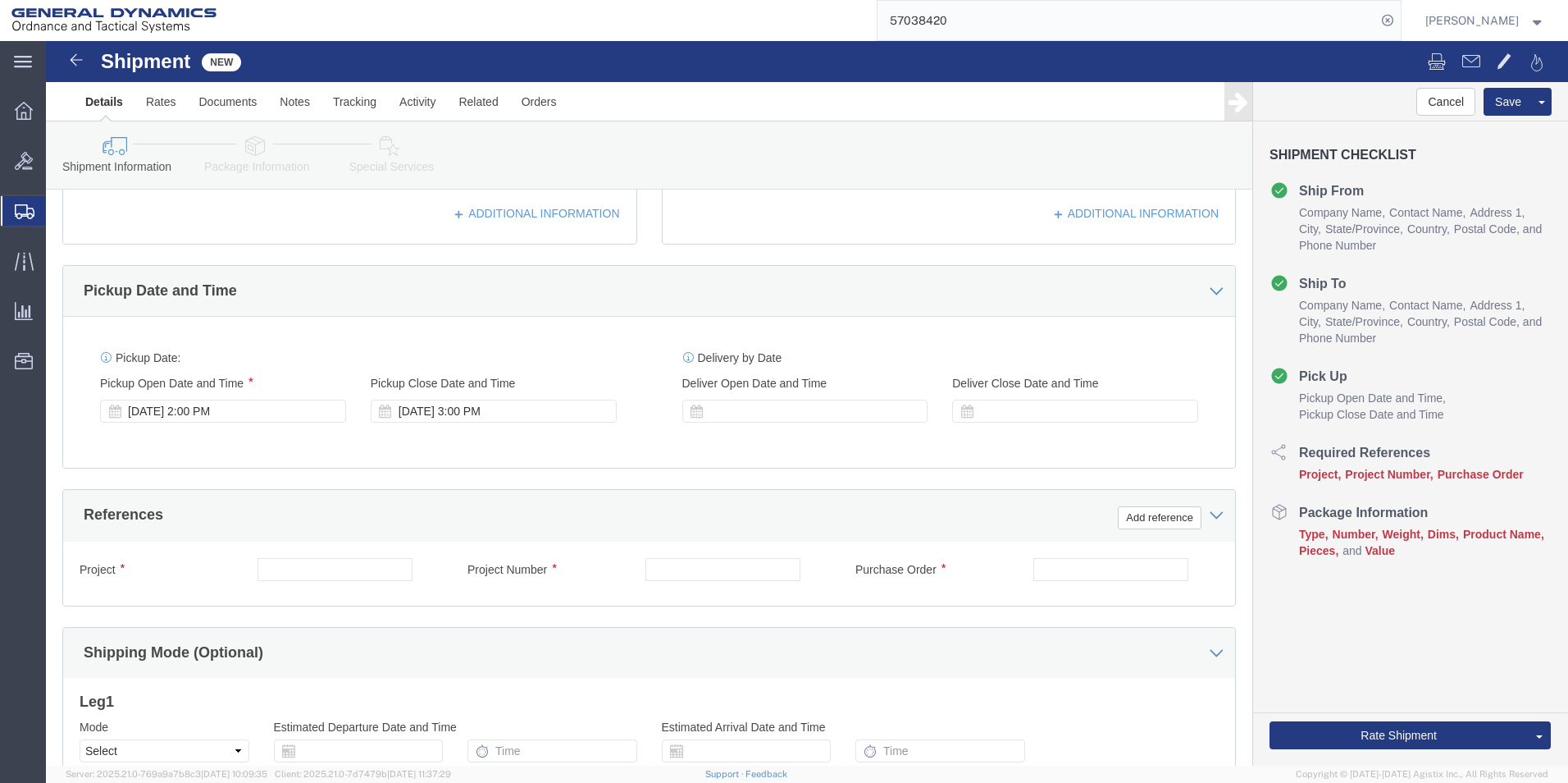
scroll to position [574, 0]
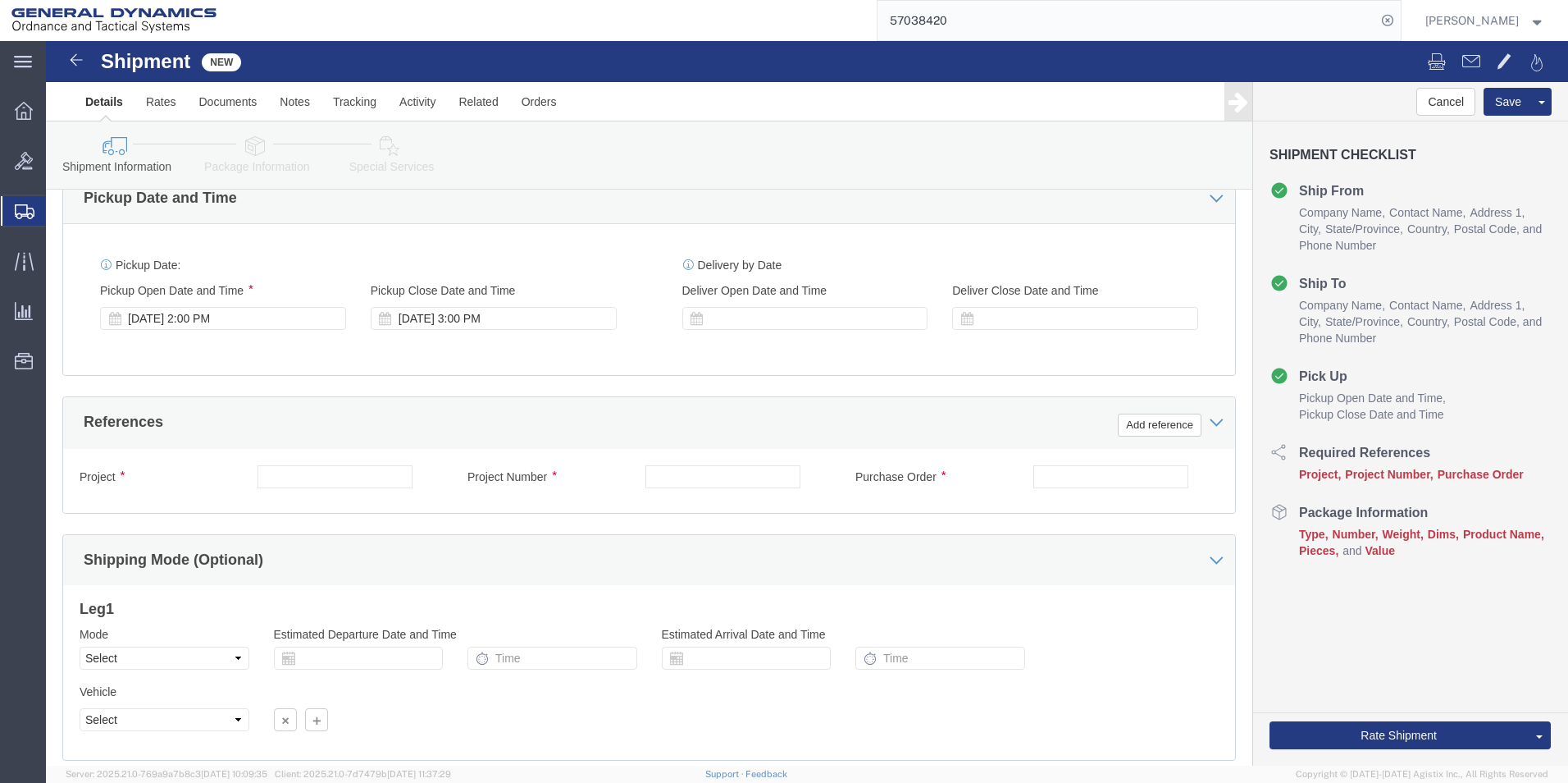
type input "[EMAIL_ADDRESS][PERSON_NAME][DOMAIN_NAME]"
checkbox input "true"
click input "text"
type input "n/a"
click input "text"
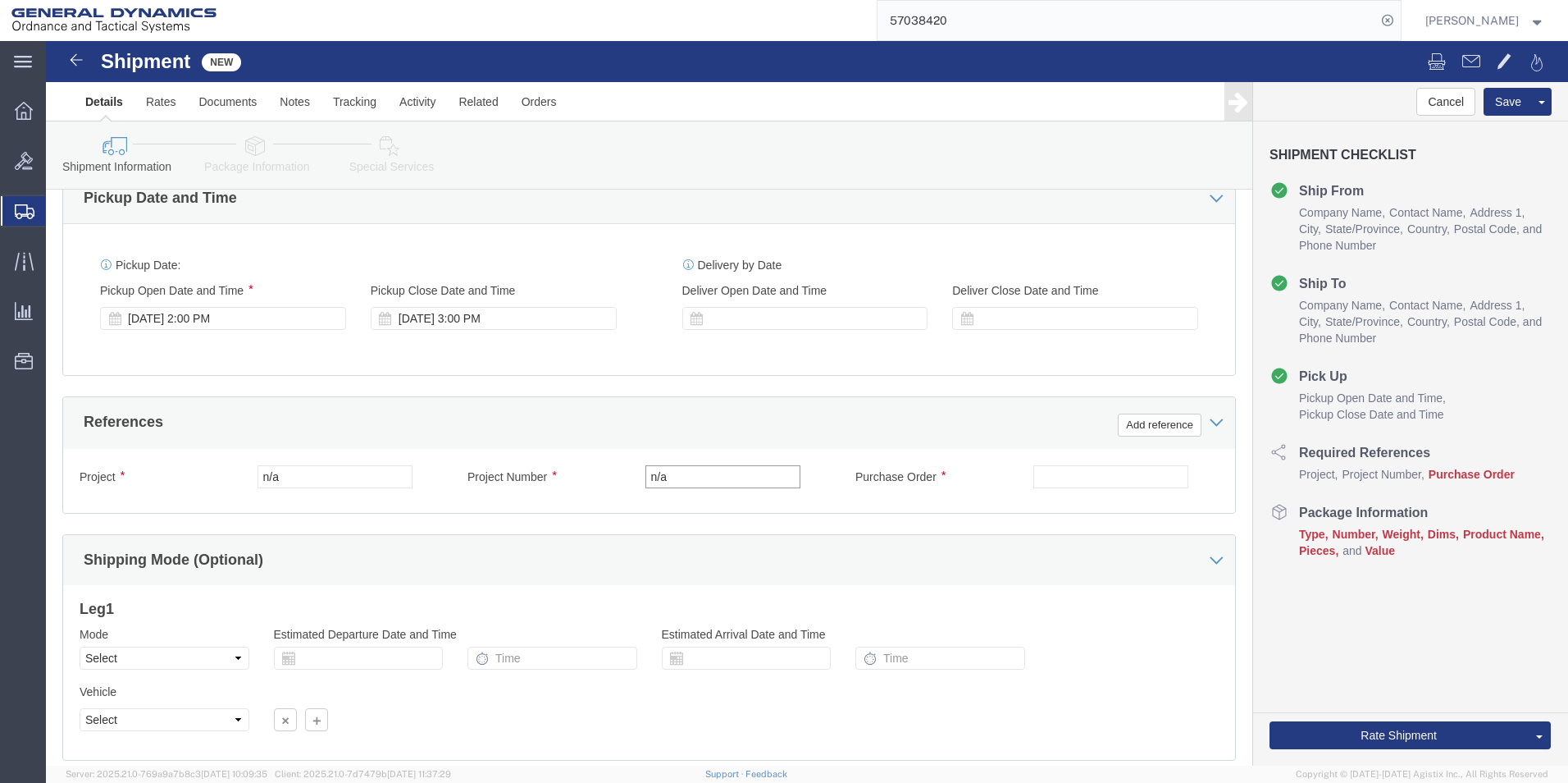
type input "n/a"
click input "text"
paste input "105644"
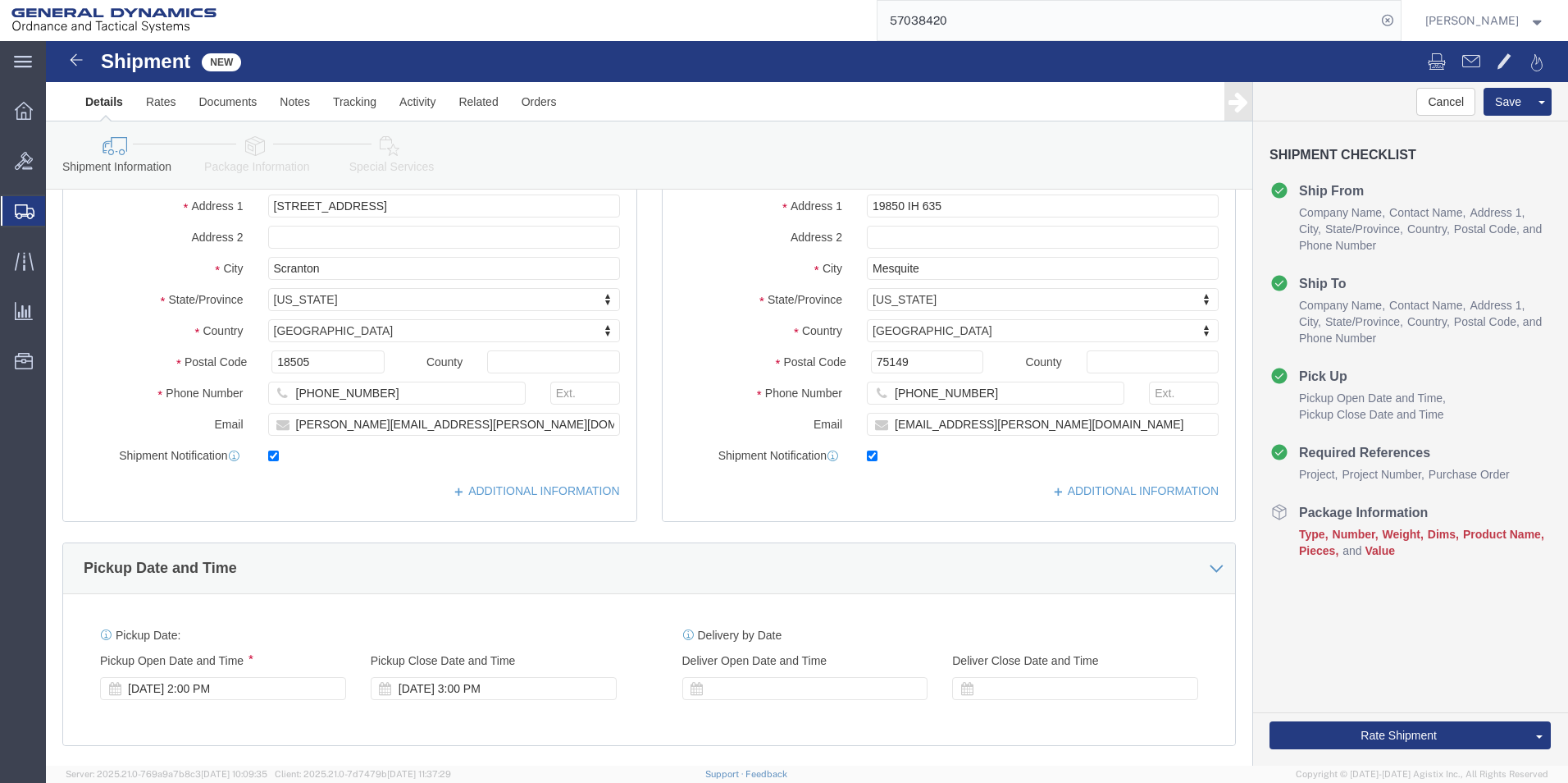
scroll to position [164, 0]
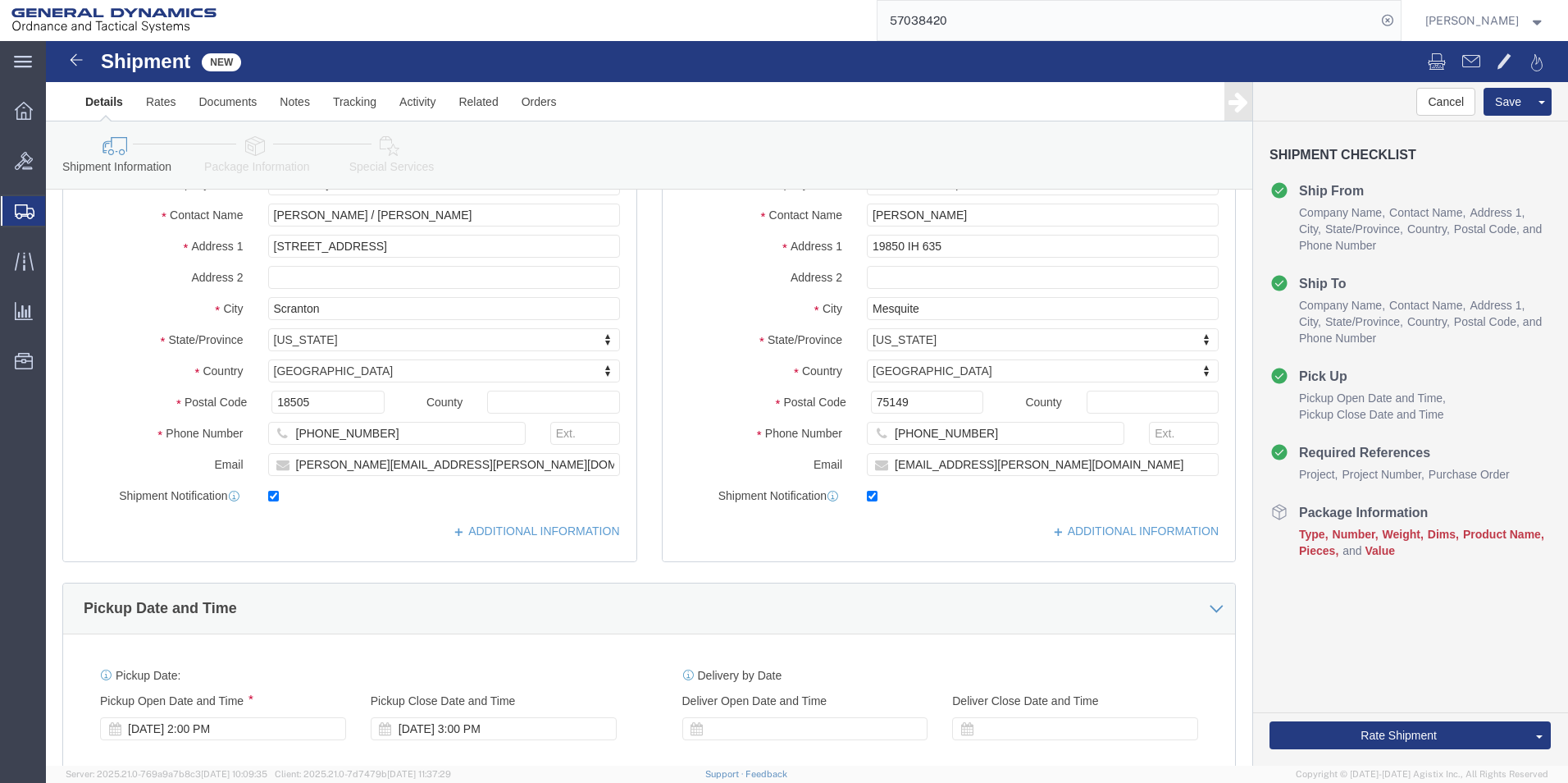
type input "105644"
click icon
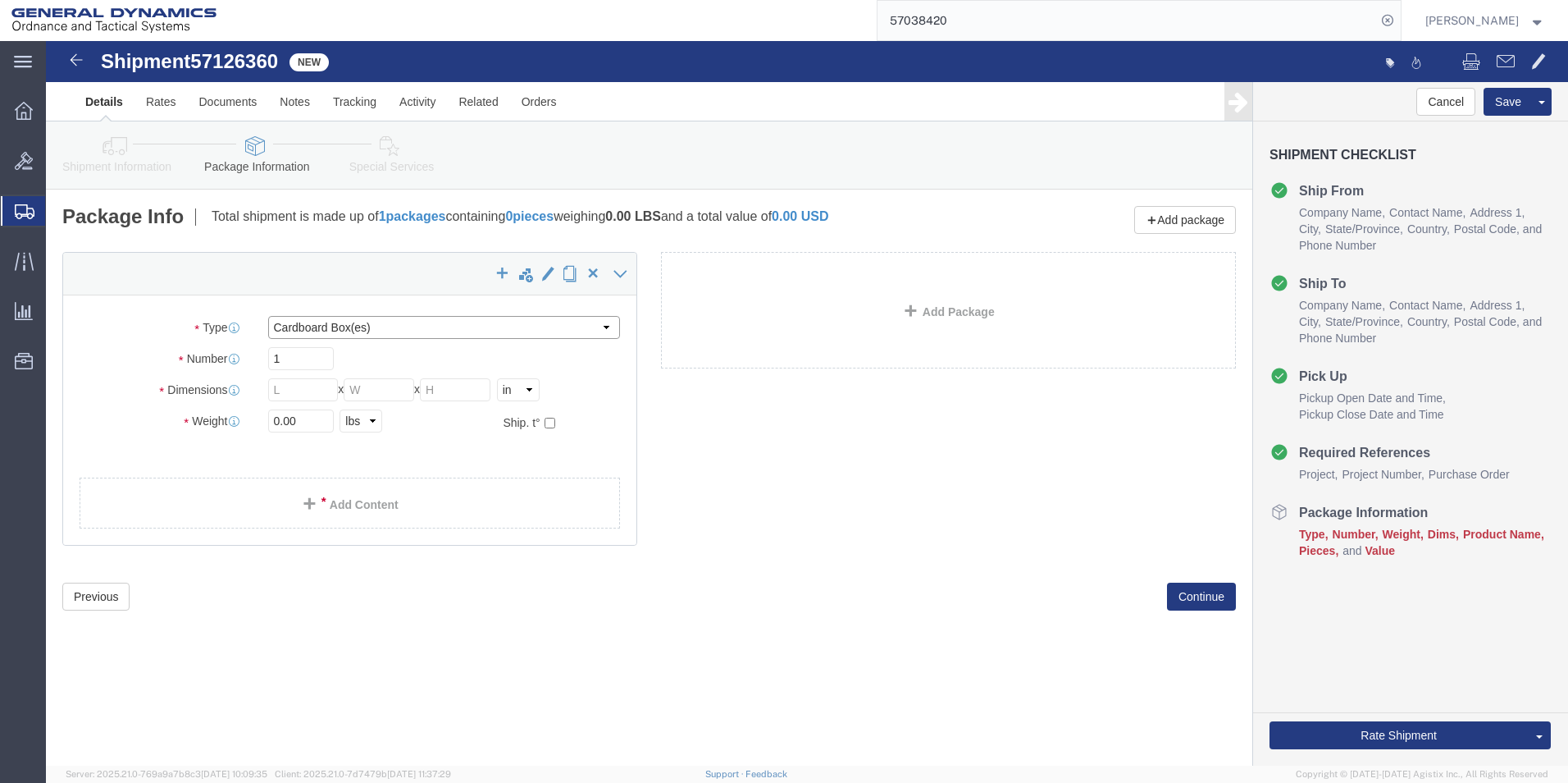
click select "Select Bale(s) Basket(s) Bolt(s) Bottle(s) Buckets Bulk Bundle(s) Can(s) Cardbo…"
select select "PSNS"
click select "Select Bale(s) Basket(s) Bolt(s) Bottle(s) Buckets Bulk Bundle(s) Can(s) Cardbo…"
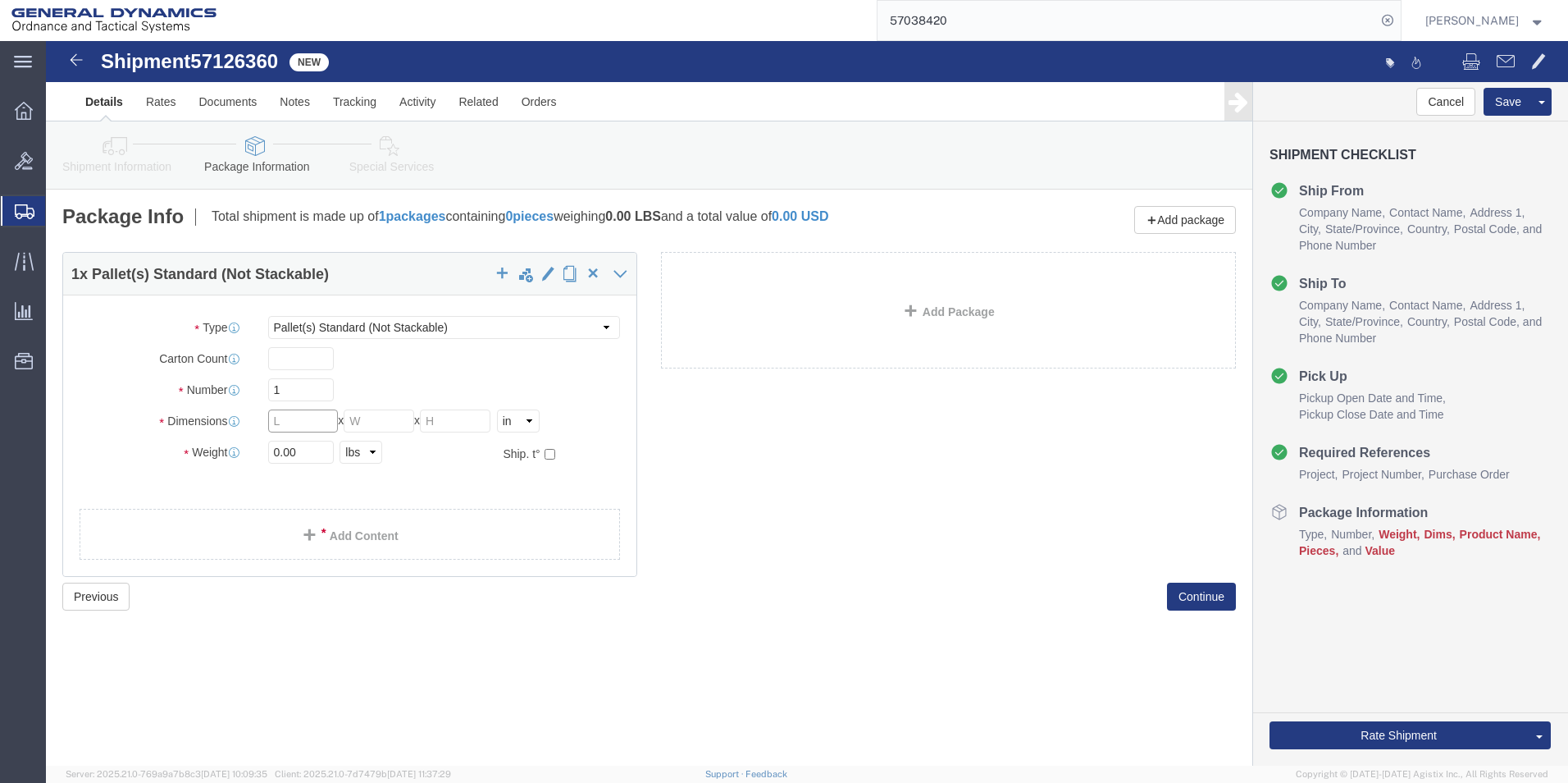
click input "text"
type input "24"
type input "48"
drag, startPoint x: 250, startPoint y: 410, endPoint x: 118, endPoint y: 398, distance: 132.5
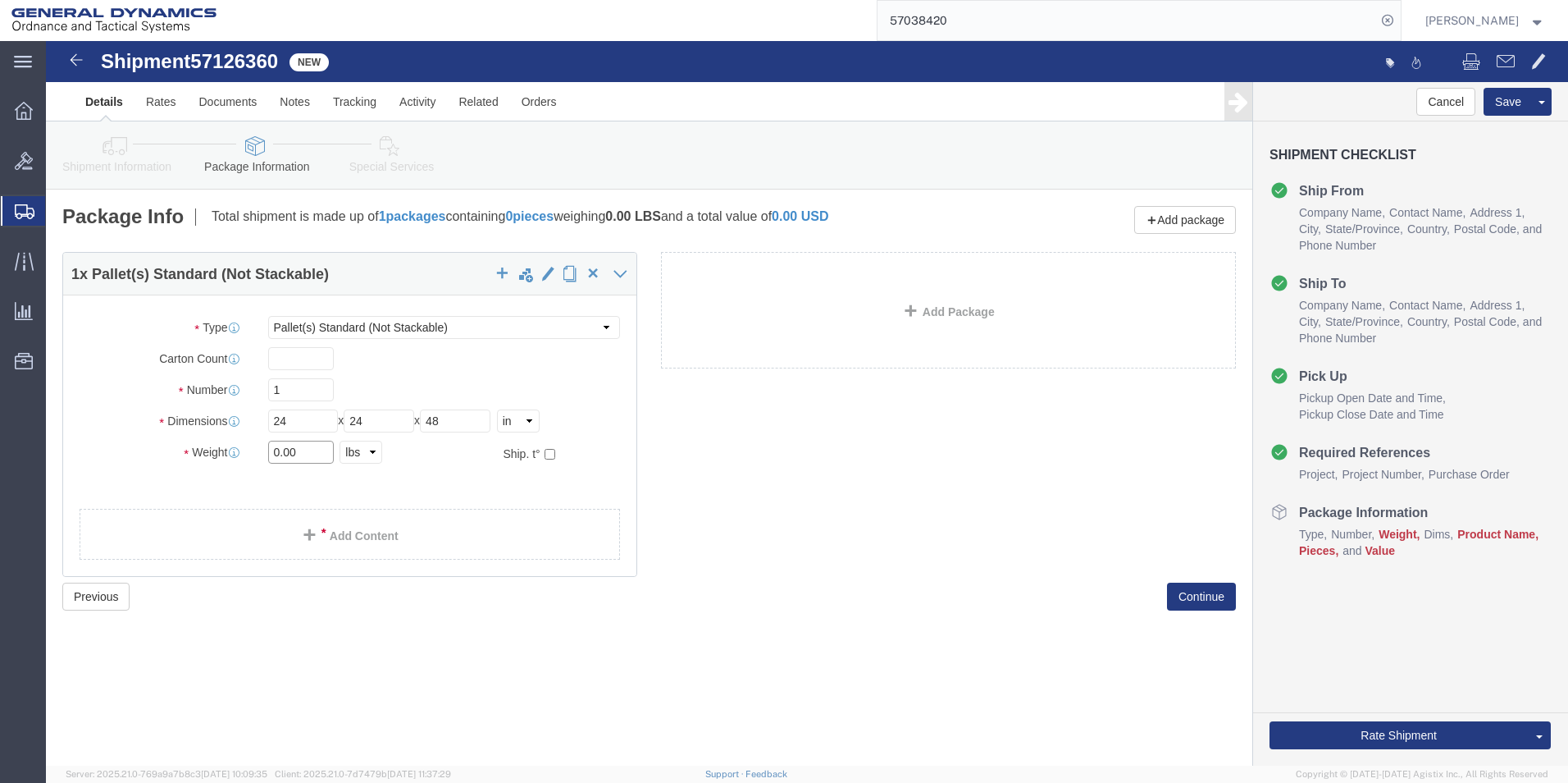
click div "Package Type Select Bale(s) Basket(s) Bolt(s) Bottle(s) Buckets Bulk Bundle(s) …"
type input "179"
click link "Add Content"
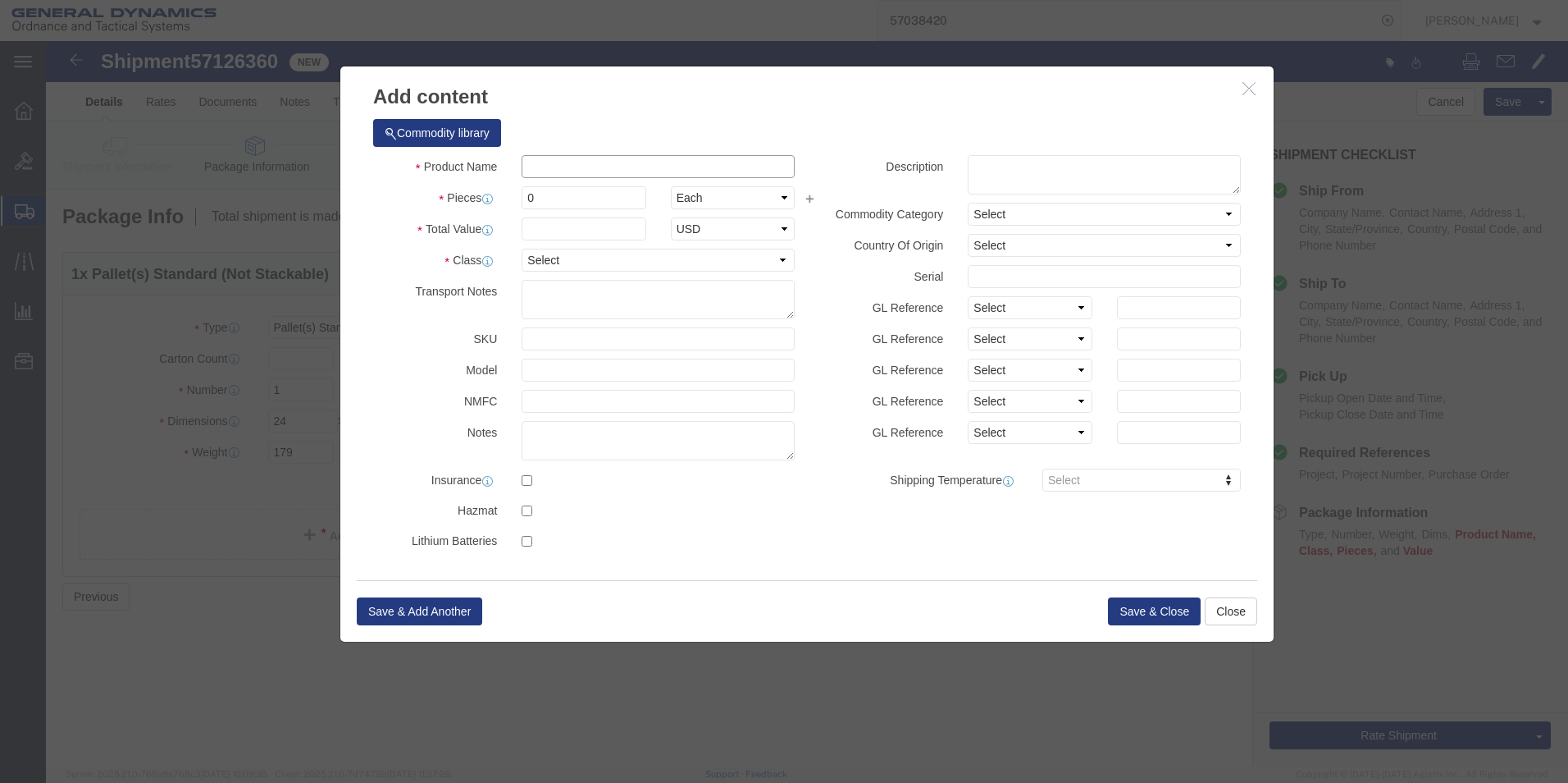
click input "text"
paste input "UT Standards for M795 Projectiles (2 pieces)"
type input "UT Standards for M795 Projectiles (2 pieces)"
drag, startPoint x: 502, startPoint y: 157, endPoint x: 462, endPoint y: 157, distance: 40.0
click div "Pieces 0 Select Bag Barrels 100Board Feet Bottle Box Blister Pack Carats Can Ca…"
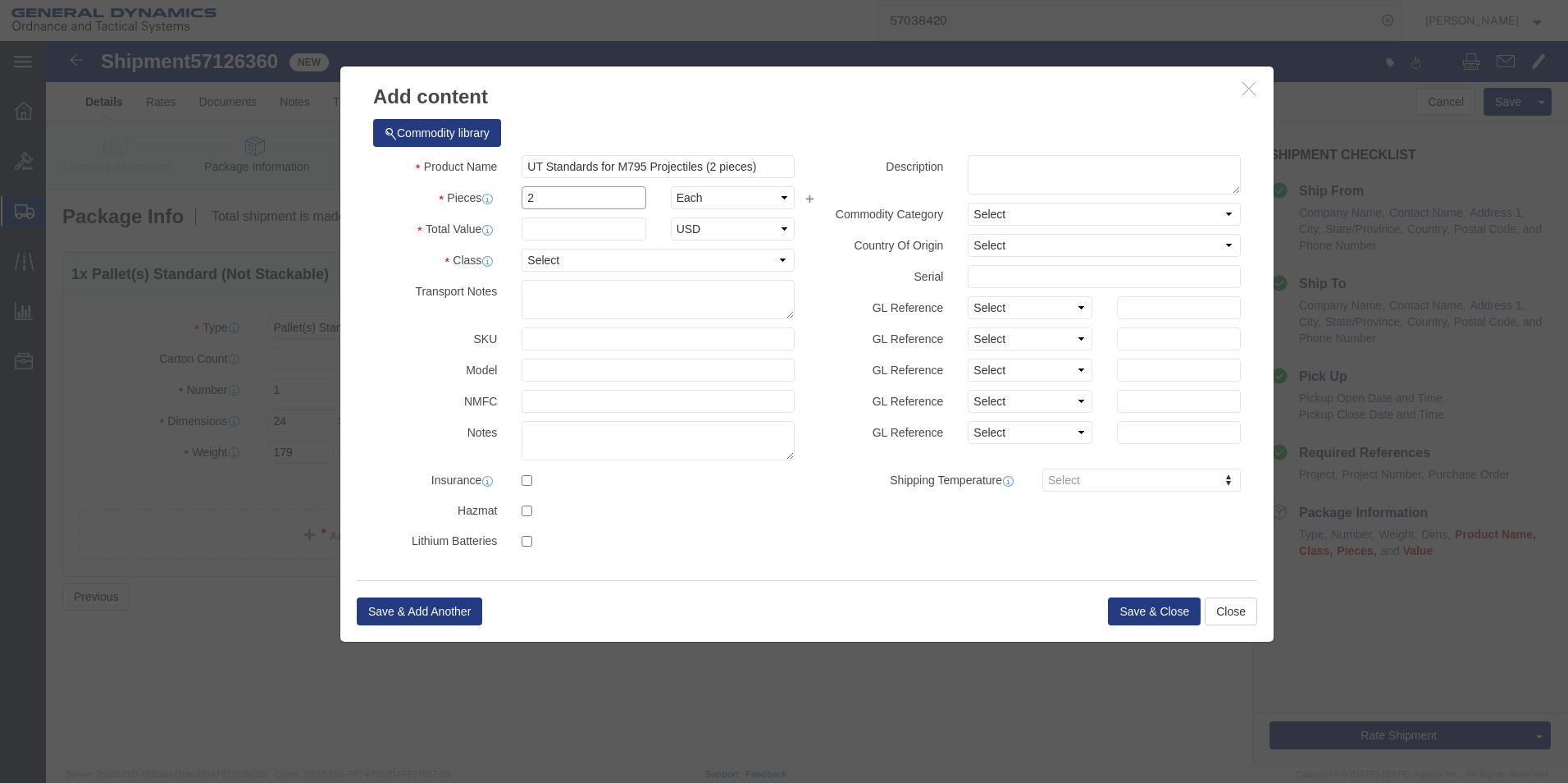
type input "2"
click textarea
paste textarea "UT Standards for M795 Projectiles (2 pieces)"
click textarea "UT Standards for M795 Projectiles (2 pieces)"
paste textarea "M795"
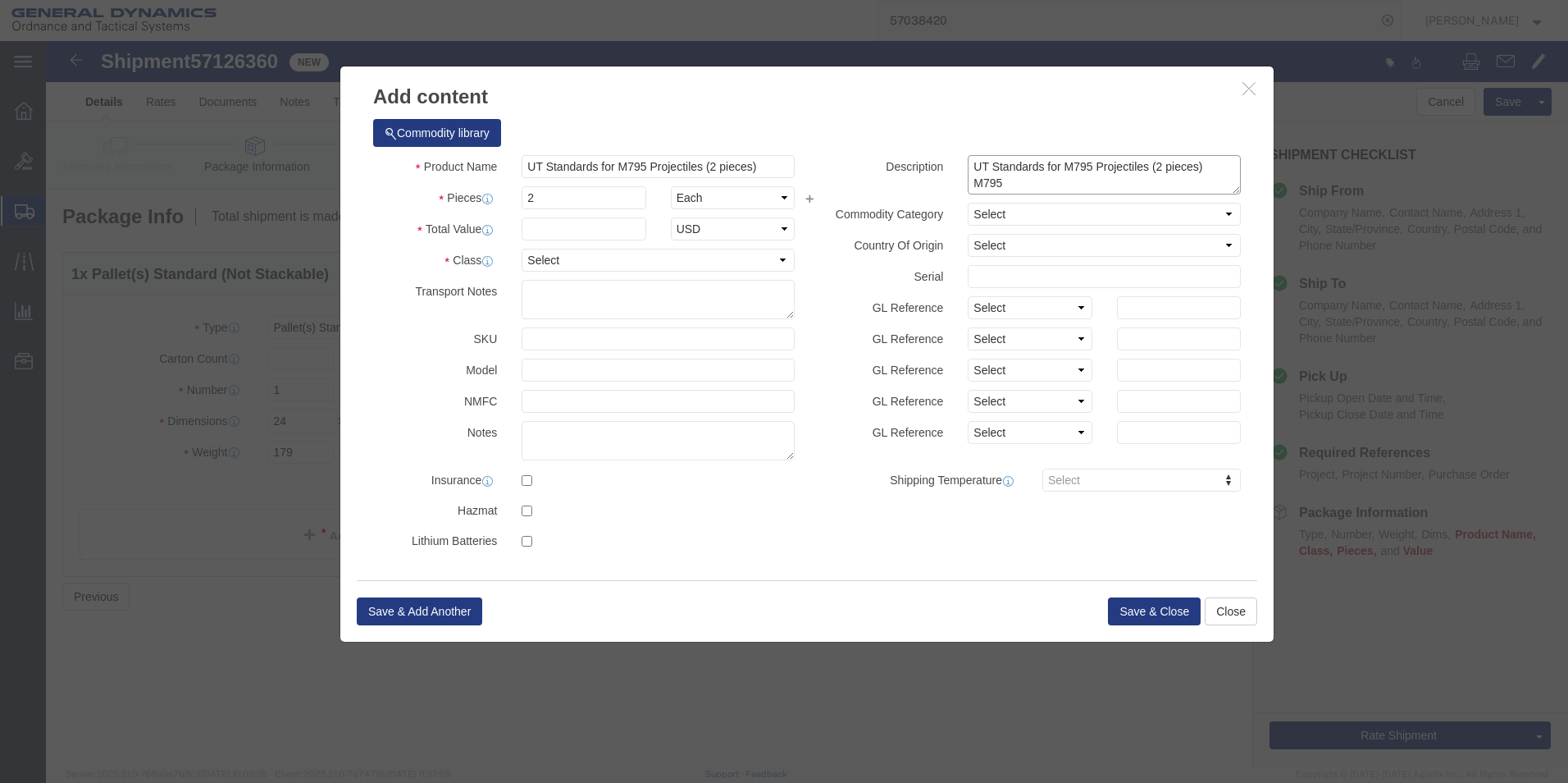
scroll to position [13, 0]
type textarea "UT Standards for M795 Projectiles (2 pieces) M795"
click label "NMFC"
click input "text"
type input "5000"
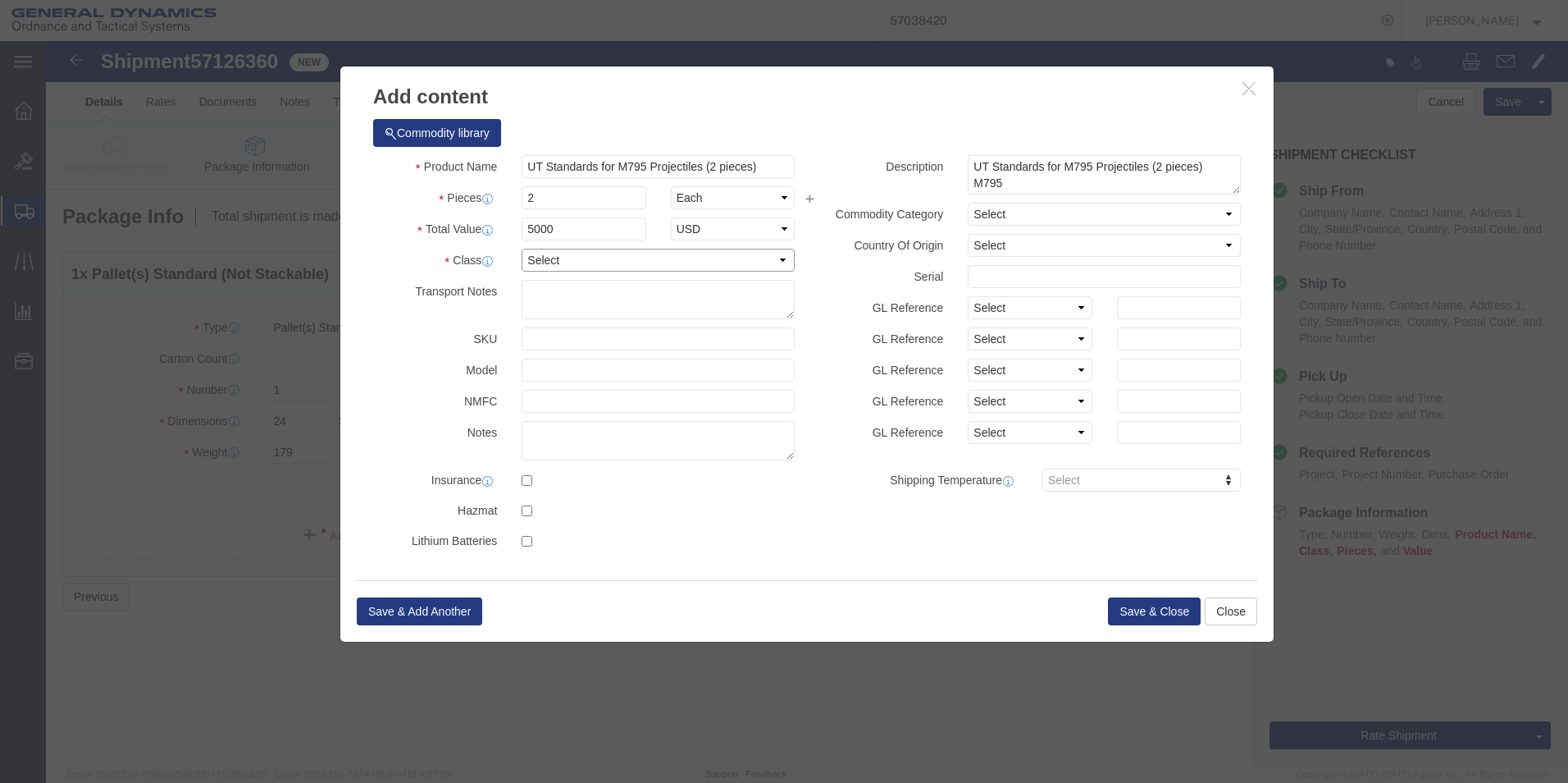
click select "Select 50 55 60 65 70 85 92.5 100 125 175 250 300 400"
select select "70"
click select "Select 50 55 60 65 70 85 92.5 100 125 175 250 300 400"
click button "Save & Close"
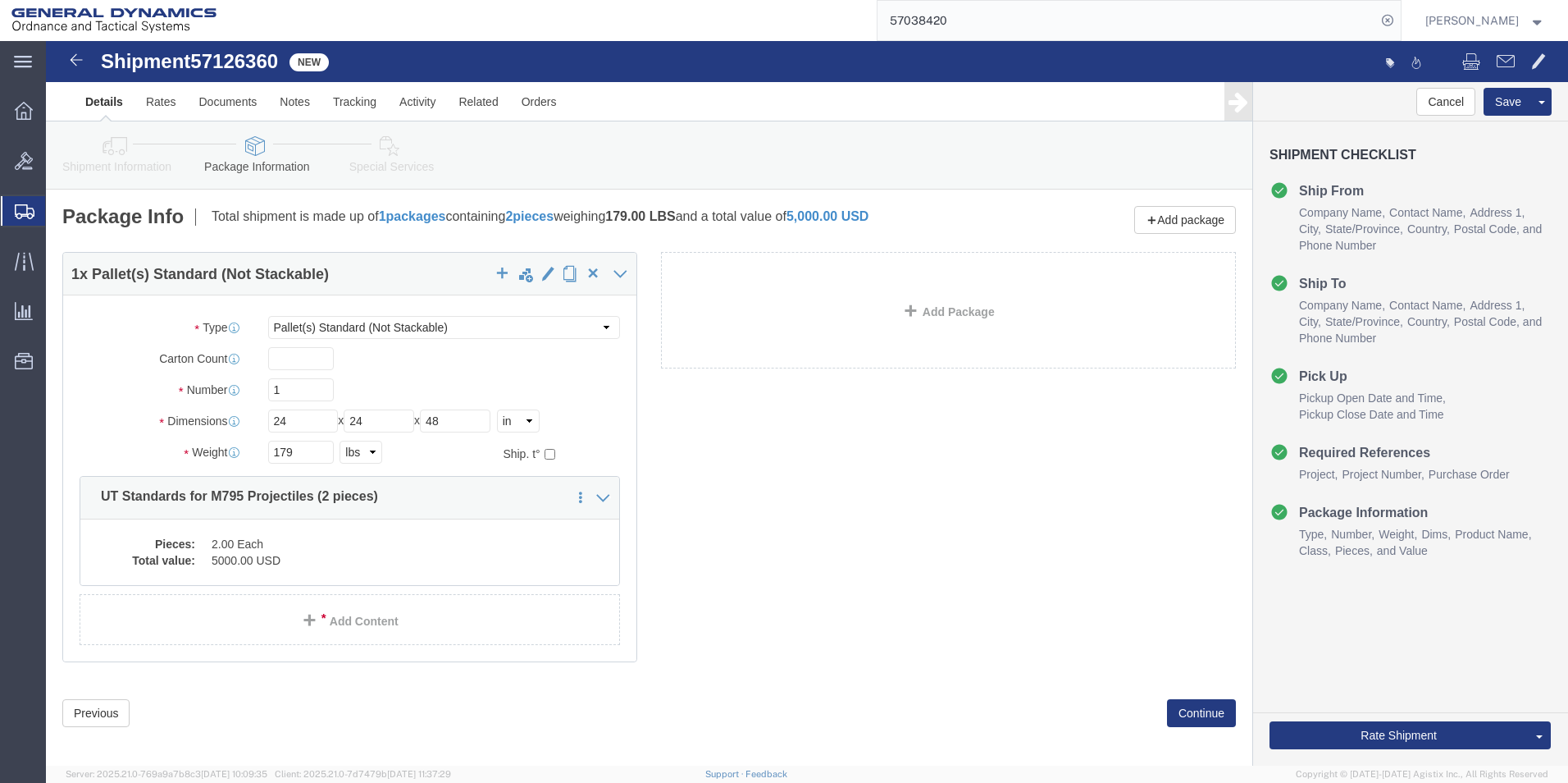
click icon
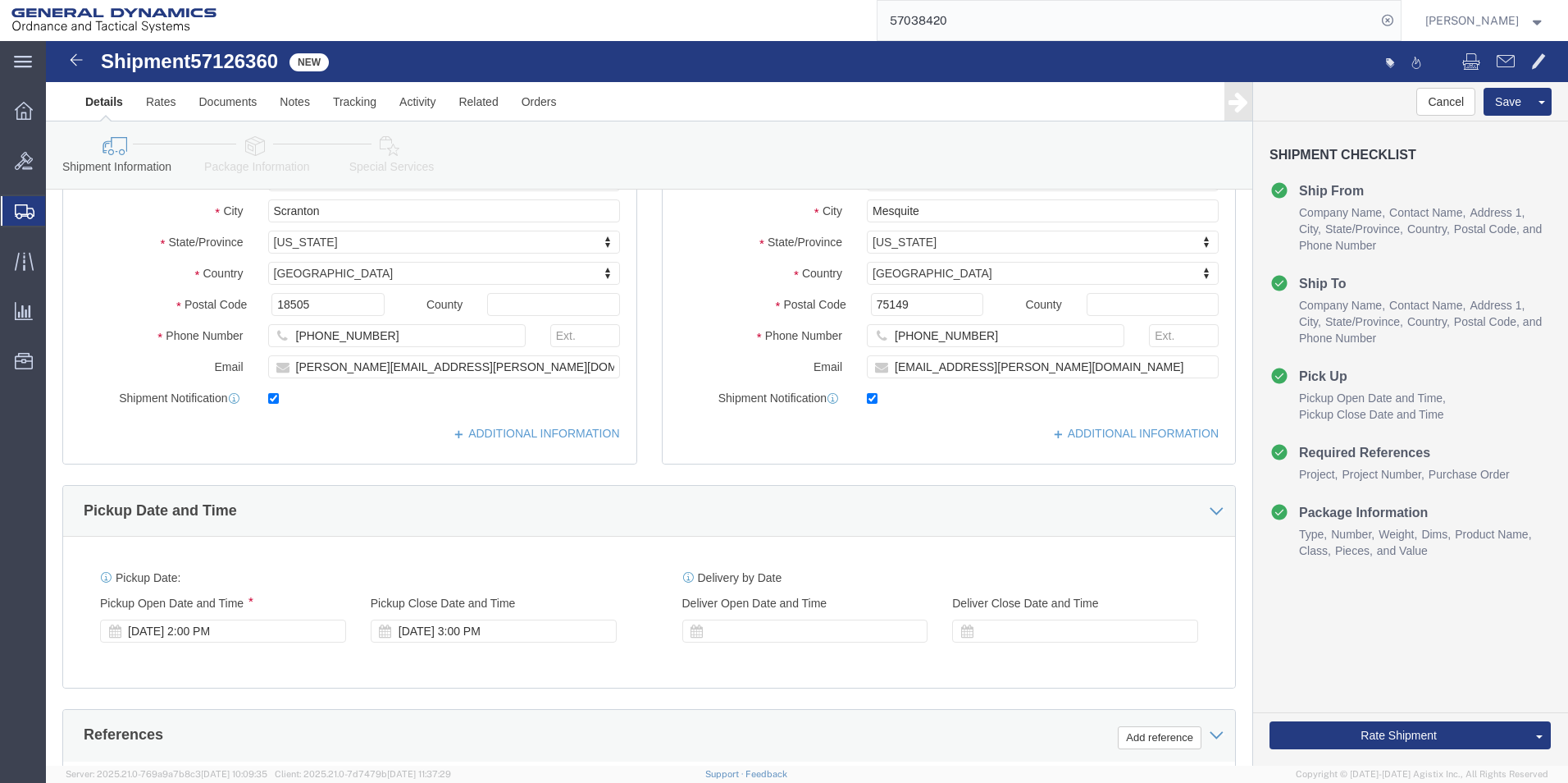
scroll to position [574, 0]
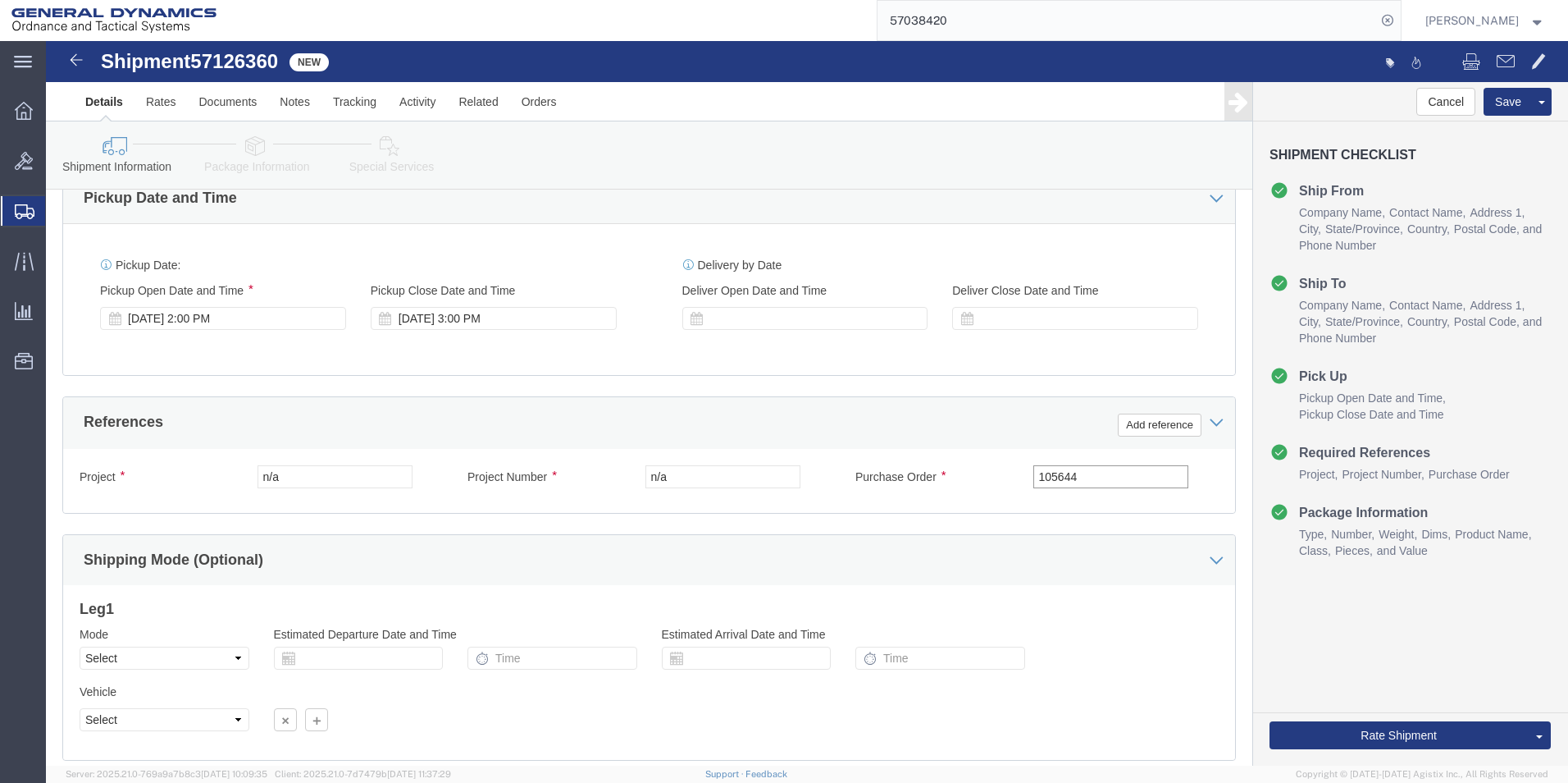
click input "105644"
type input "105644 ( Mesquite)"
click icon
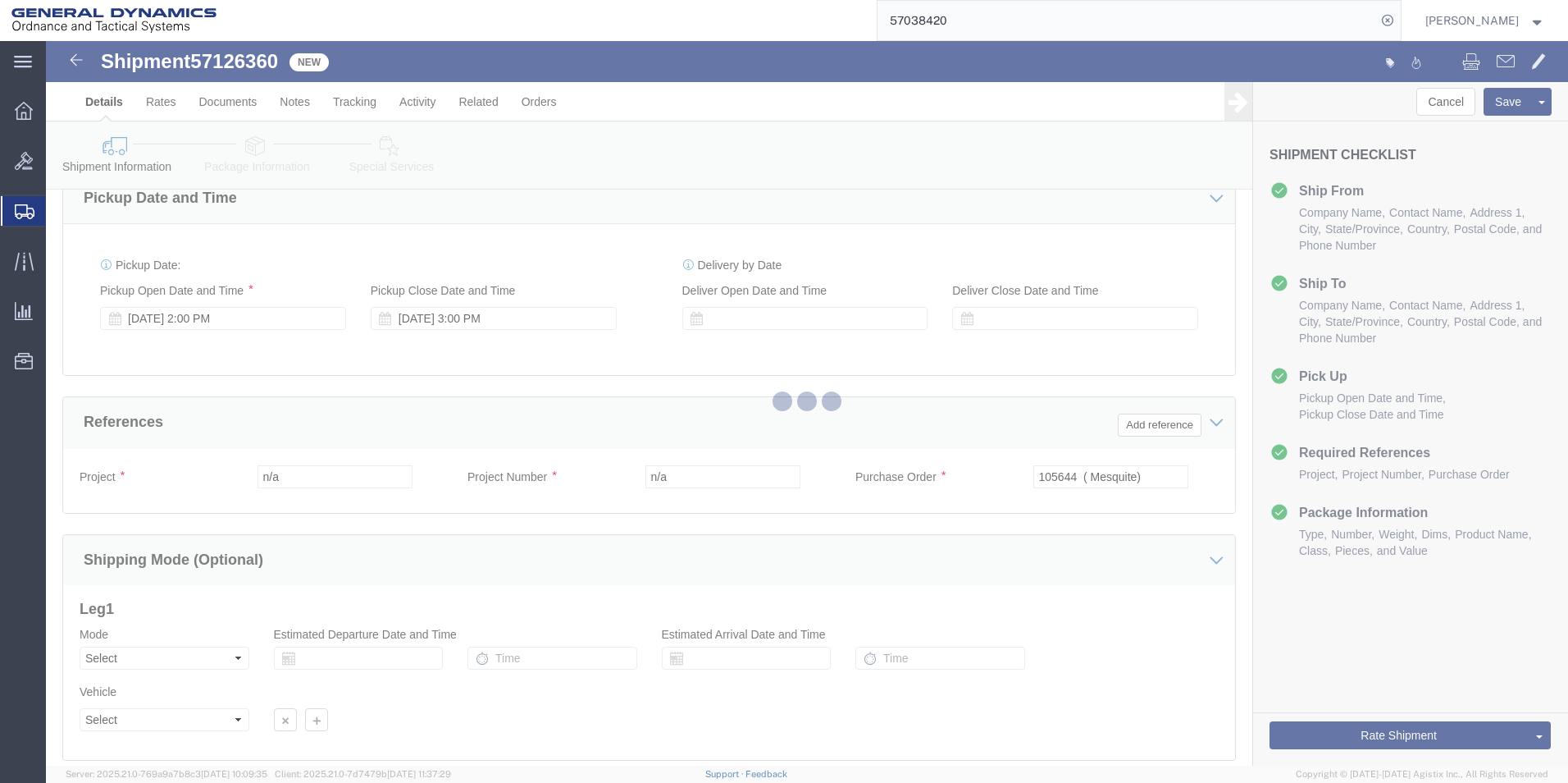
select select
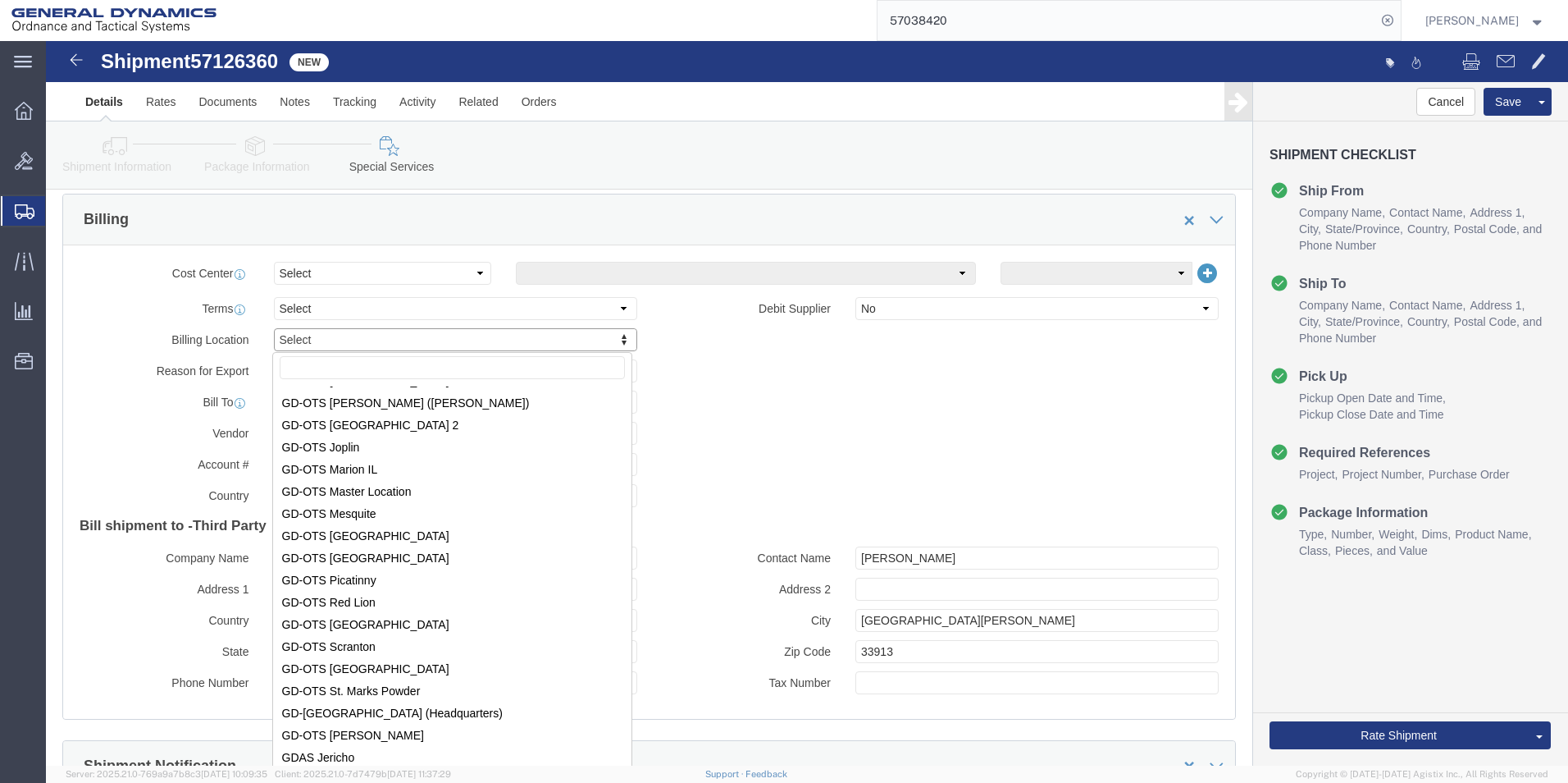
scroll to position [246, 0]
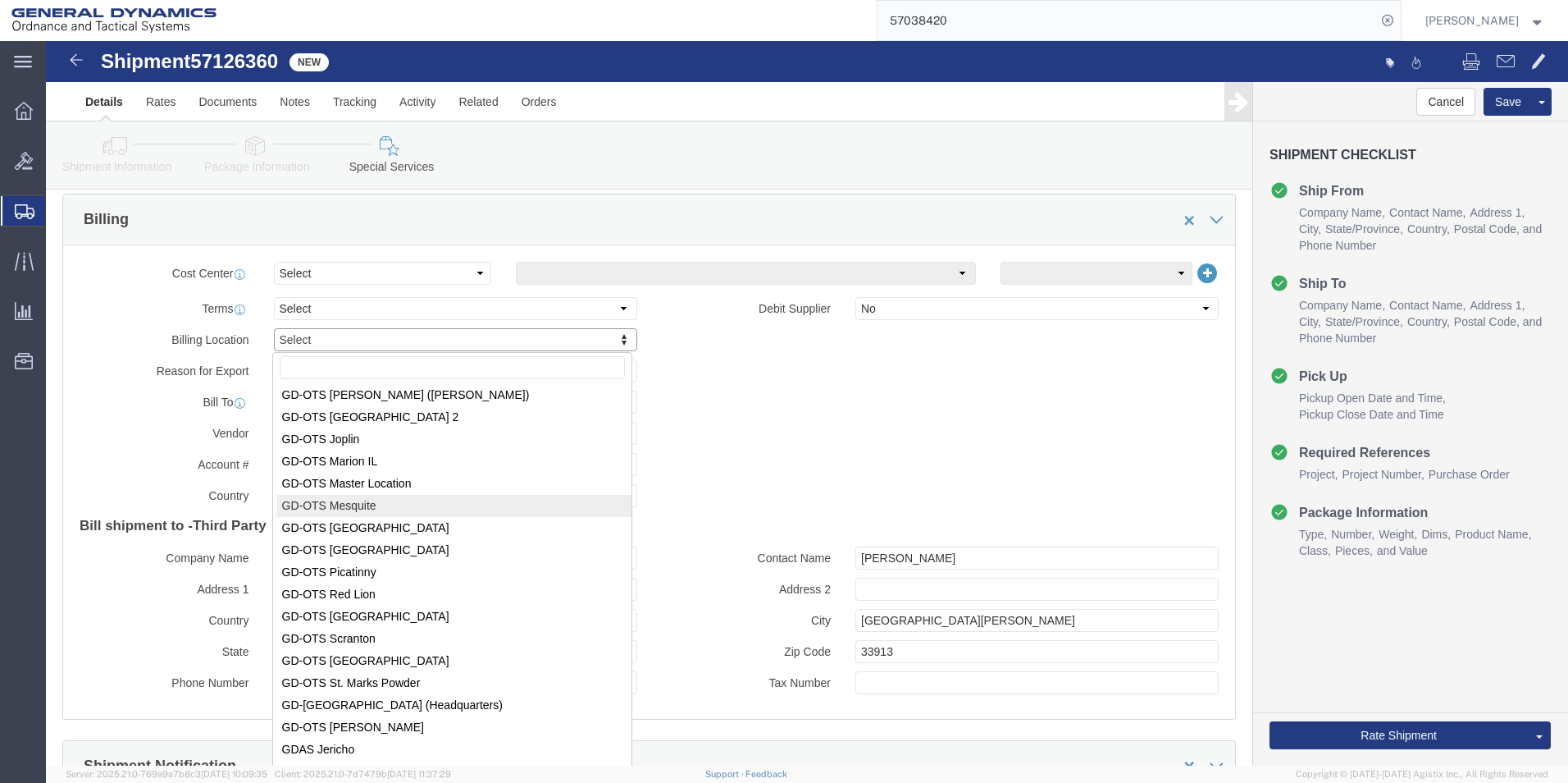
select "64231"
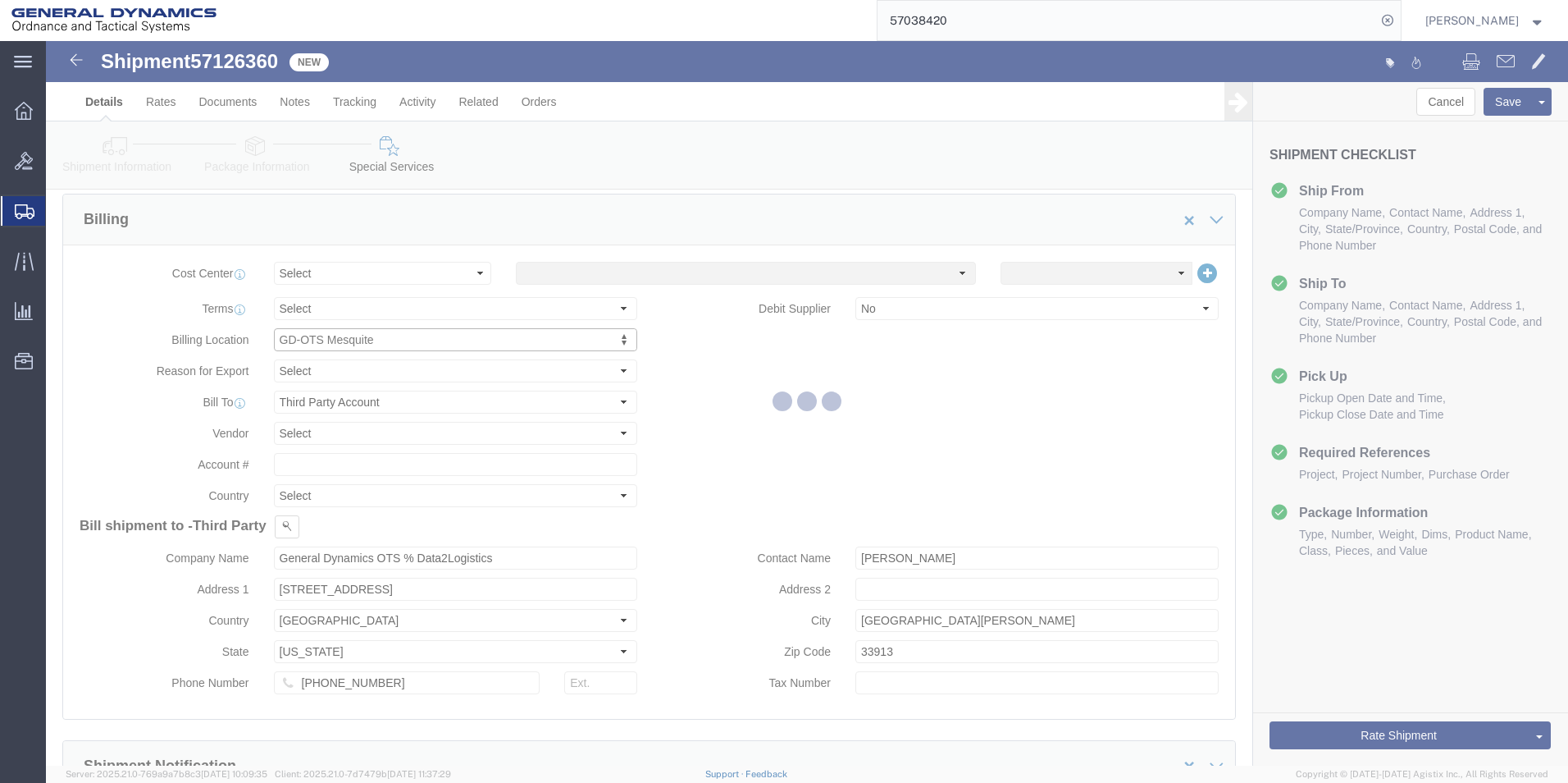
type input "General Dynamics - OTS"
type input "19850 IH 635"
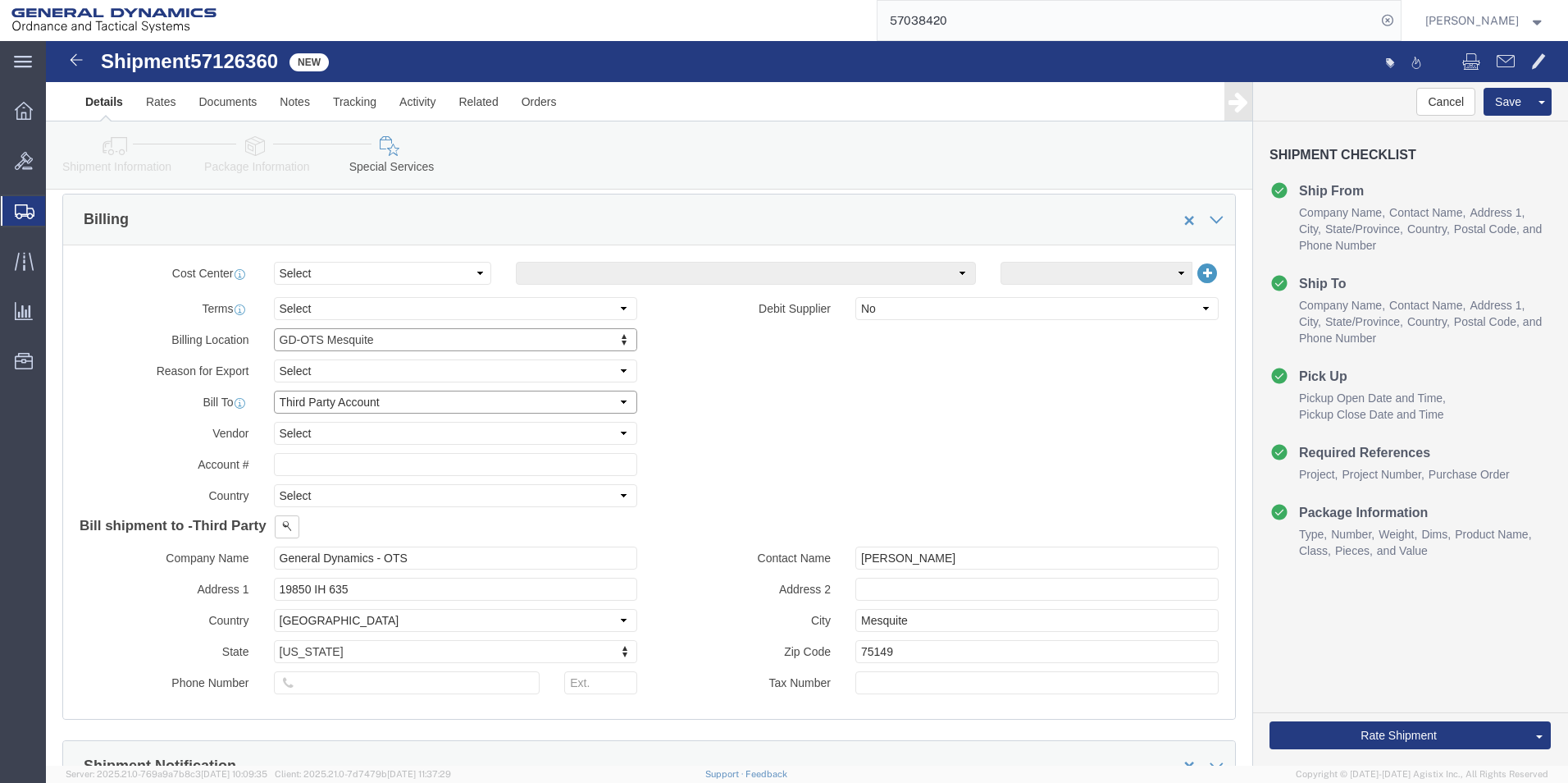
click select "Select Recipient Account Sender/Shipper Third Party Account"
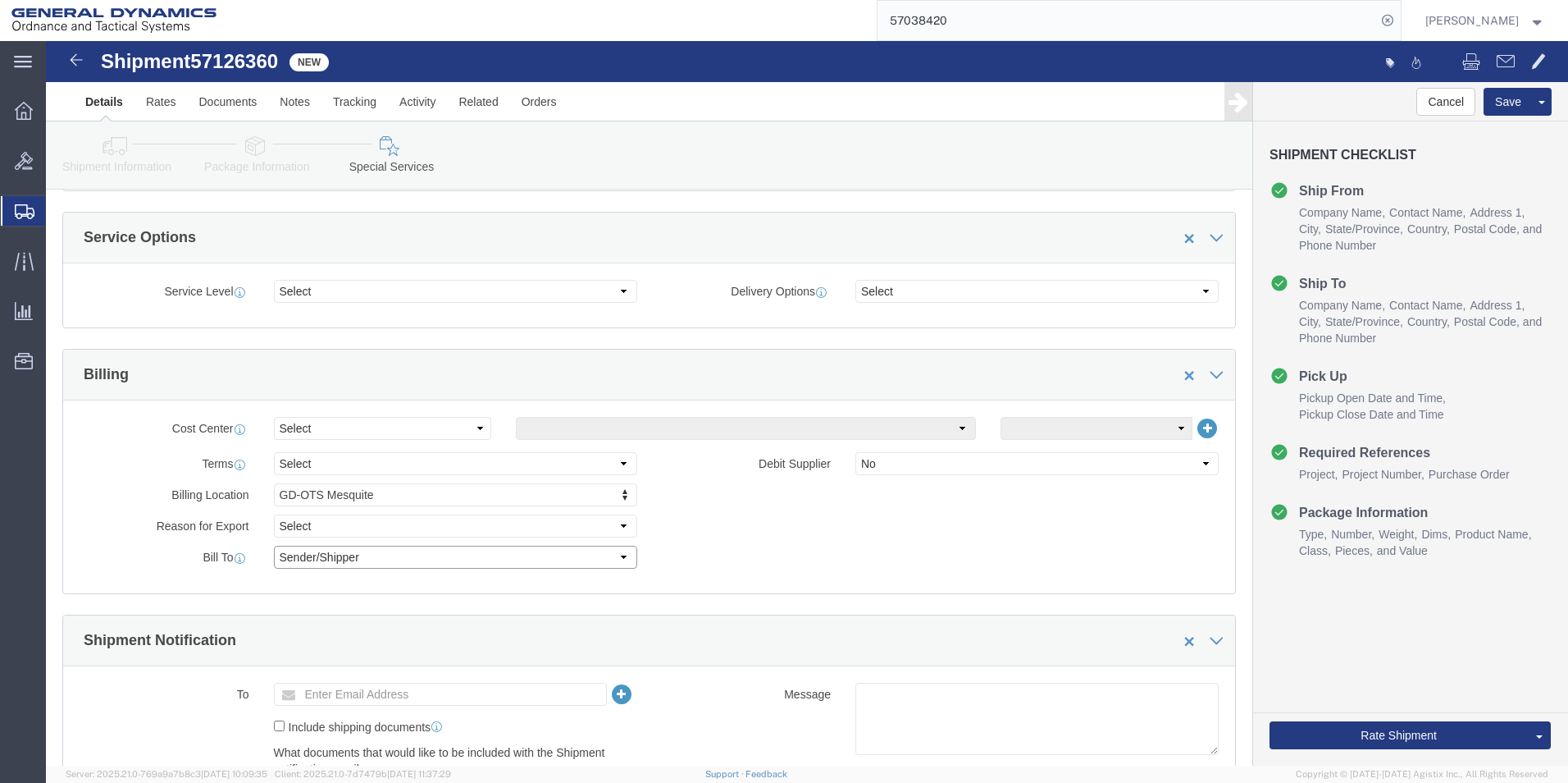
scroll to position [411, 0]
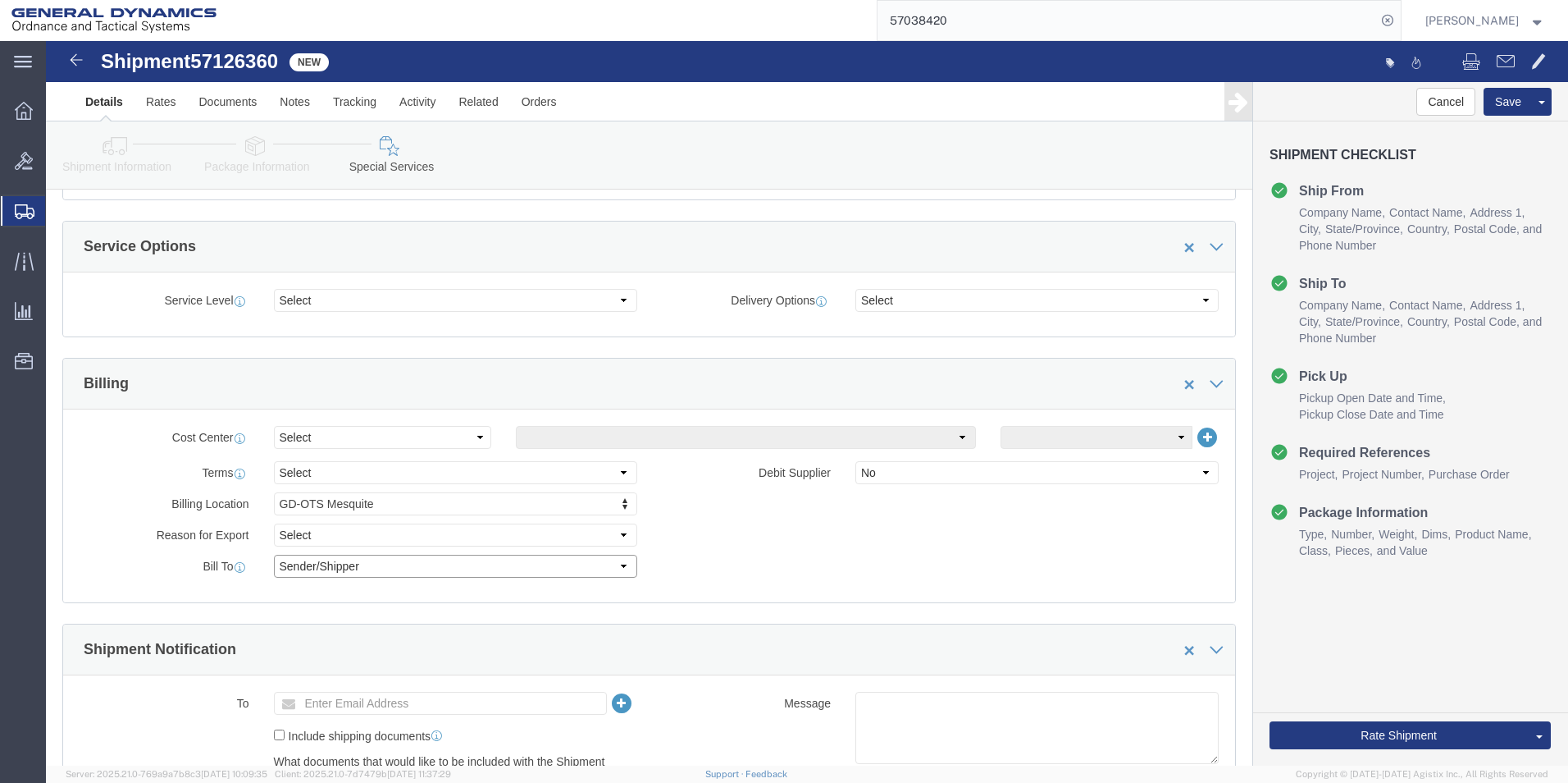
click select "Select Recipient Account Sender/Shipper Third Party Account"
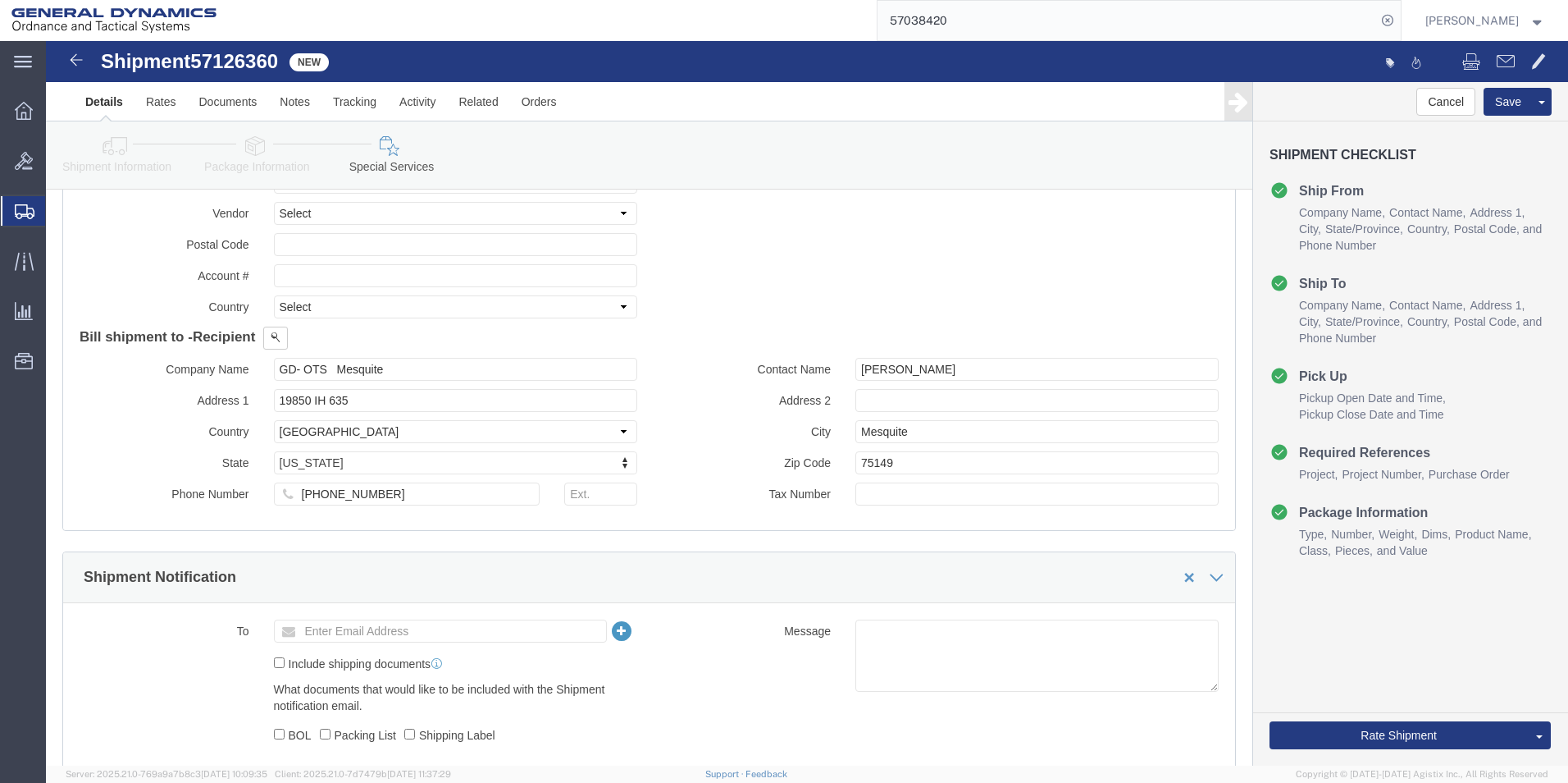
scroll to position [820, 0]
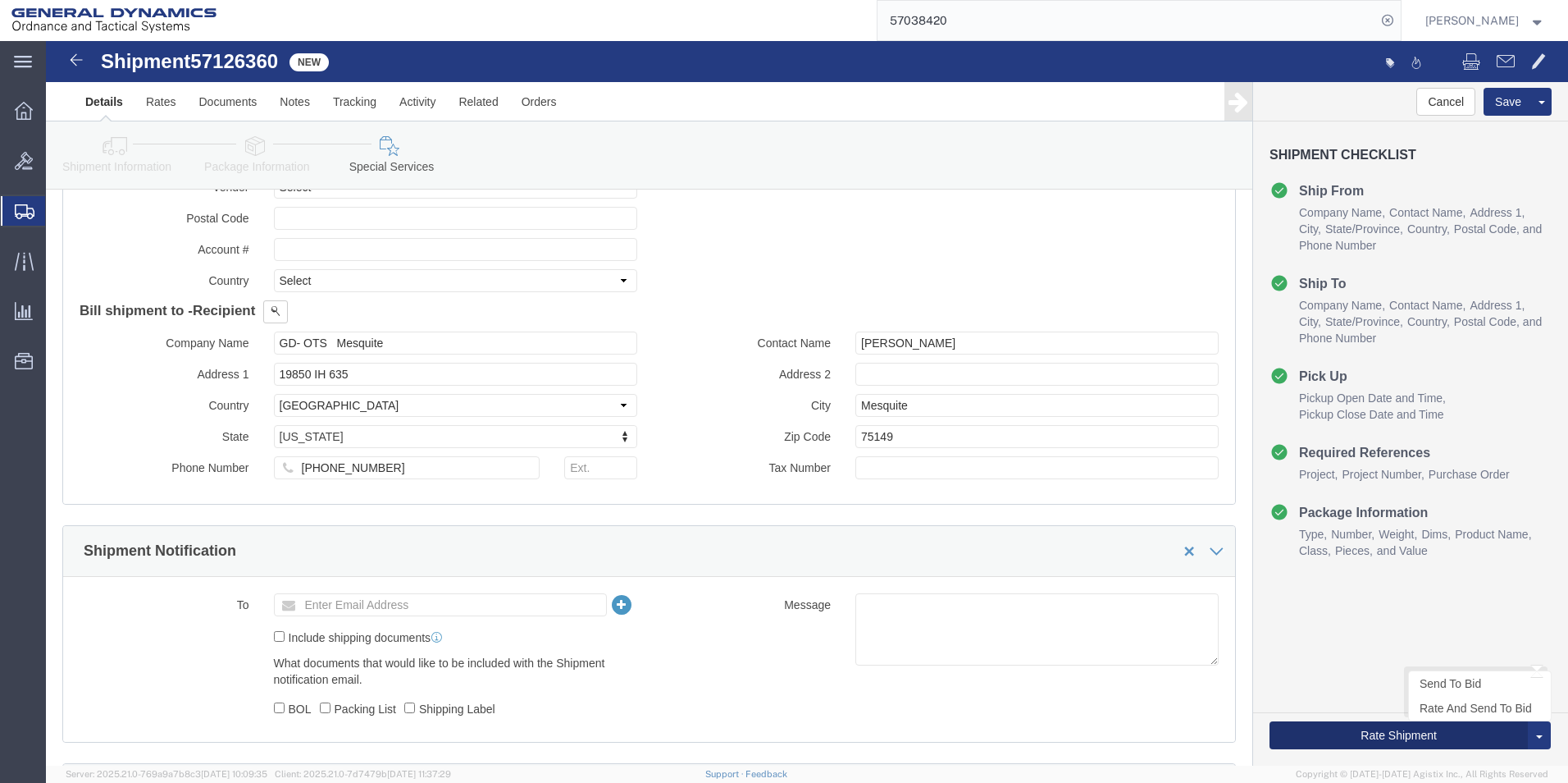
click button "Rate Shipment"
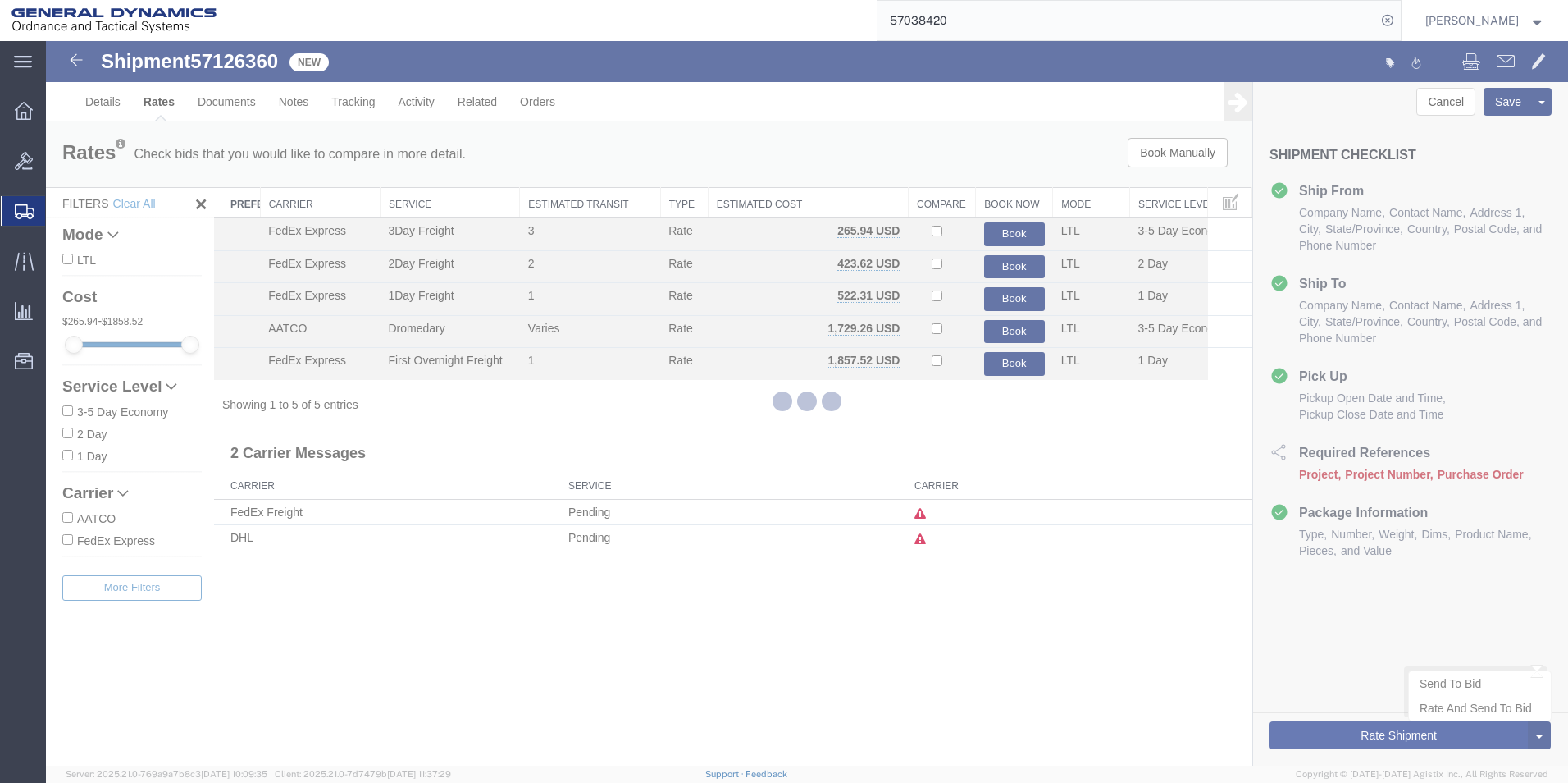
scroll to position [0, 0]
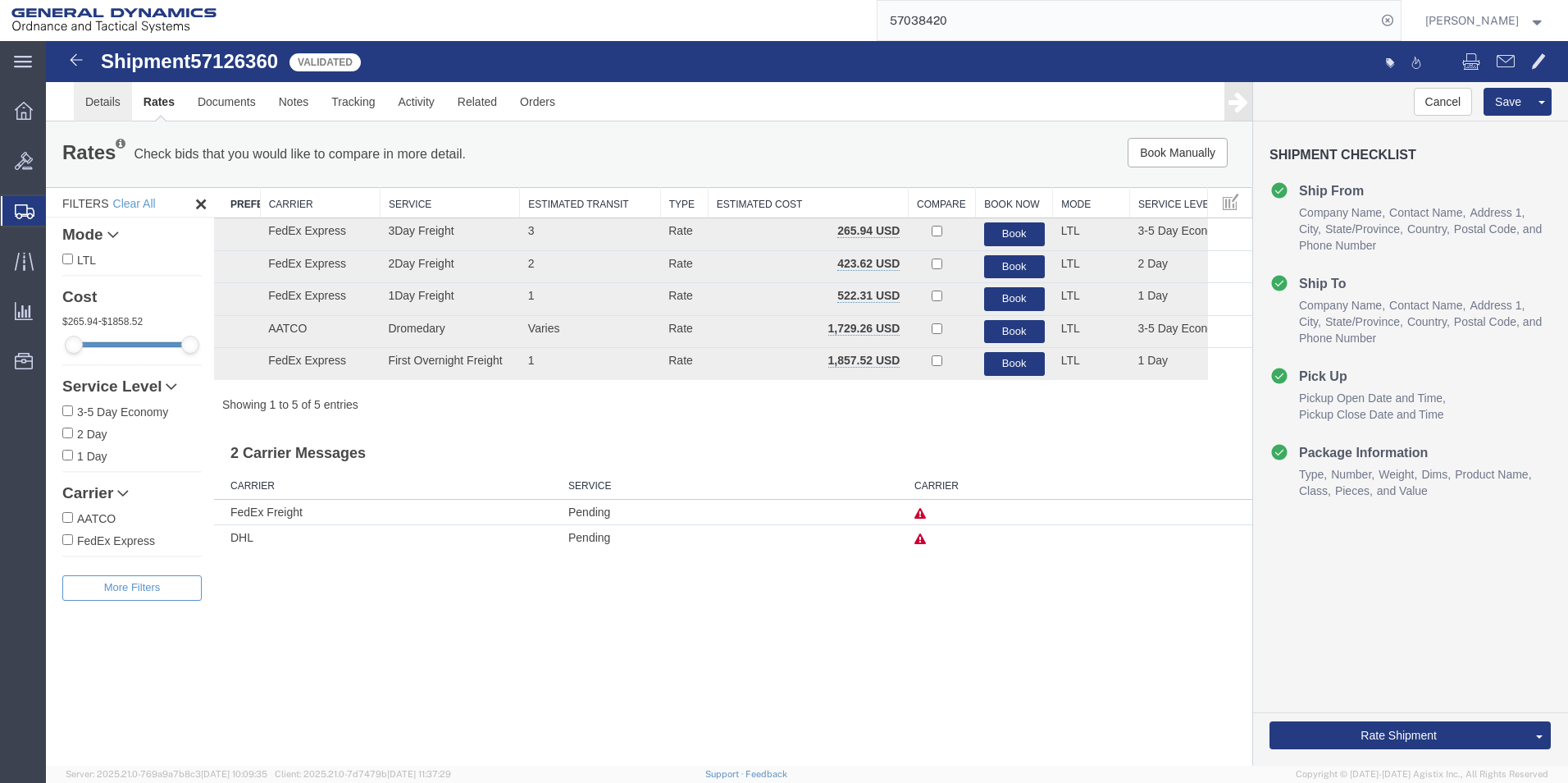
click at [108, 105] on link "Details" at bounding box center [102, 101] width 58 height 39
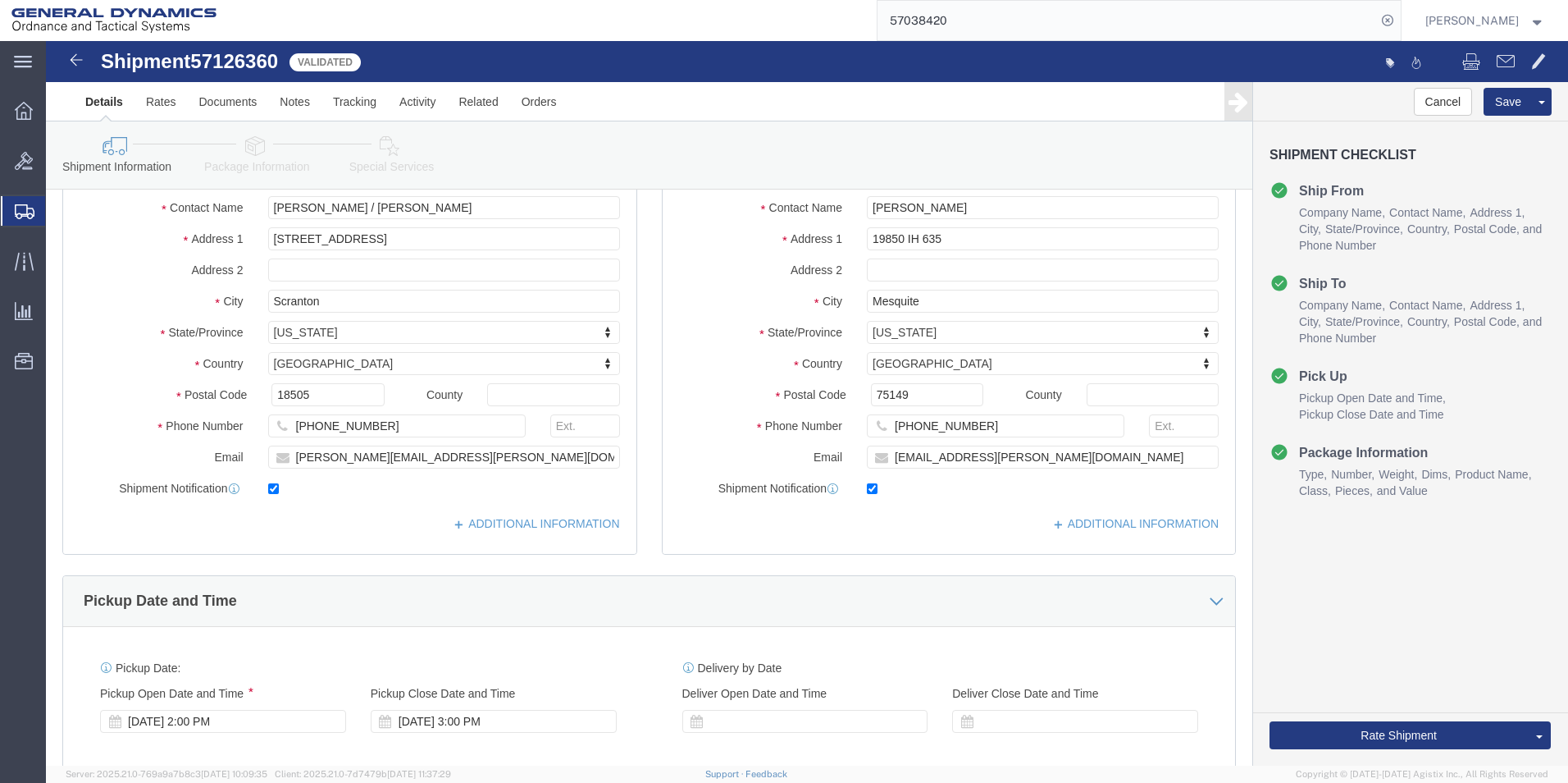
scroll to position [492, 0]
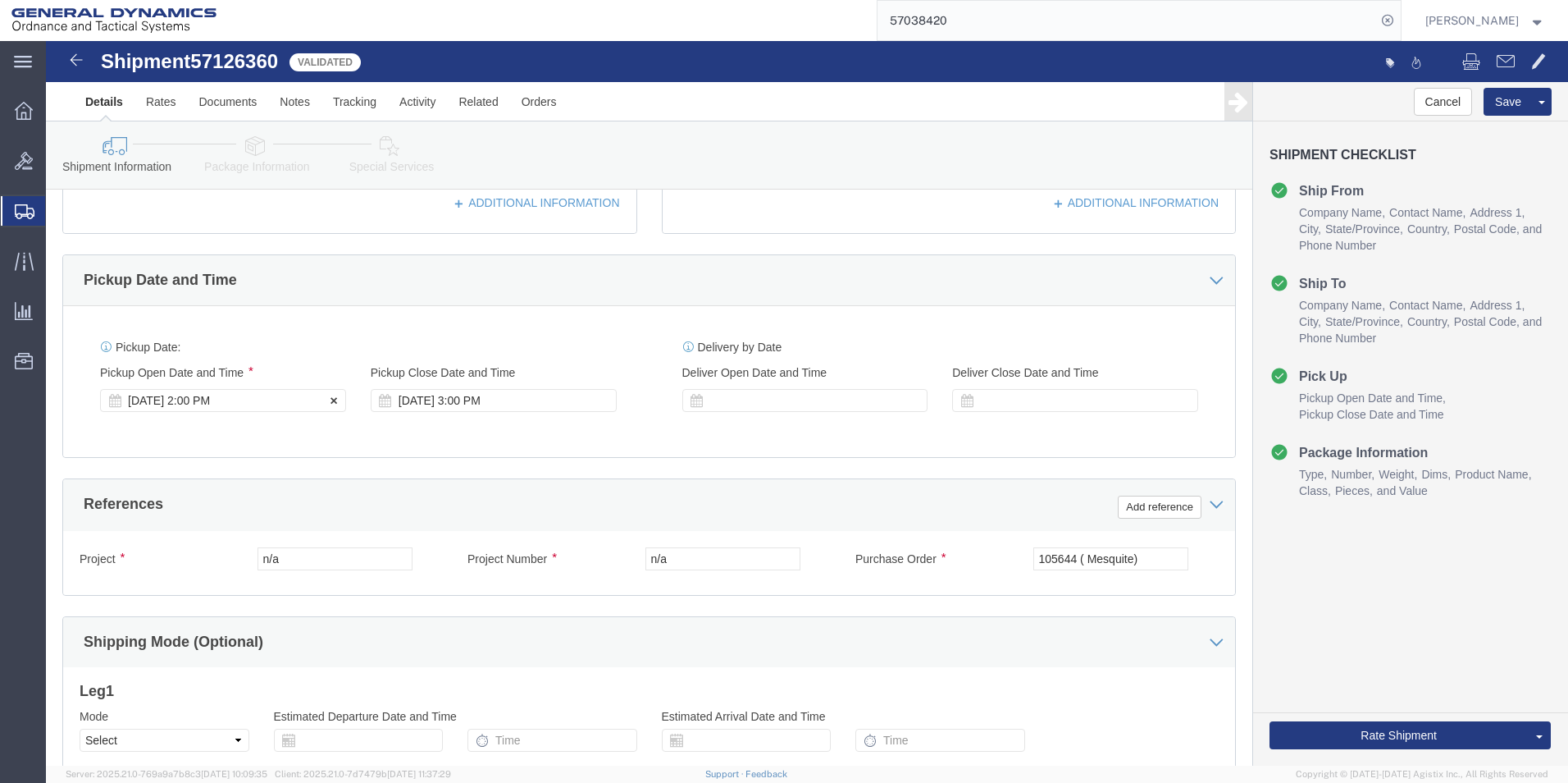
click div "[DATE] 2:00 PM"
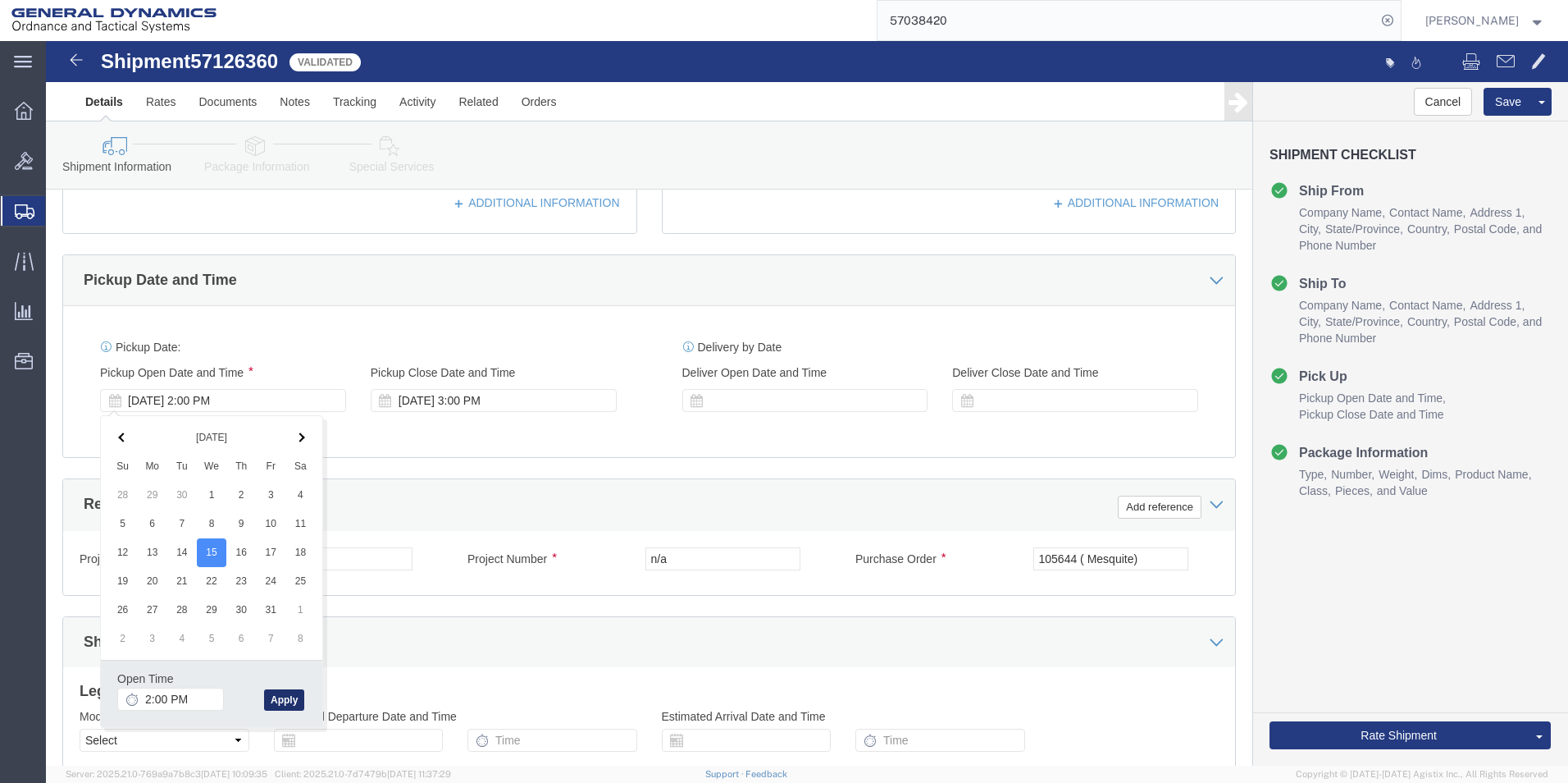
click button "Apply"
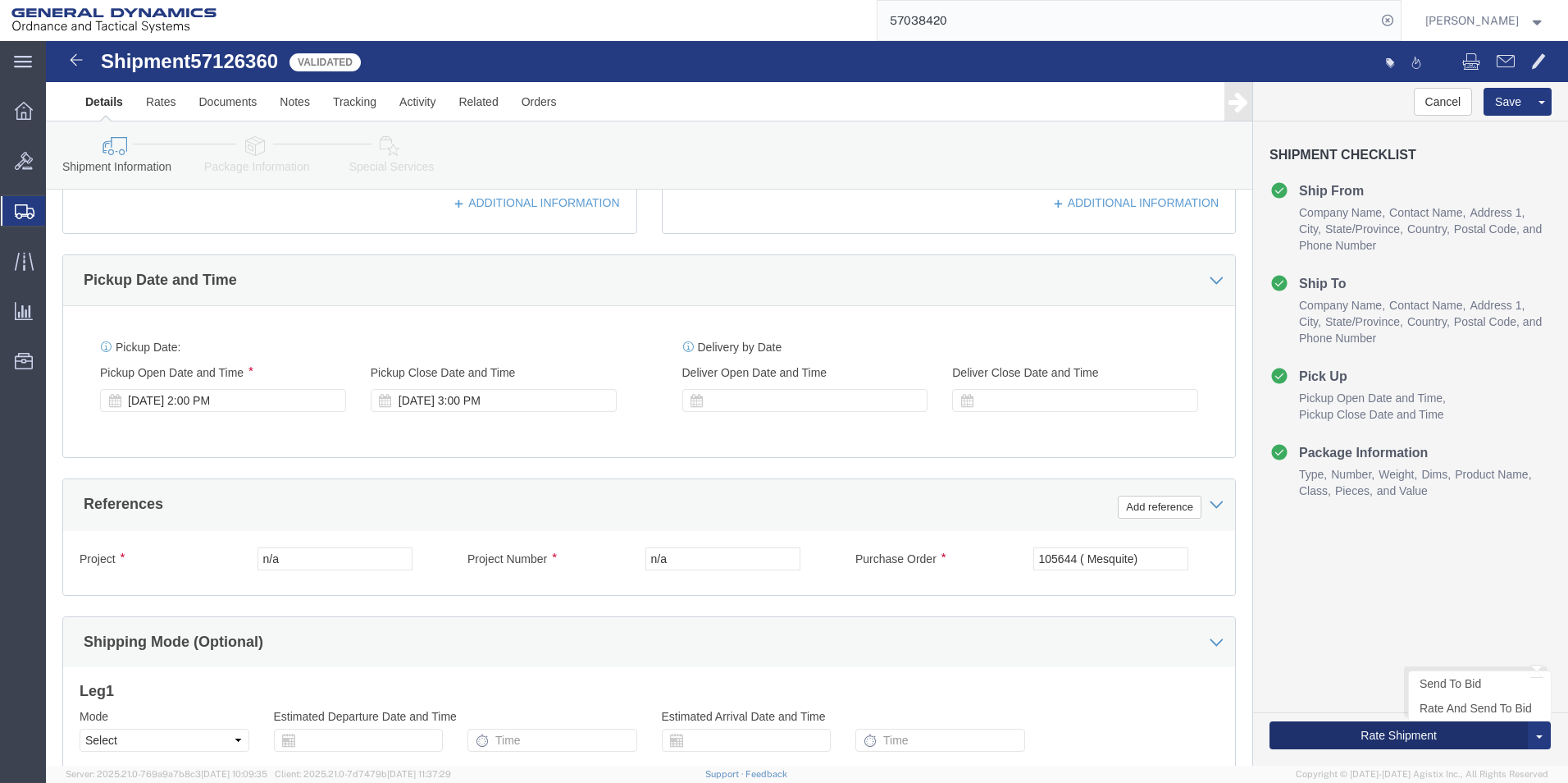
click button "Rate Shipment"
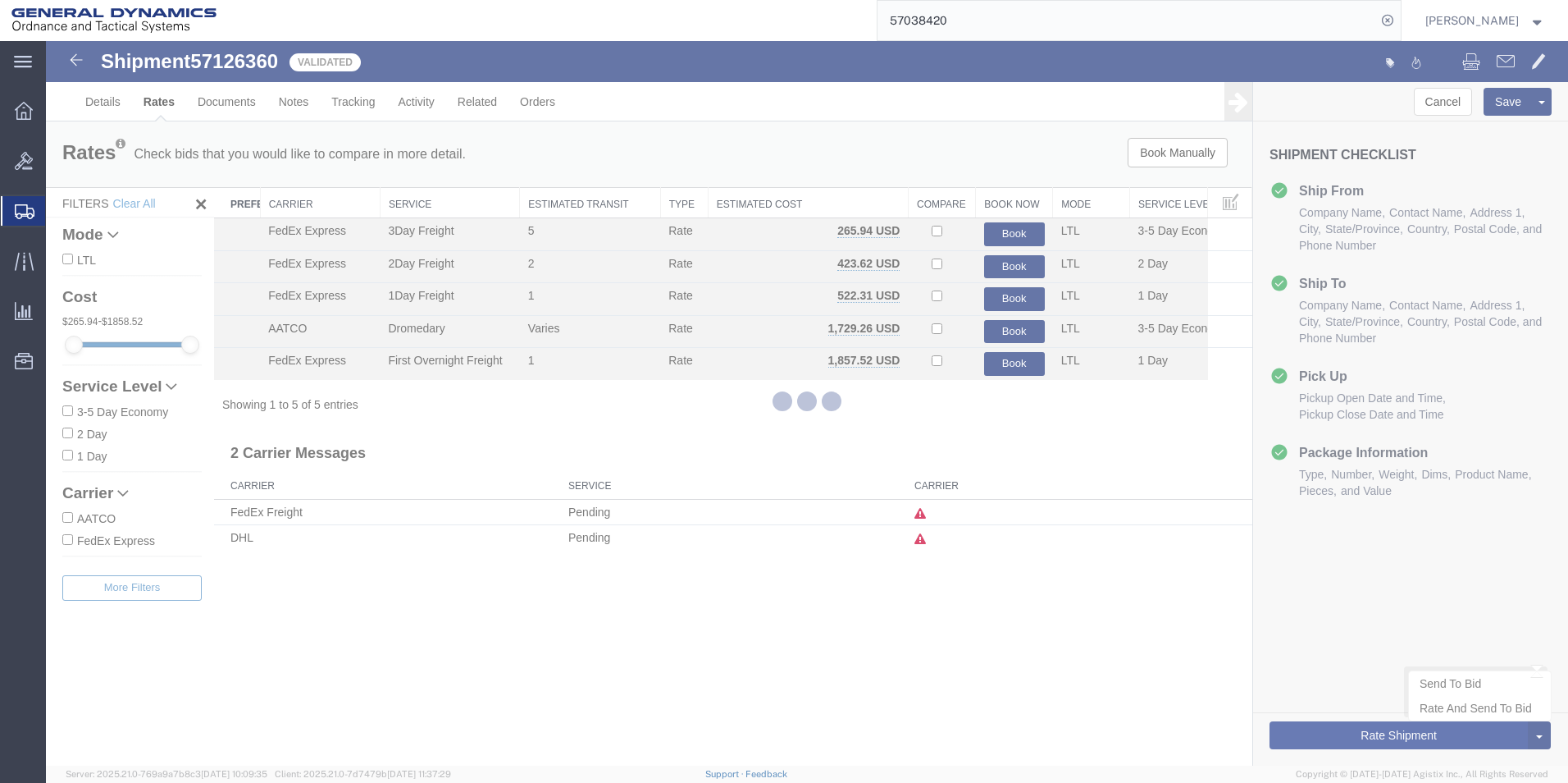
scroll to position [0, 0]
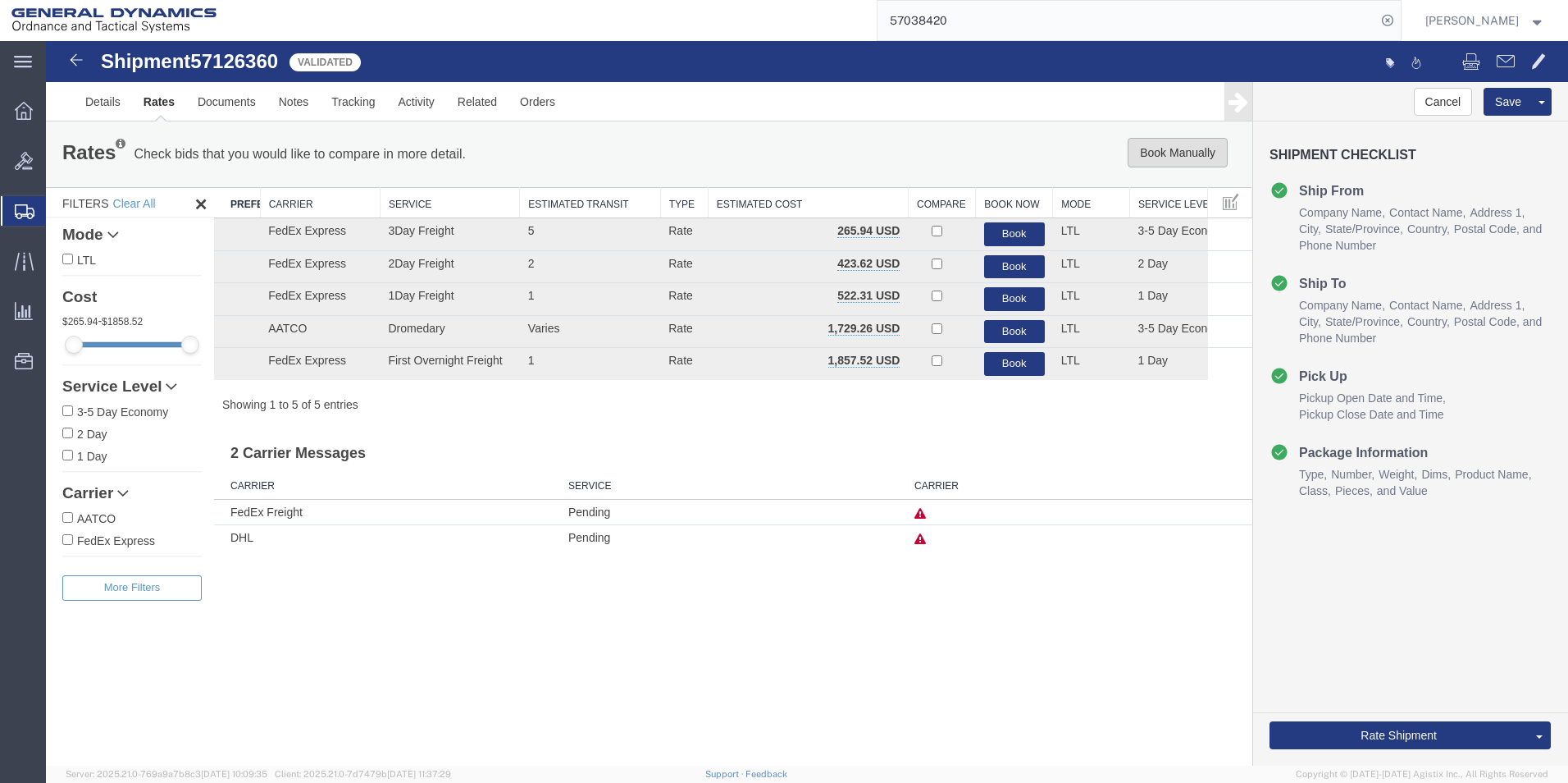
click at [1159, 153] on button "Book Manually" at bounding box center [1178, 152] width 100 height 30
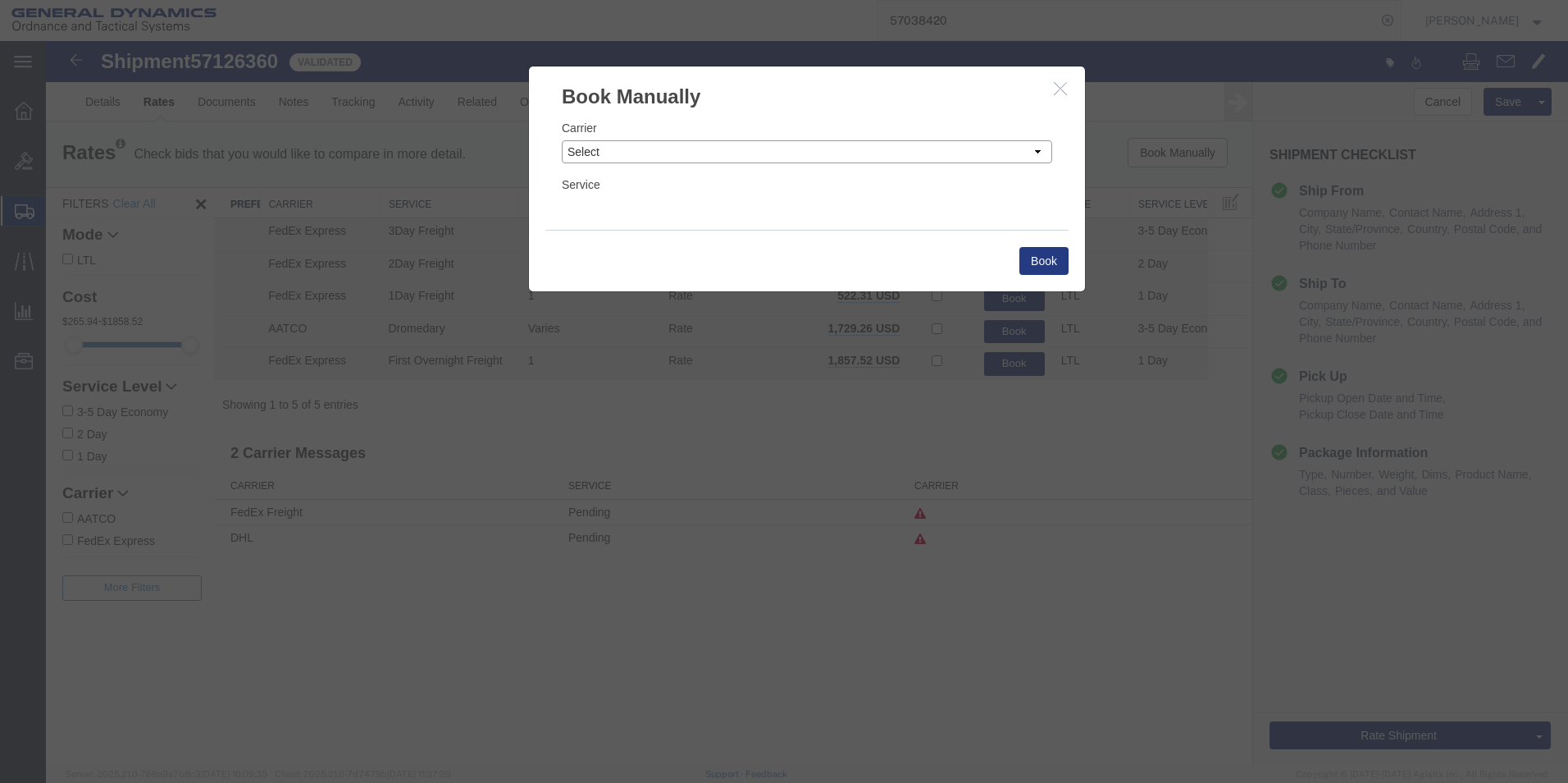
click at [928, 152] on select "Select Add New Carrier (and default service) AATCO Airgas - pick up BDS PICK UP…" at bounding box center [806, 152] width 491 height 23
click at [562, 141] on select "Select Add New Carrier (and default service) AATCO Airgas - pick up BDS PICK UP…" at bounding box center [806, 152] width 491 height 23
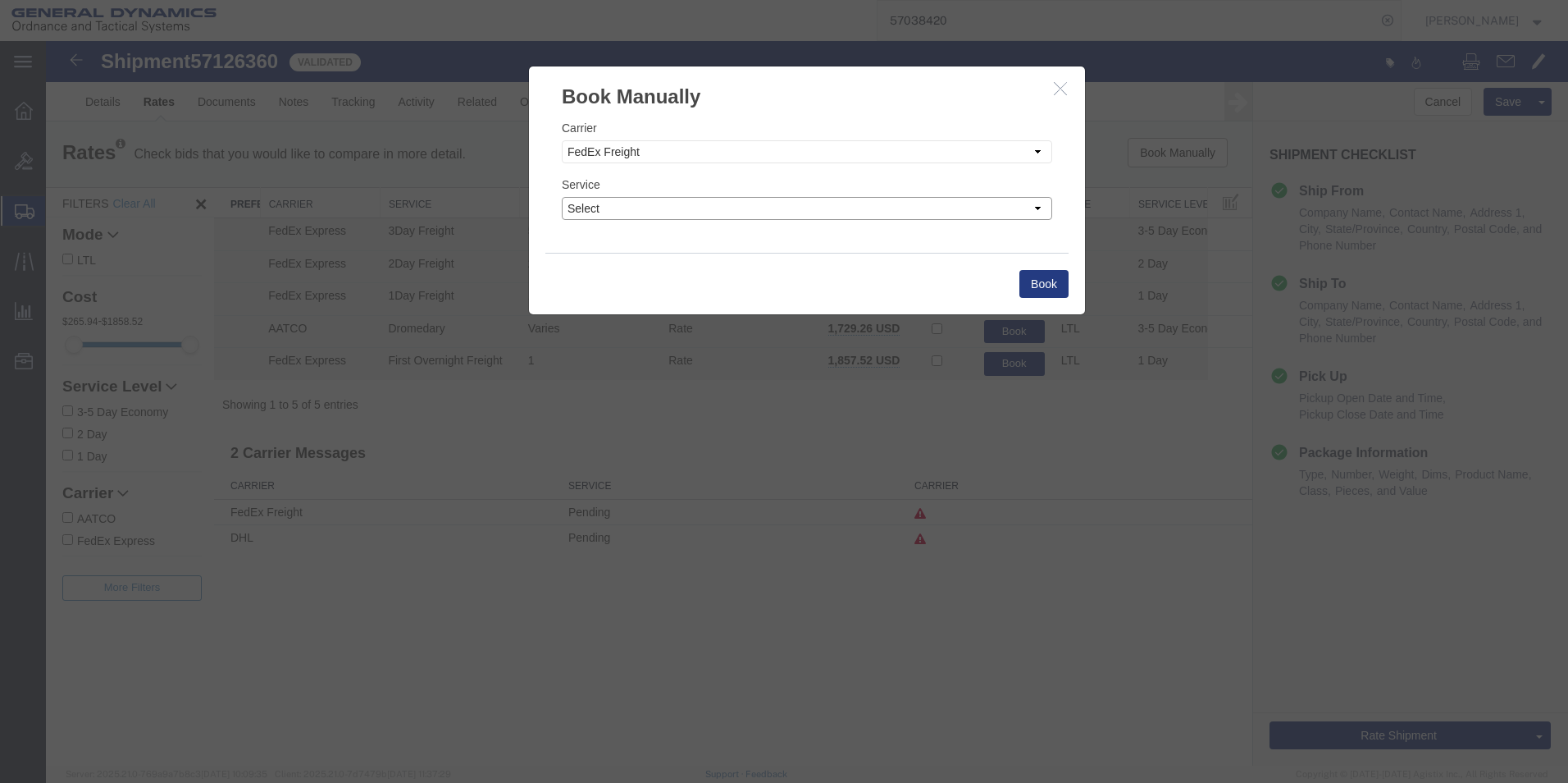
click at [812, 208] on select "Select Economy Expedited Extended Regional Fedex Freight Economy Fedex Freight …" at bounding box center [806, 209] width 491 height 23
click at [562, 197] on select "Select Economy Expedited Extended Regional Fedex Freight Economy Fedex Freight …" at bounding box center [806, 209] width 491 height 23
click at [1048, 290] on button "Book" at bounding box center [1043, 283] width 49 height 28
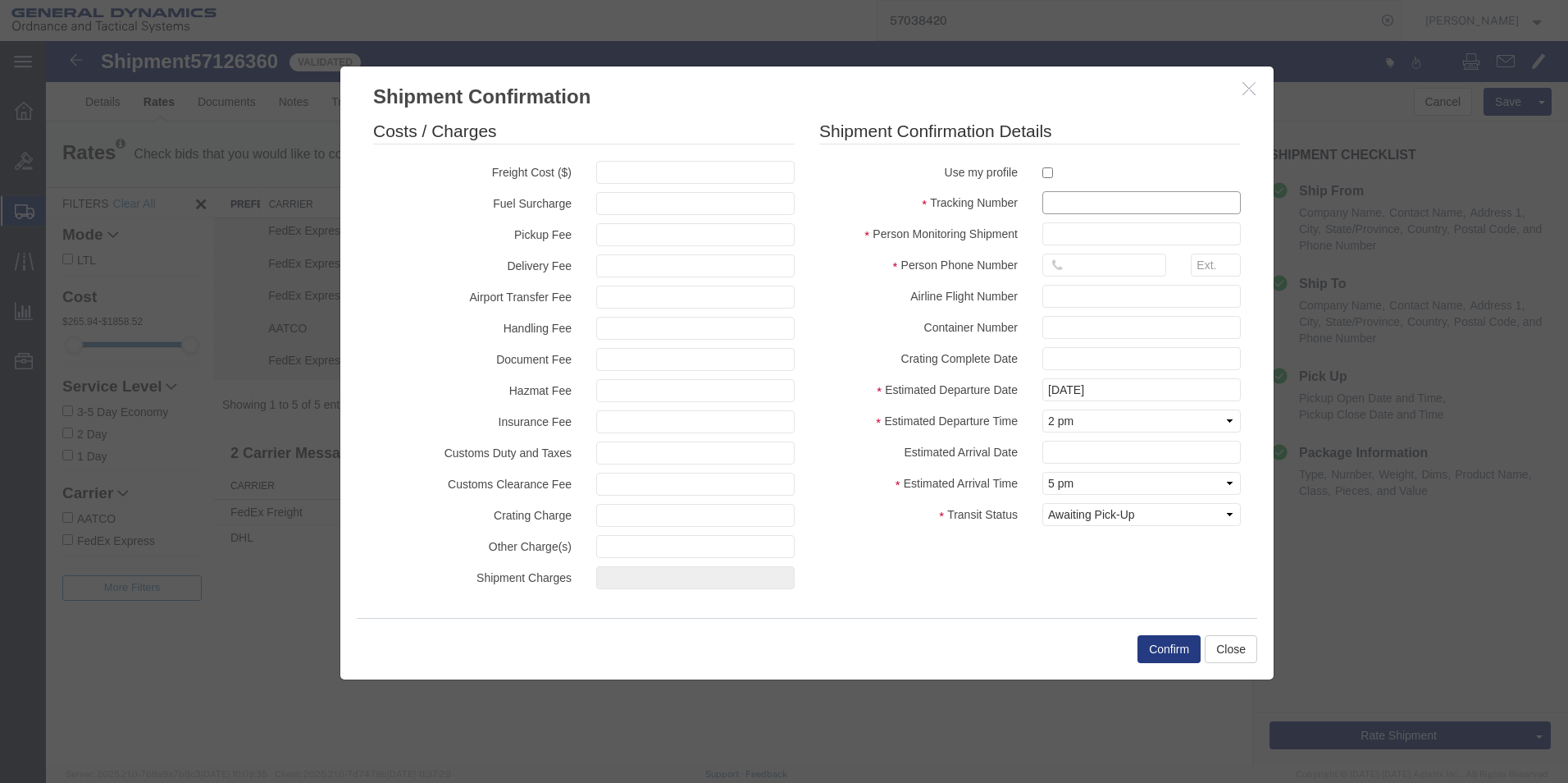
click at [1117, 207] on input "text" at bounding box center [1140, 203] width 198 height 23
click at [1115, 233] on input "text" at bounding box center [1140, 234] width 198 height 23
click at [1082, 266] on input "text" at bounding box center [1103, 265] width 123 height 23
click at [988, 642] on div "Confirm Close" at bounding box center [806, 648] width 900 height 61
click at [1157, 656] on button "Confirm" at bounding box center [1169, 648] width 63 height 28
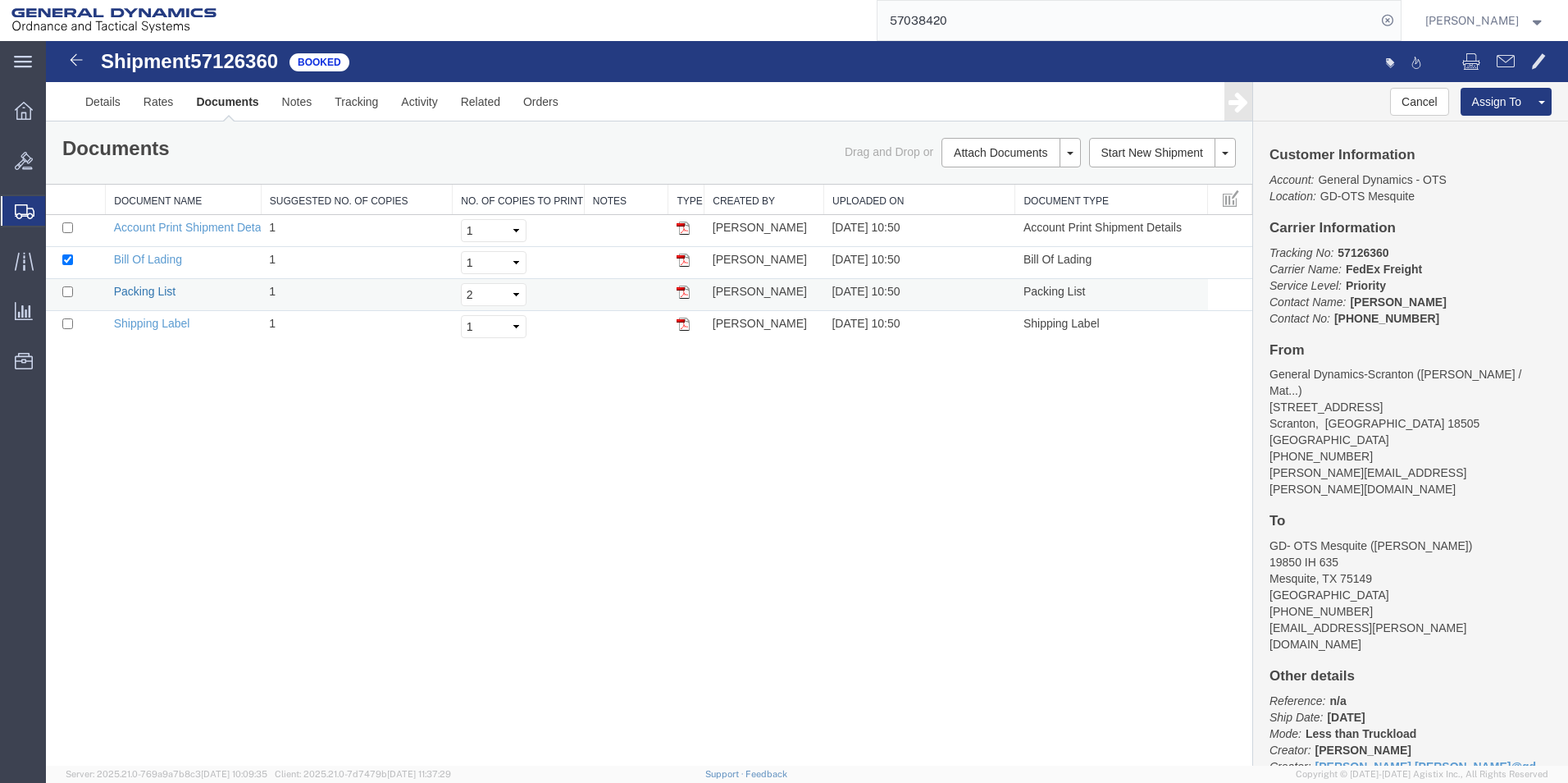
click at [128, 292] on link "Packing List" at bounding box center [144, 291] width 61 height 13
click at [629, 692] on div "Shipment 57126360 4 of 4 Booked Details Rates Documents Notes Tracking Activity…" at bounding box center [806, 403] width 1522 height 725
click at [143, 288] on link "Packing List" at bounding box center [144, 291] width 61 height 13
drag, startPoint x: 264, startPoint y: 485, endPoint x: 203, endPoint y: 393, distance: 110.4
click at [264, 485] on div "Shipment 57126360 4 of 4 Booked Details Rates Documents Notes Tracking Activity…" at bounding box center [806, 403] width 1522 height 725
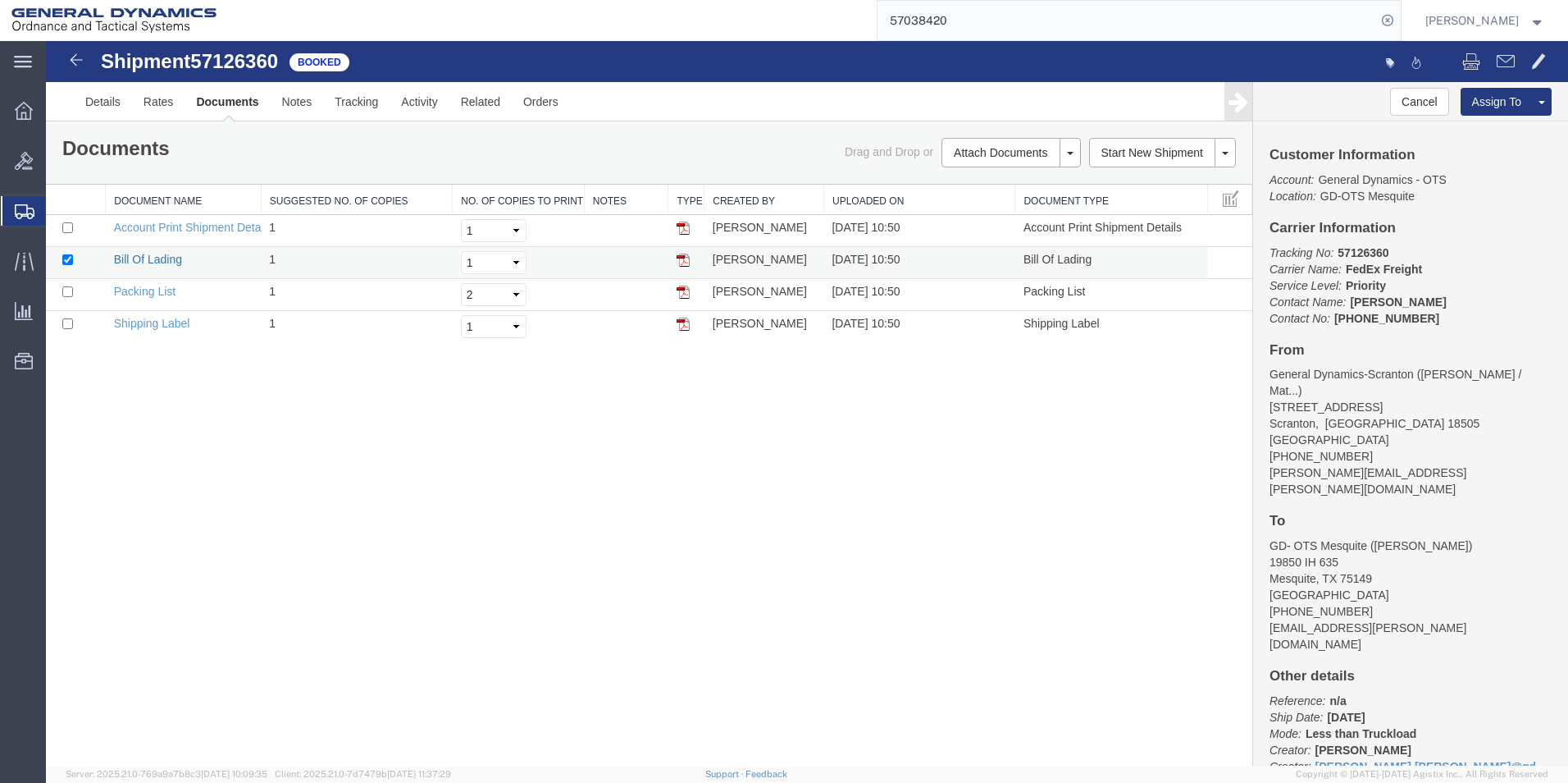
click at [154, 257] on link "Bill Of Lading" at bounding box center [147, 259] width 68 height 13
